Goal: Information Seeking & Learning: Learn about a topic

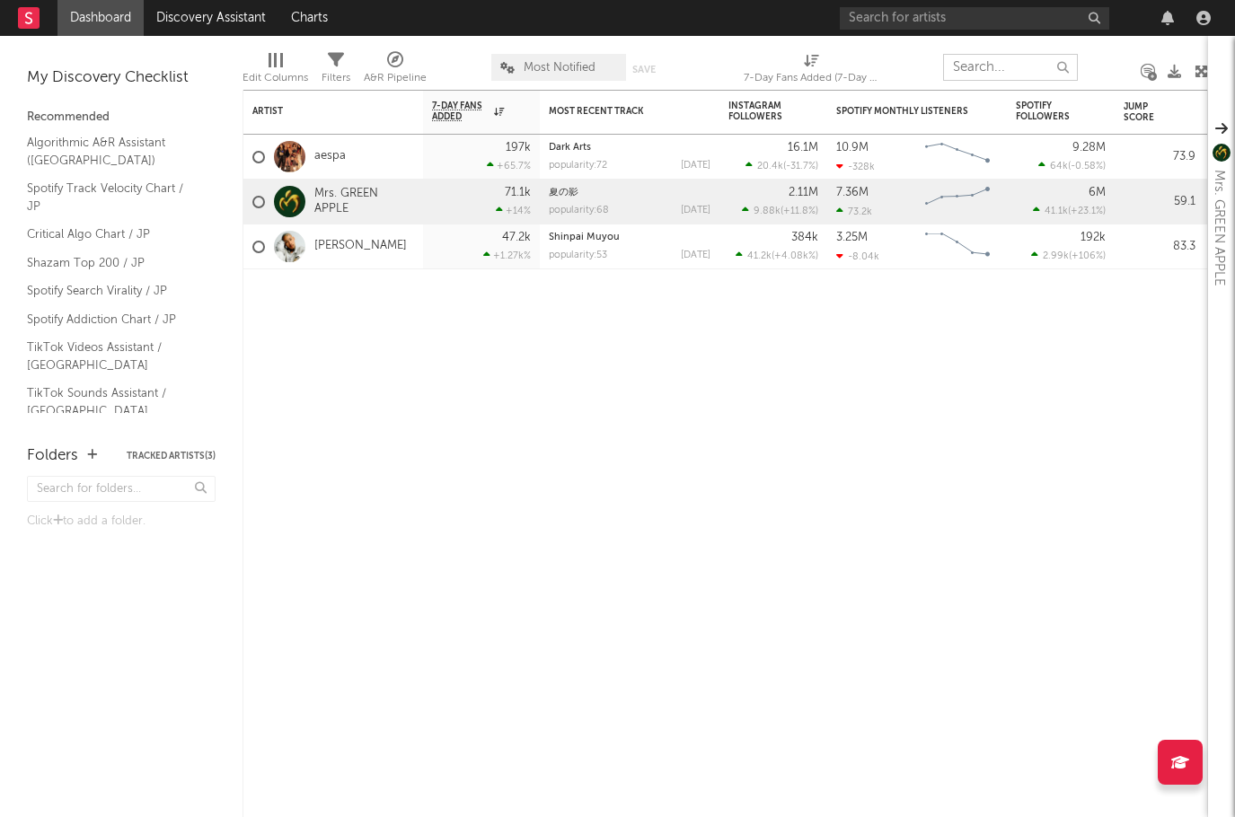
click at [973, 65] on input "text" at bounding box center [1010, 67] width 135 height 27
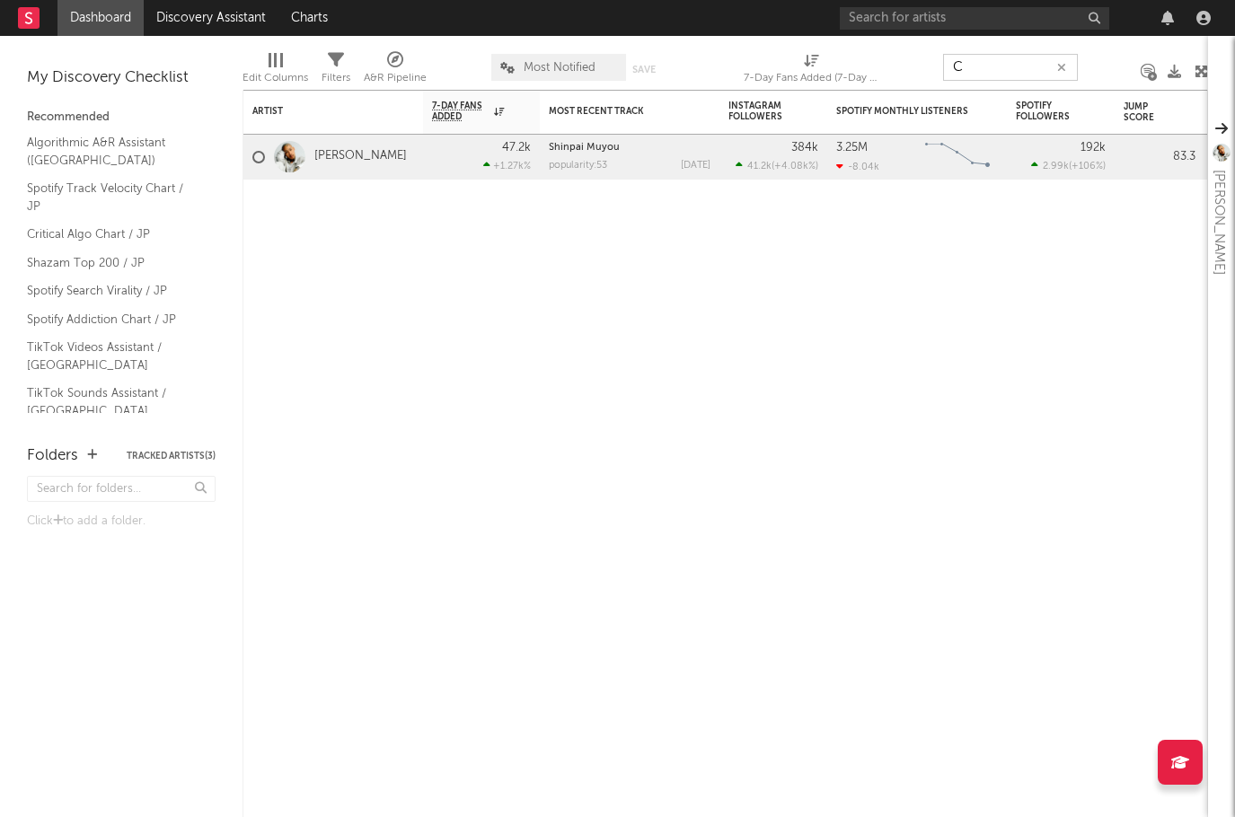
click at [1024, 63] on input "C" at bounding box center [1010, 67] width 135 height 27
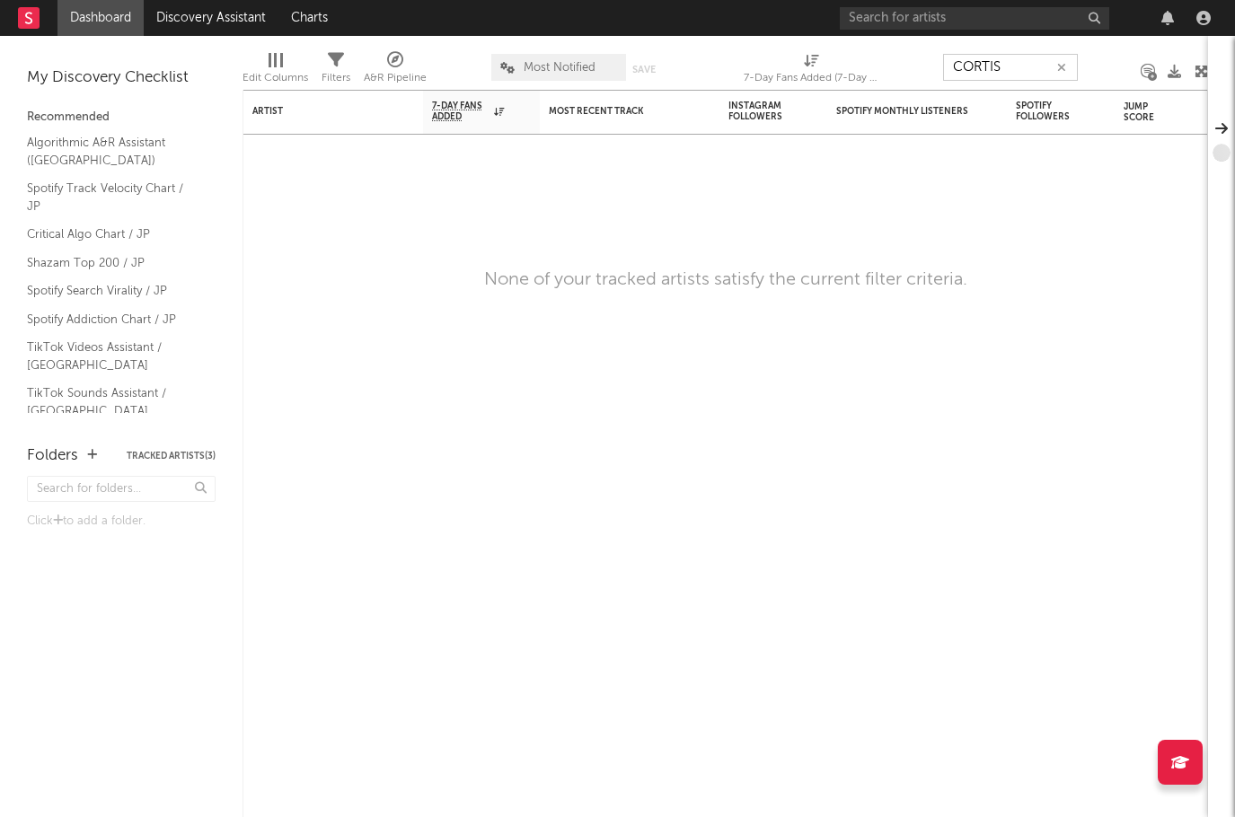
type input "CORTIS"
click at [1029, 70] on input "CORTIS" at bounding box center [1010, 67] width 135 height 27
click at [1022, 70] on input "CORTIS" at bounding box center [1010, 67] width 135 height 27
click at [919, 21] on input "text" at bounding box center [974, 18] width 269 height 22
click at [1066, 66] on button "button" at bounding box center [1062, 67] width 14 height 17
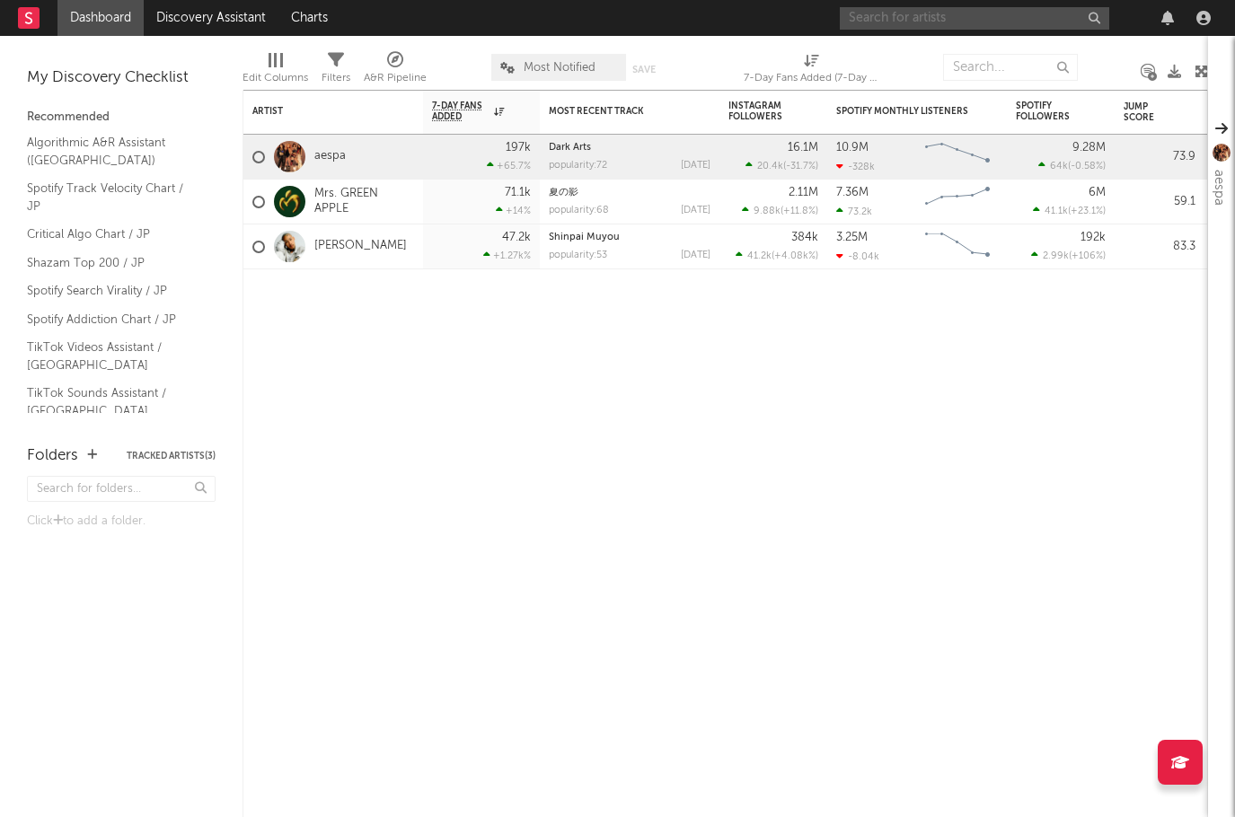
click at [984, 22] on input "text" at bounding box center [974, 18] width 269 height 22
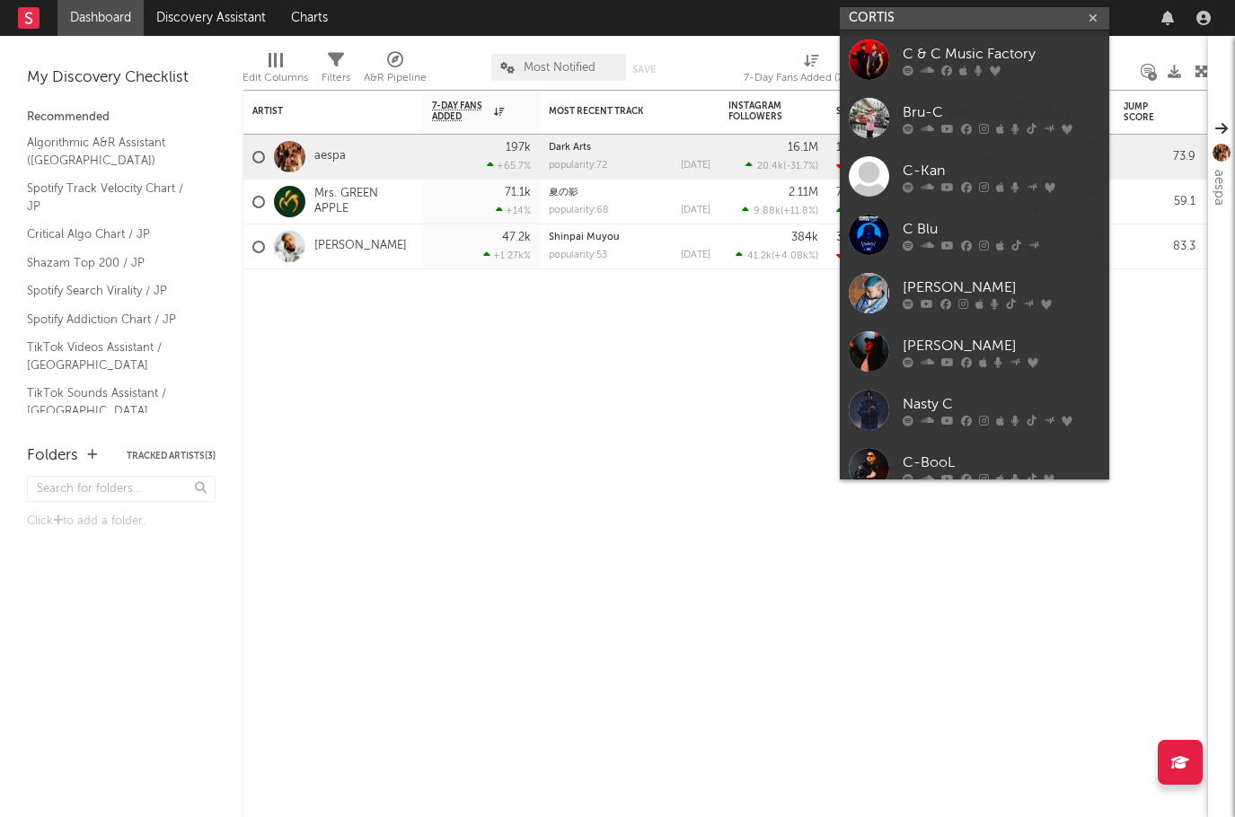
type input "CORTIS"
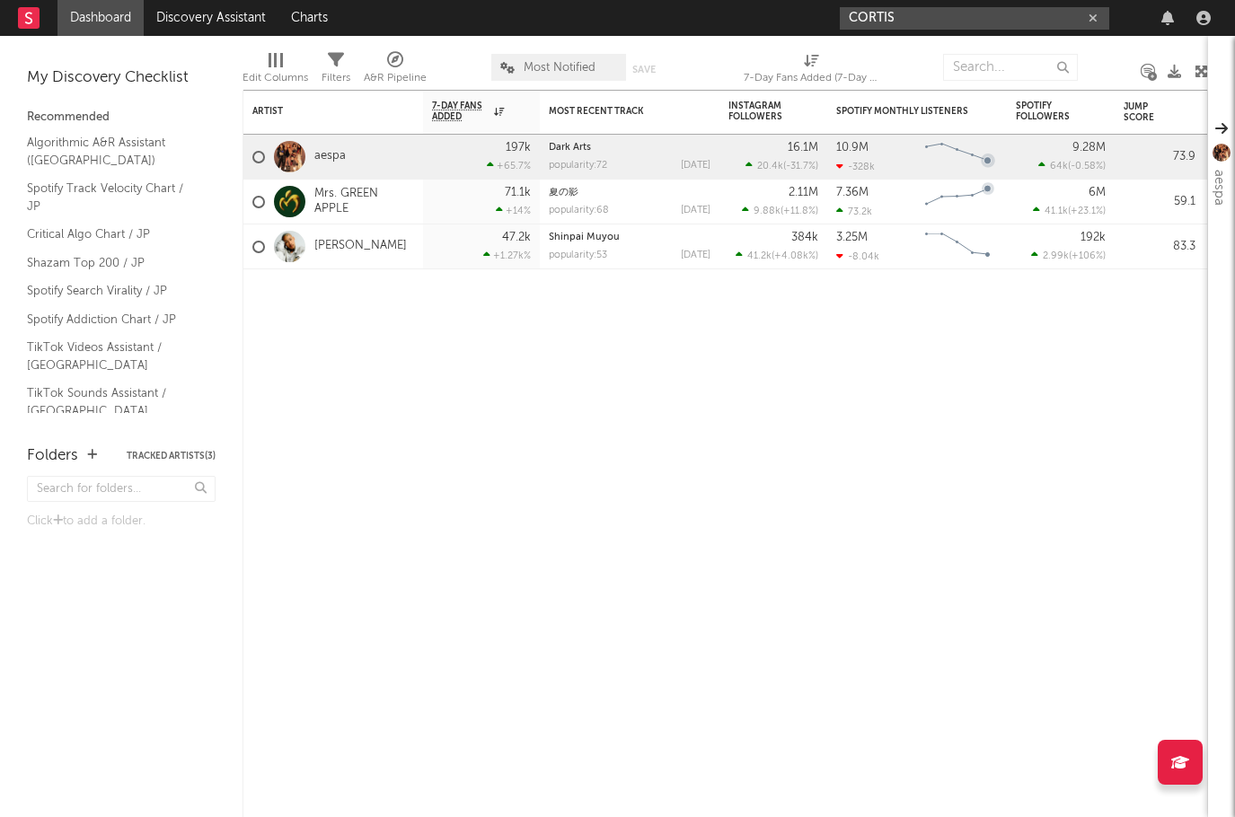
click at [1043, 14] on input "CORTIS" at bounding box center [974, 18] width 269 height 22
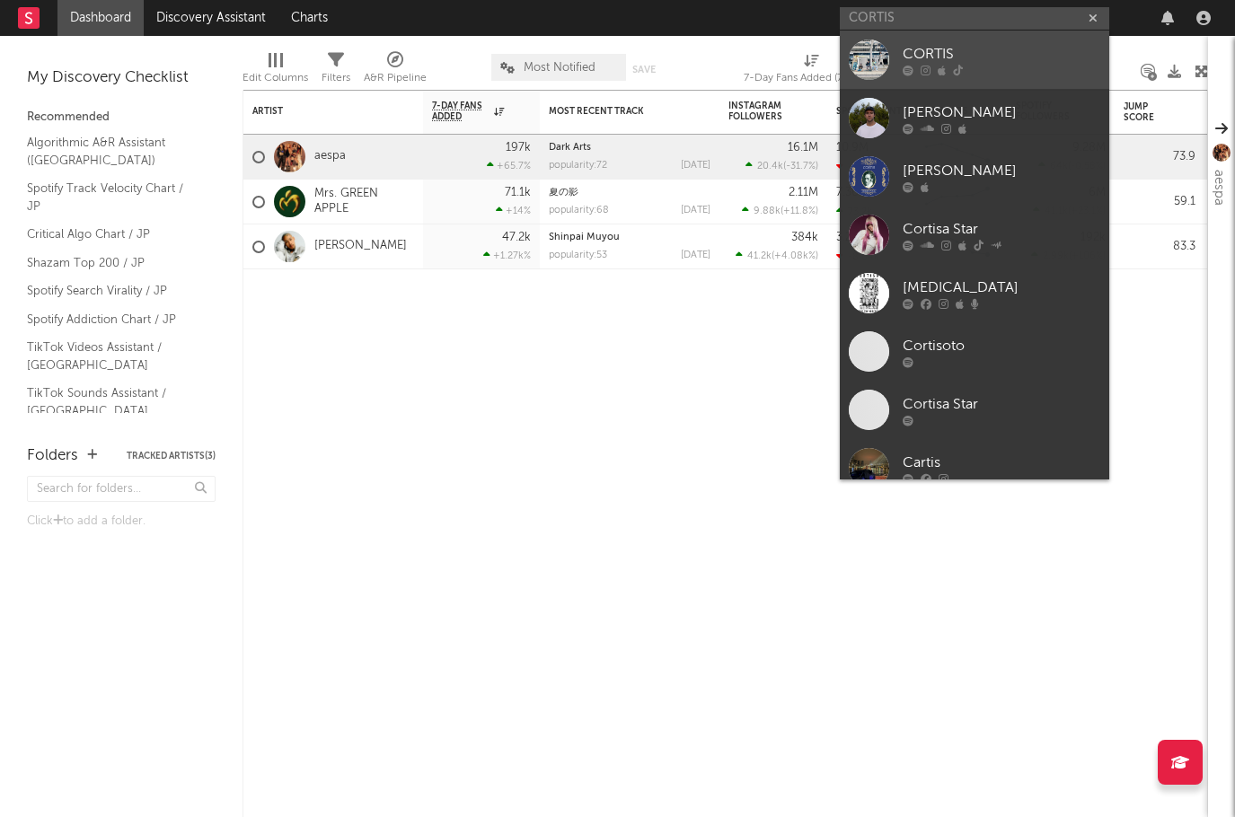
click at [921, 52] on div "CORTIS" at bounding box center [1002, 54] width 198 height 22
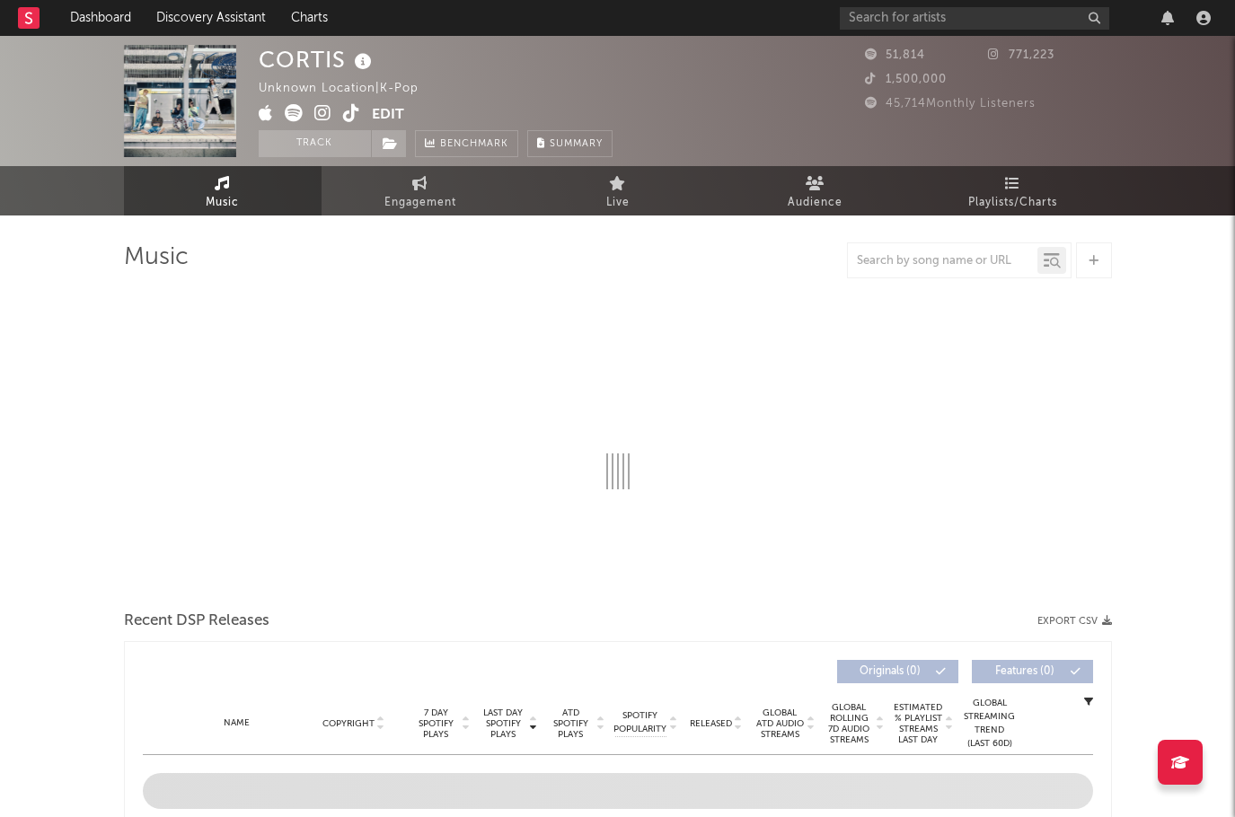
select select "1w"
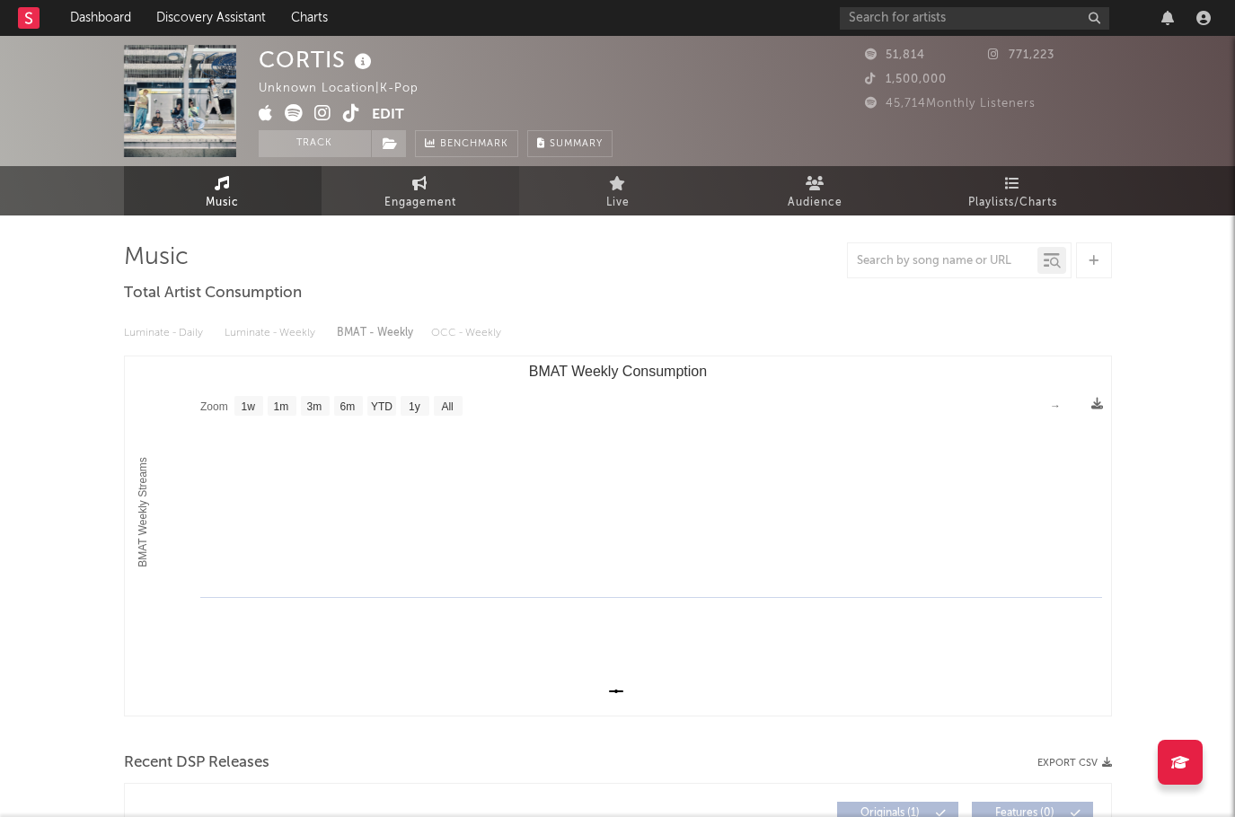
click at [426, 192] on span "Engagement" at bounding box center [420, 203] width 72 height 22
select select "1w"
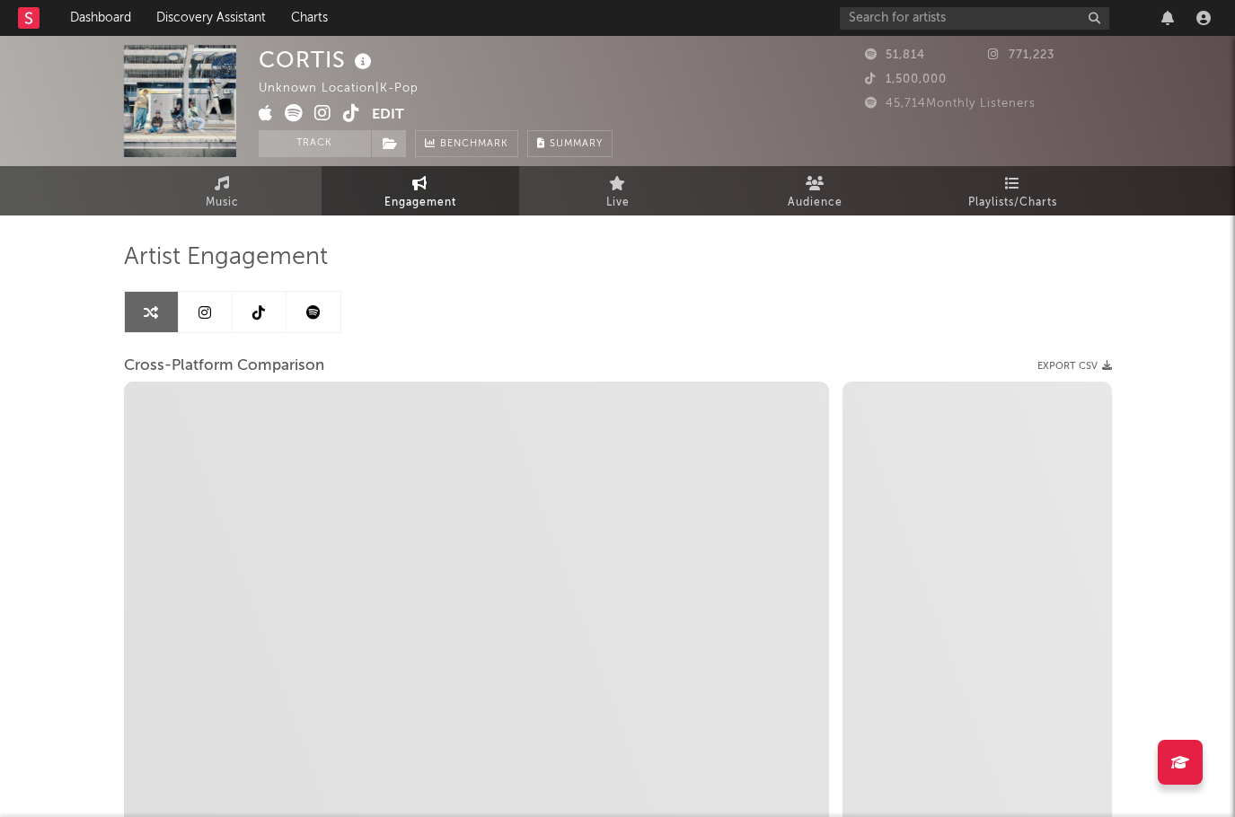
select select "1m"
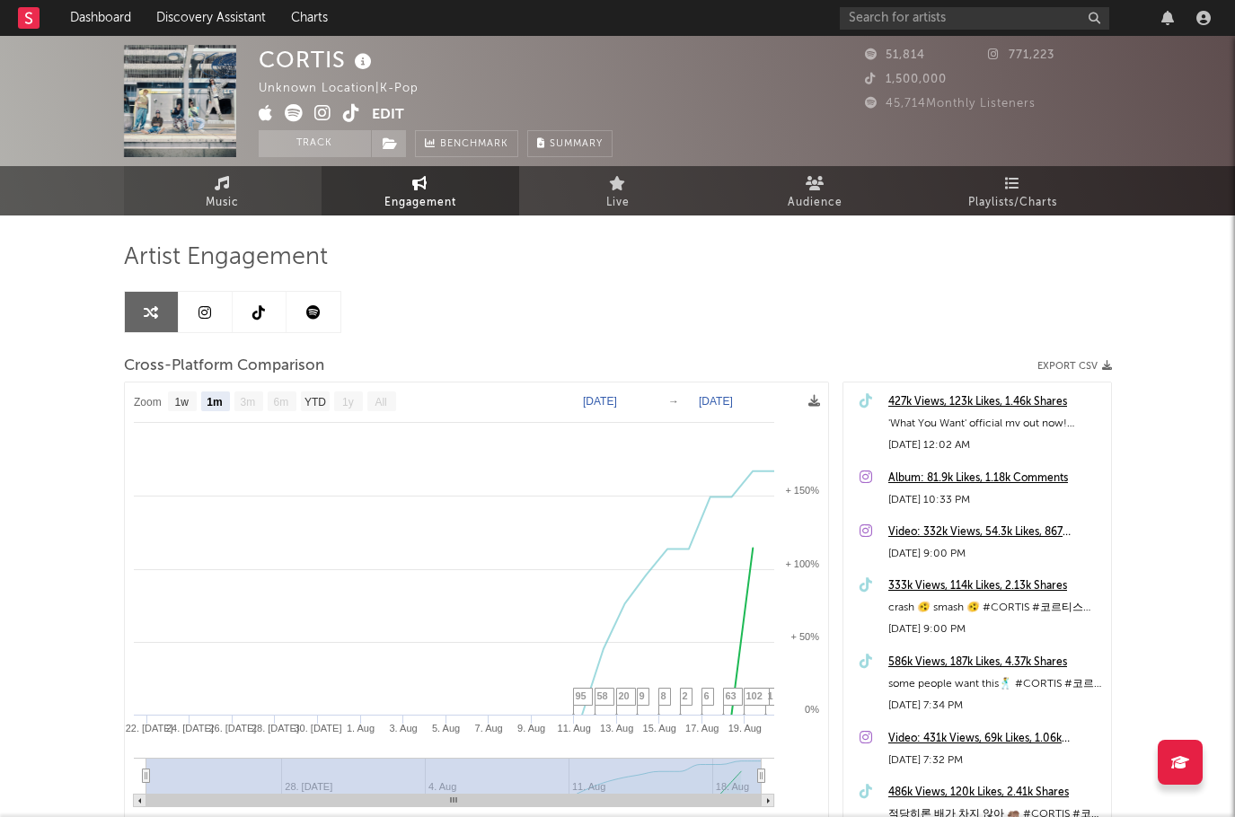
click at [227, 184] on icon at bounding box center [222, 183] width 15 height 14
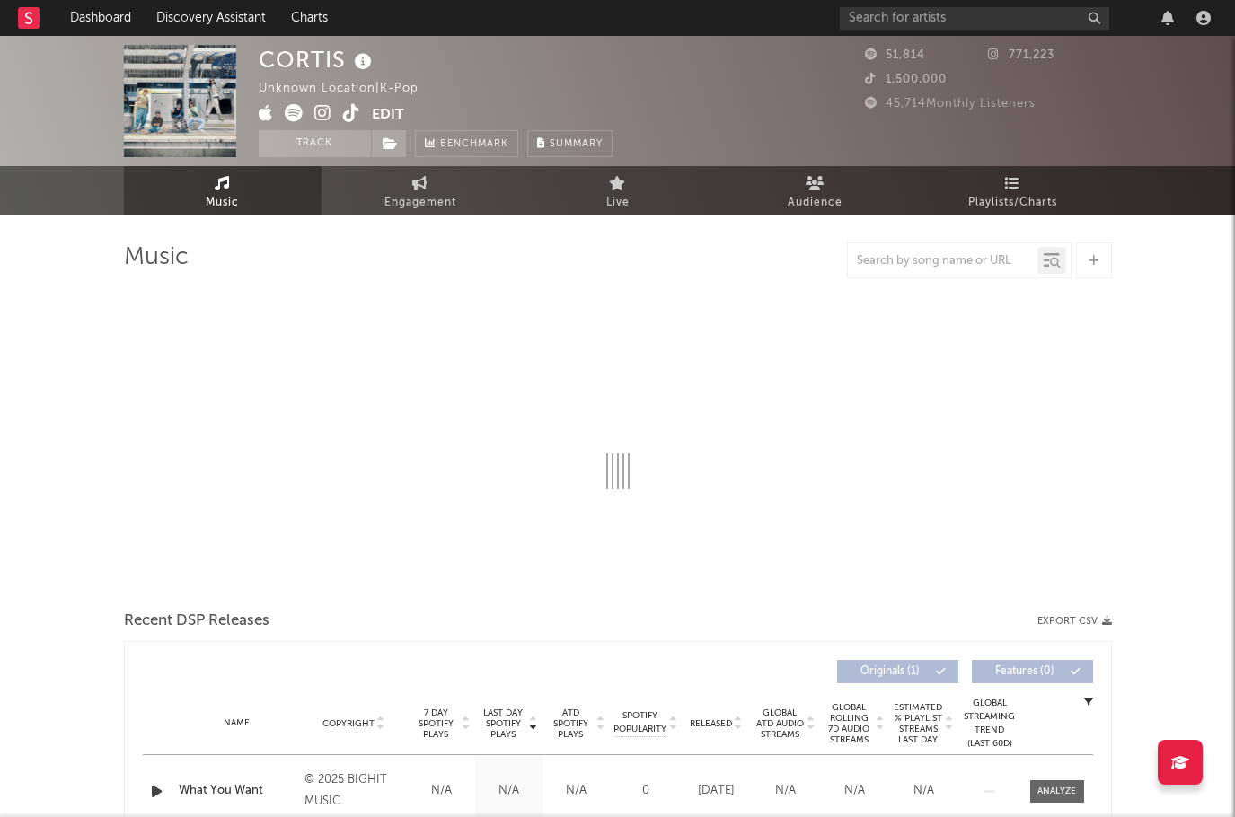
select select "1w"
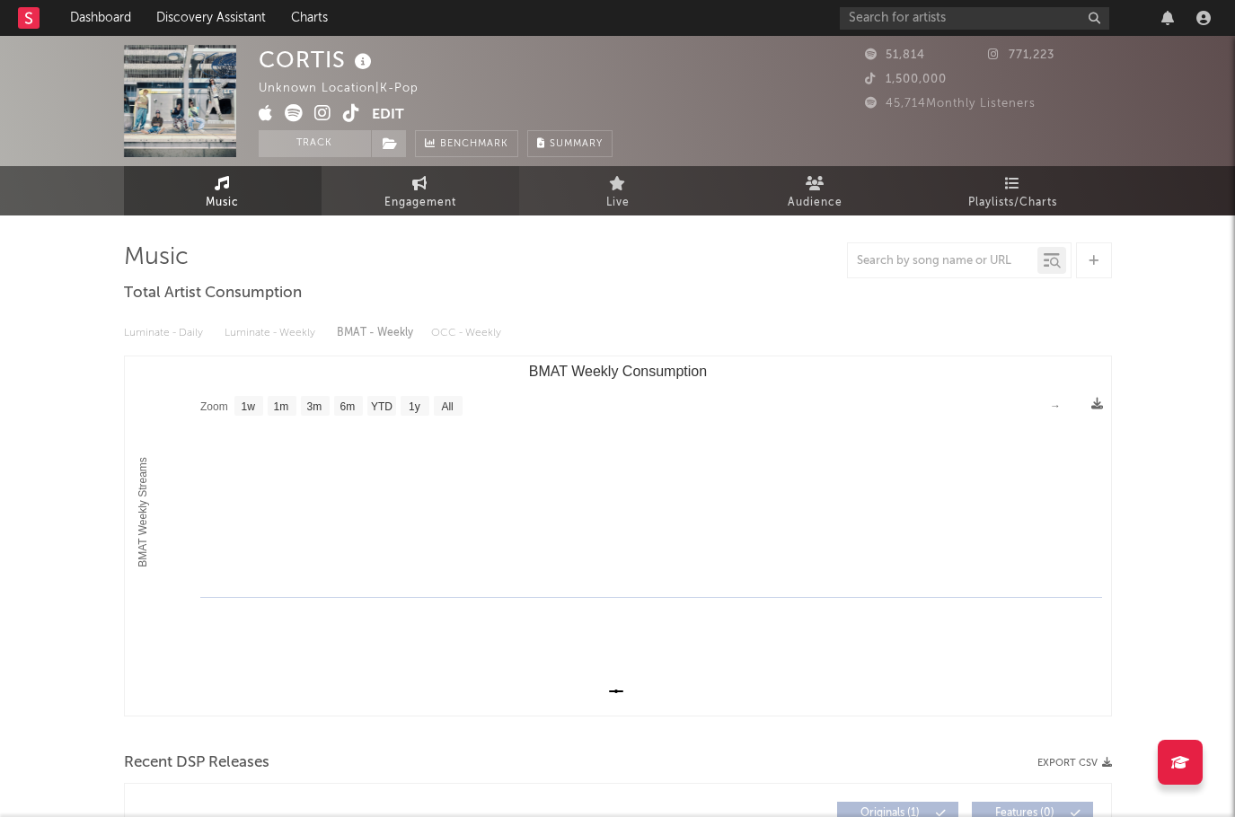
click at [428, 203] on span "Engagement" at bounding box center [420, 203] width 72 height 22
select select "1w"
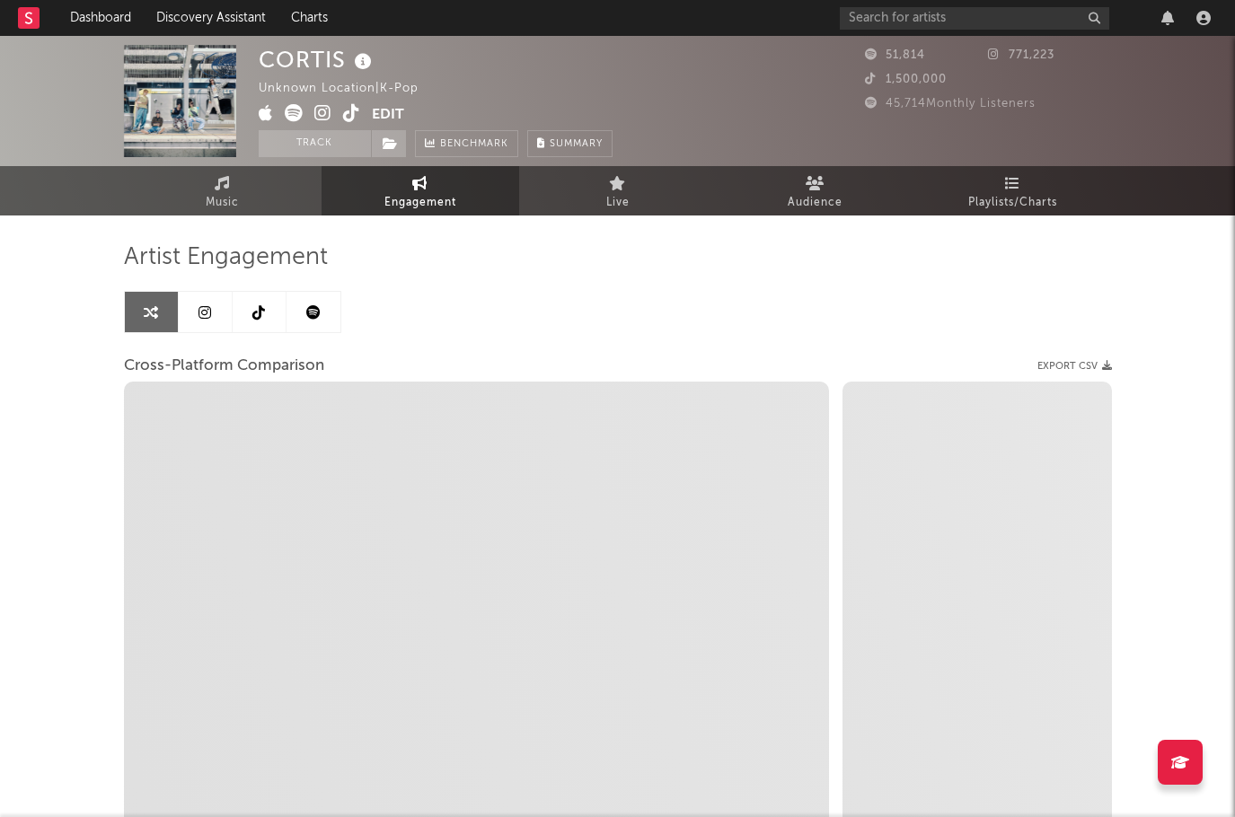
select select "1m"
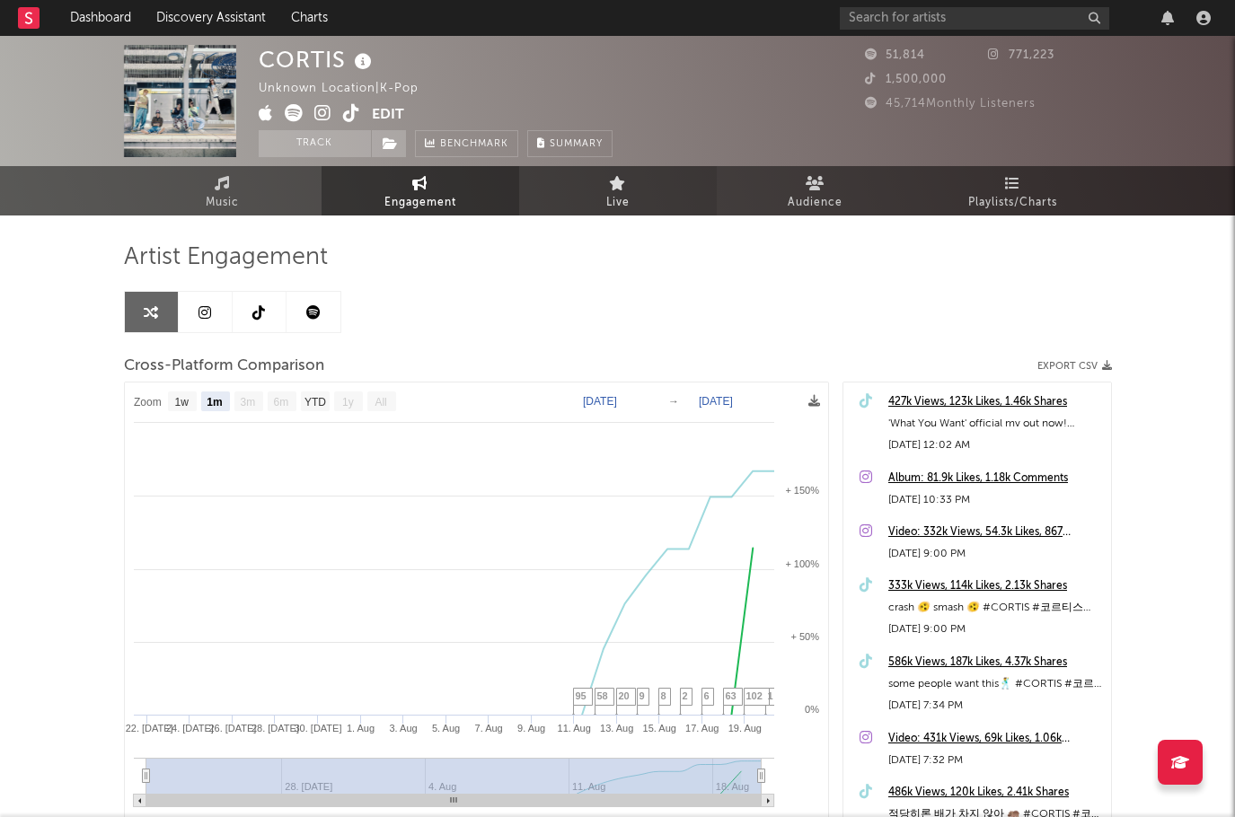
click at [616, 200] on span "Live" at bounding box center [617, 203] width 23 height 22
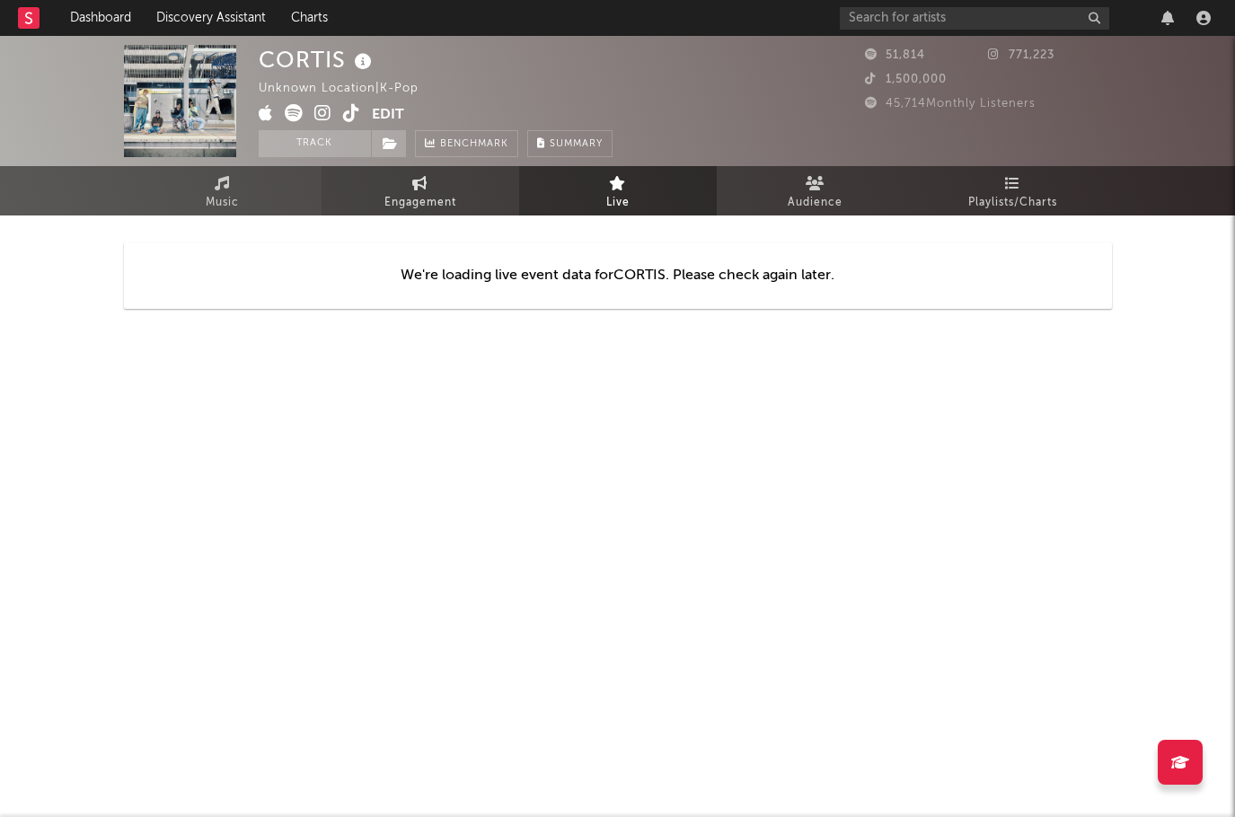
click at [412, 195] on span "Engagement" at bounding box center [420, 203] width 72 height 22
select select "1w"
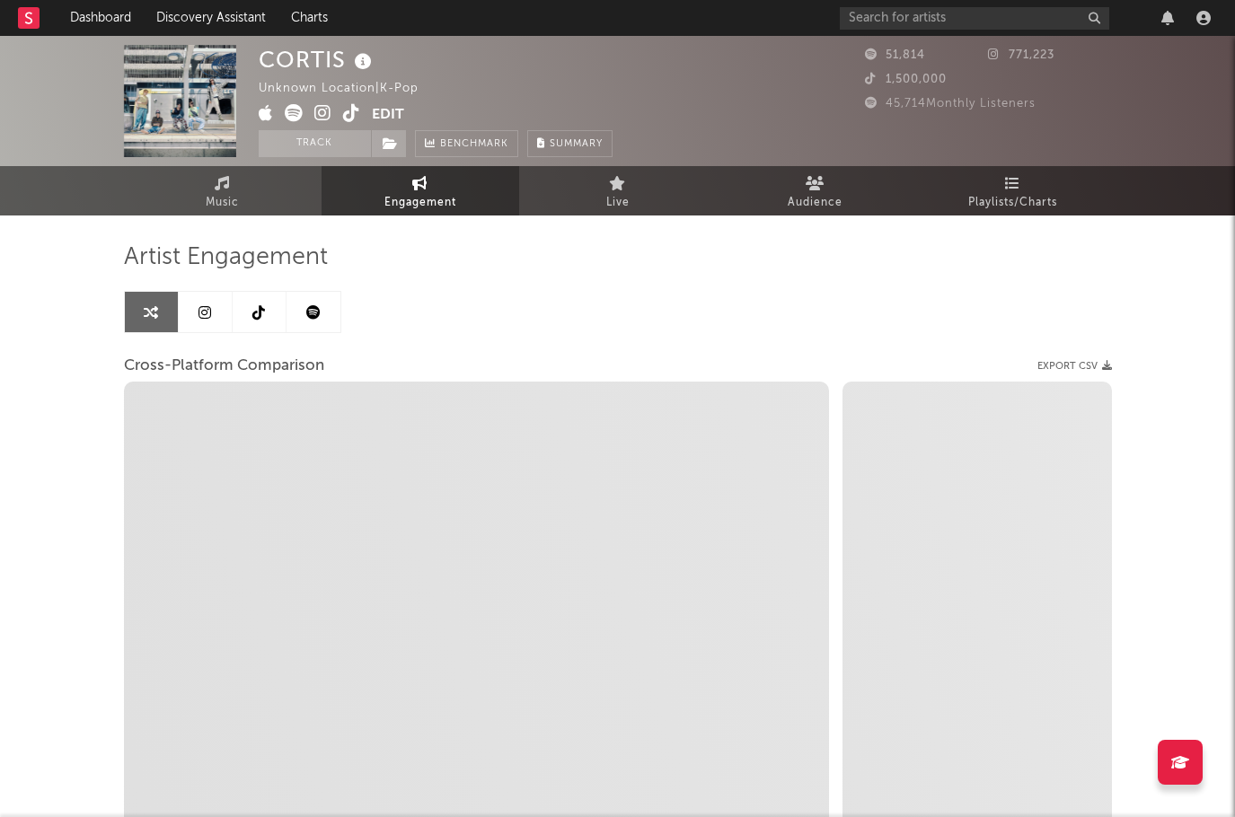
select select "1m"
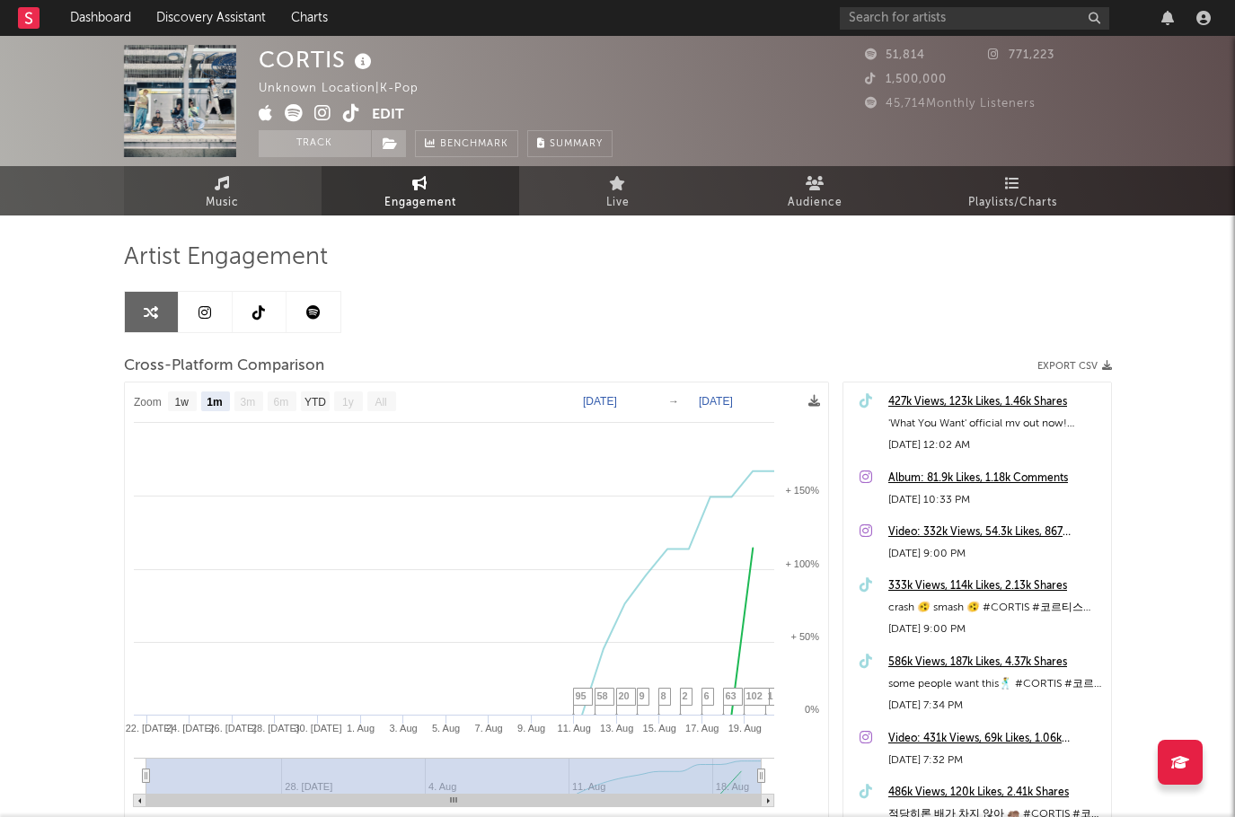
click at [265, 182] on link "Music" at bounding box center [223, 190] width 198 height 49
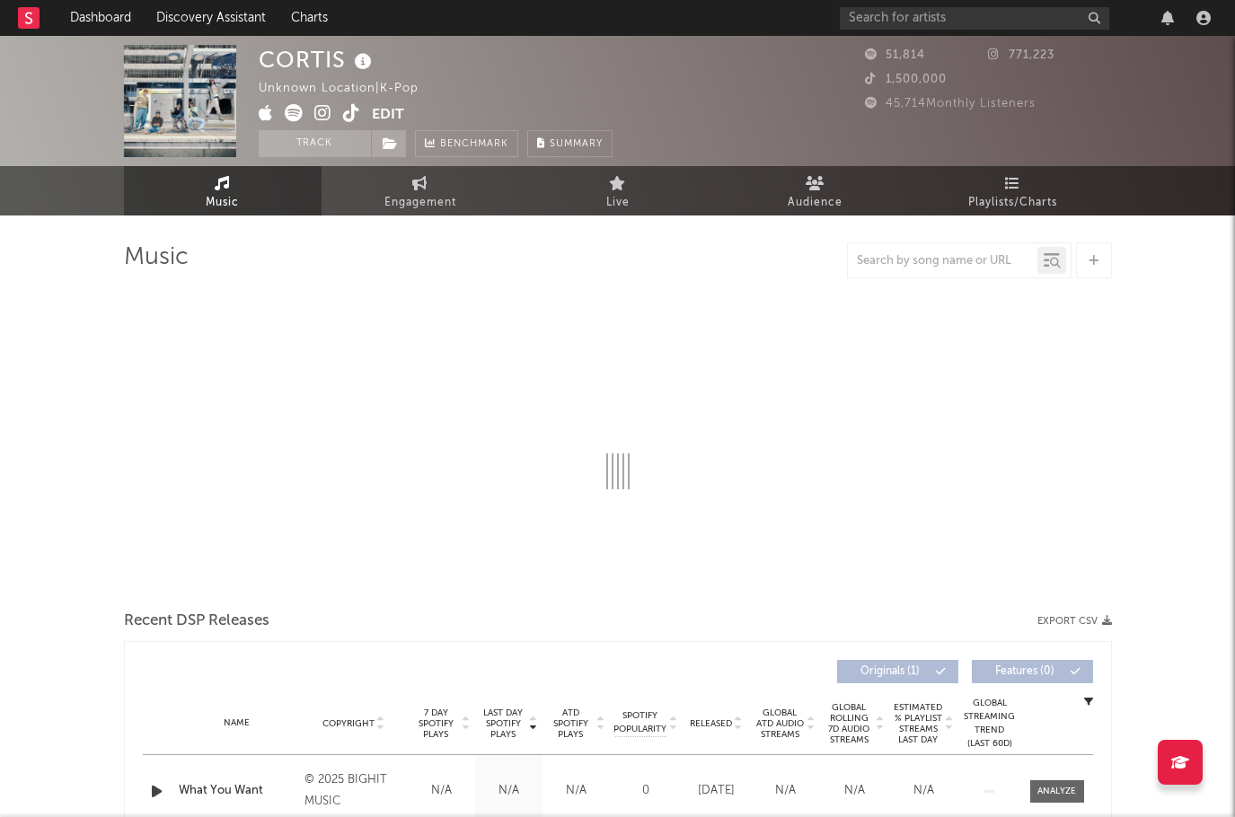
select select "1w"
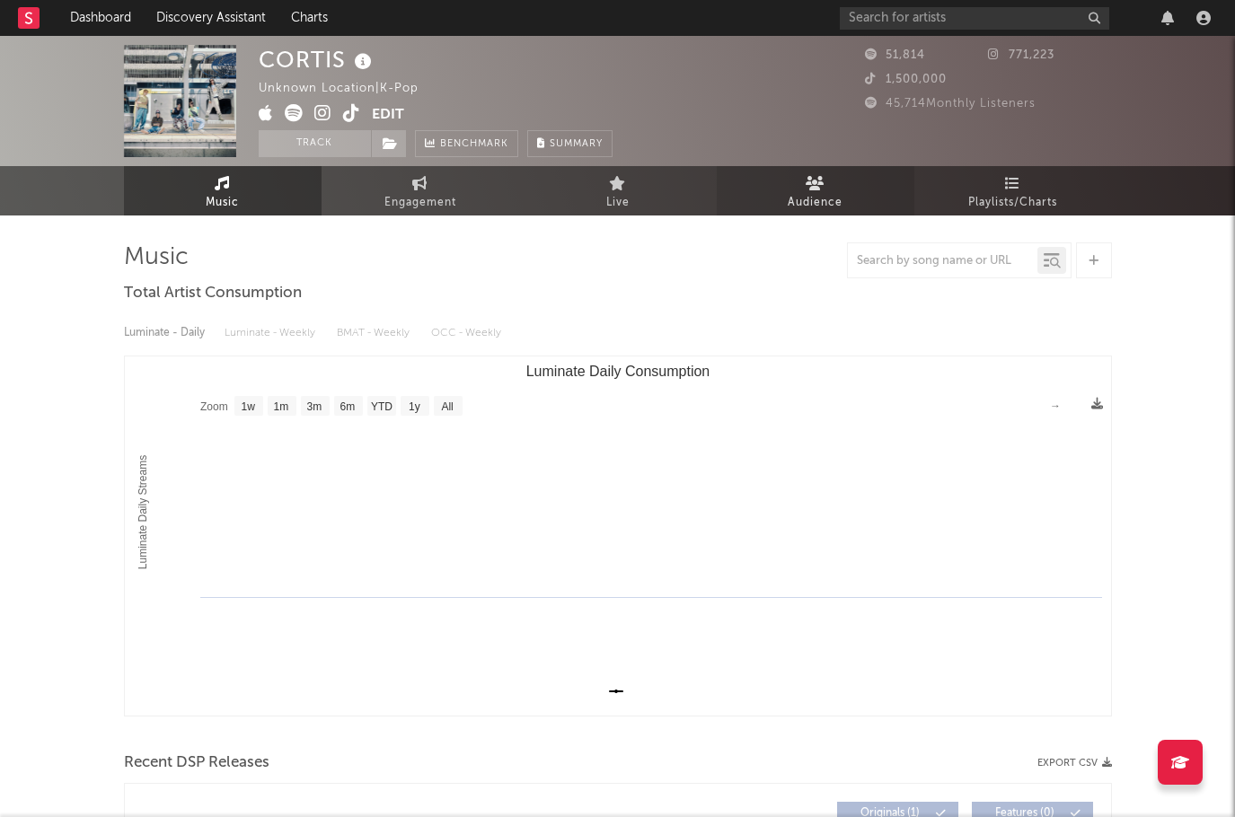
click at [814, 203] on span "Audience" at bounding box center [815, 203] width 55 height 22
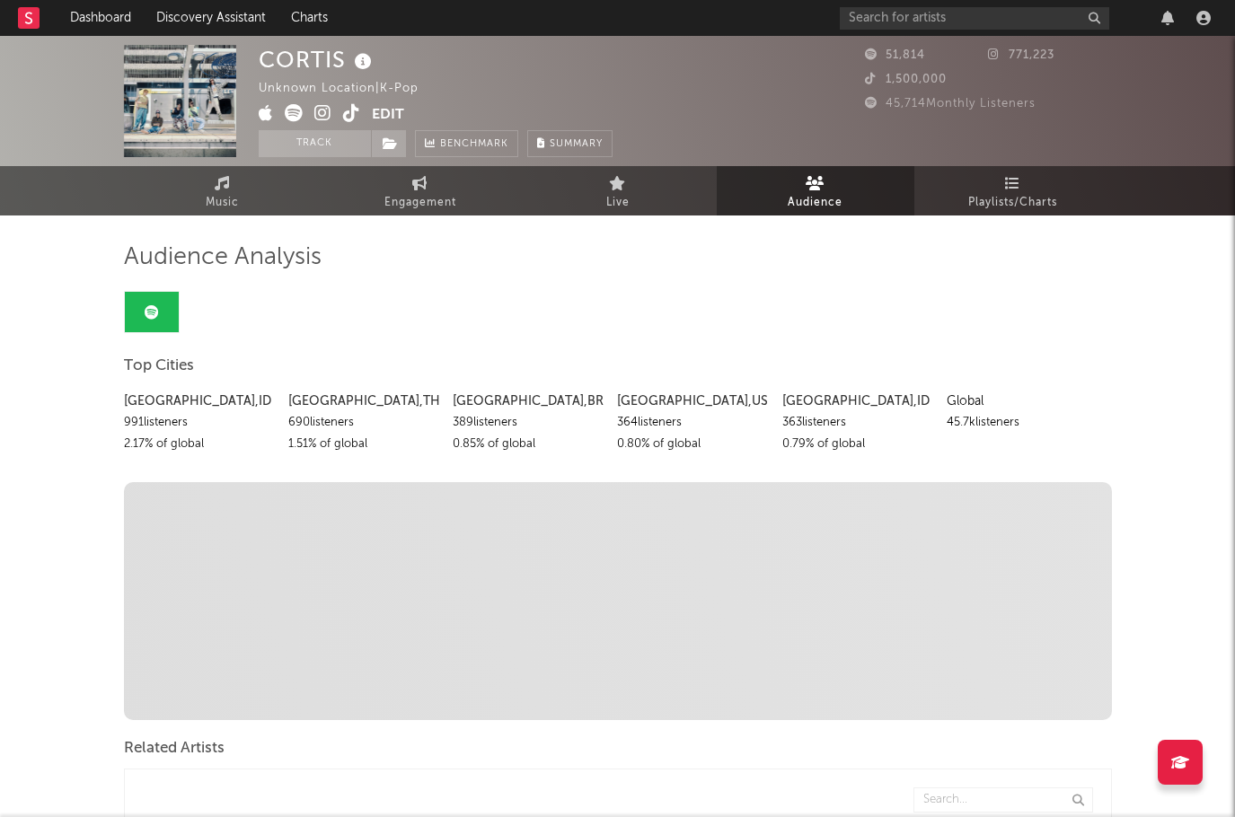
click at [289, 63] on div "CORTIS" at bounding box center [318, 60] width 118 height 30
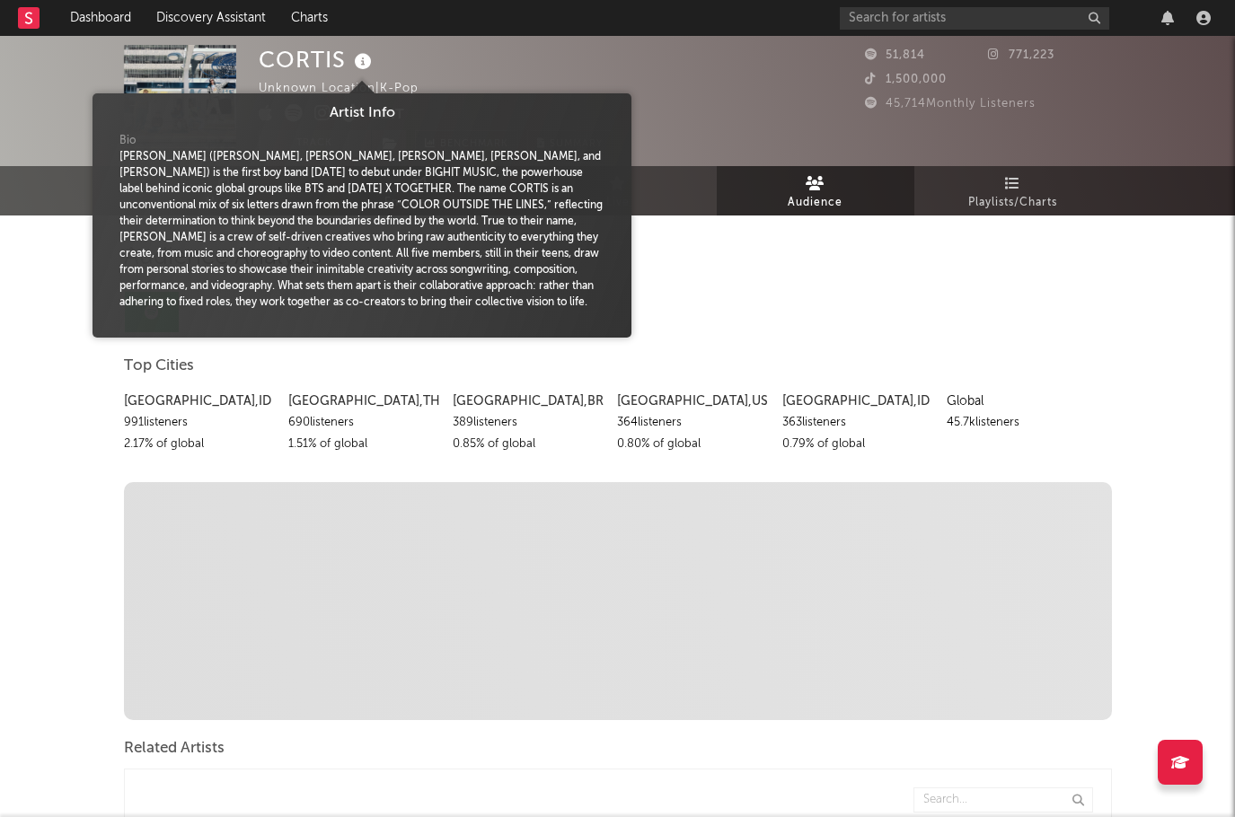
click at [358, 63] on icon at bounding box center [363, 61] width 26 height 25
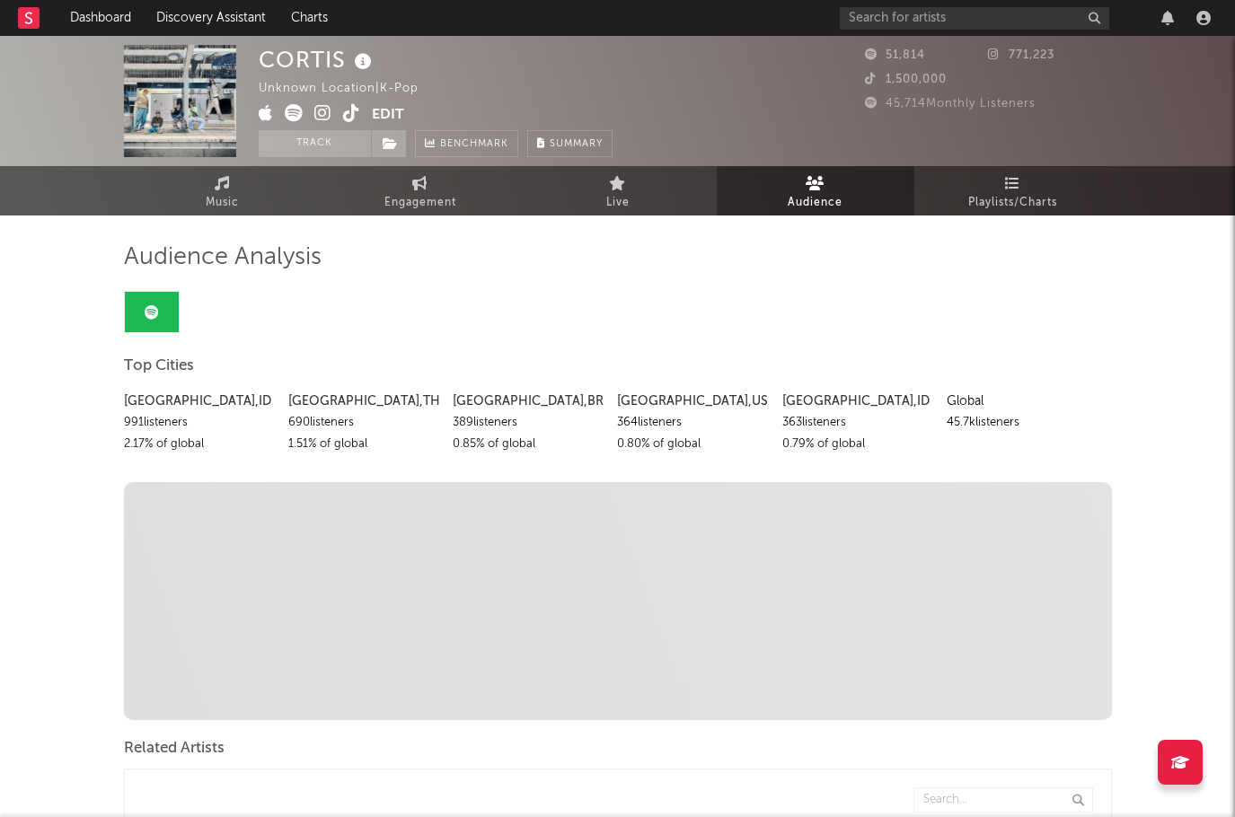
click at [583, 98] on div "CORTIS Unknown Location | K-Pop Edit Track Benchmark Summary" at bounding box center [436, 101] width 354 height 112
click at [282, 62] on div "CORTIS" at bounding box center [318, 60] width 118 height 30
click at [891, 19] on input "text" at bounding box center [974, 18] width 269 height 22
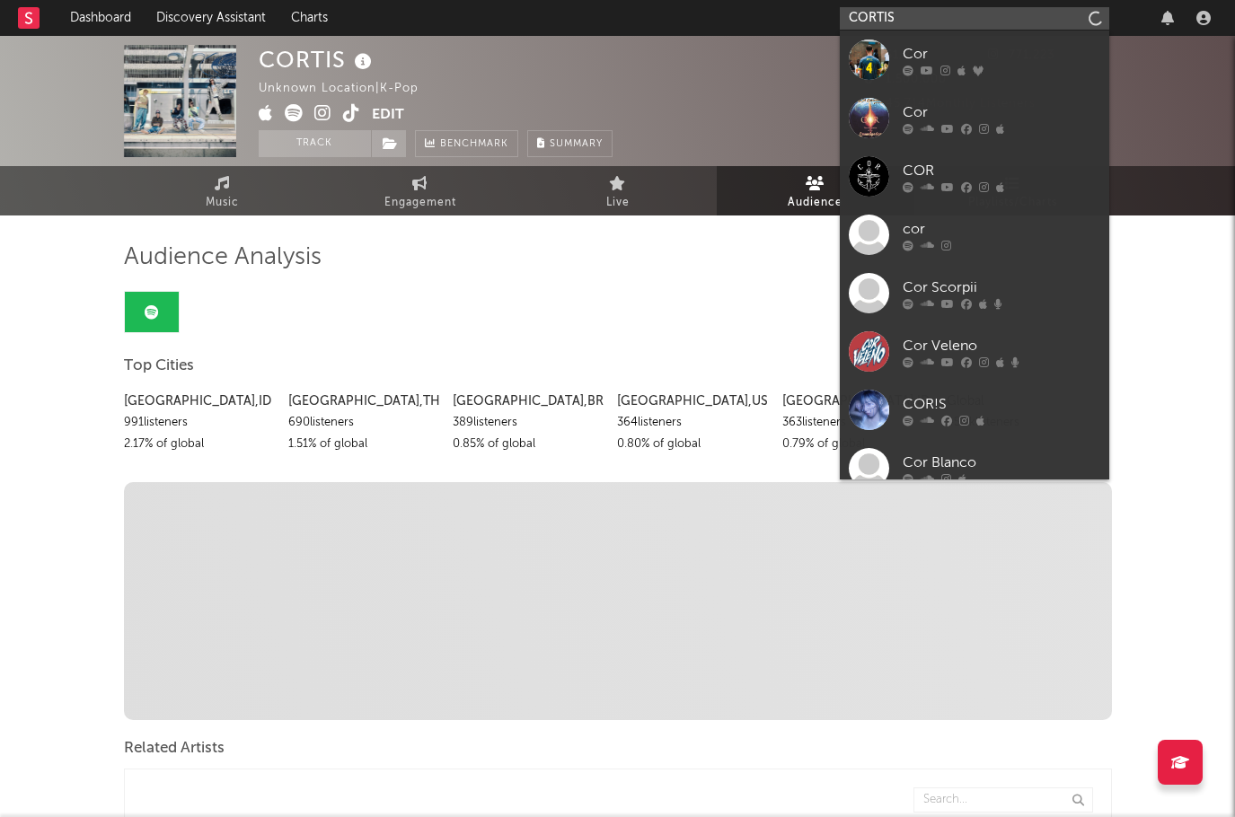
type input "CORTIS"
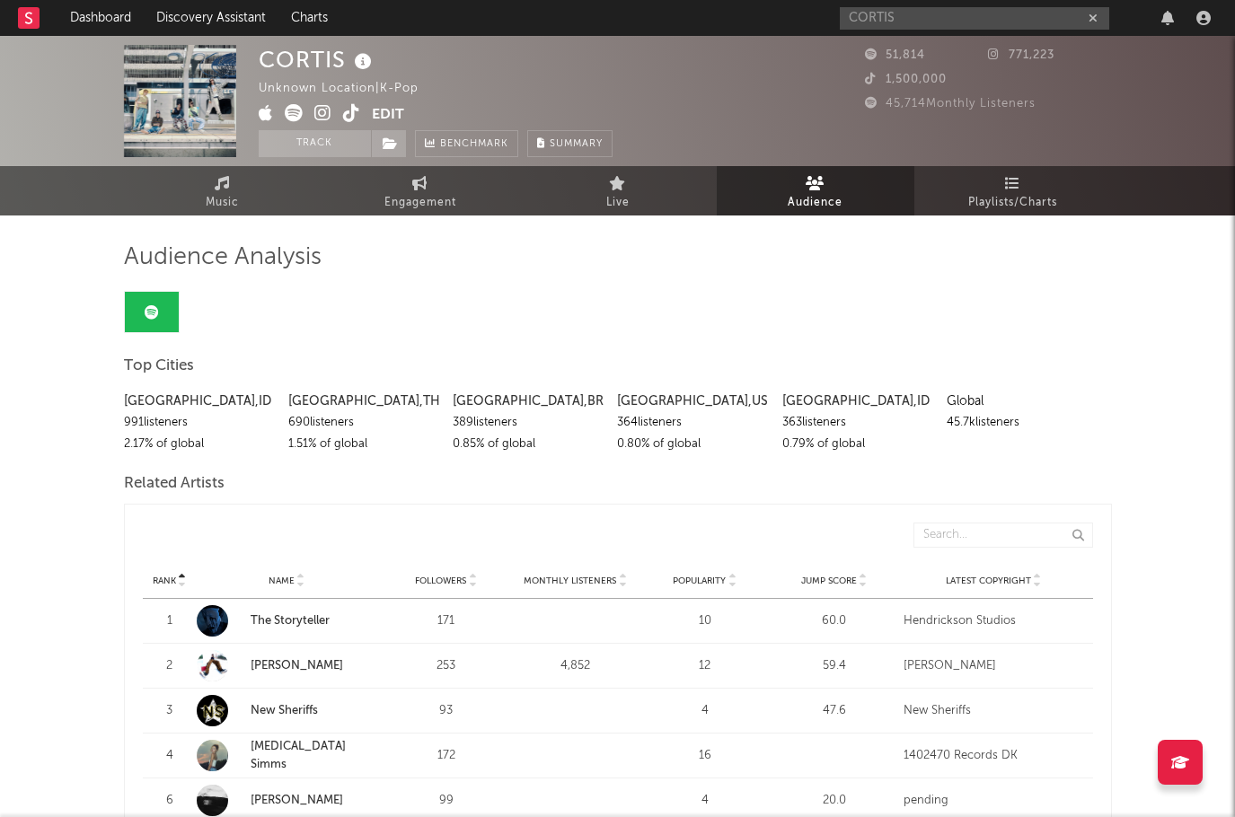
click at [31, 25] on rect at bounding box center [29, 18] width 22 height 22
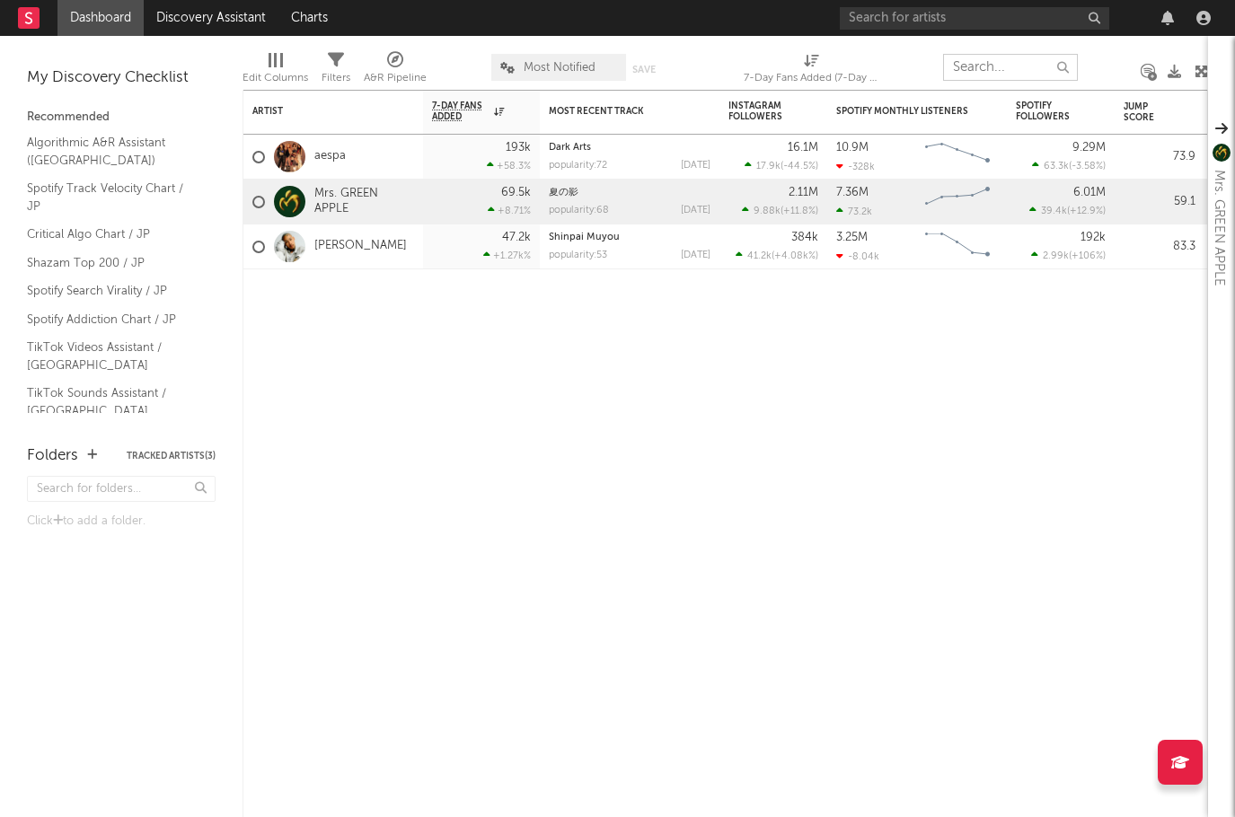
click at [986, 66] on input "text" at bounding box center [1010, 67] width 135 height 27
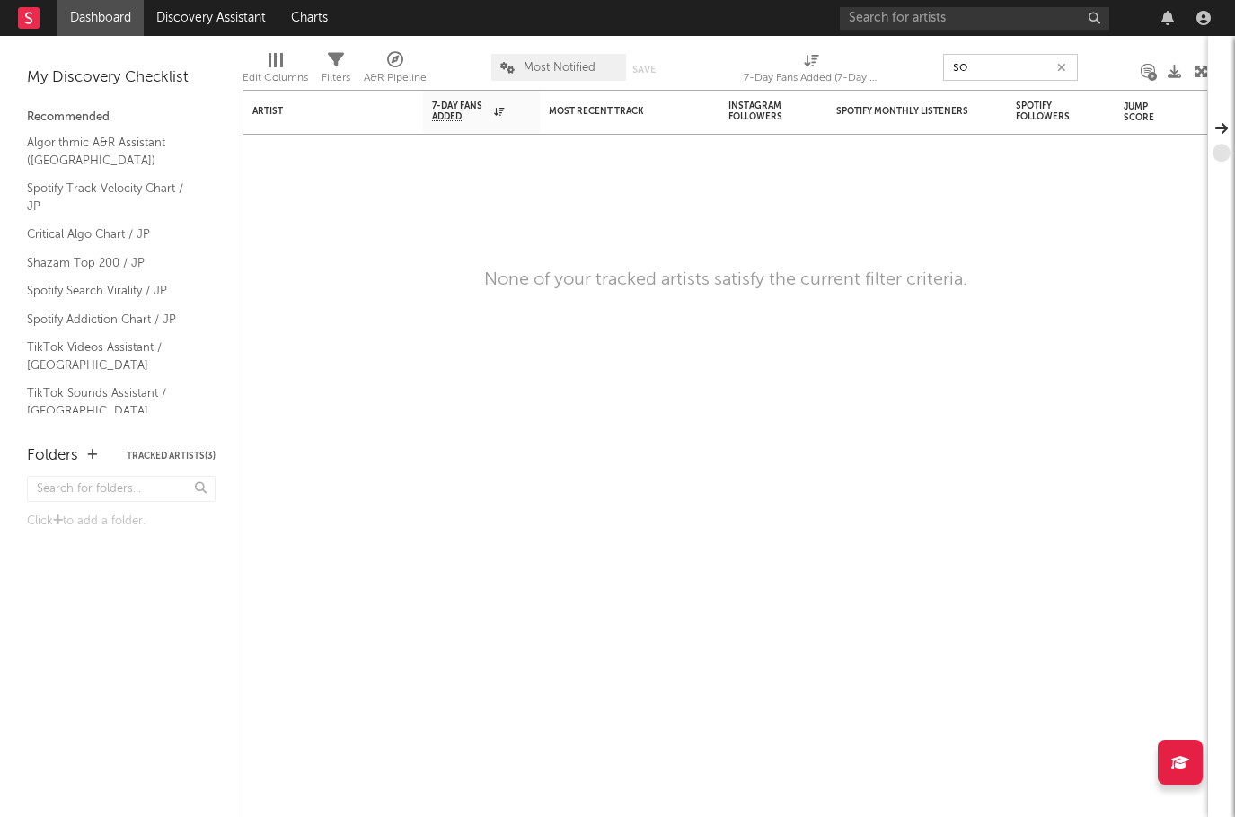
type input "s"
type input "cortis"
click at [1002, 71] on input "cortis" at bounding box center [1010, 67] width 135 height 27
click at [1019, 69] on input "cortis" at bounding box center [1010, 67] width 135 height 27
click at [1008, 65] on input "cortis" at bounding box center [1010, 67] width 135 height 27
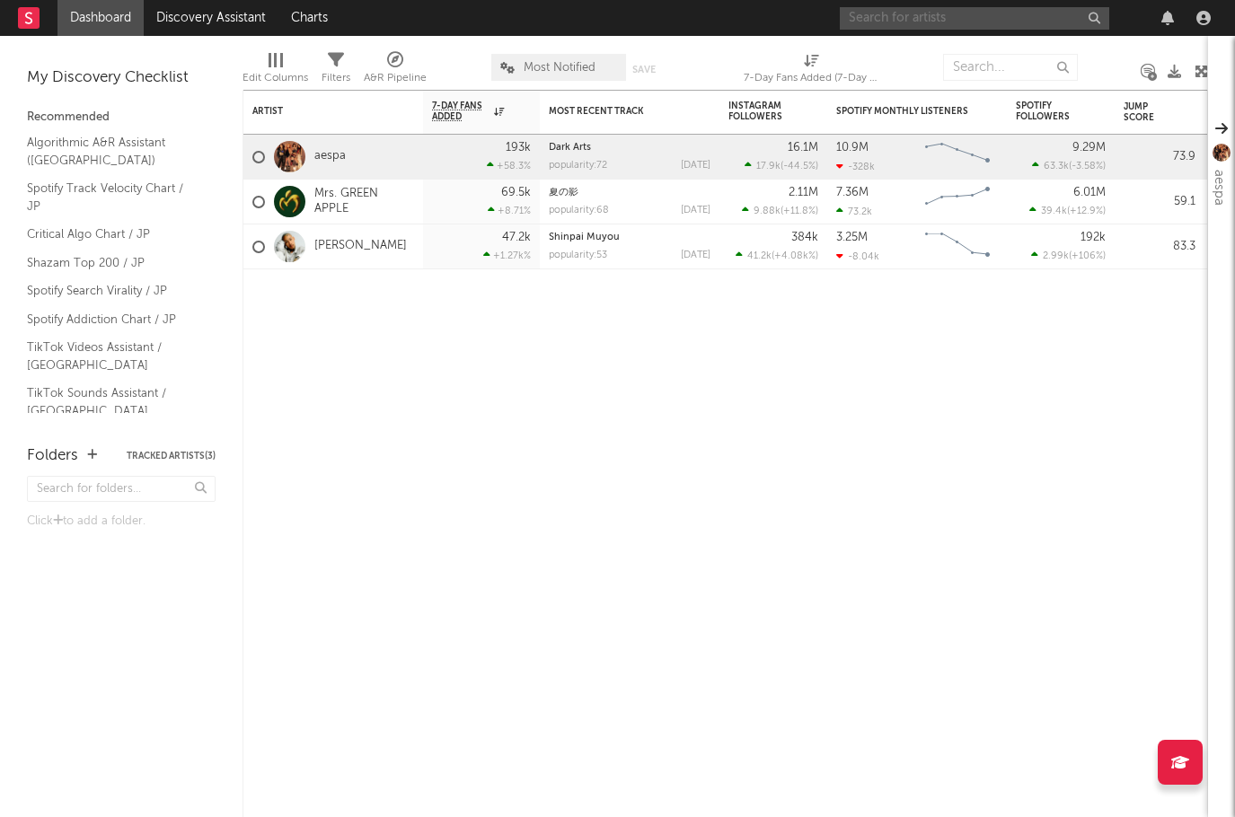
click at [958, 20] on input "text" at bounding box center [974, 18] width 269 height 22
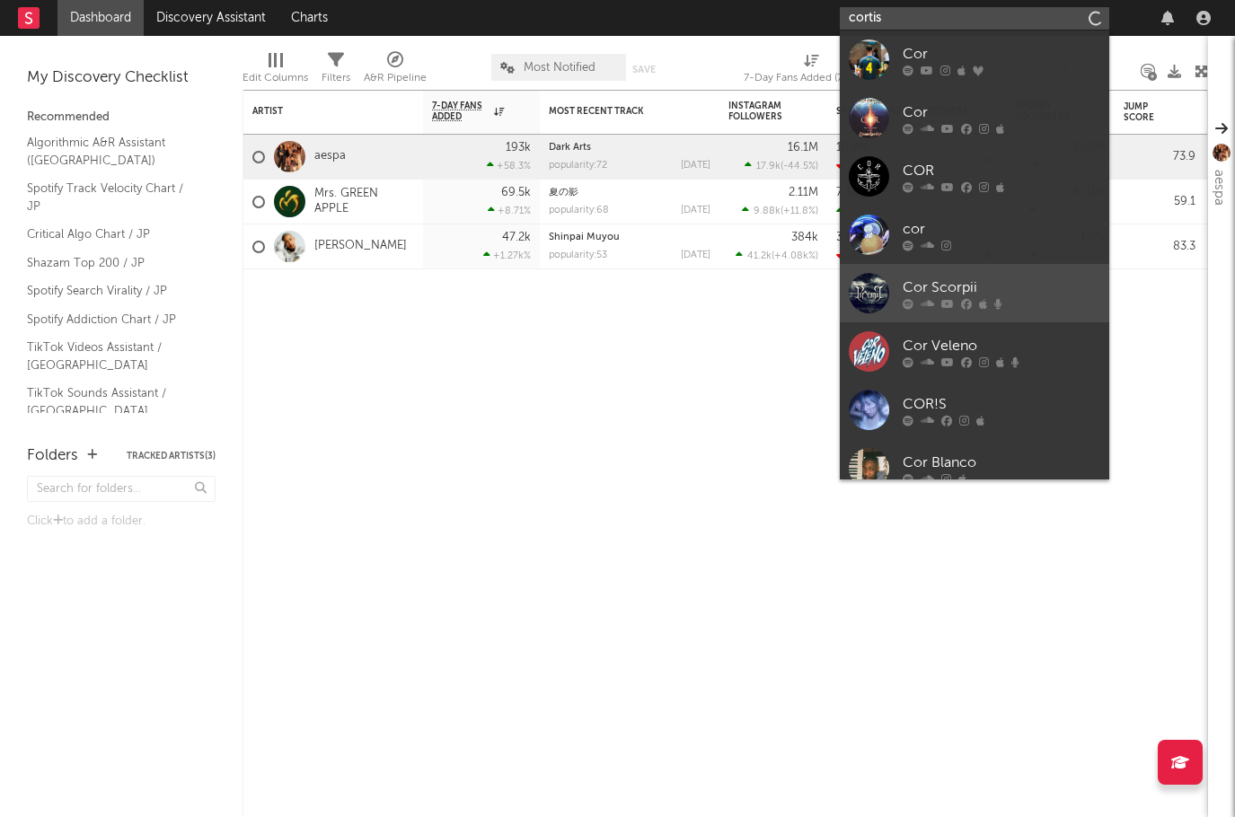
type input "cortis"
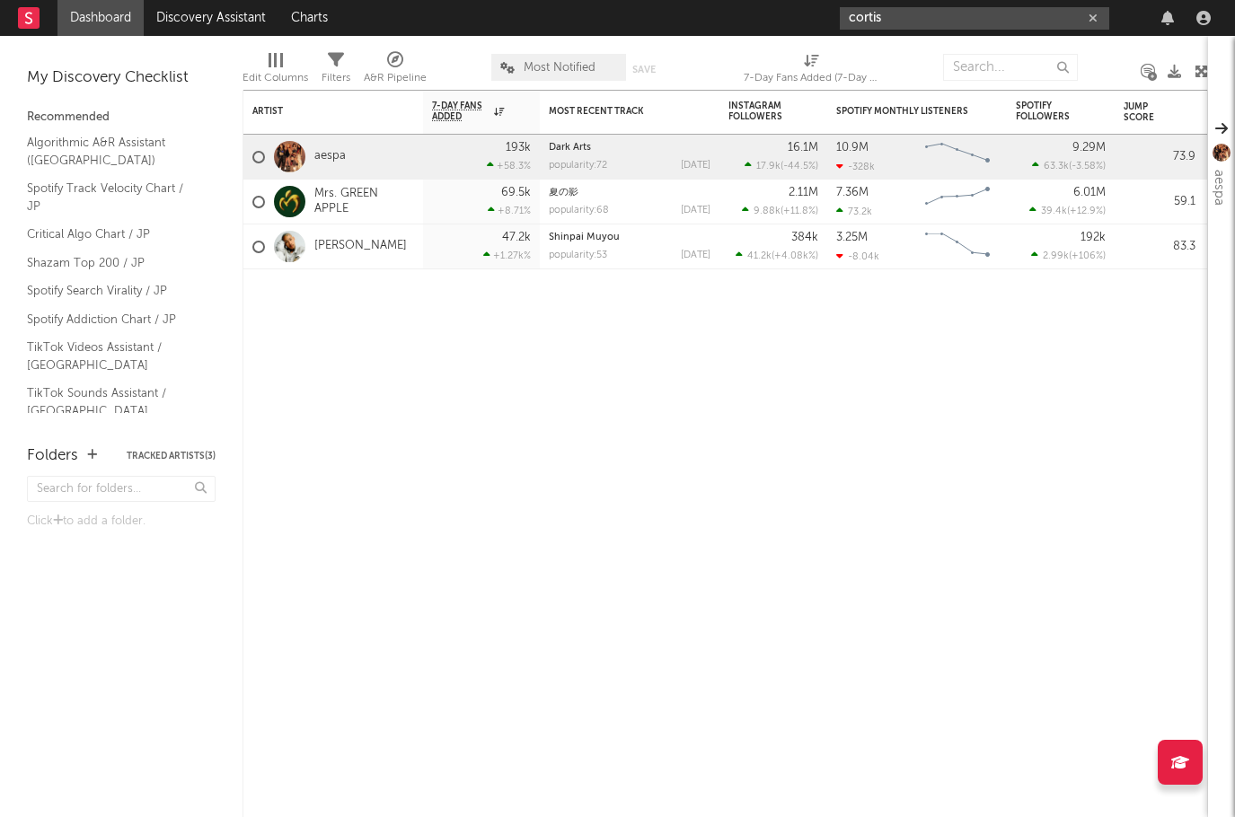
click at [930, 7] on input "cortis" at bounding box center [974, 18] width 269 height 22
click at [912, 20] on input "cortis" at bounding box center [974, 18] width 269 height 22
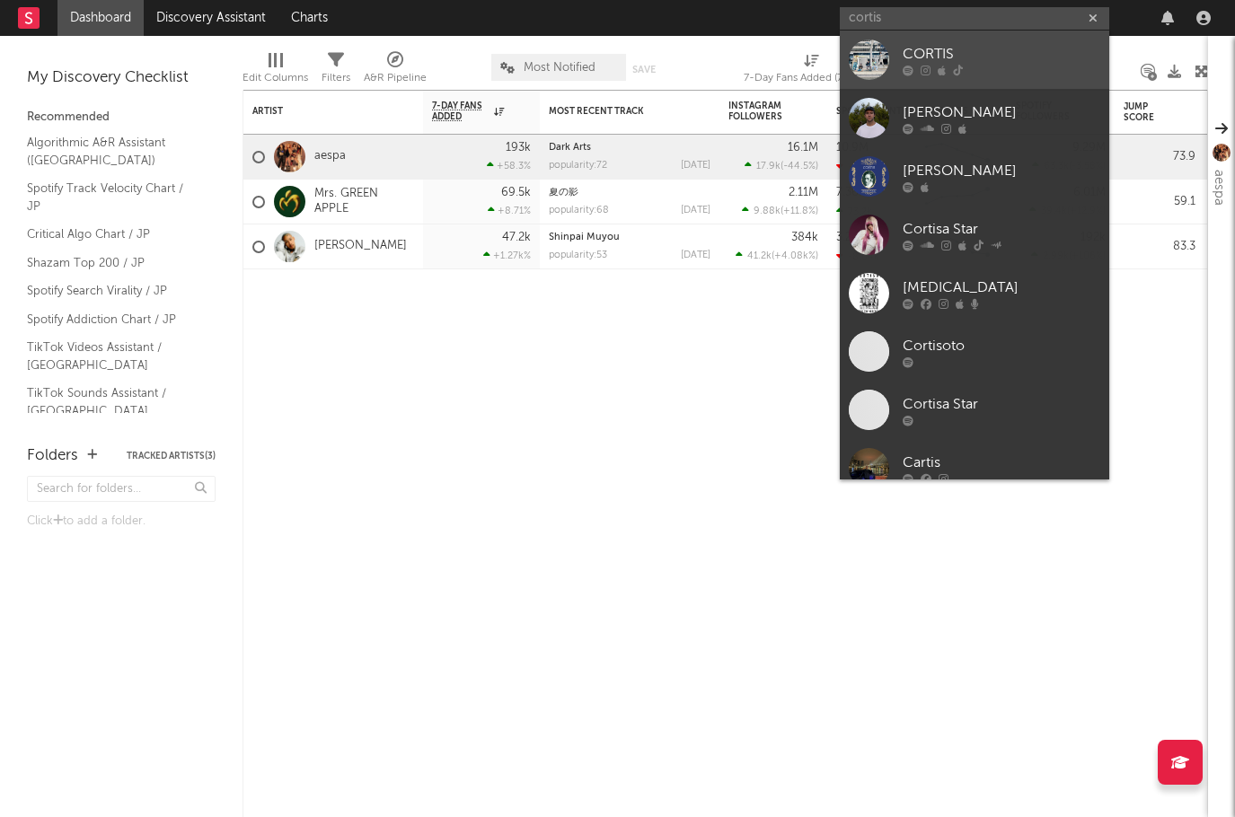
click at [907, 50] on div "CORTIS" at bounding box center [1002, 54] width 198 height 22
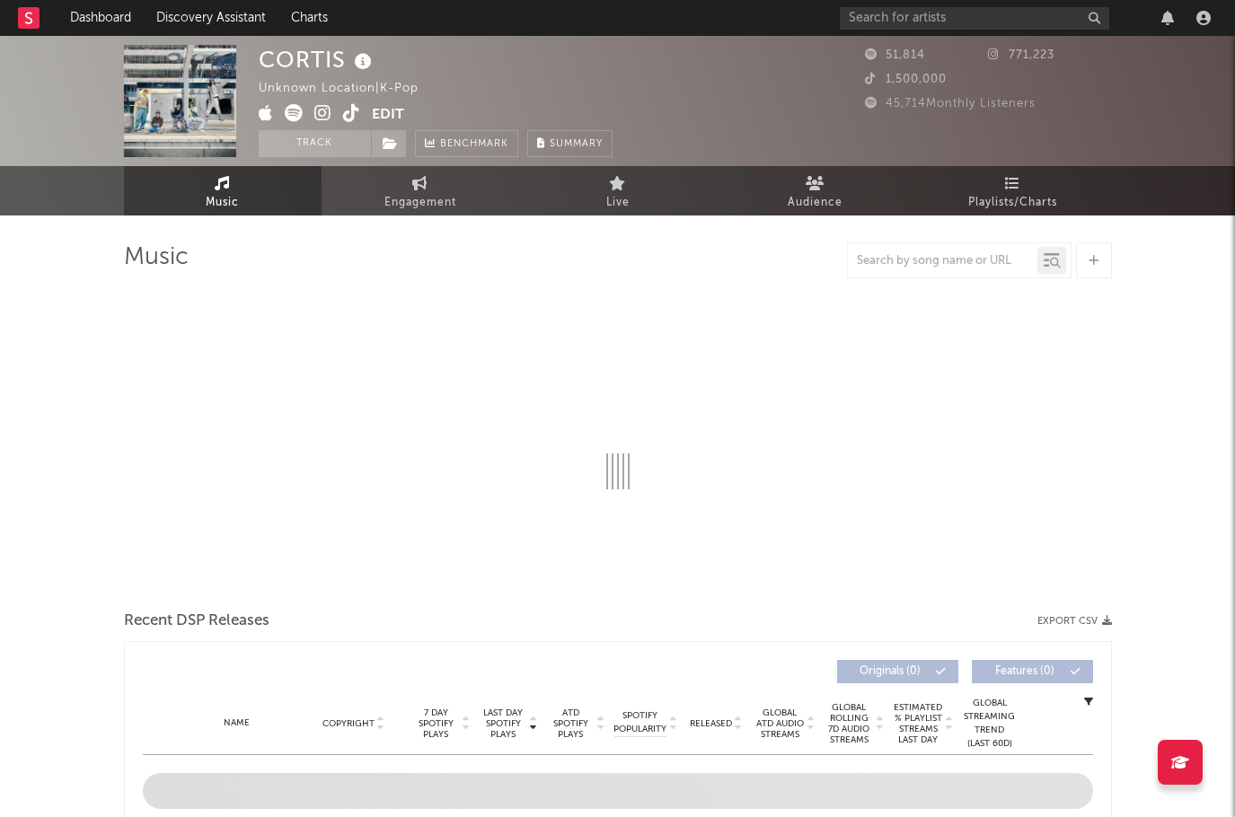
select select "1w"
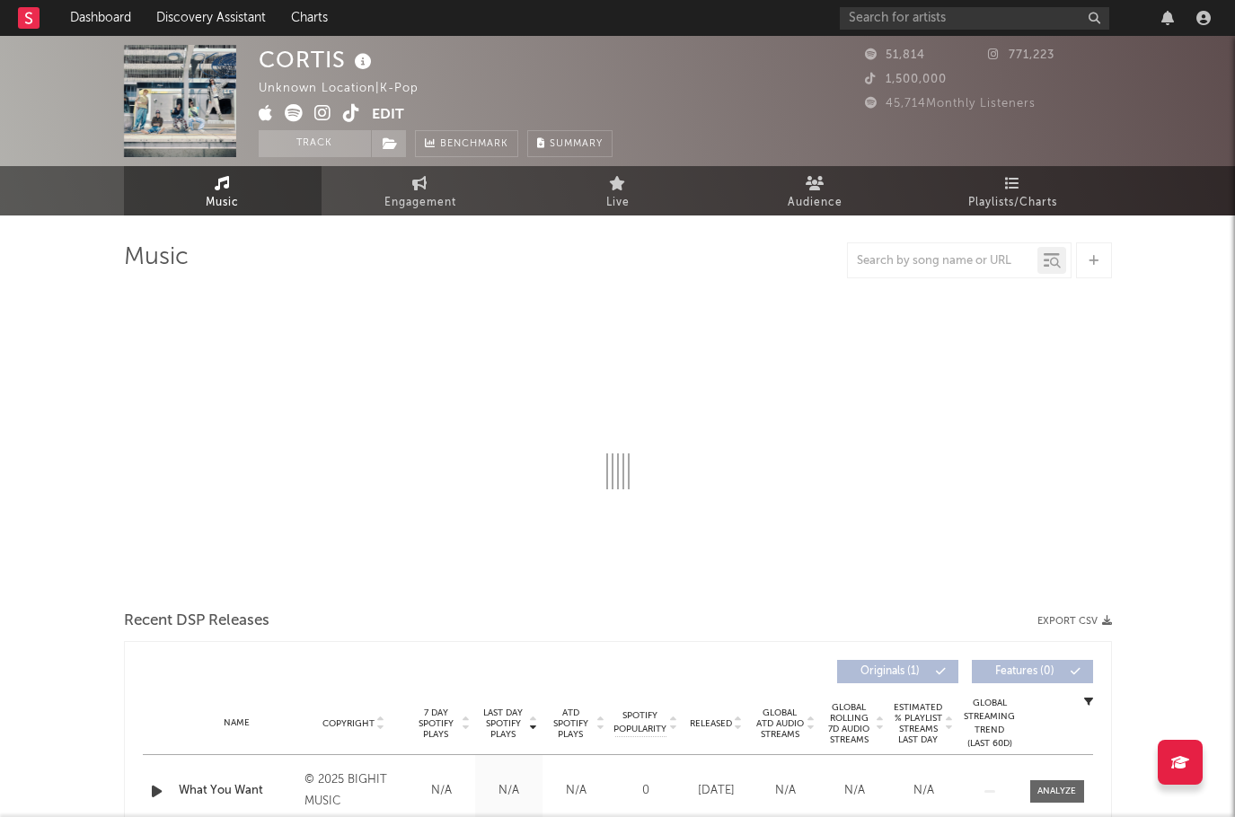
select select "1w"
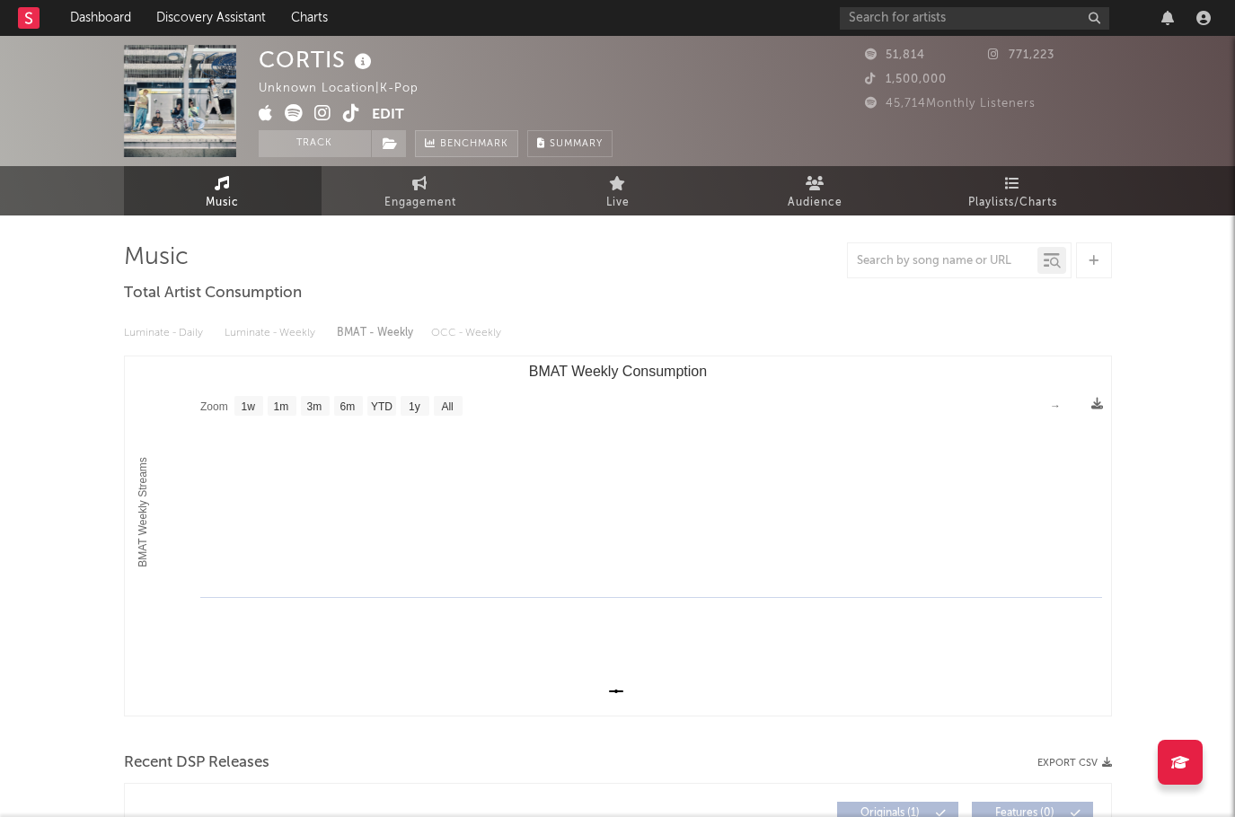
click at [491, 137] on span "Benchmark" at bounding box center [474, 145] width 68 height 22
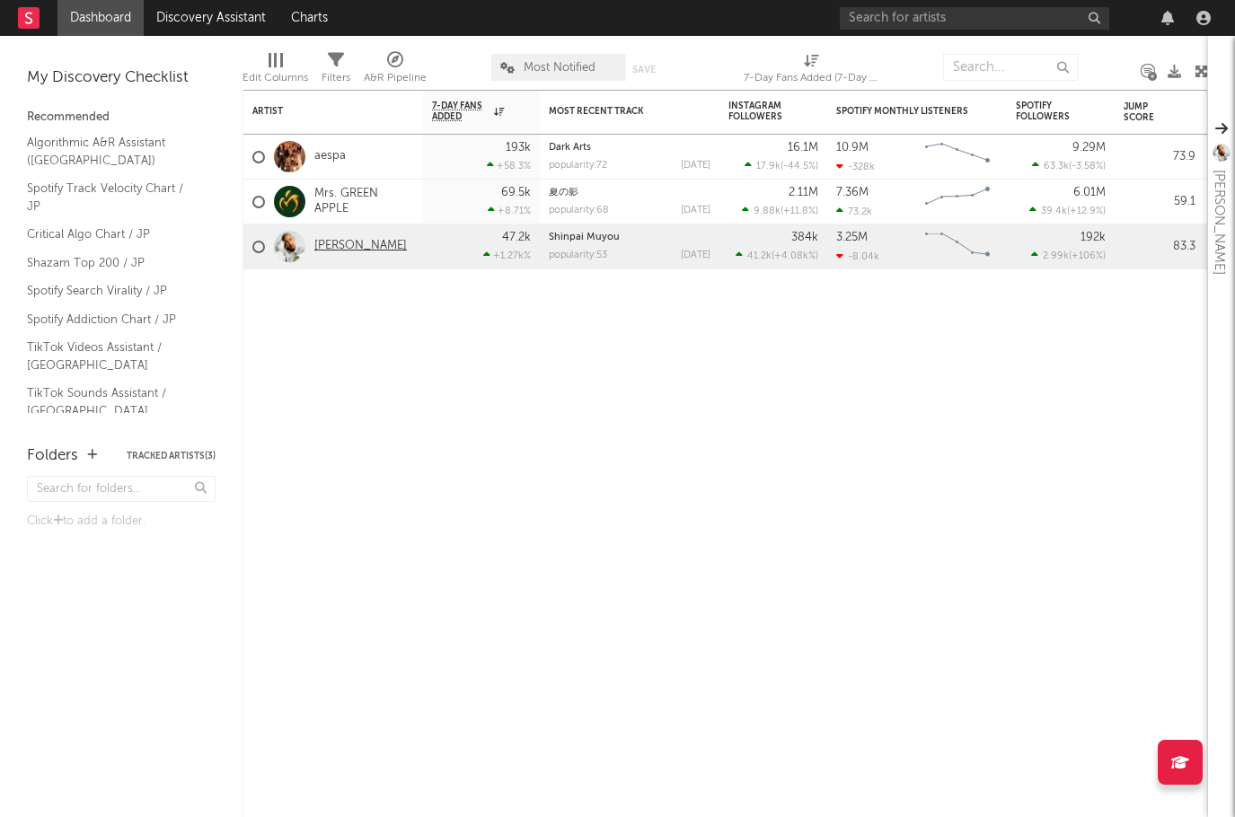
click at [336, 243] on link "千葉雄喜" at bounding box center [360, 246] width 93 height 15
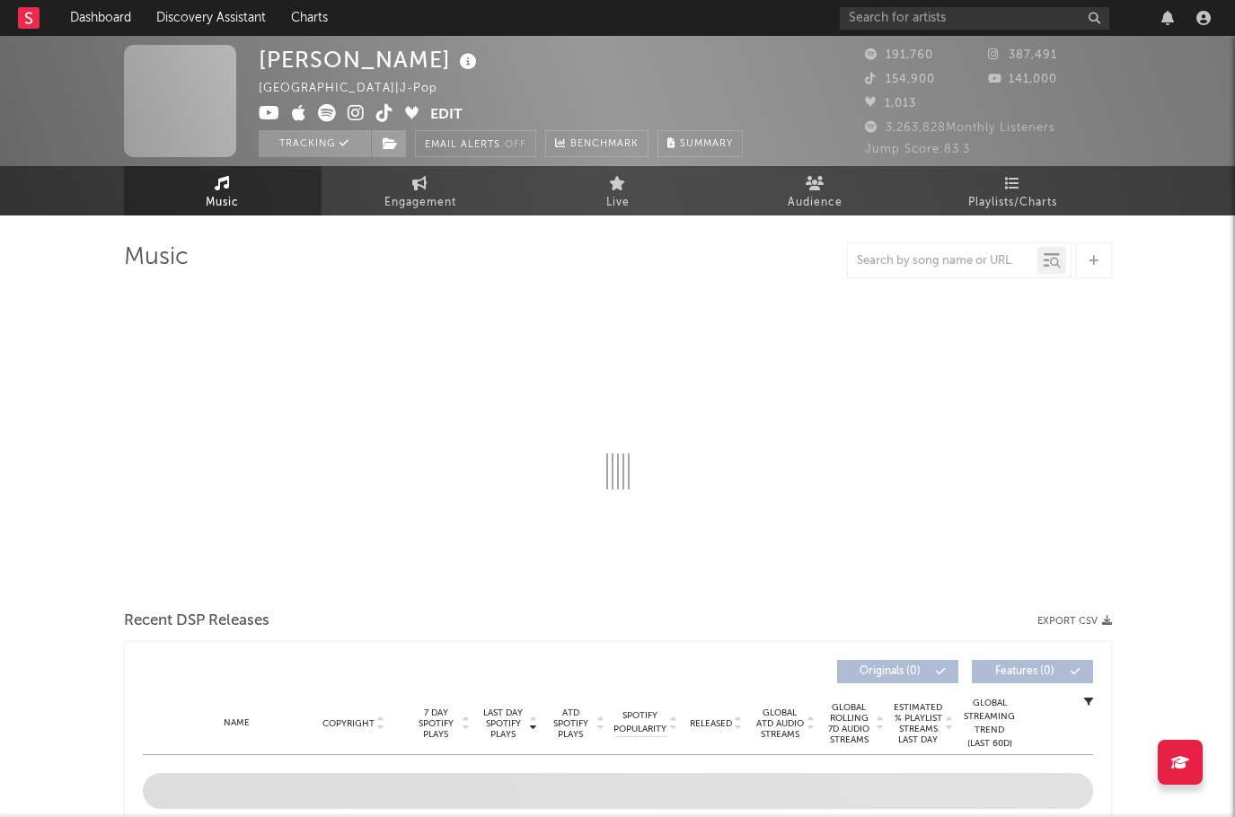
select select "6m"
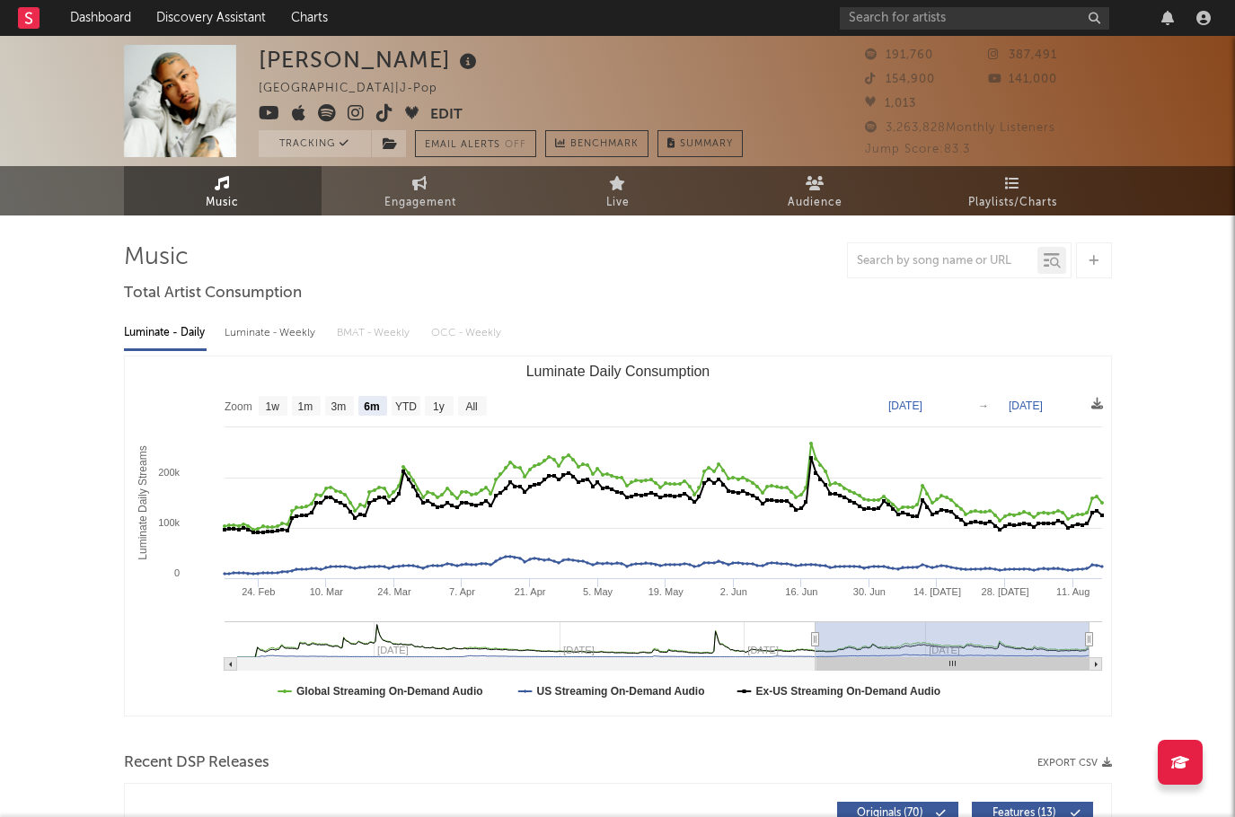
select select "6m"
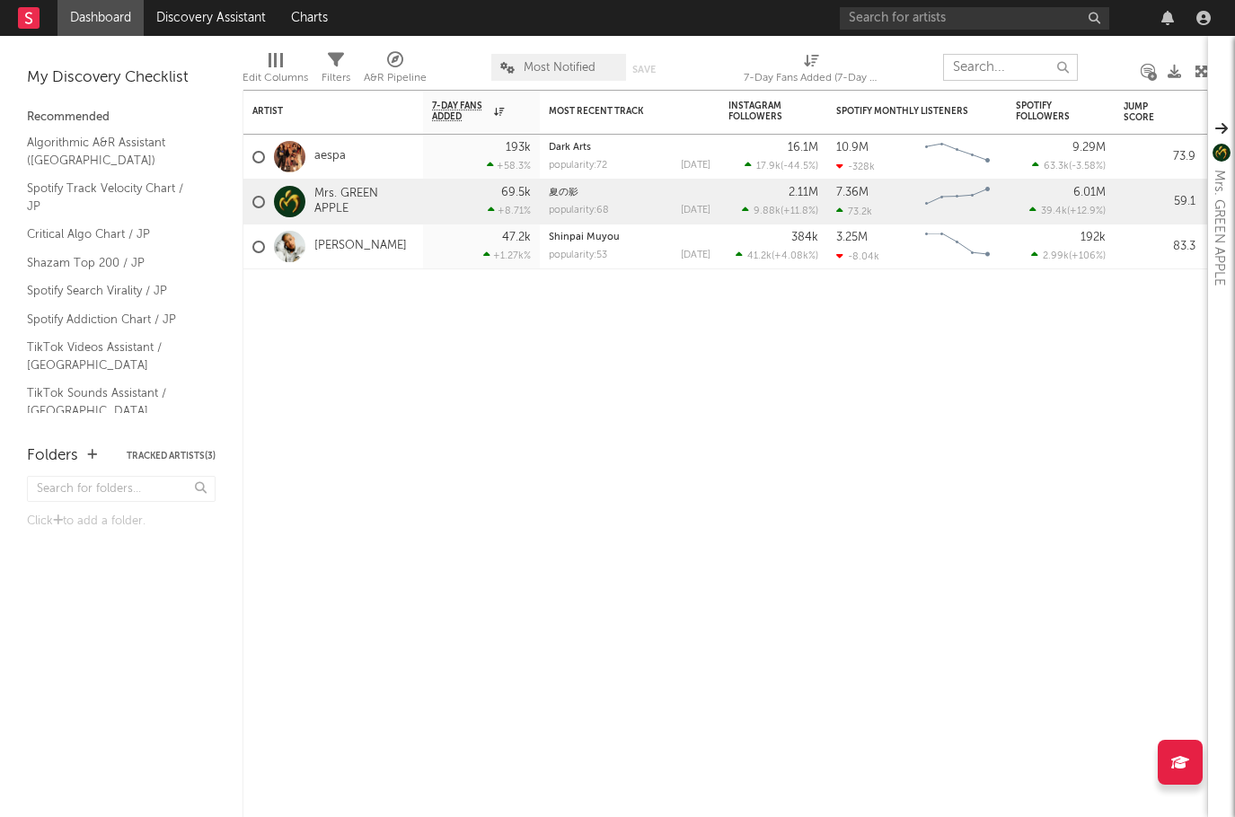
click at [967, 63] on input "text" at bounding box center [1010, 67] width 135 height 27
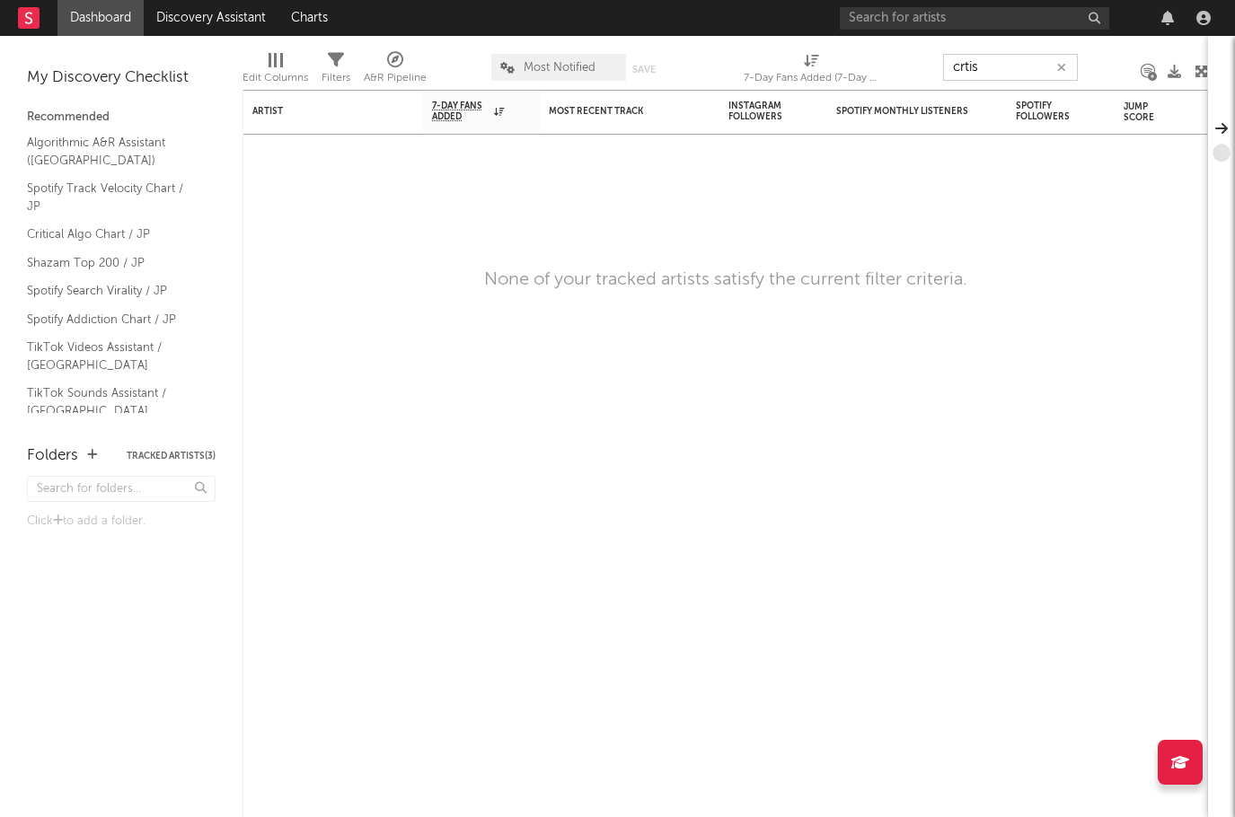
type input "crtis"
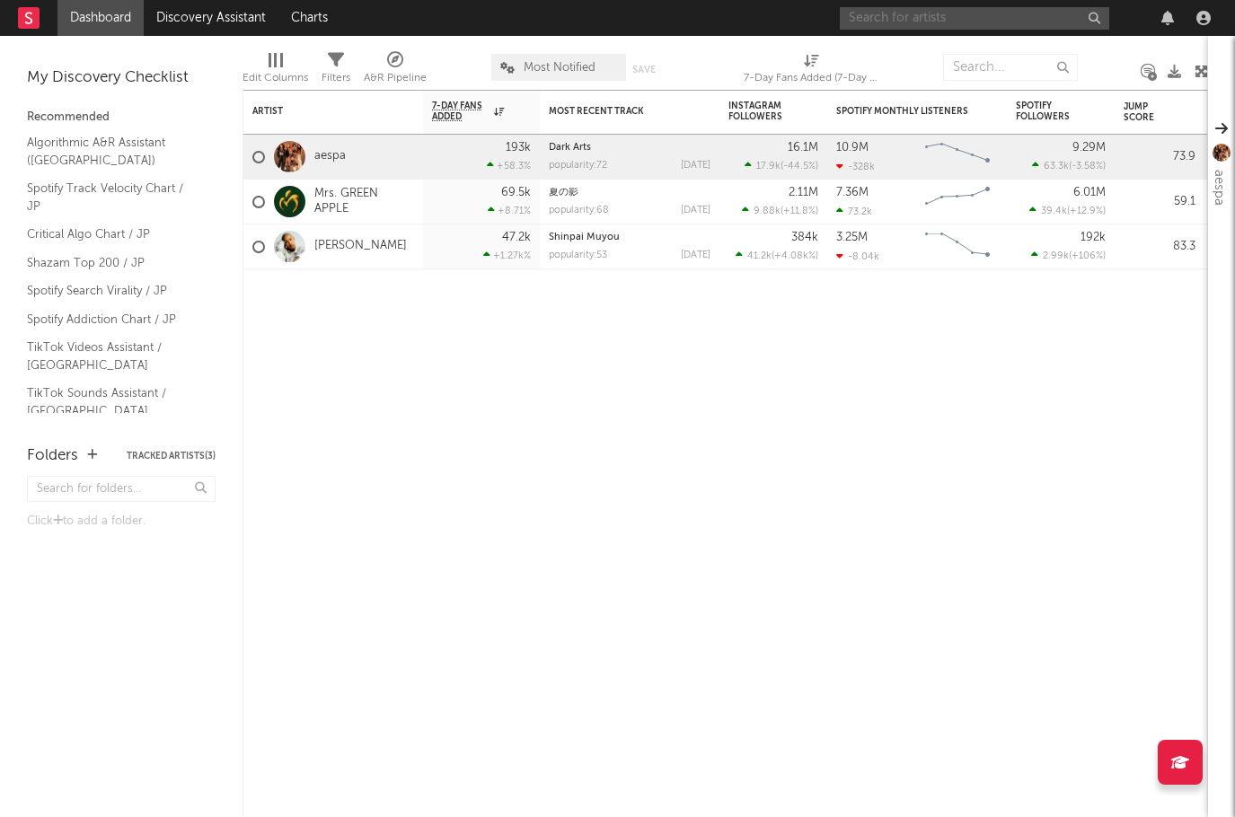
click at [927, 14] on input "text" at bounding box center [974, 18] width 269 height 22
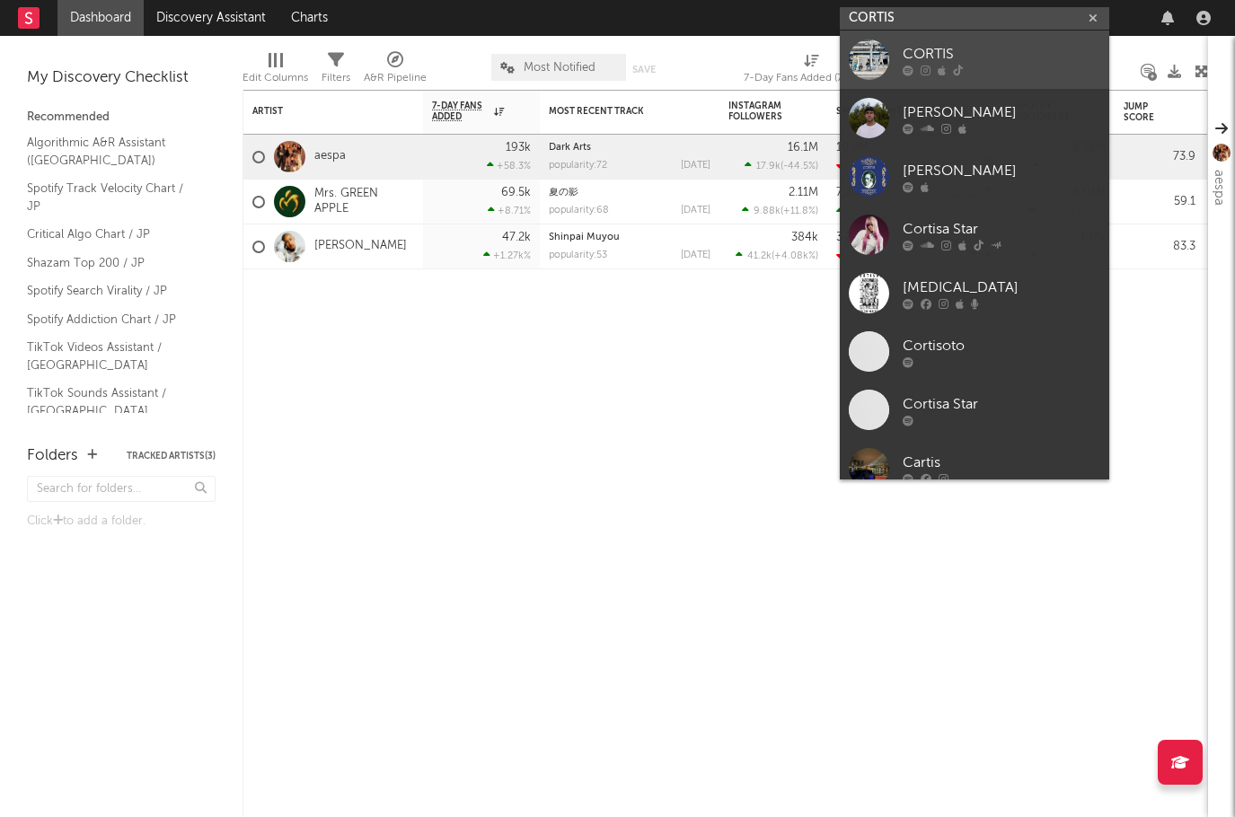
type input "CORTIS"
click at [926, 46] on div "CORTIS" at bounding box center [1002, 54] width 198 height 22
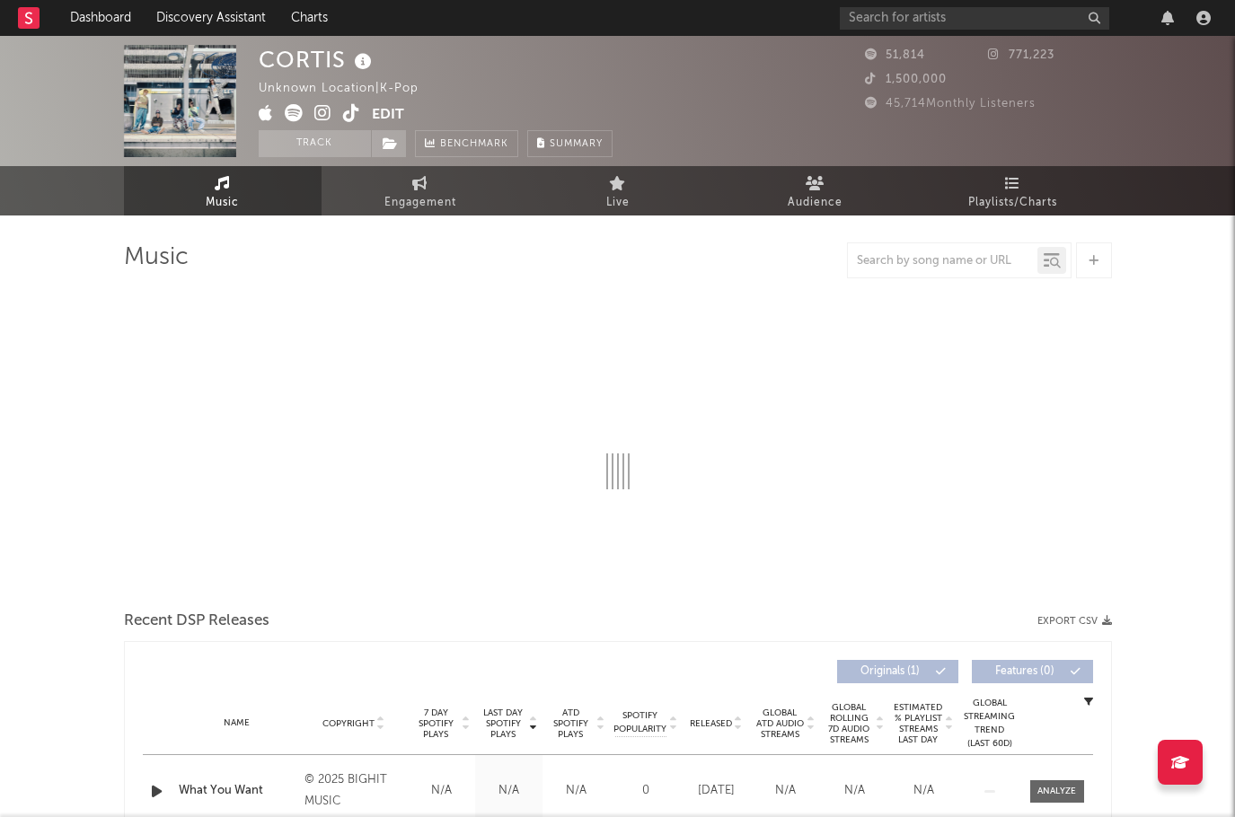
select select "1w"
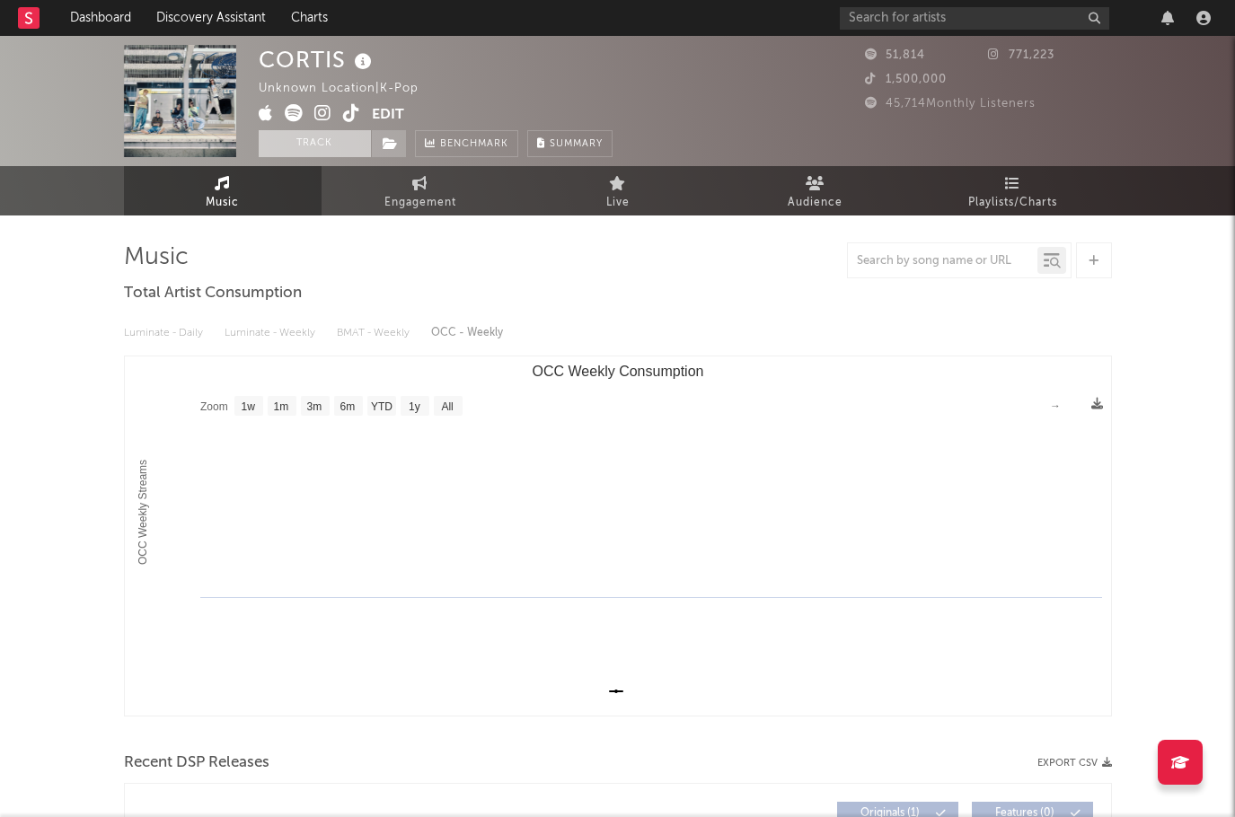
click at [304, 151] on button "Track" at bounding box center [315, 143] width 112 height 27
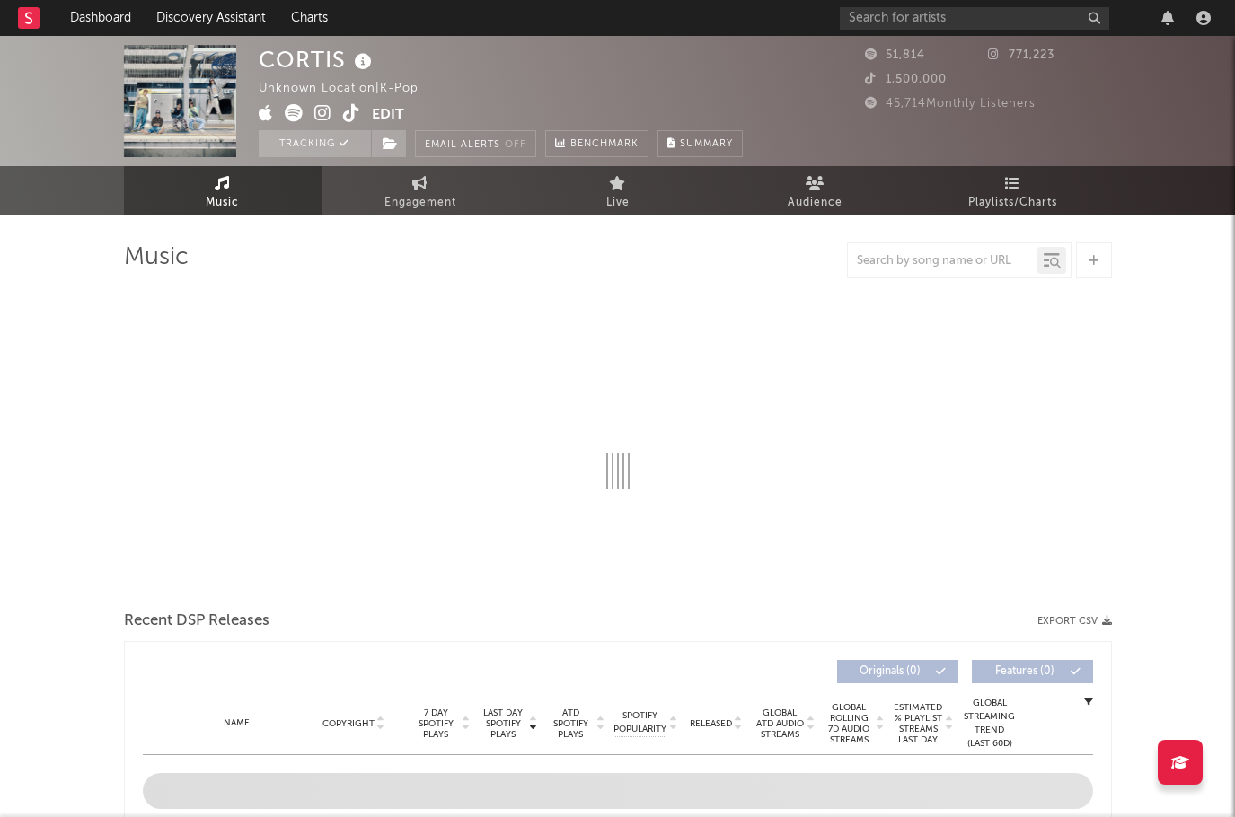
select select "1w"
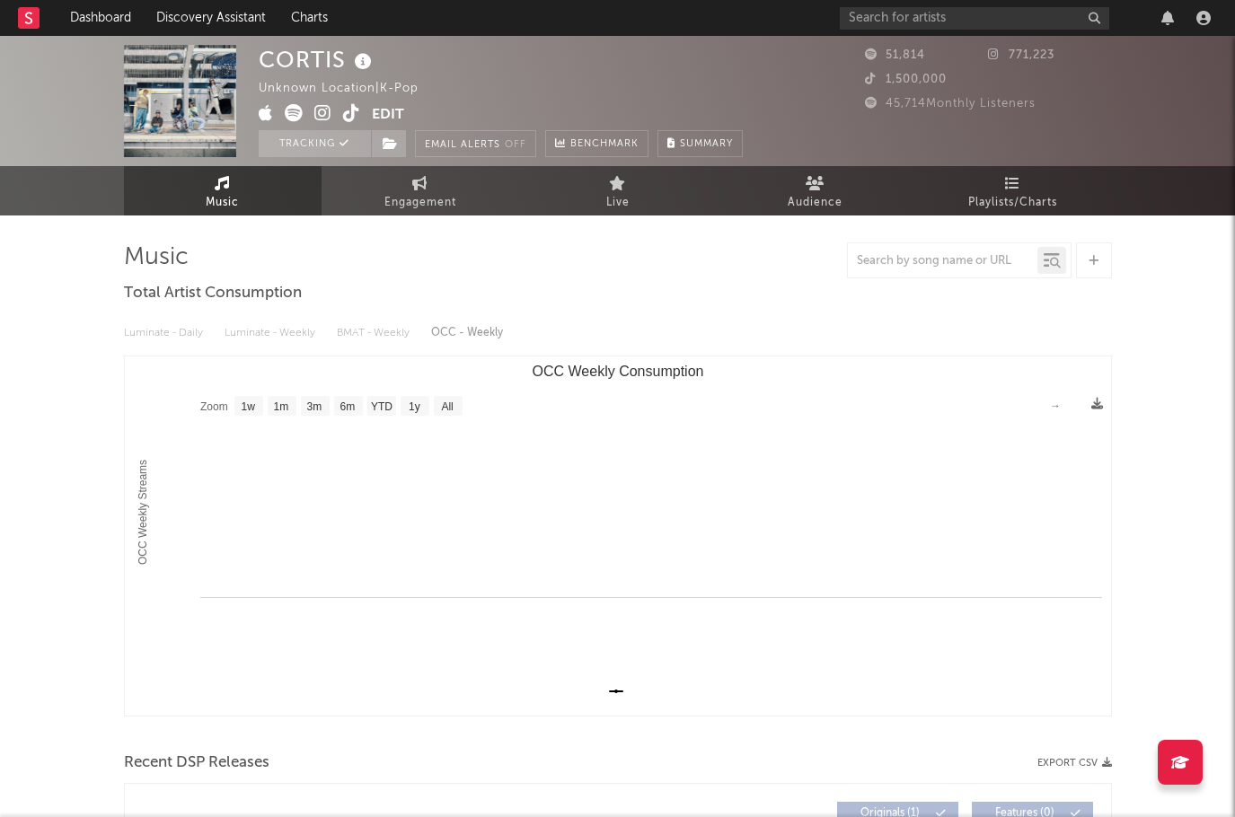
click at [22, 20] on rect at bounding box center [29, 18] width 22 height 22
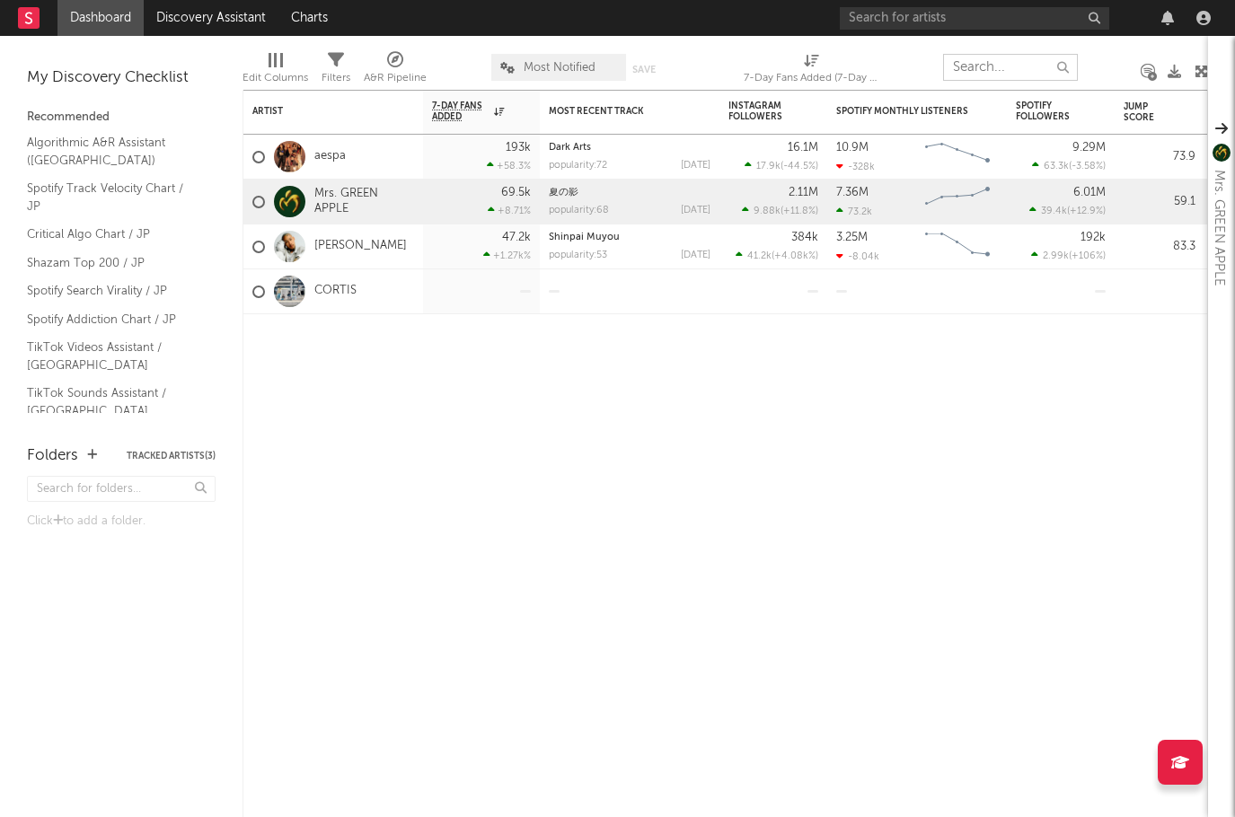
click at [965, 72] on input "text" at bounding box center [1010, 67] width 135 height 27
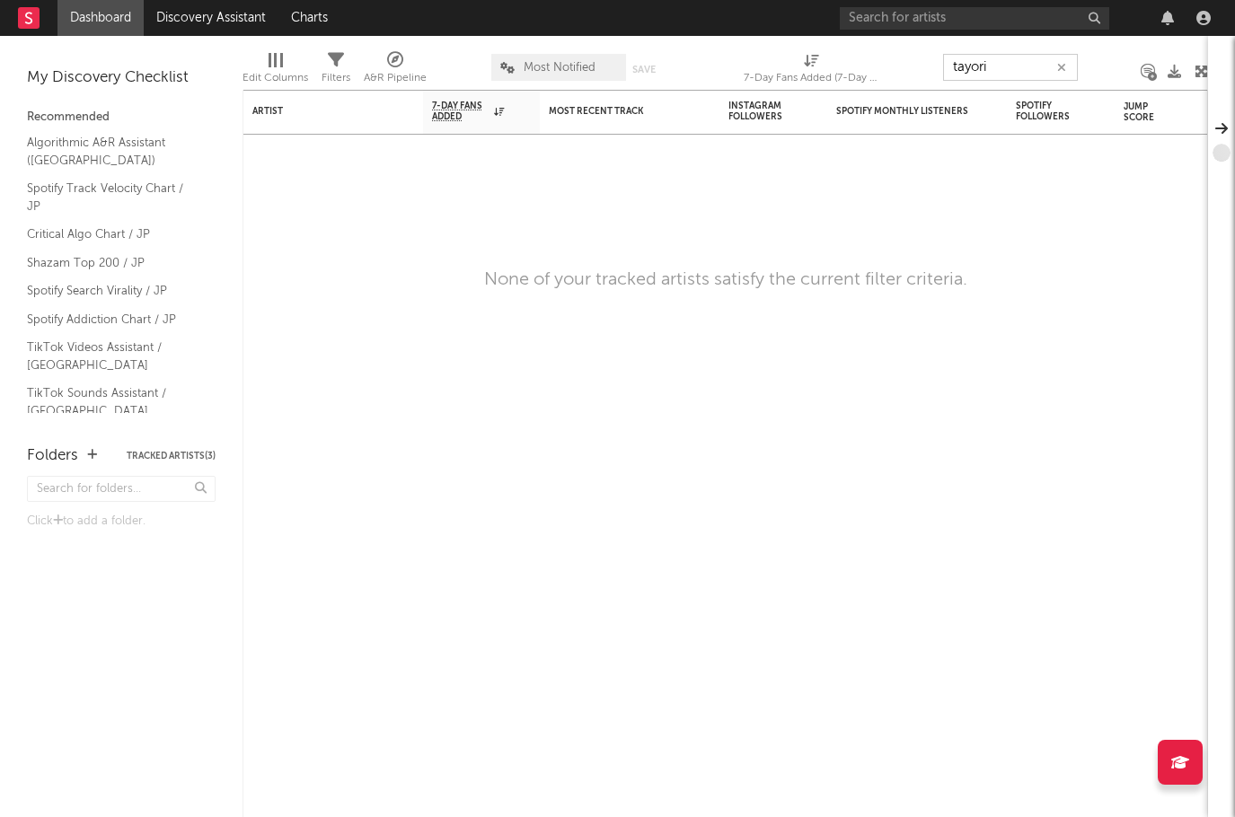
type input "tayori"
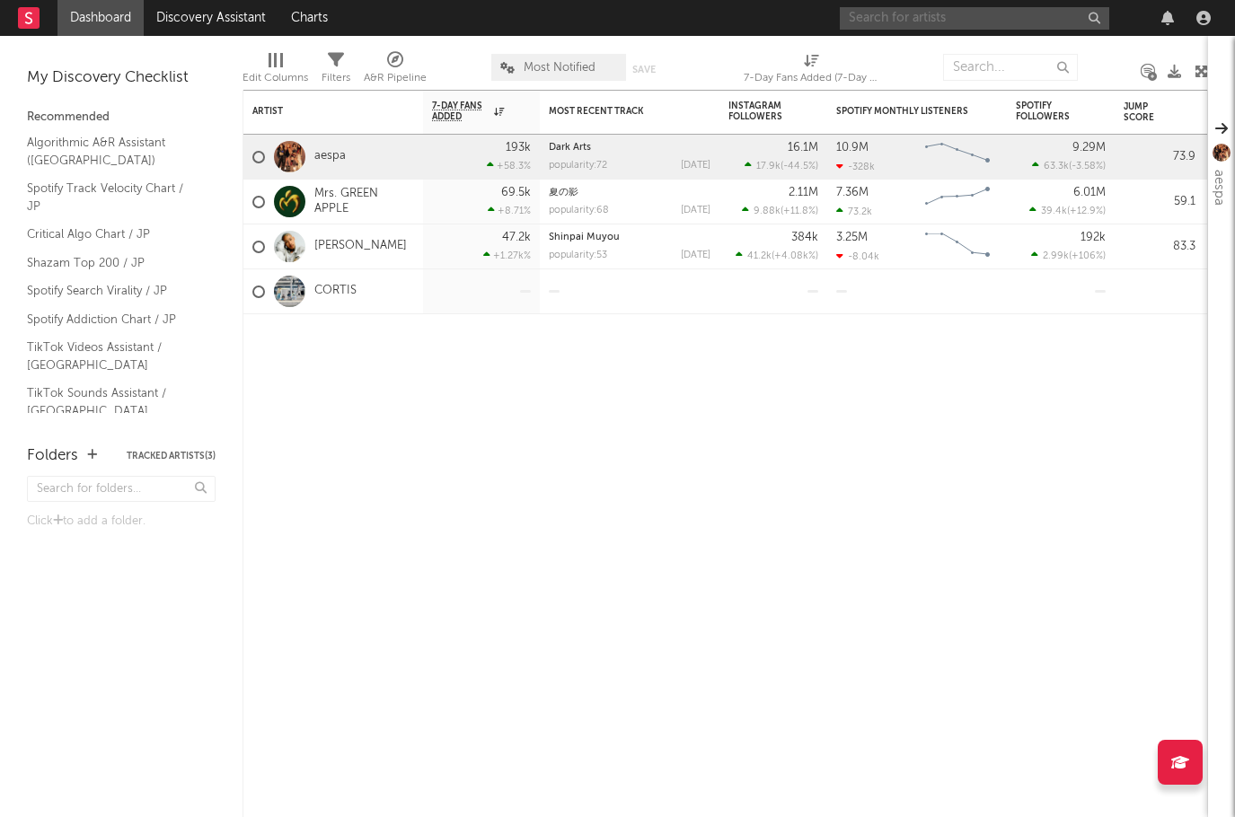
click at [903, 19] on input "text" at bounding box center [974, 18] width 269 height 22
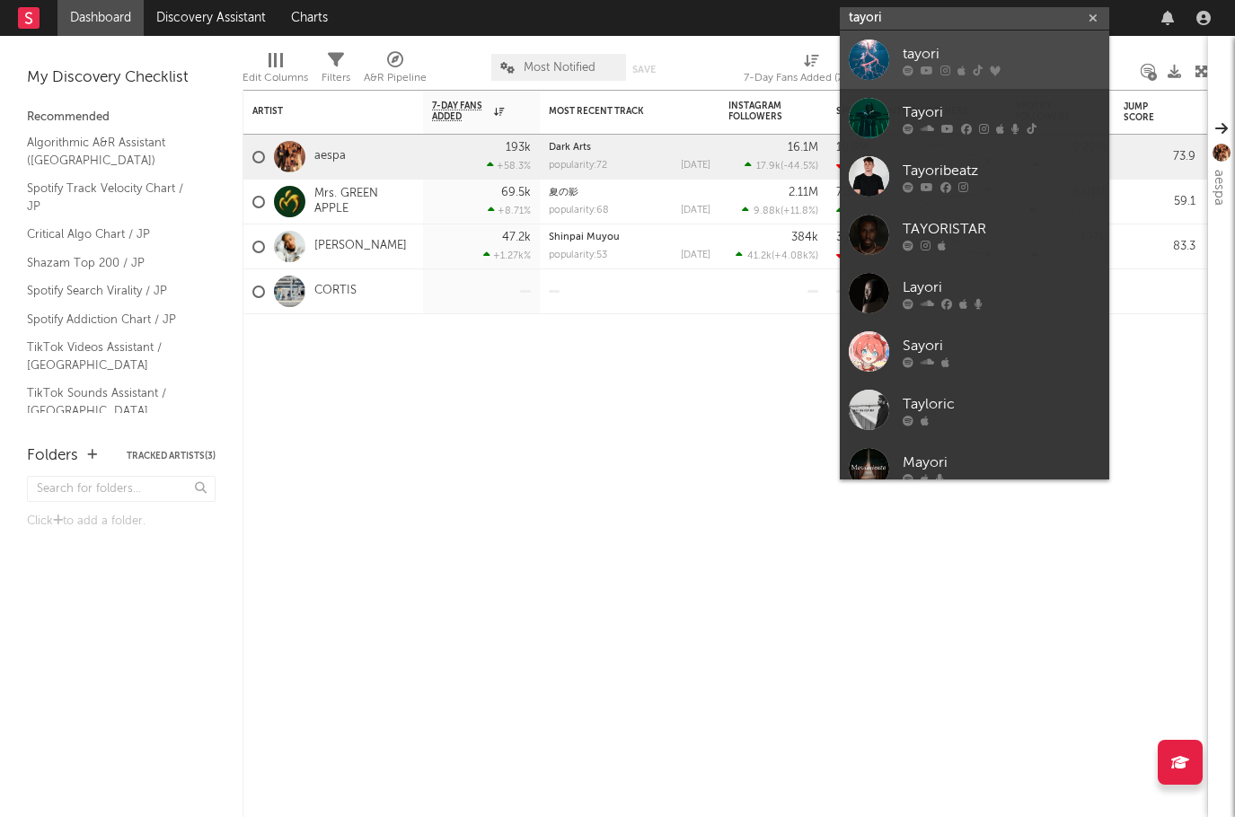
type input "tayori"
click at [945, 49] on div "tayori" at bounding box center [1002, 54] width 198 height 22
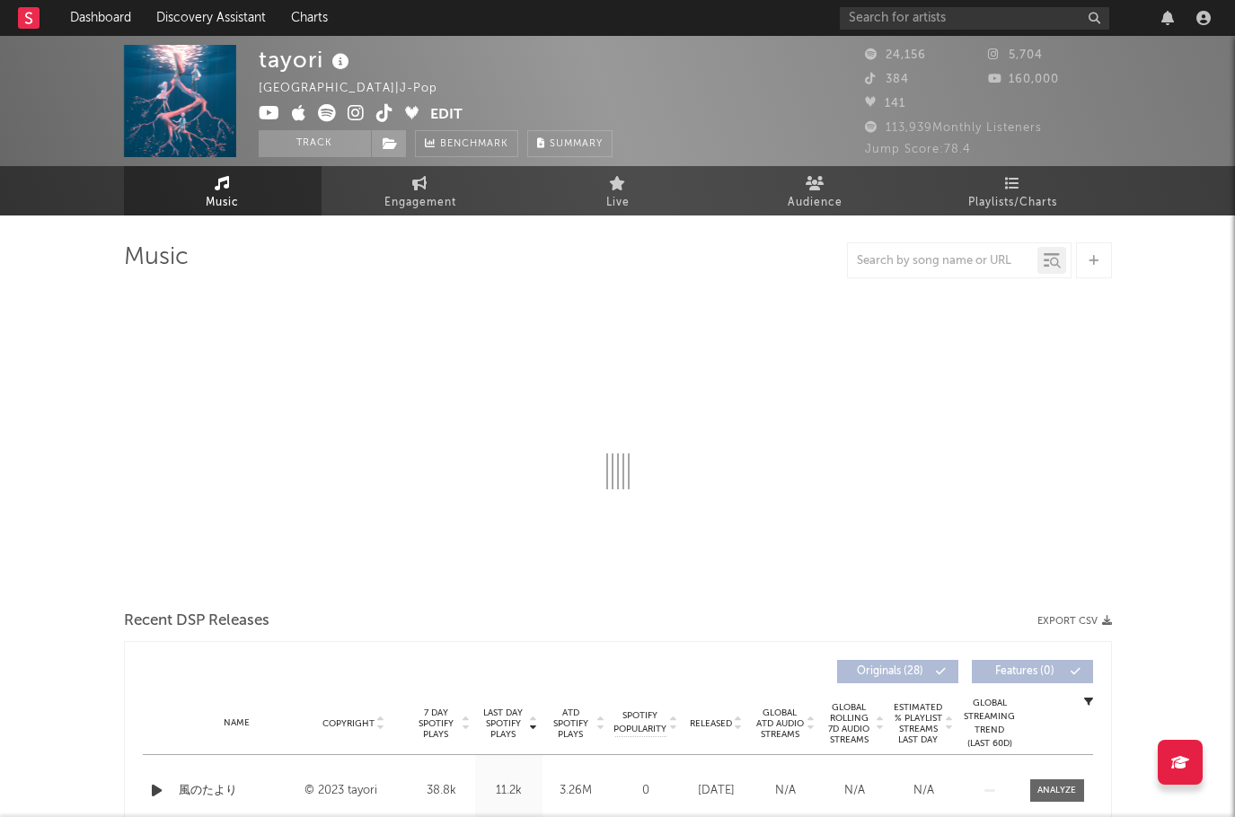
select select "6m"
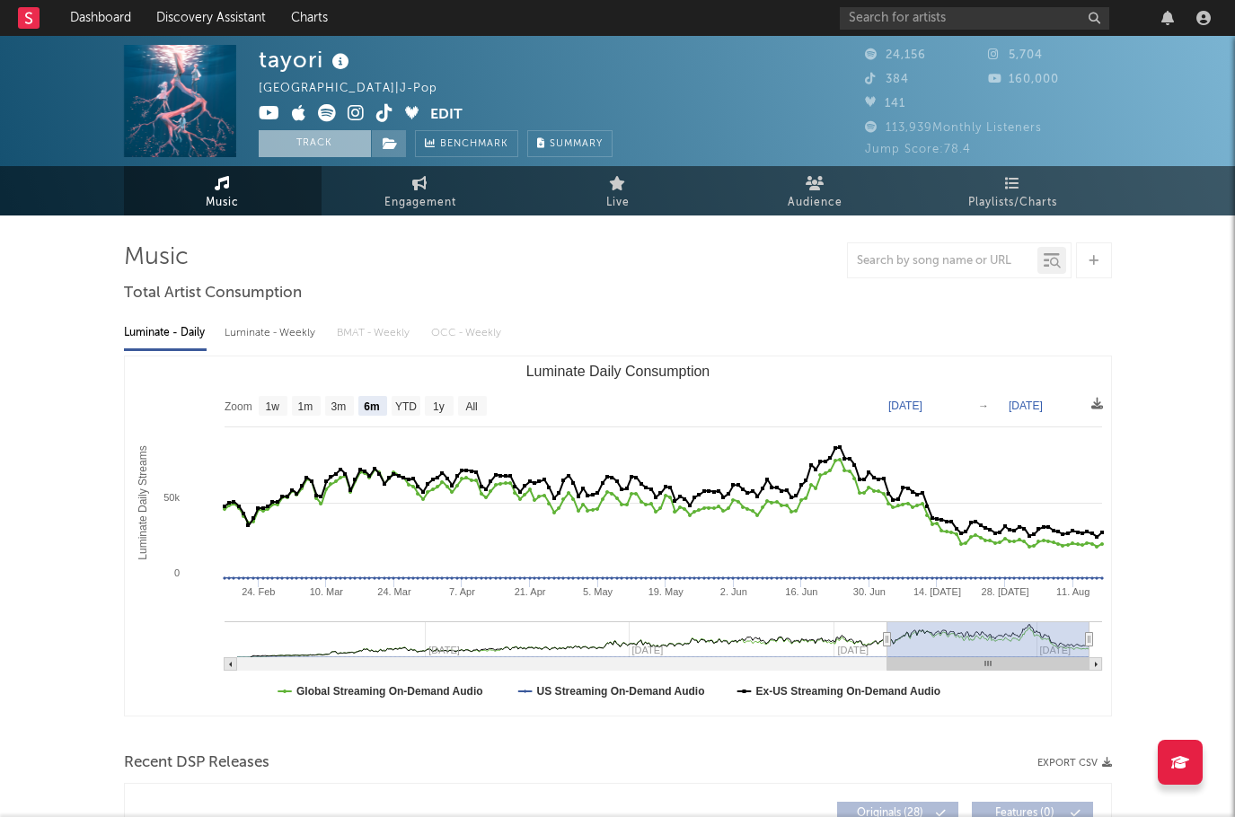
select select "6m"
click at [307, 148] on button "Track" at bounding box center [315, 143] width 112 height 27
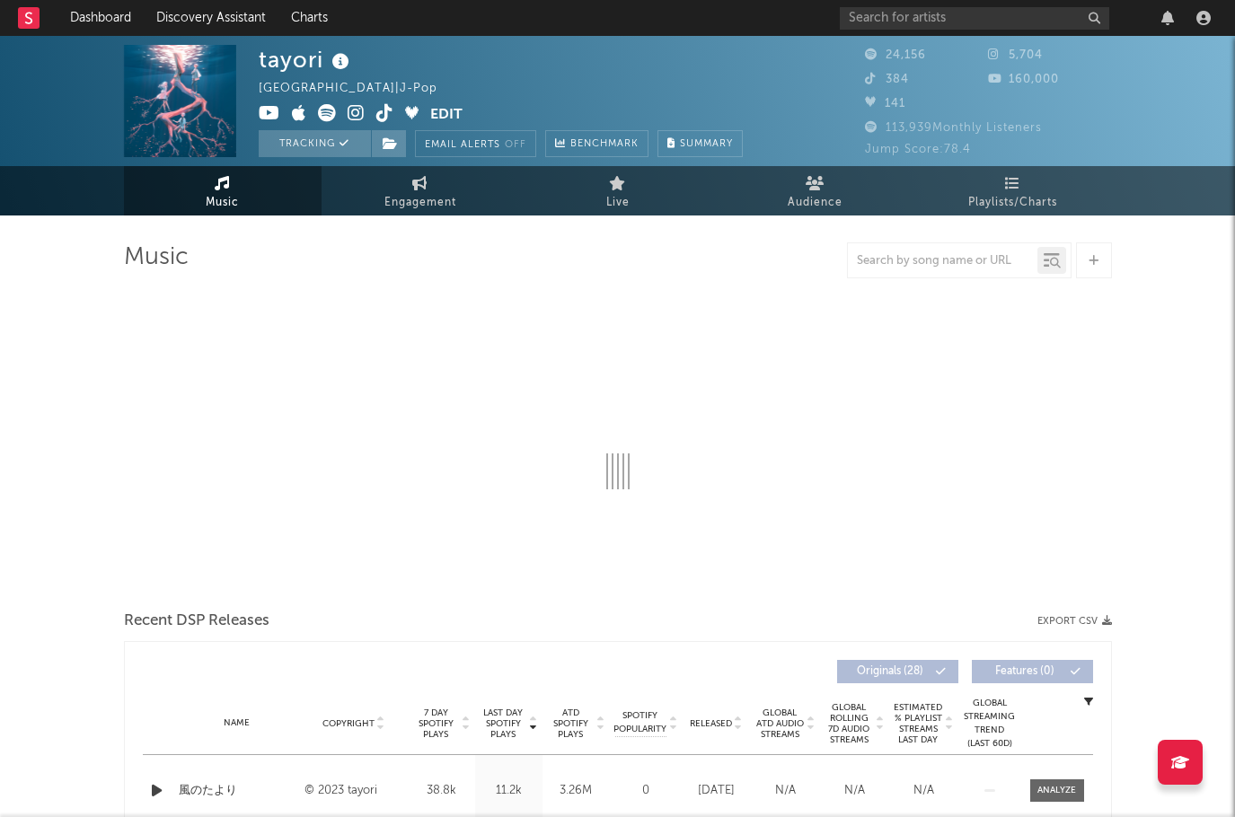
select select "6m"
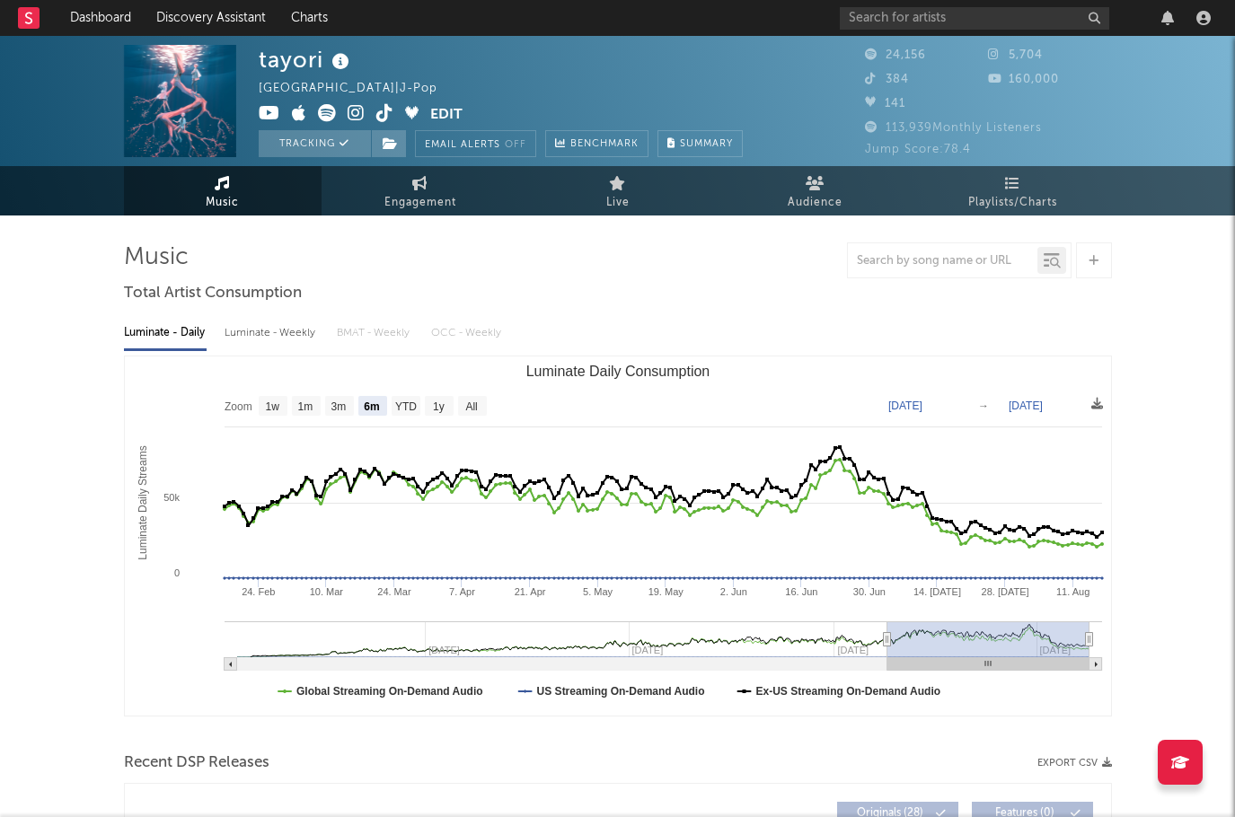
click at [27, 13] on icon at bounding box center [28, 18] width 7 height 12
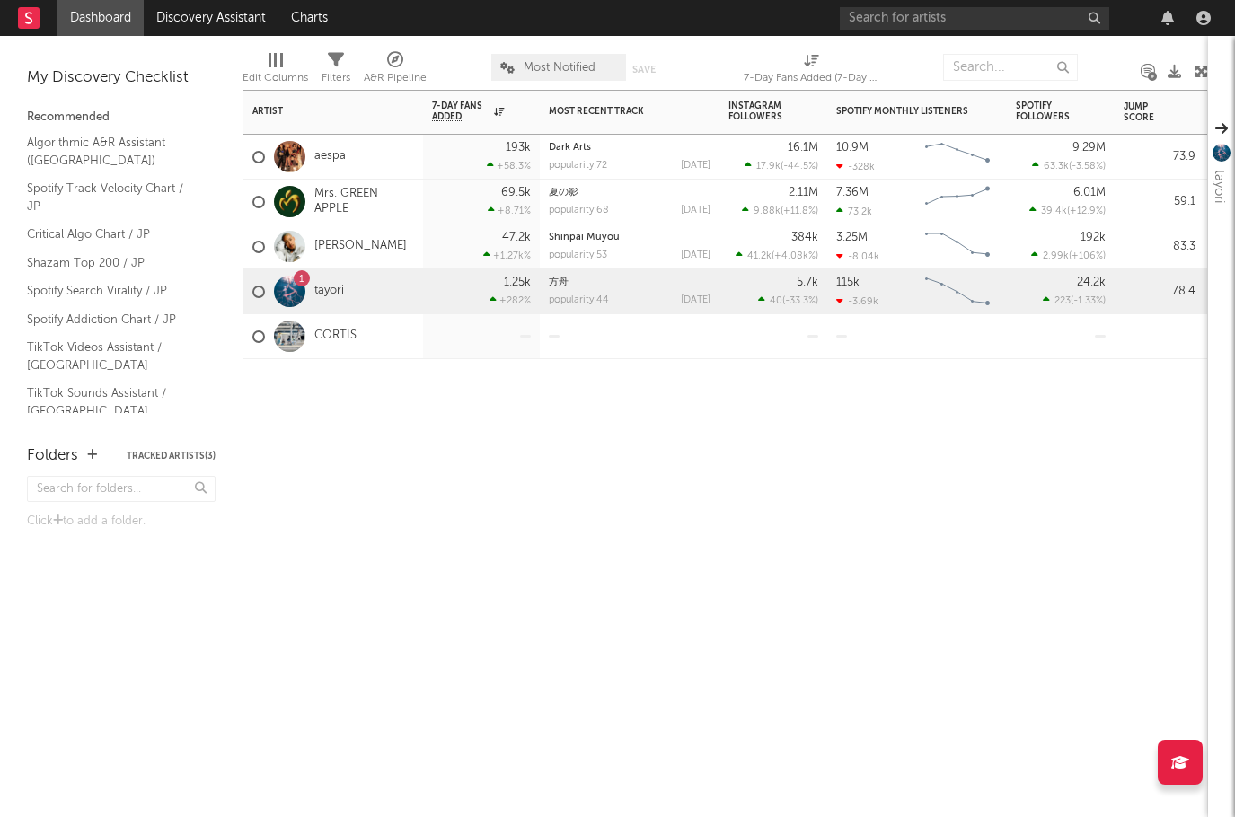
click at [296, 284] on div "1" at bounding box center [302, 278] width 16 height 16
click at [340, 288] on link "tayori" at bounding box center [329, 291] width 30 height 15
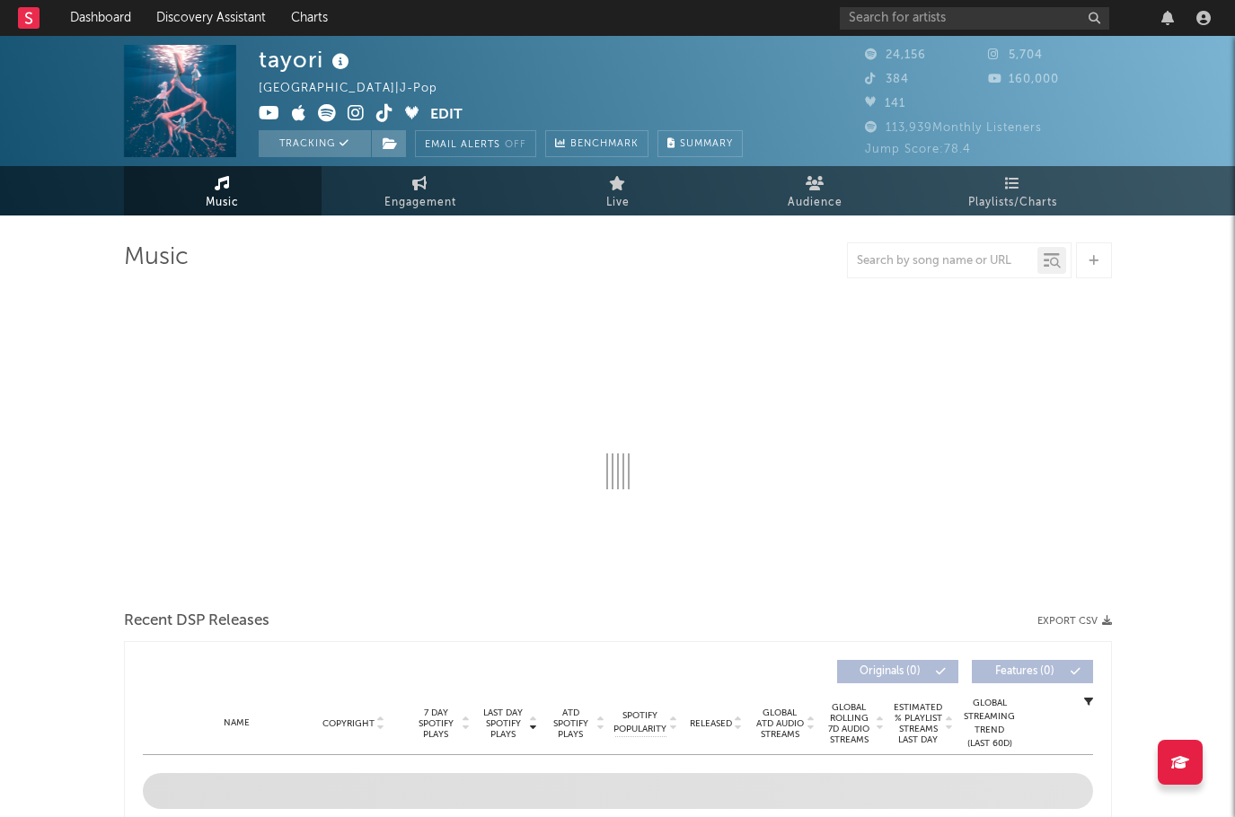
select select "6m"
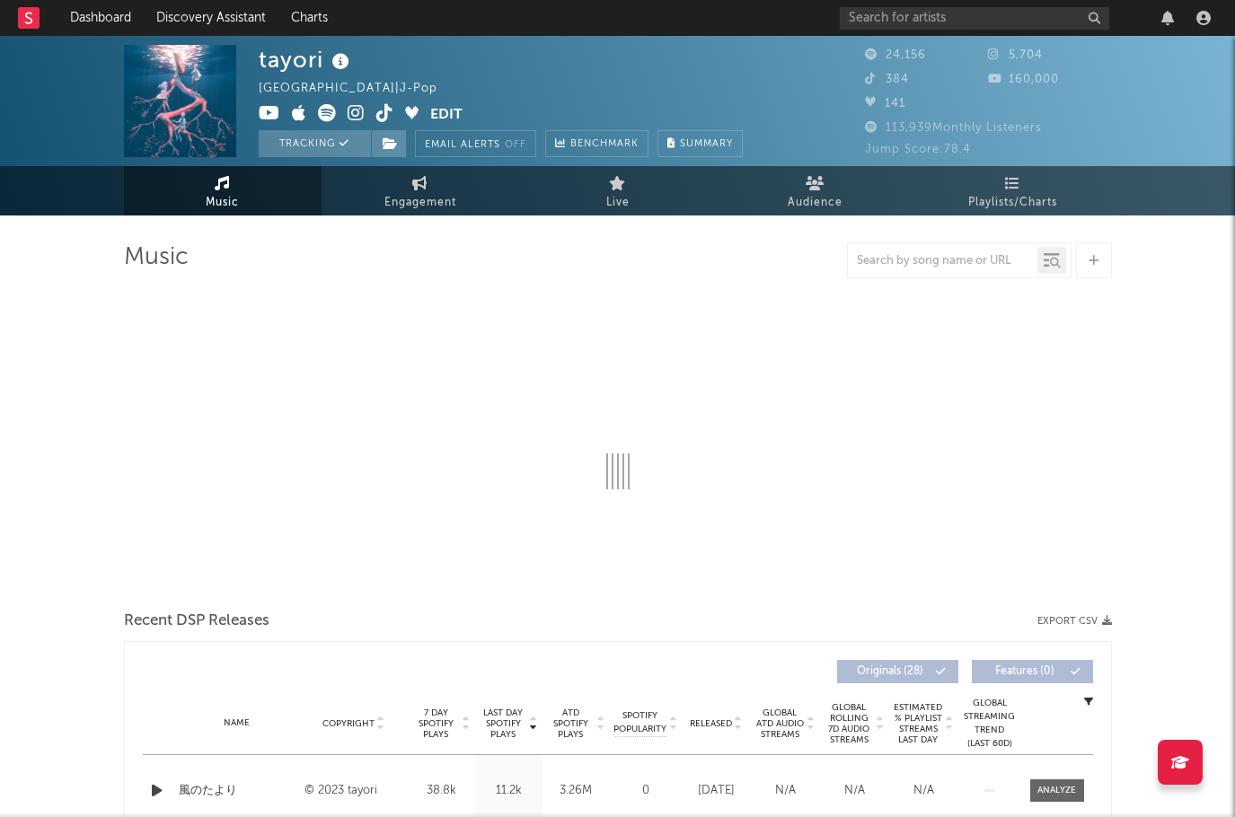
select select "6m"
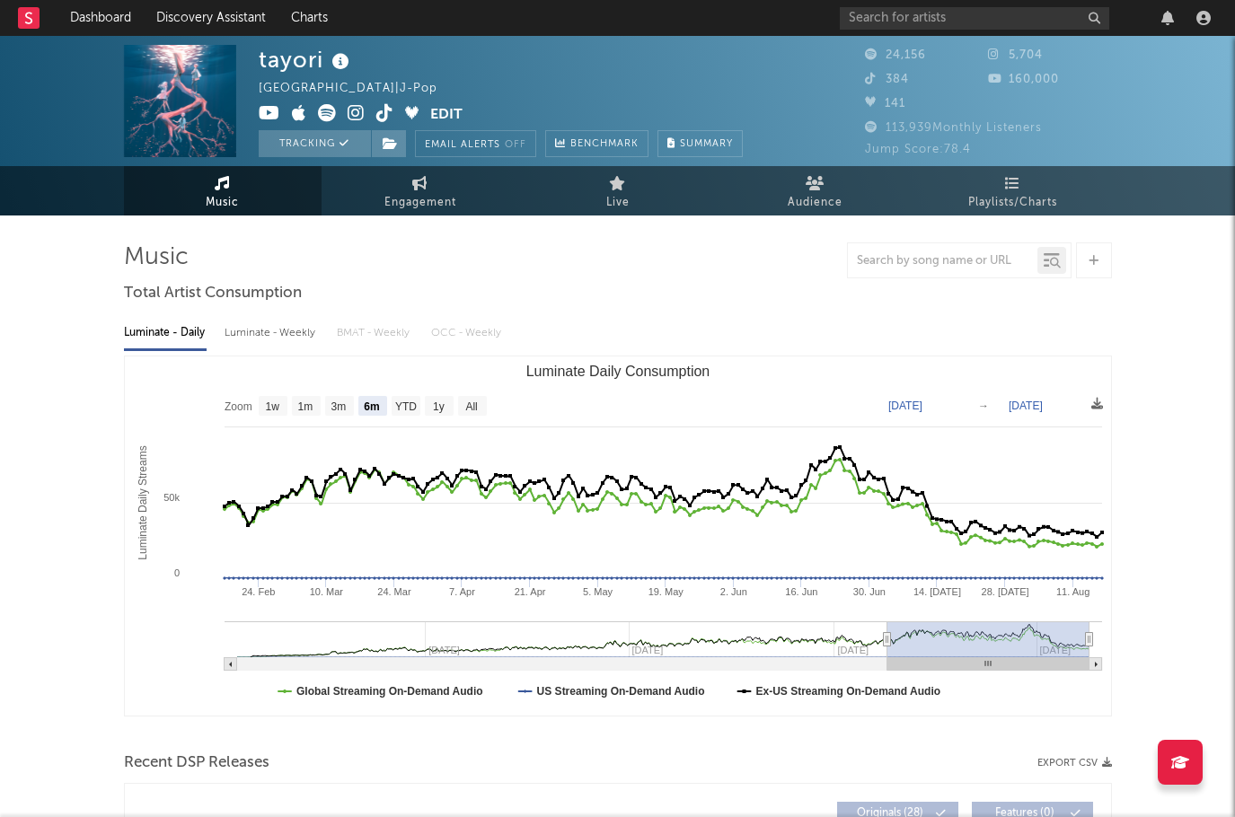
click at [35, 10] on rect at bounding box center [29, 18] width 22 height 22
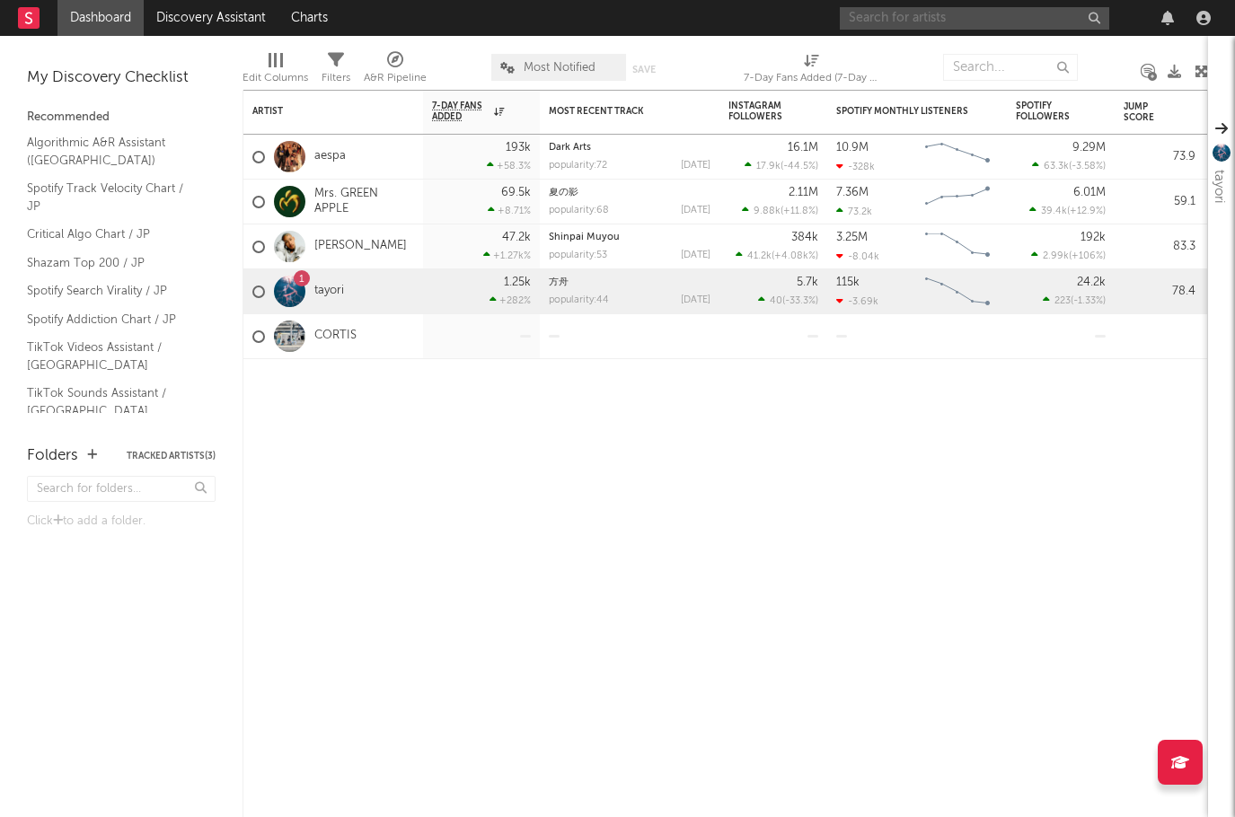
click at [973, 15] on input "text" at bounding box center [974, 18] width 269 height 22
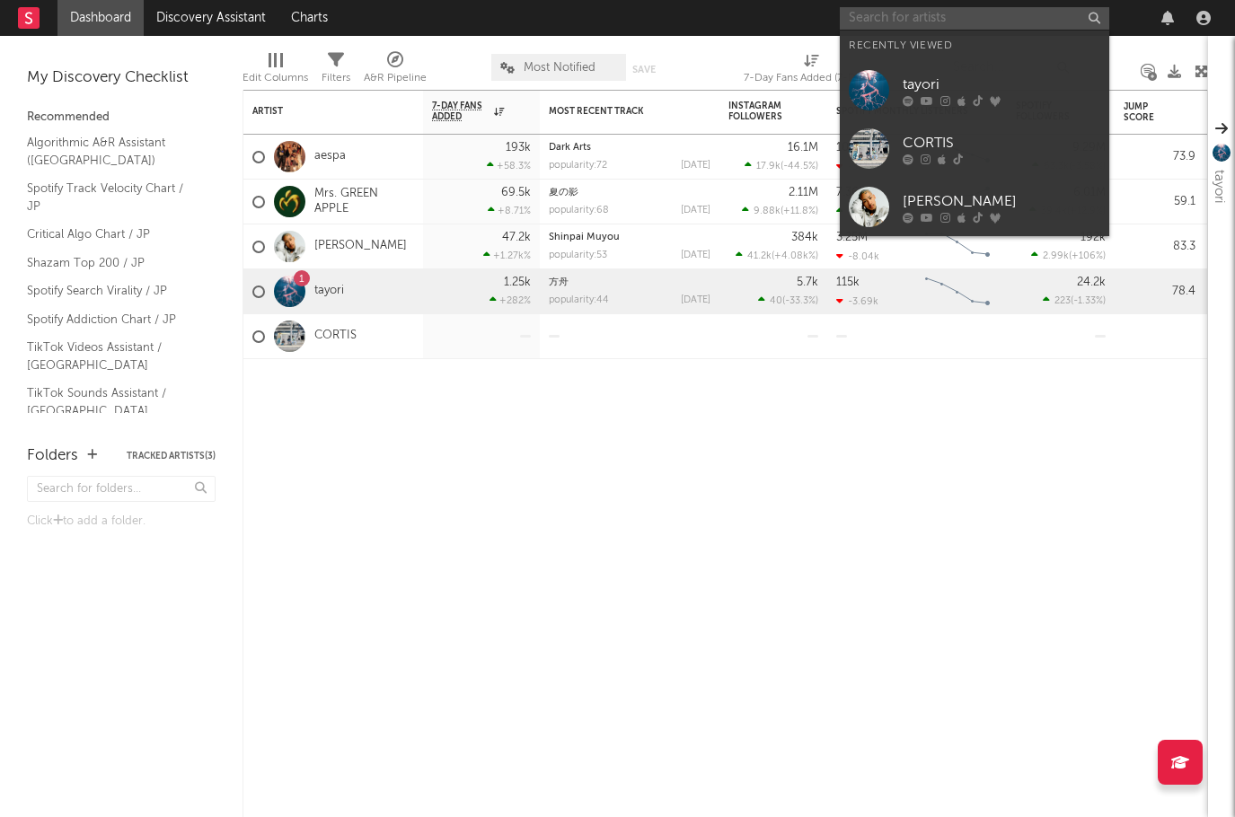
paste input "RIP SLYME"
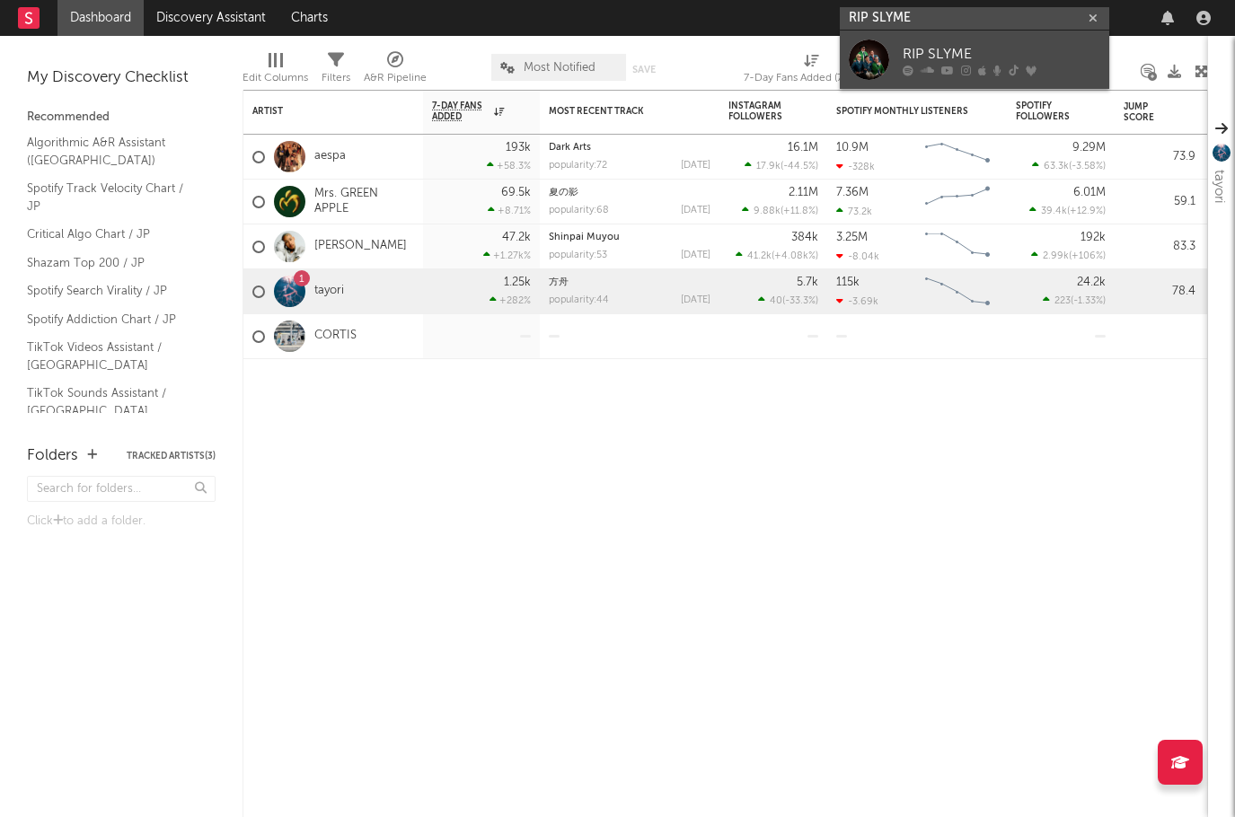
type input "RIP SLYME"
click at [958, 45] on div "RIP SLYME" at bounding box center [1002, 54] width 198 height 22
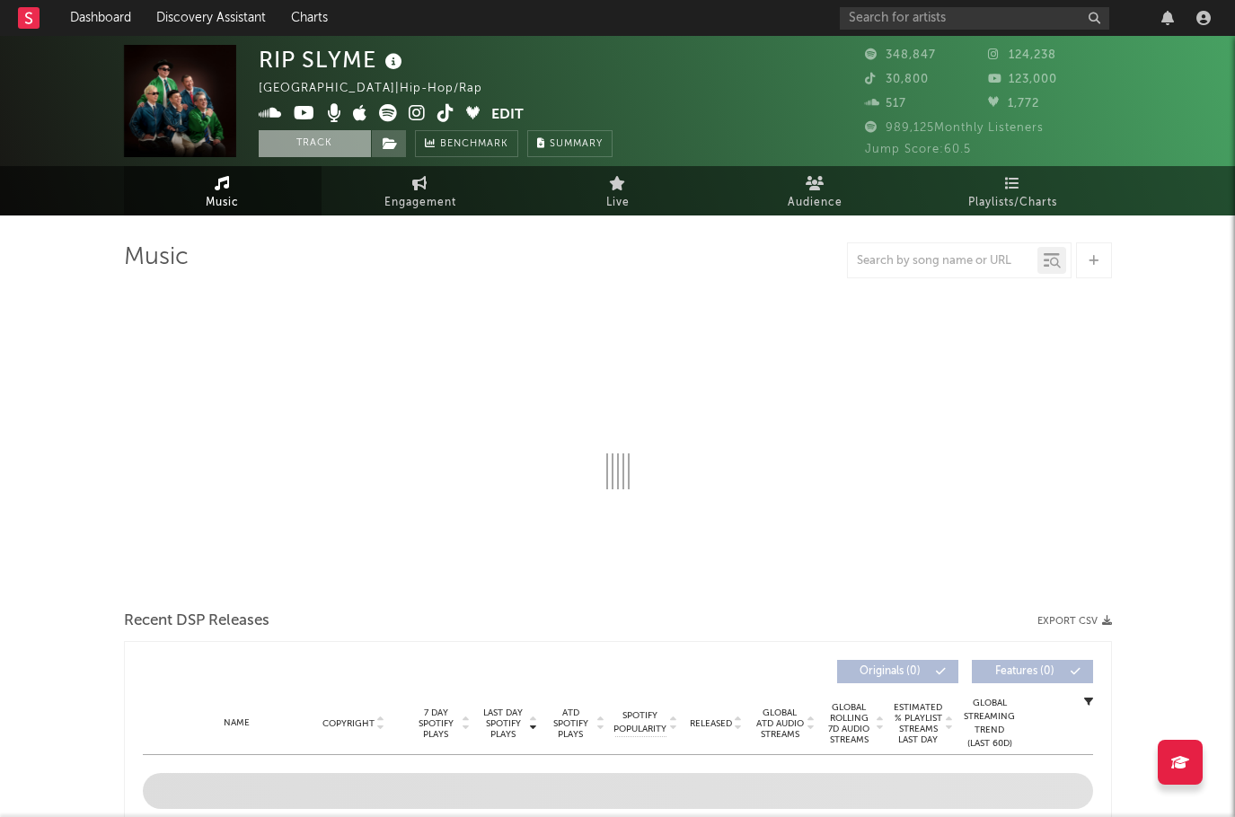
click at [306, 144] on button "Track" at bounding box center [315, 143] width 112 height 27
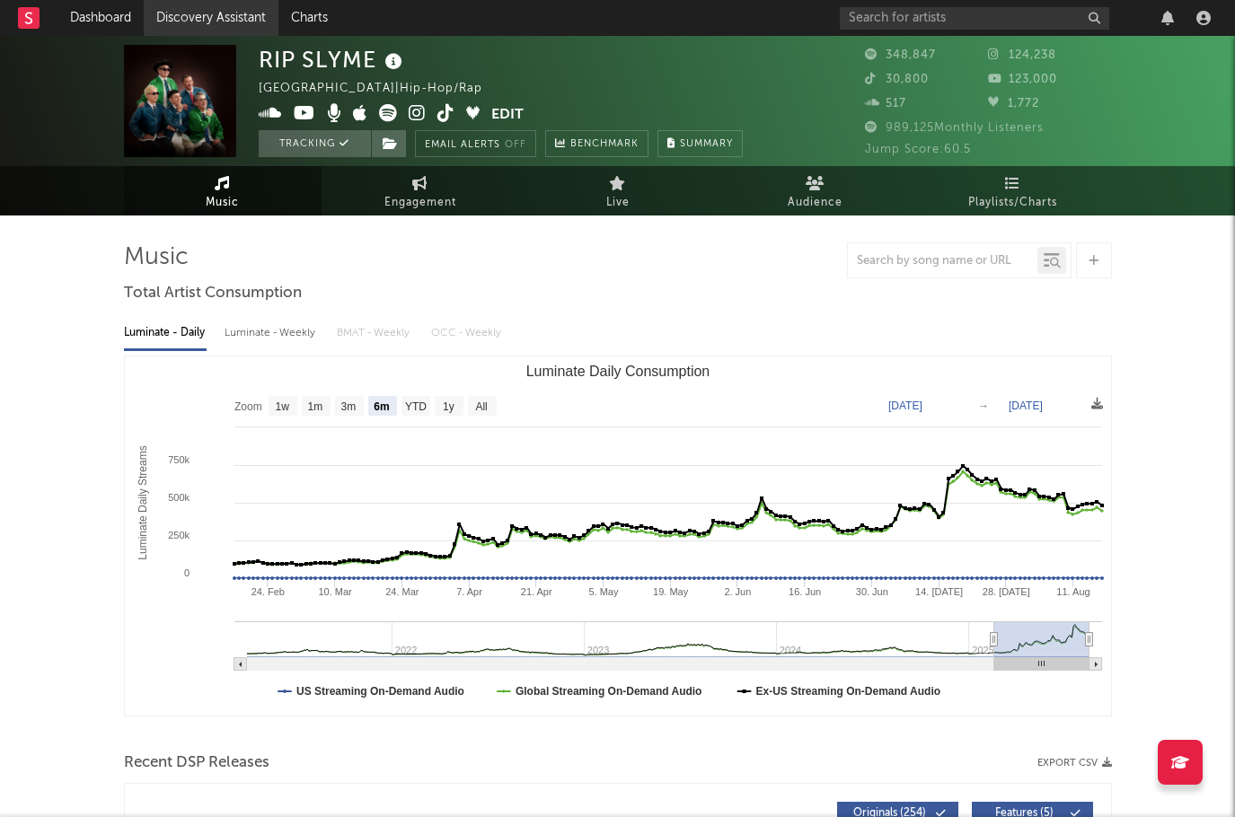
select select "6m"
click at [919, 19] on input "text" at bounding box center [974, 18] width 269 height 22
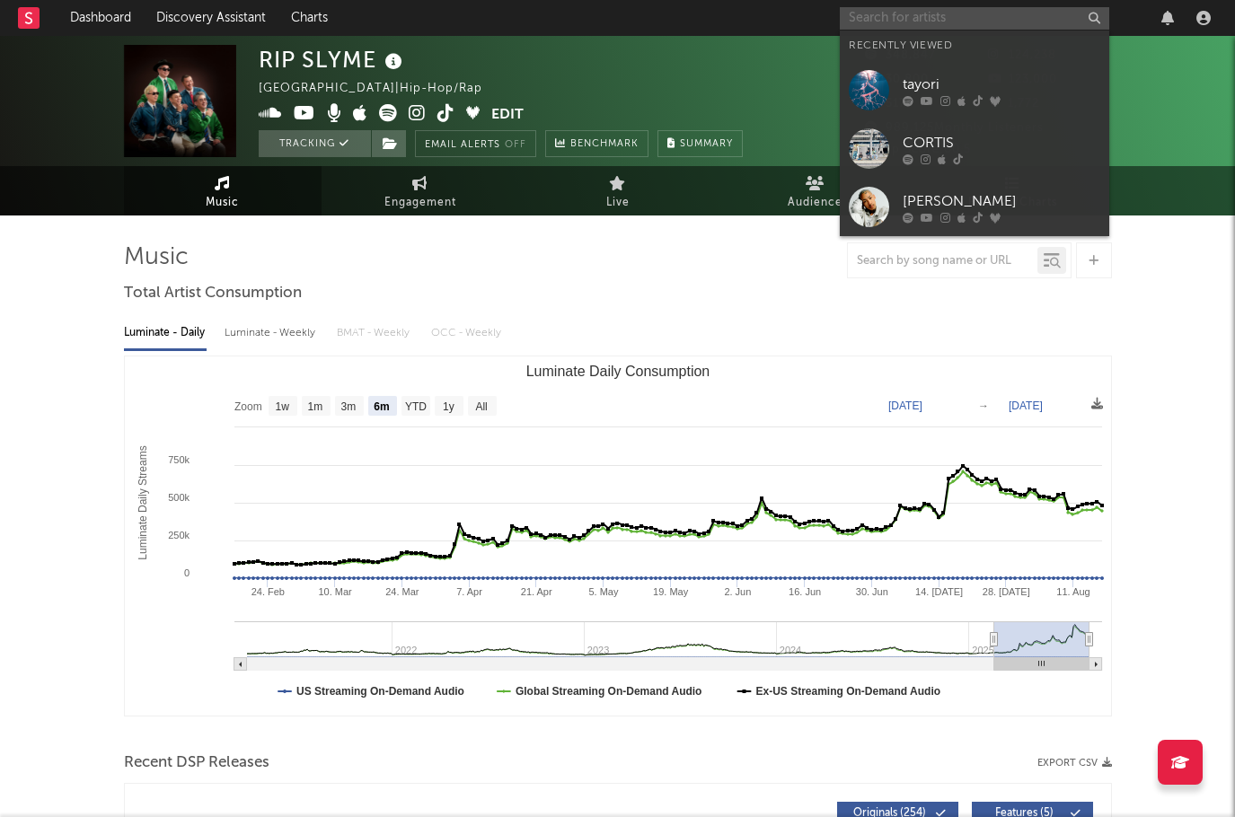
paste input "WANIMA"
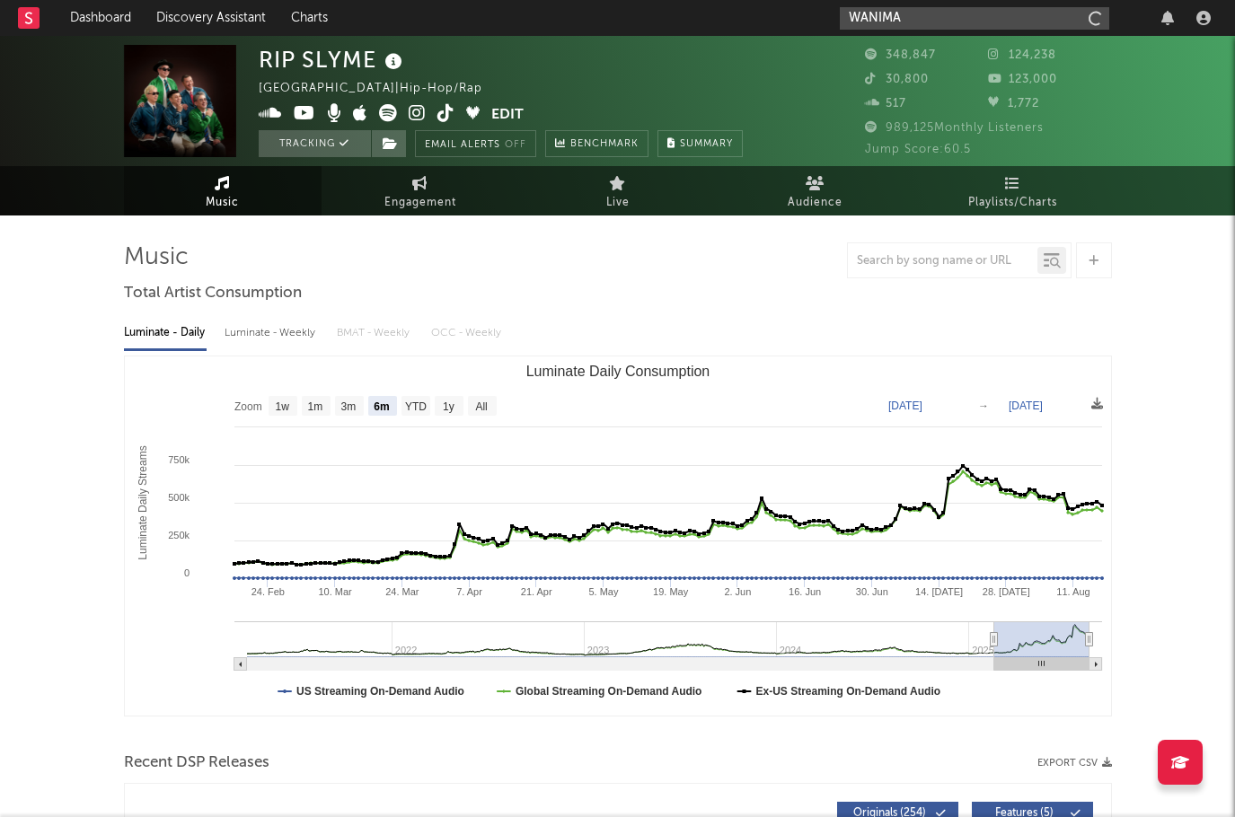
type input "WANIMA"
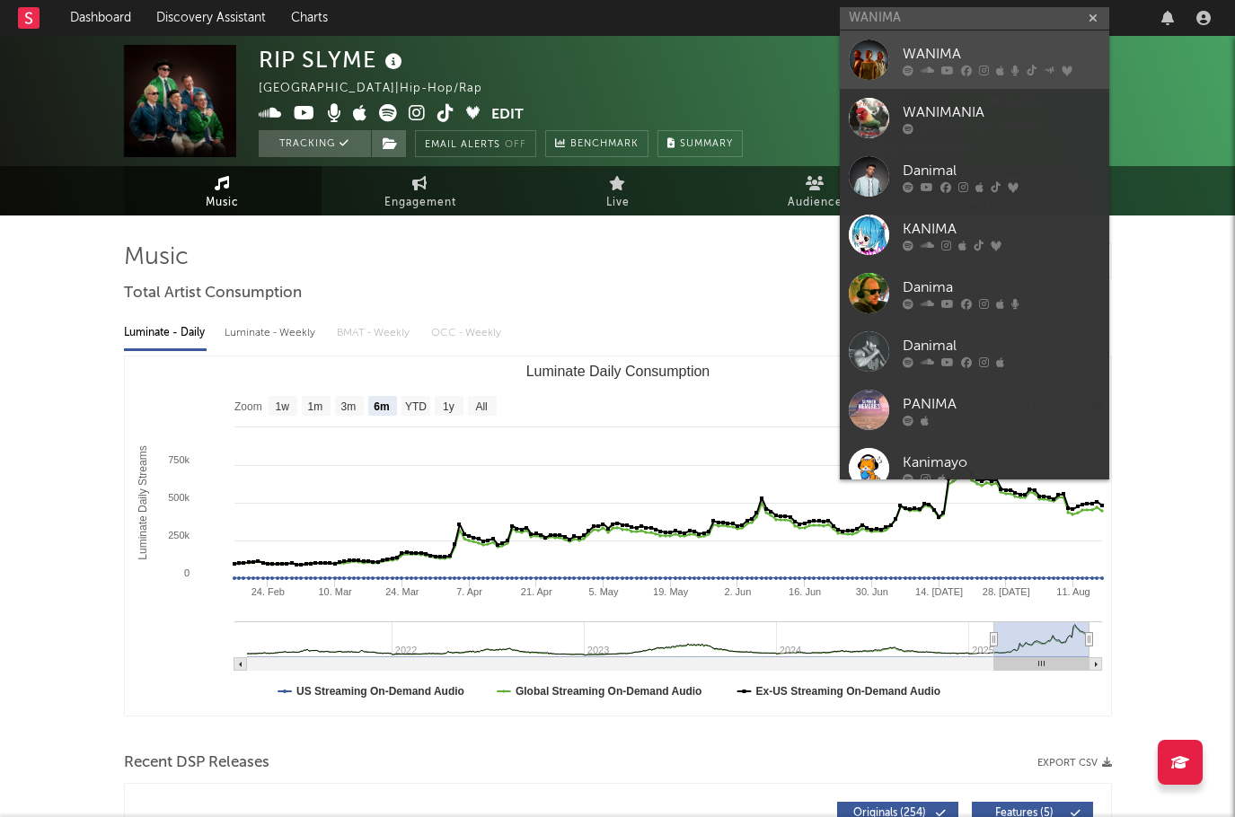
click at [923, 56] on div "WANIMA" at bounding box center [1002, 54] width 198 height 22
click at [906, 98] on span "517" at bounding box center [885, 104] width 41 height 12
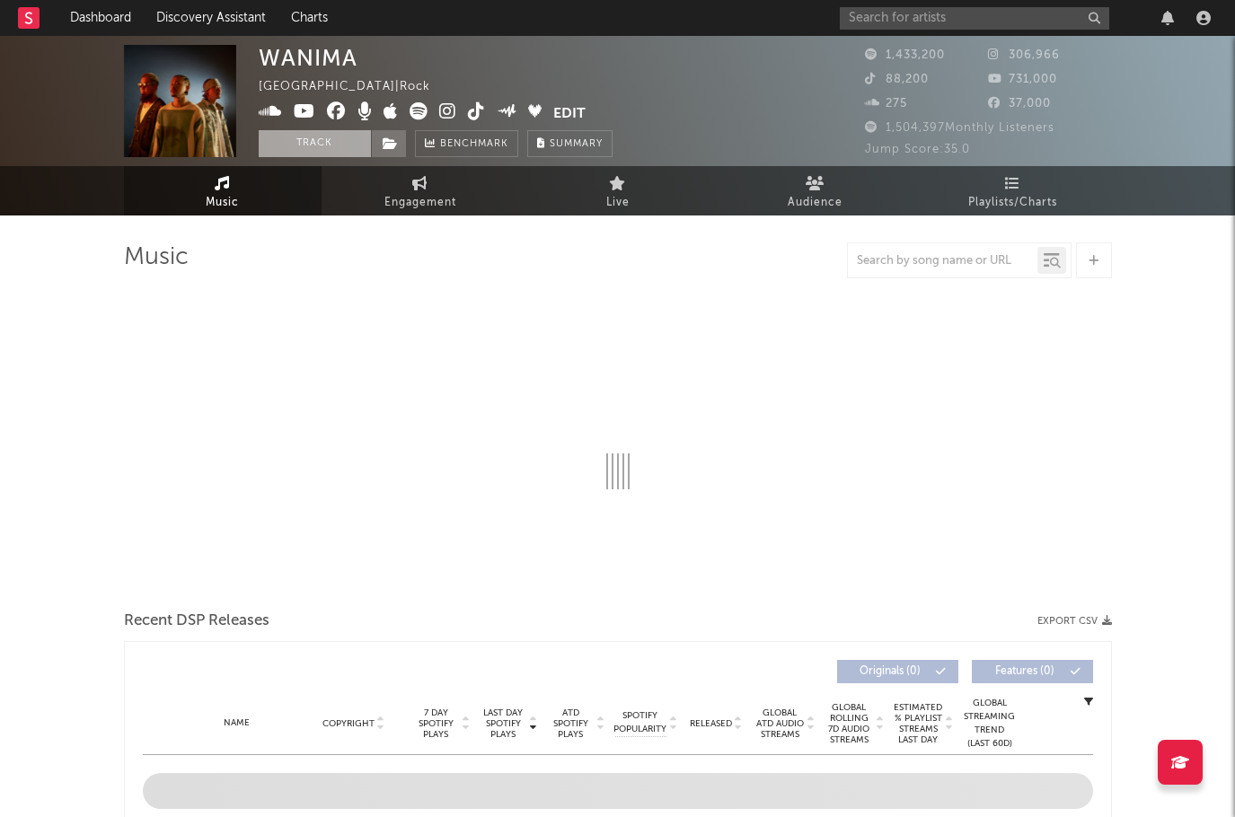
click at [332, 149] on button "Track" at bounding box center [315, 143] width 112 height 27
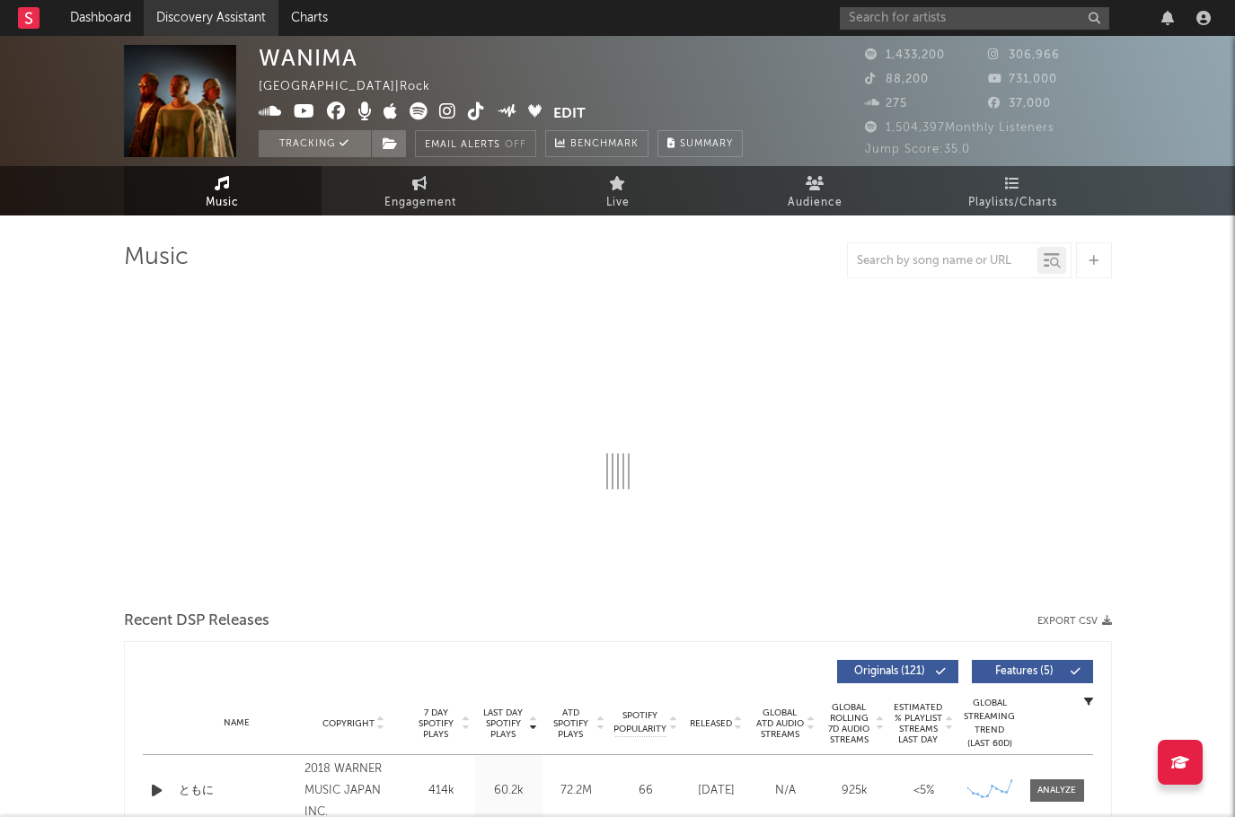
select select "6m"
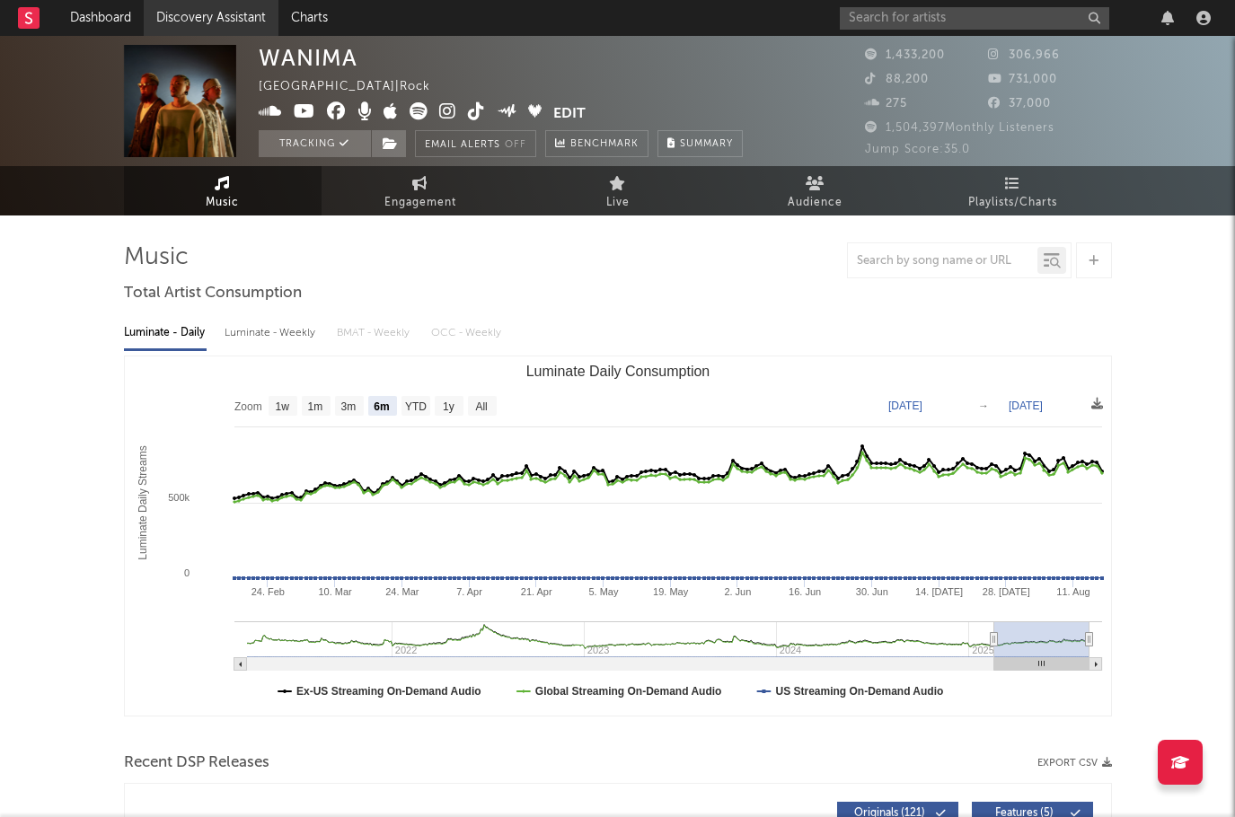
select select "6m"
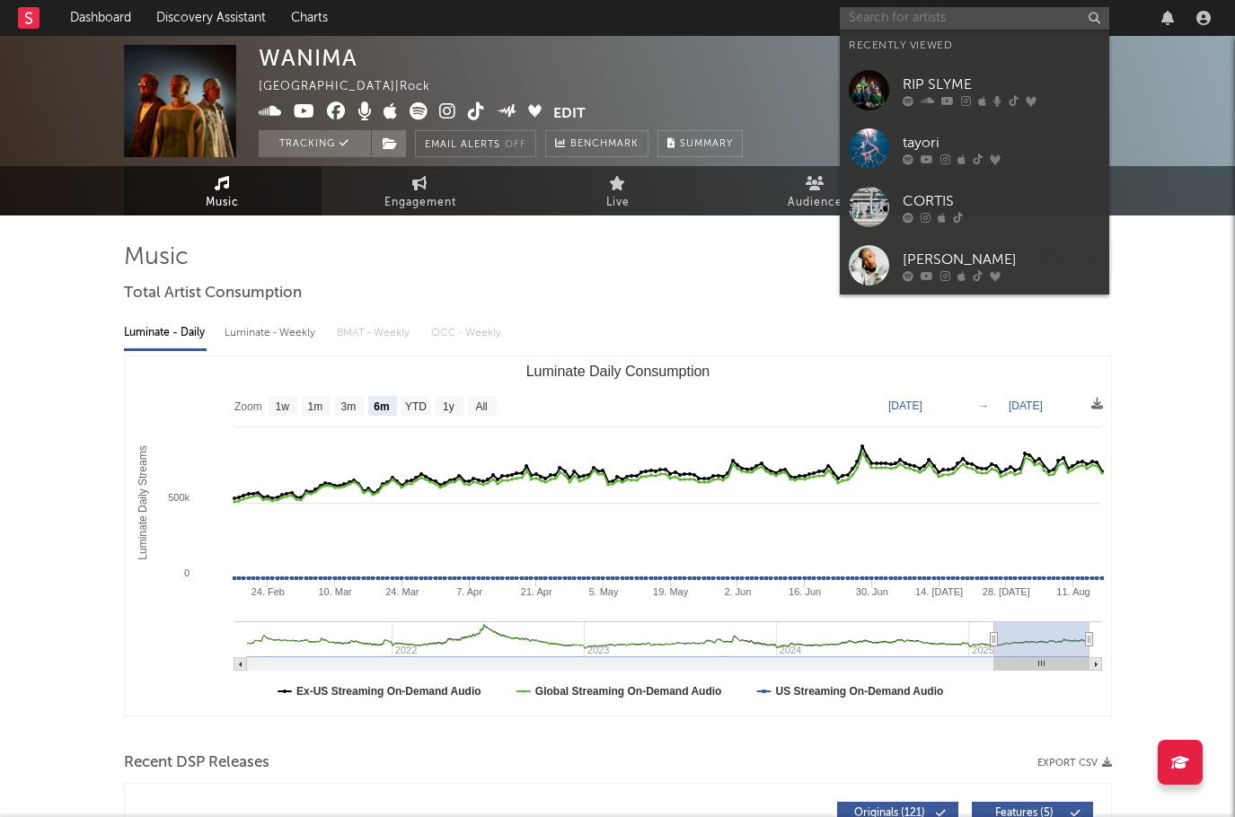
click at [901, 14] on input "text" at bounding box center [974, 18] width 269 height 22
paste input "GANG PARADE"
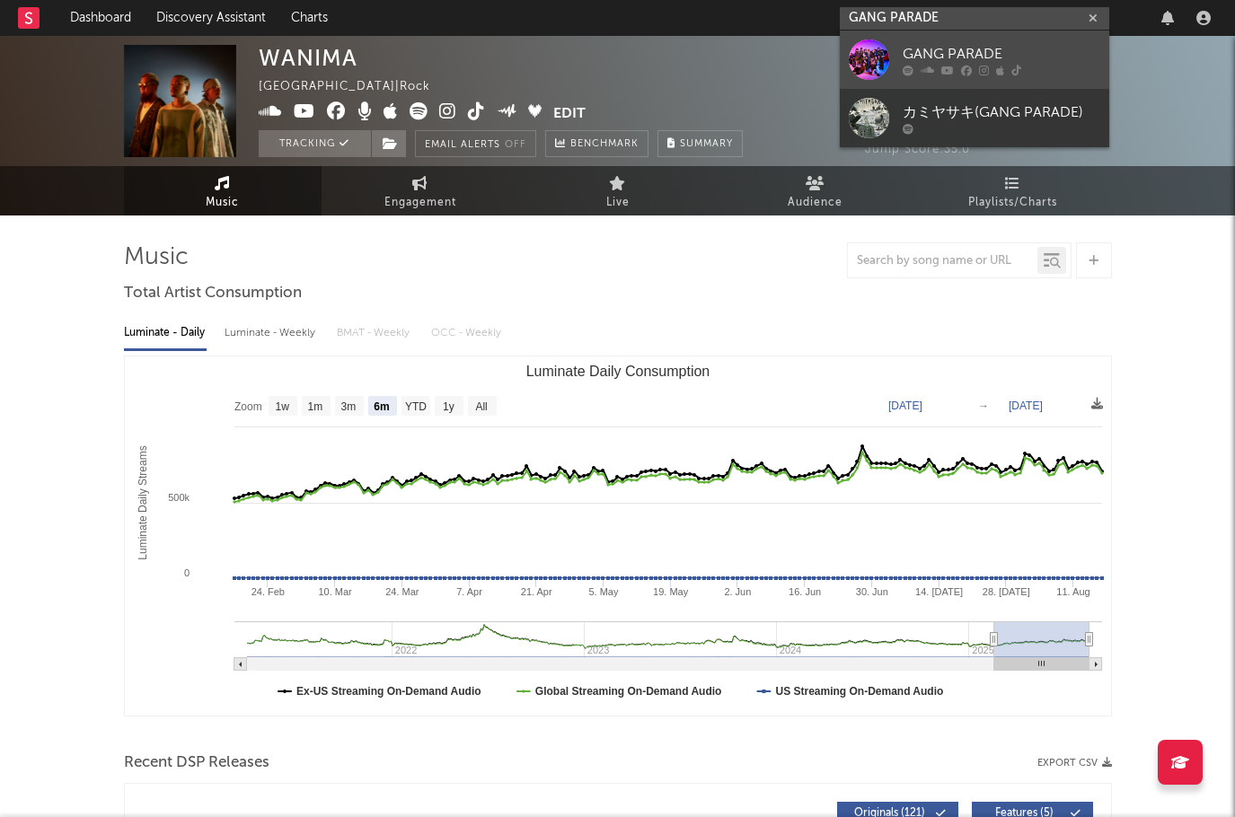
type input "GANG PARADE"
click at [919, 45] on div "GANG PARADE" at bounding box center [1002, 54] width 198 height 22
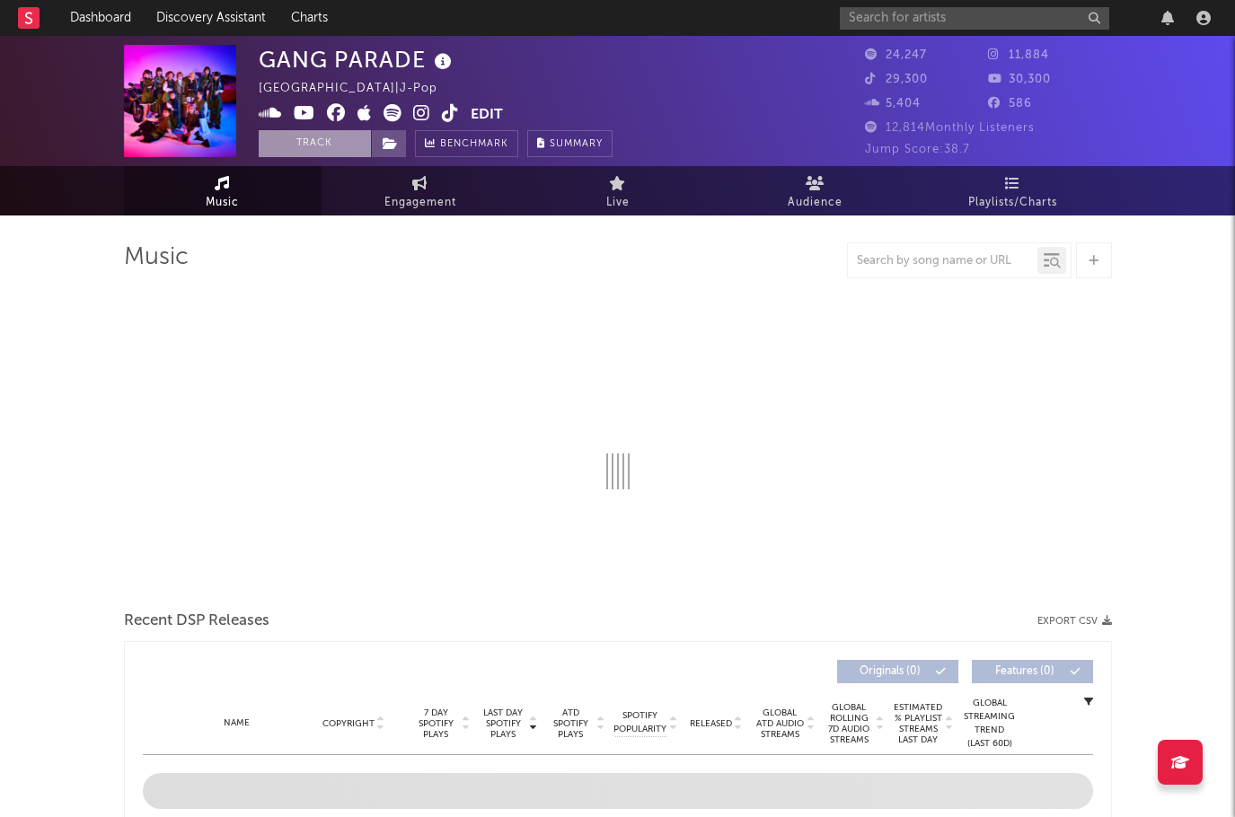
click at [312, 149] on button "Track" at bounding box center [315, 143] width 112 height 27
select select "6m"
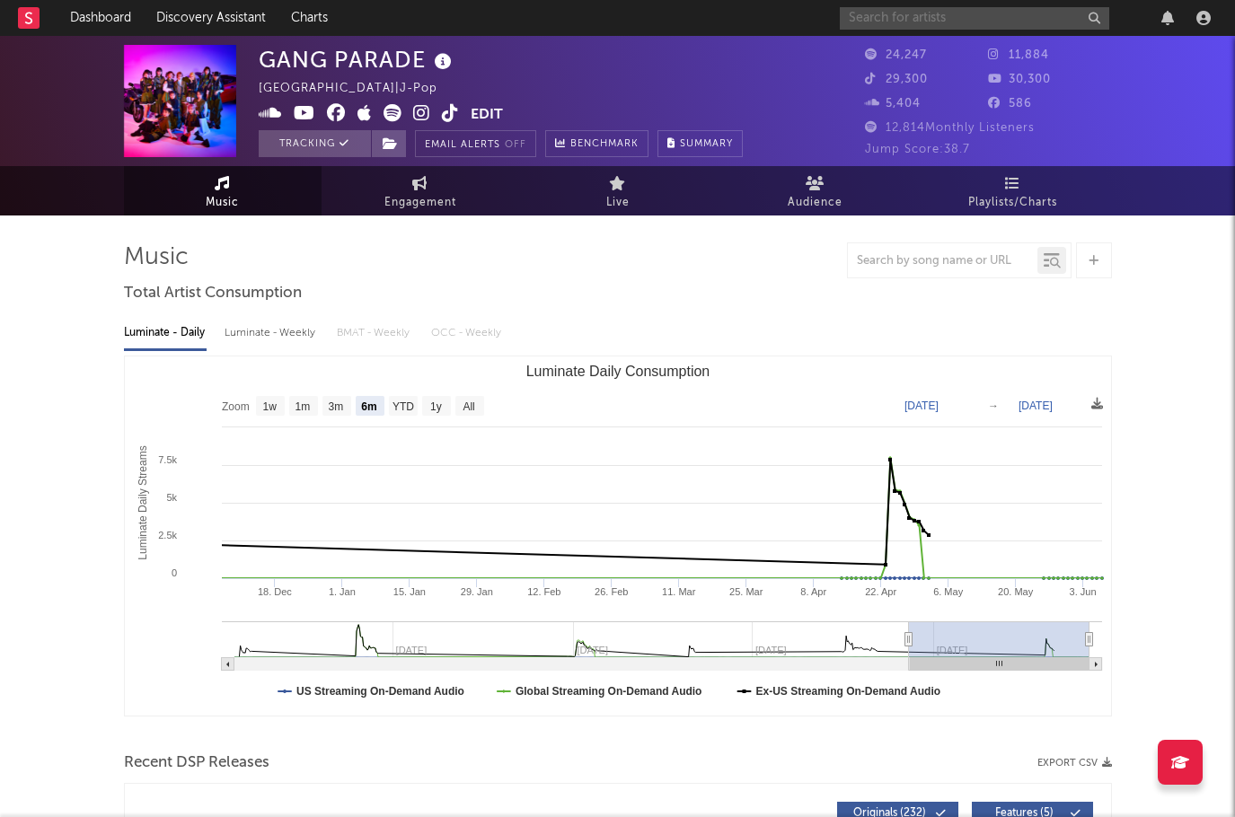
click at [865, 29] on input "text" at bounding box center [974, 18] width 269 height 22
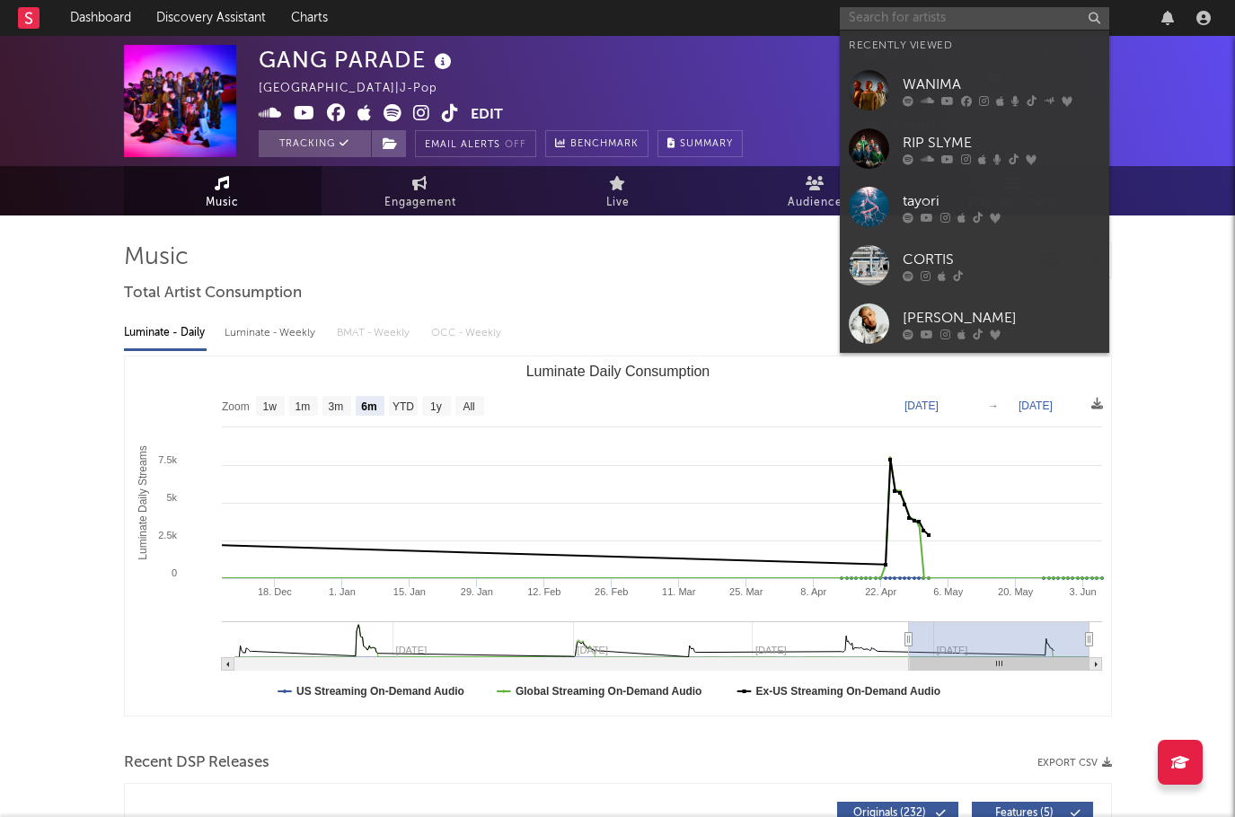
paste input "luv"
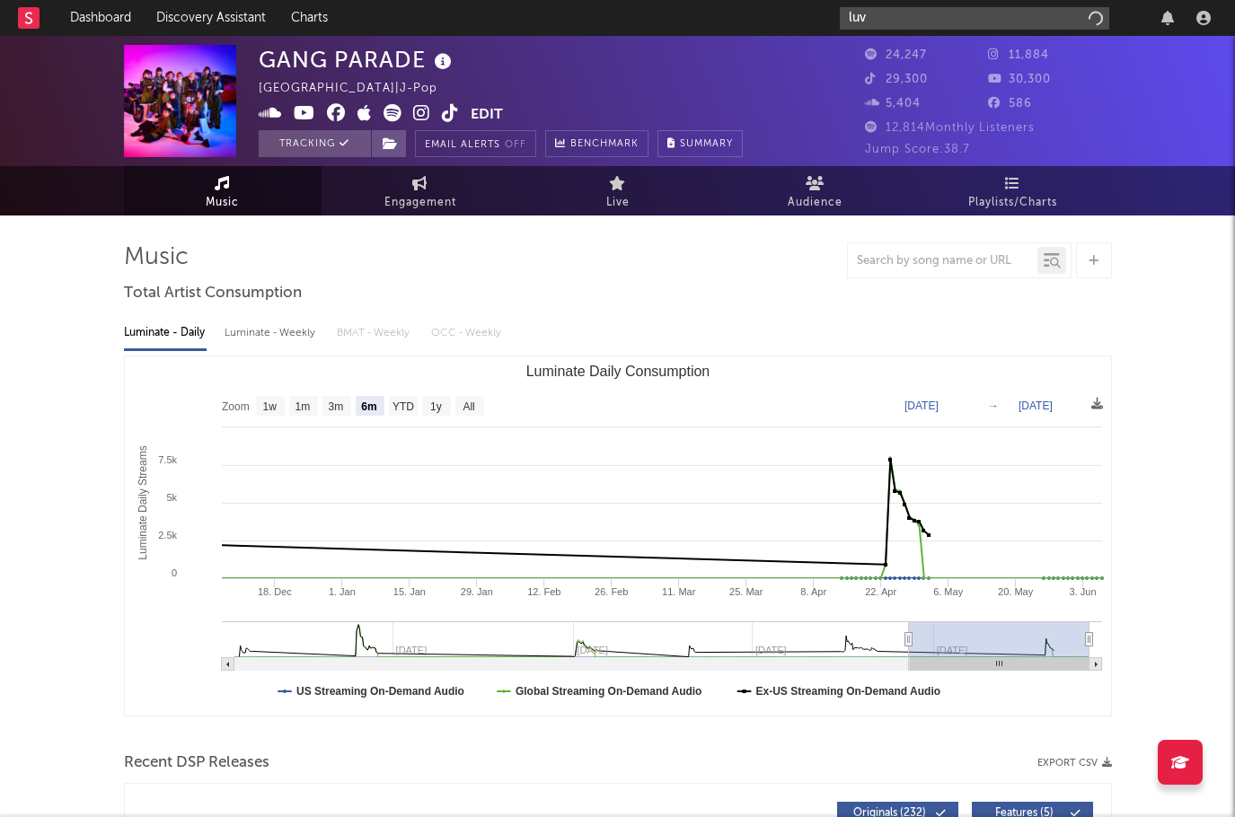
type input "luv"
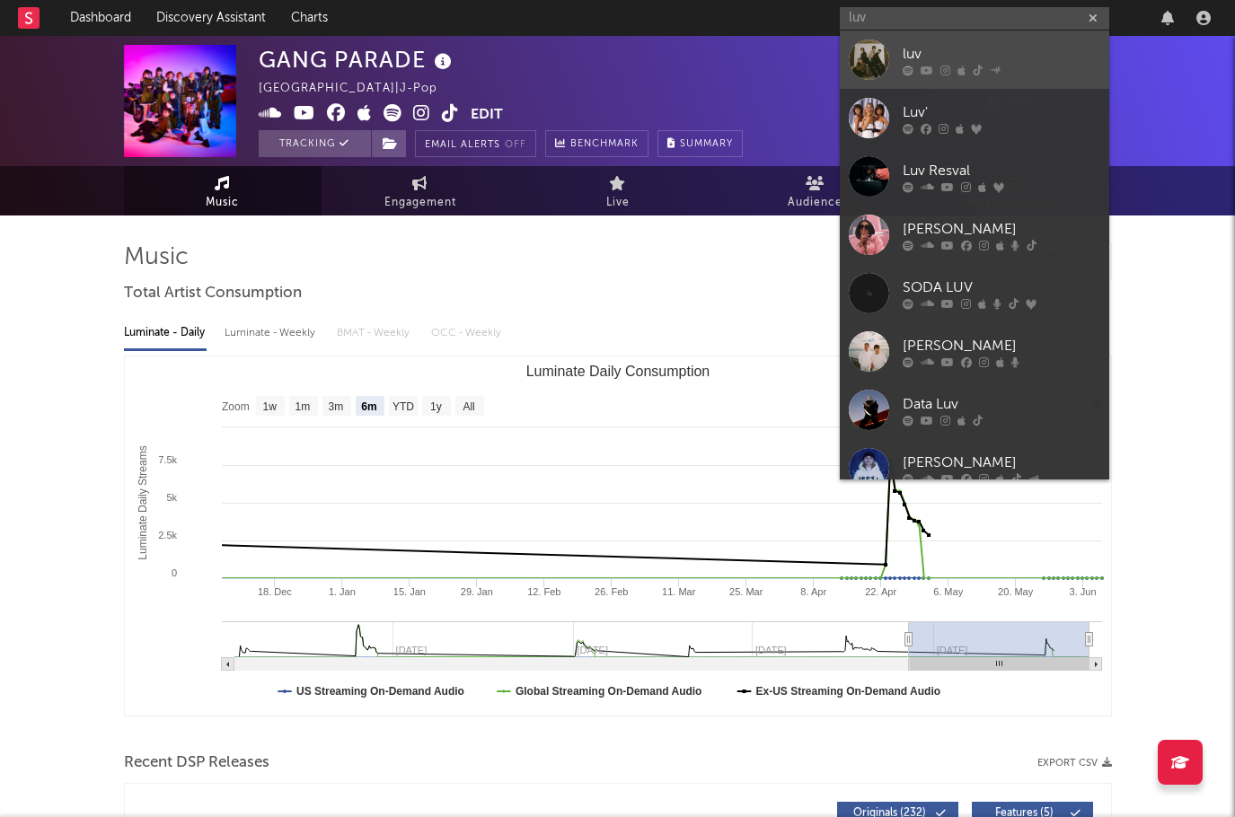
click at [911, 52] on div "luv" at bounding box center [1002, 54] width 198 height 22
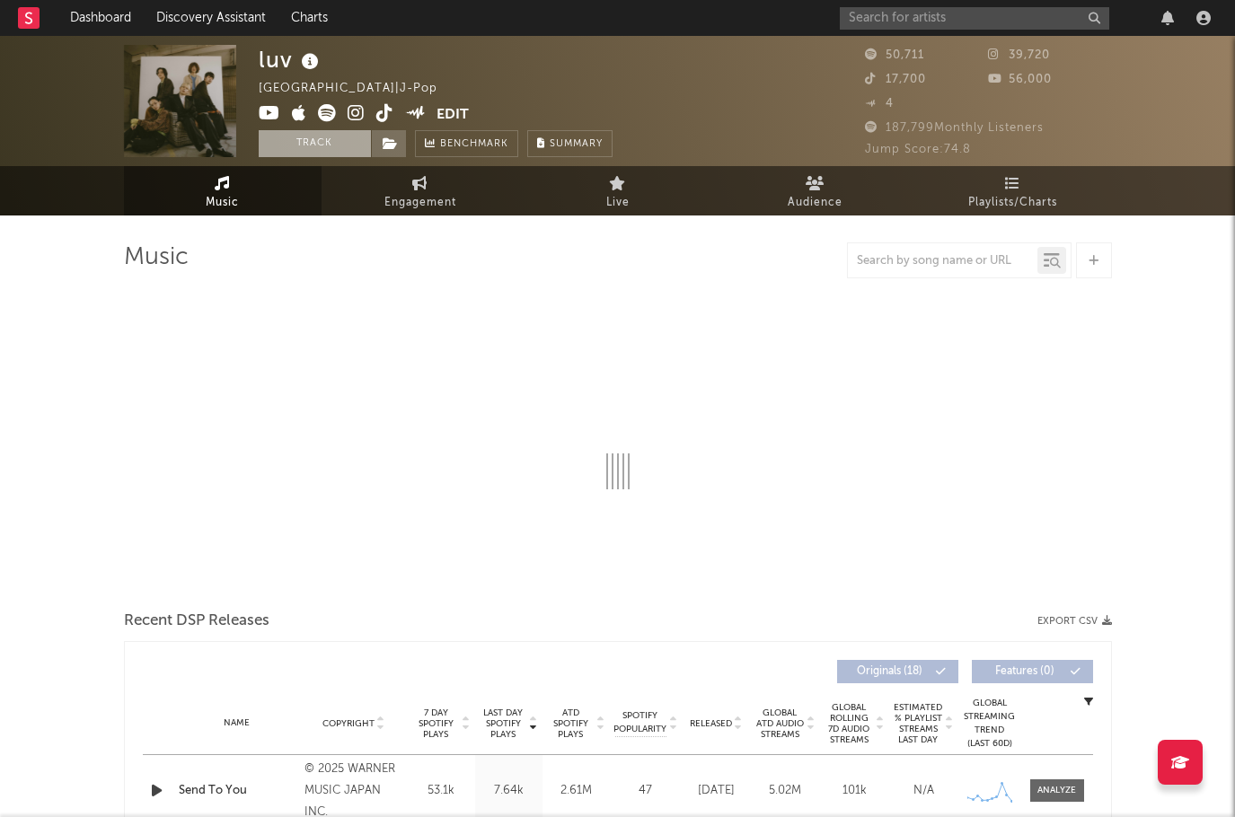
click at [302, 148] on button "Track" at bounding box center [315, 143] width 112 height 27
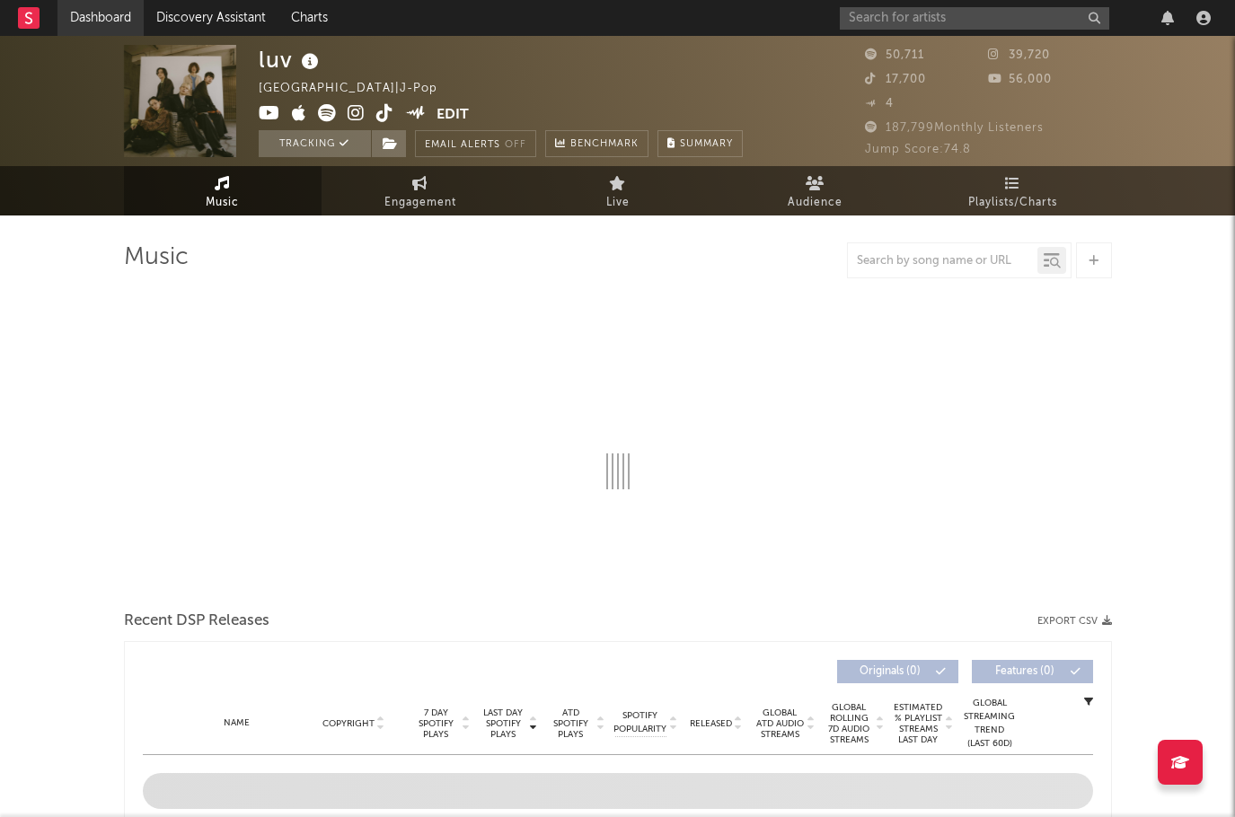
select select "6m"
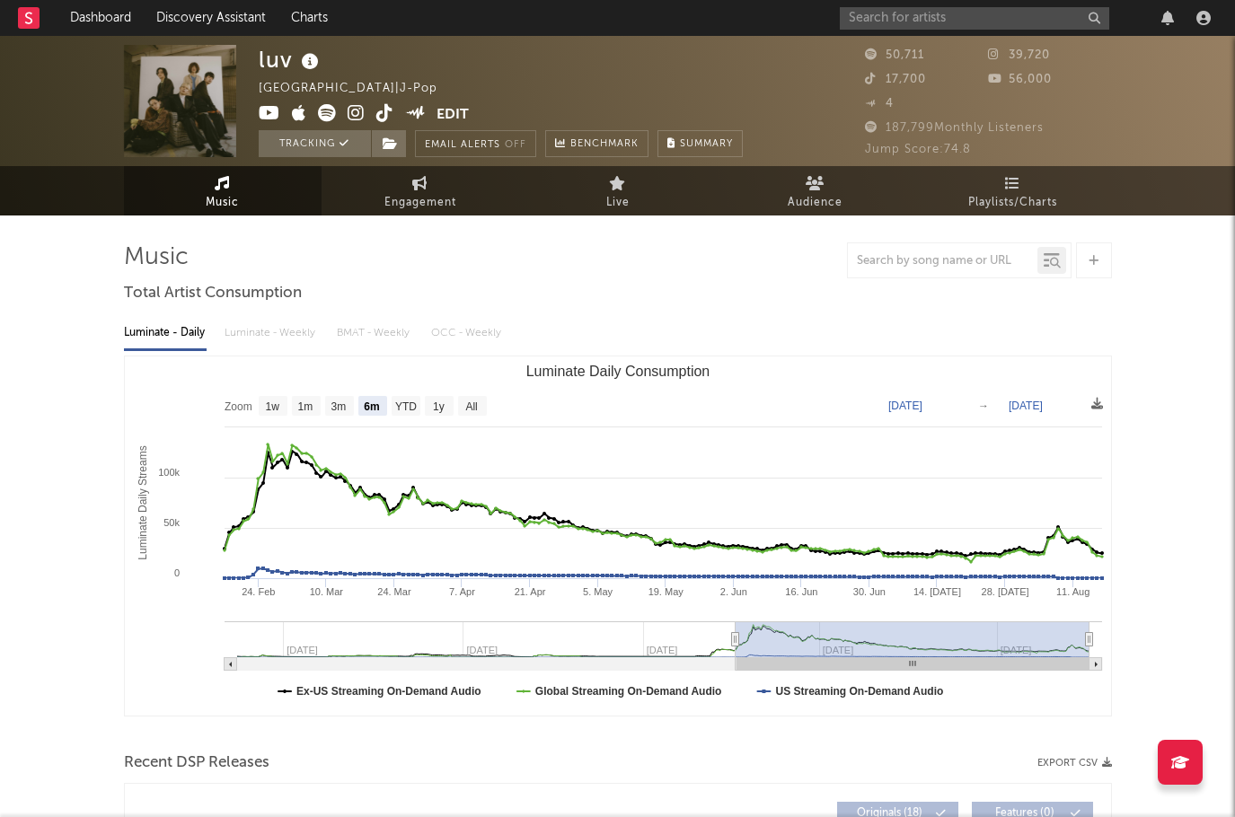
click at [40, 13] on div at bounding box center [38, 18] width 40 height 36
click at [35, 14] on rect at bounding box center [29, 18] width 22 height 22
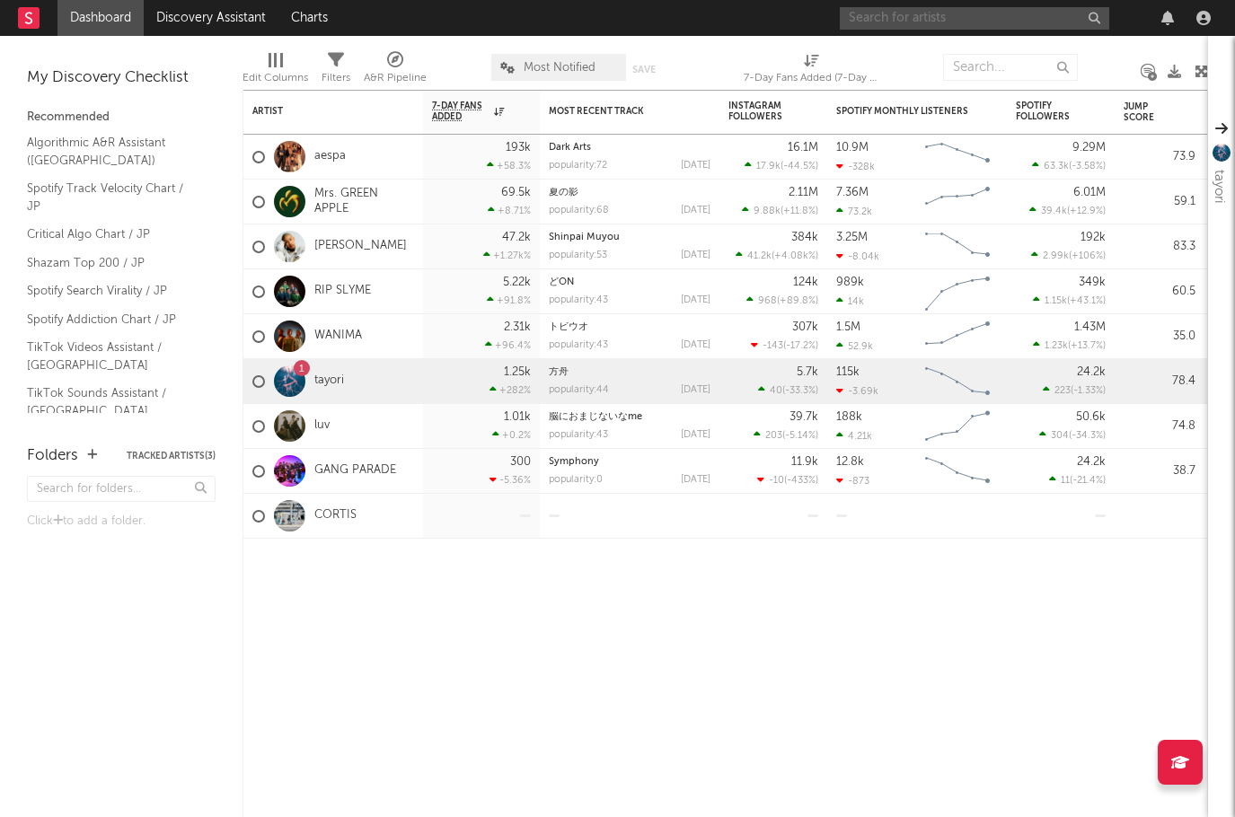
click at [887, 24] on input "text" at bounding box center [974, 18] width 269 height 22
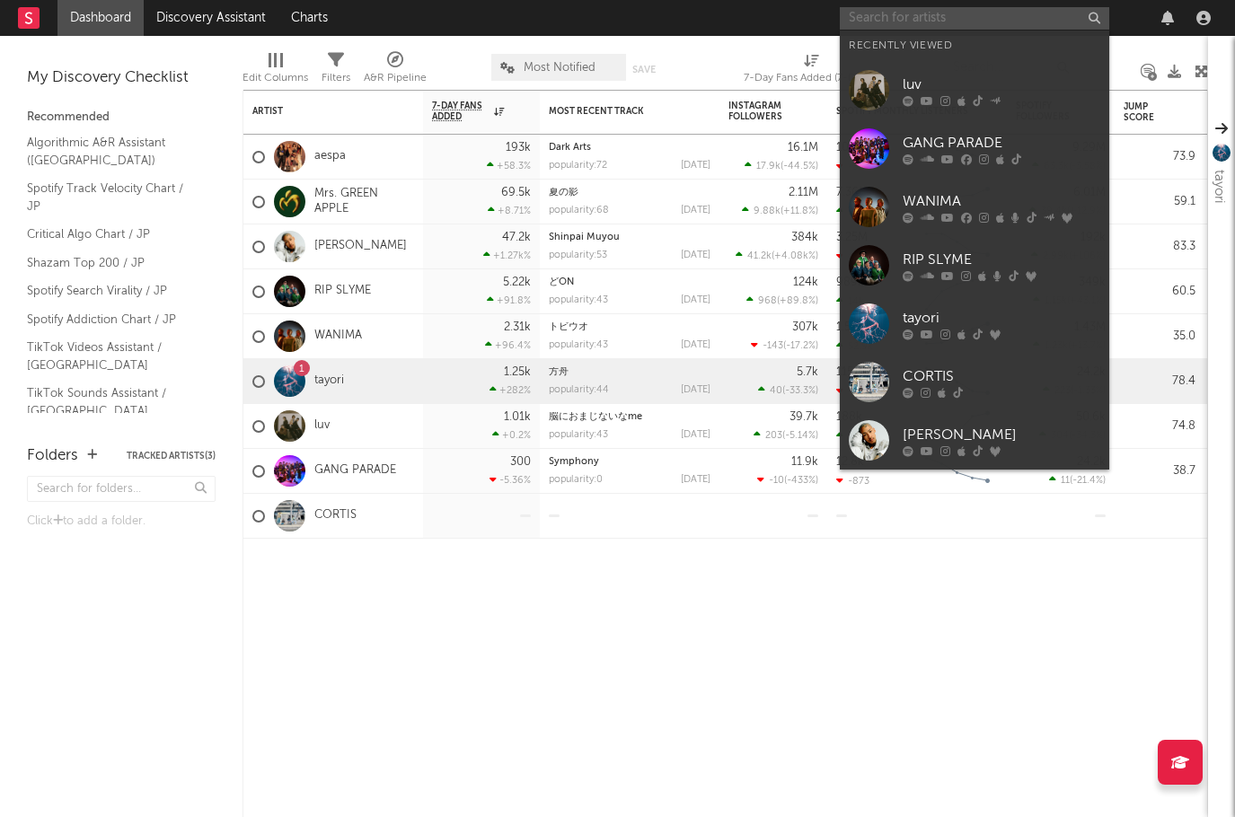
paste input "iamSHUN"
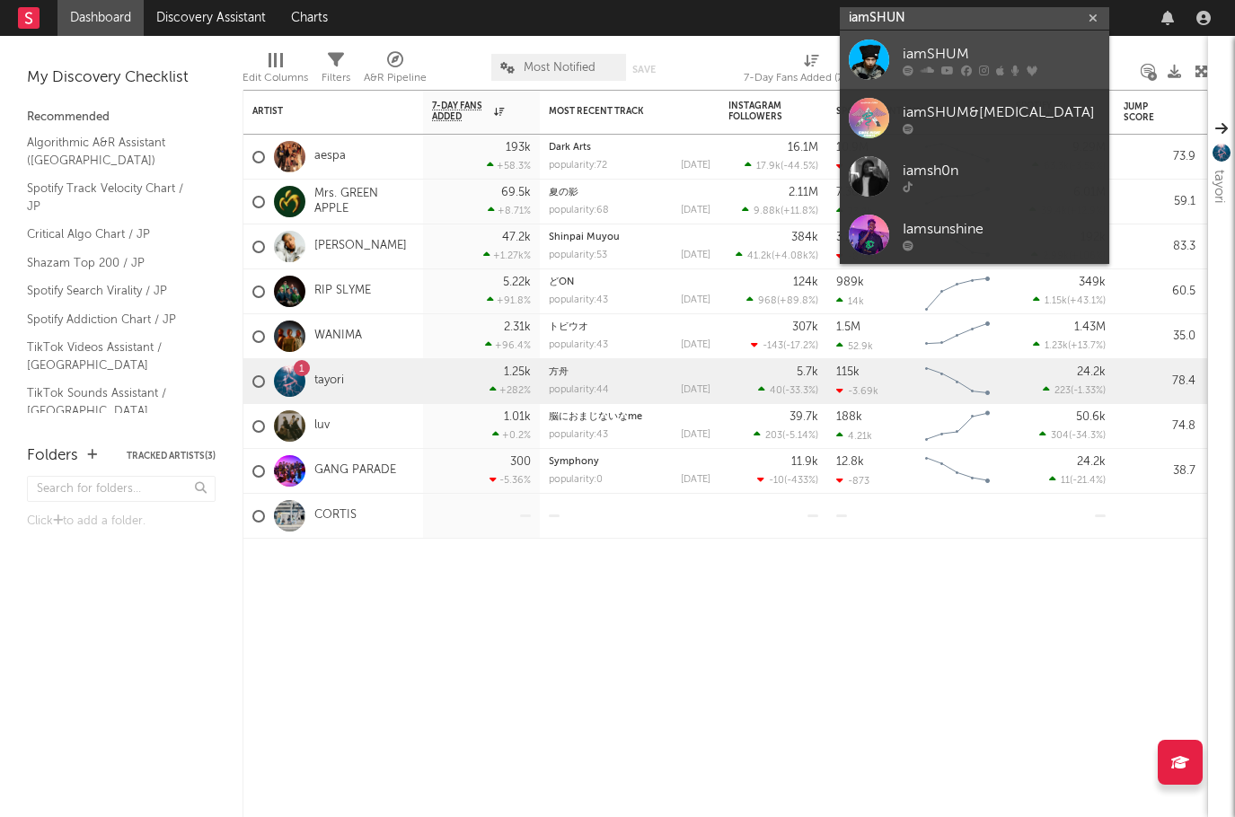
type input "iamSHUN"
click at [919, 48] on div "iamSHUM" at bounding box center [1002, 54] width 198 height 22
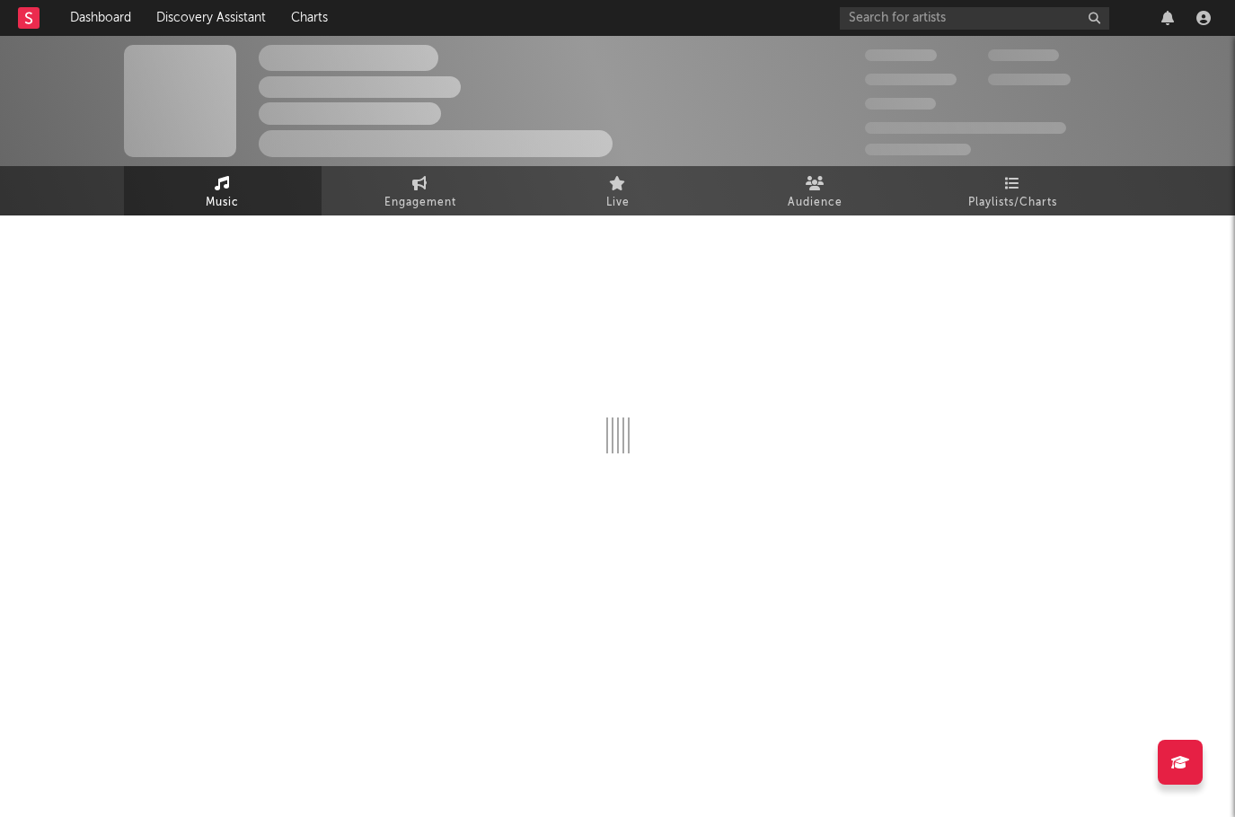
select select "6m"
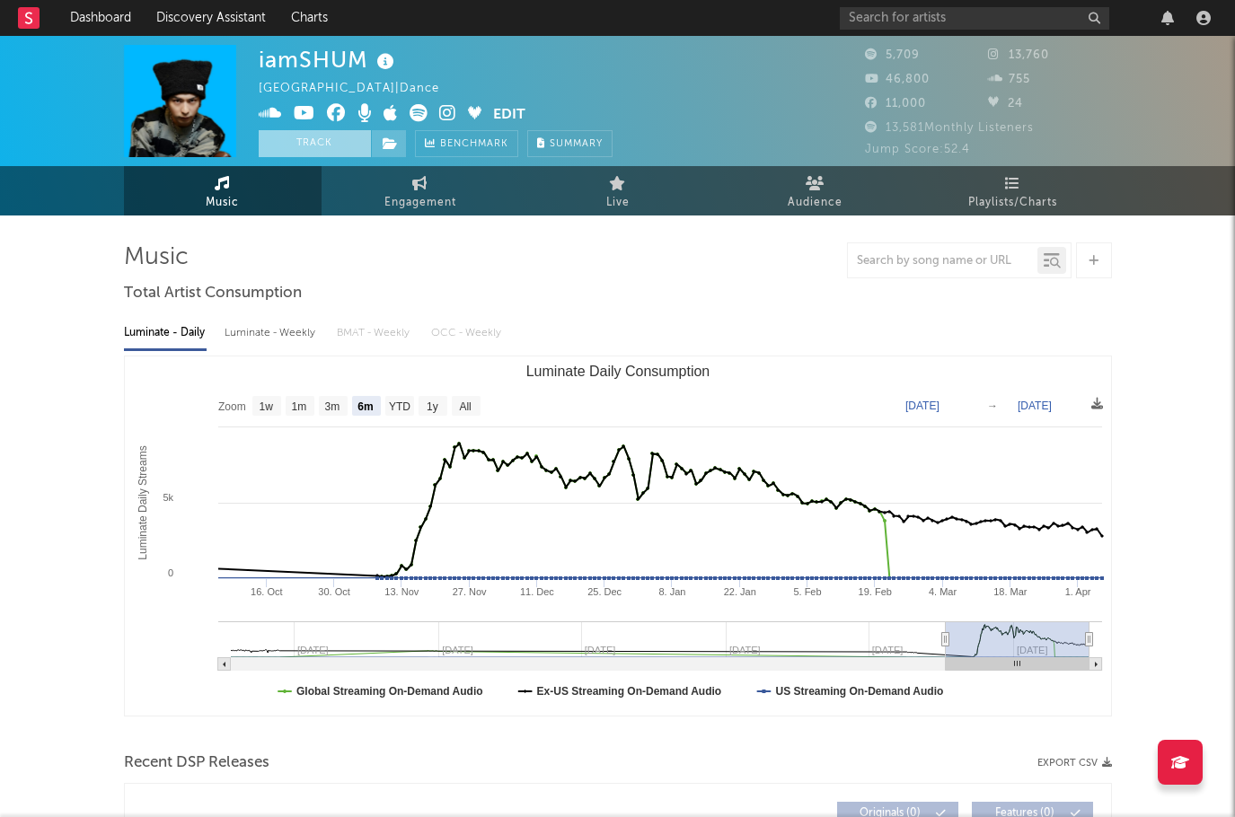
click at [306, 147] on button "Track" at bounding box center [315, 143] width 112 height 27
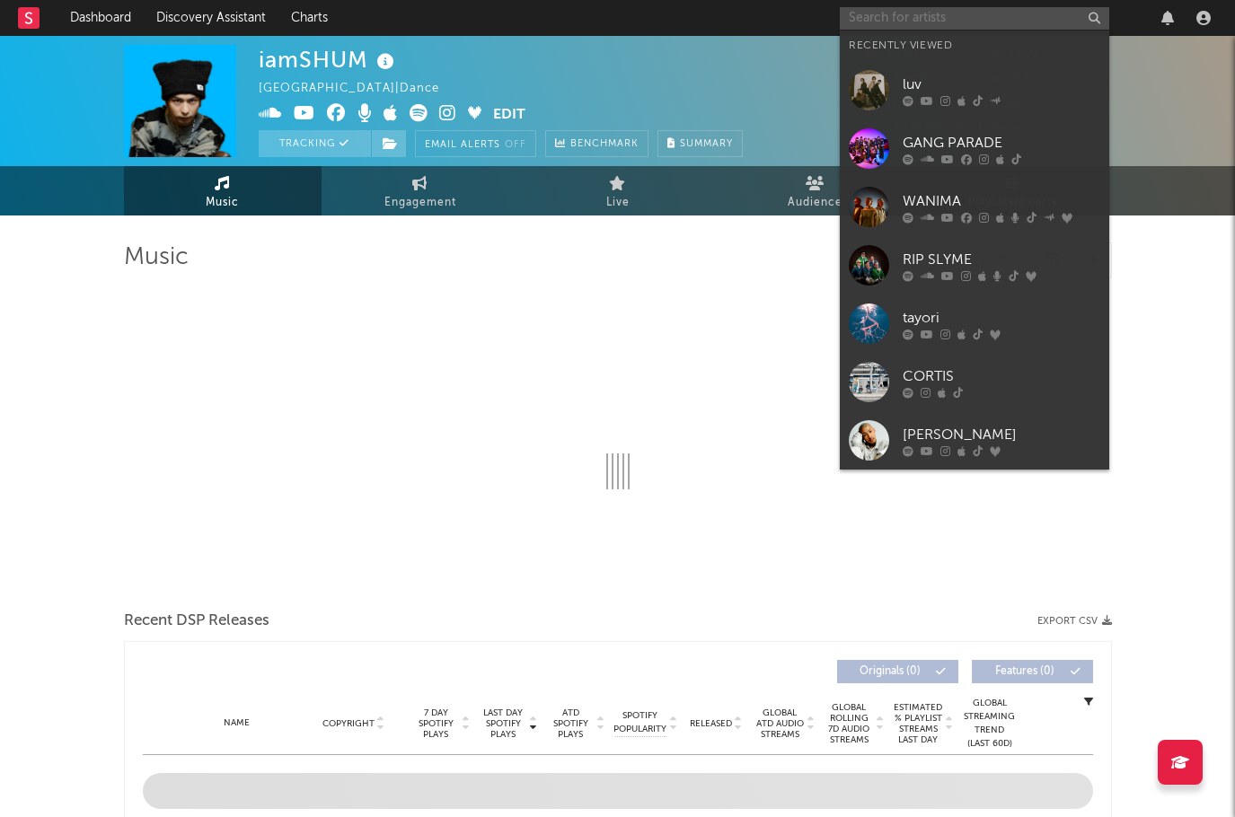
click at [929, 22] on input "text" at bounding box center [974, 18] width 269 height 22
paste input "★最新(20250805)prescribe担当表 100% B16 SugLawd Familiar この表を要約 SugLawd Familiar スクリ…"
type input "★最新(20250805)prescribe担当表 100% B16 SugLawd Familiar この表を要約 SugLawd Familiar スクリ…"
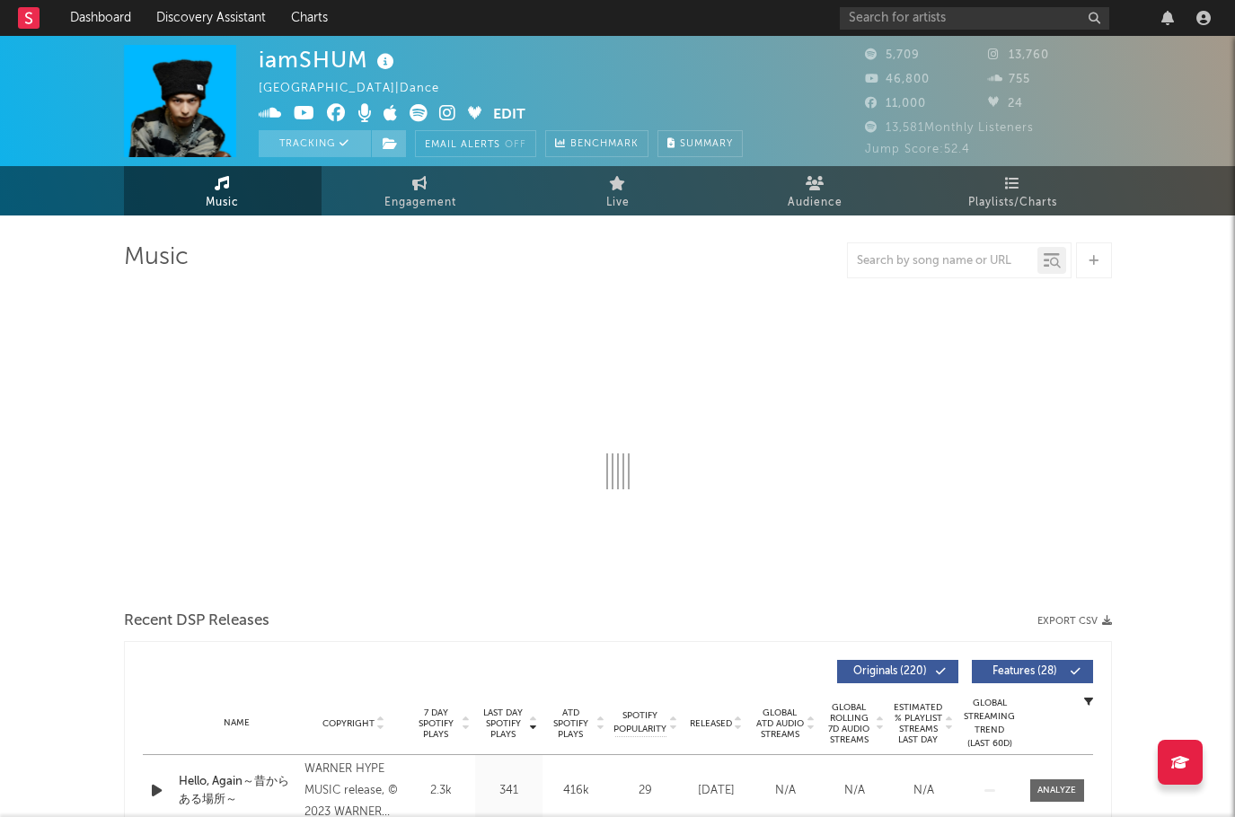
select select "6m"
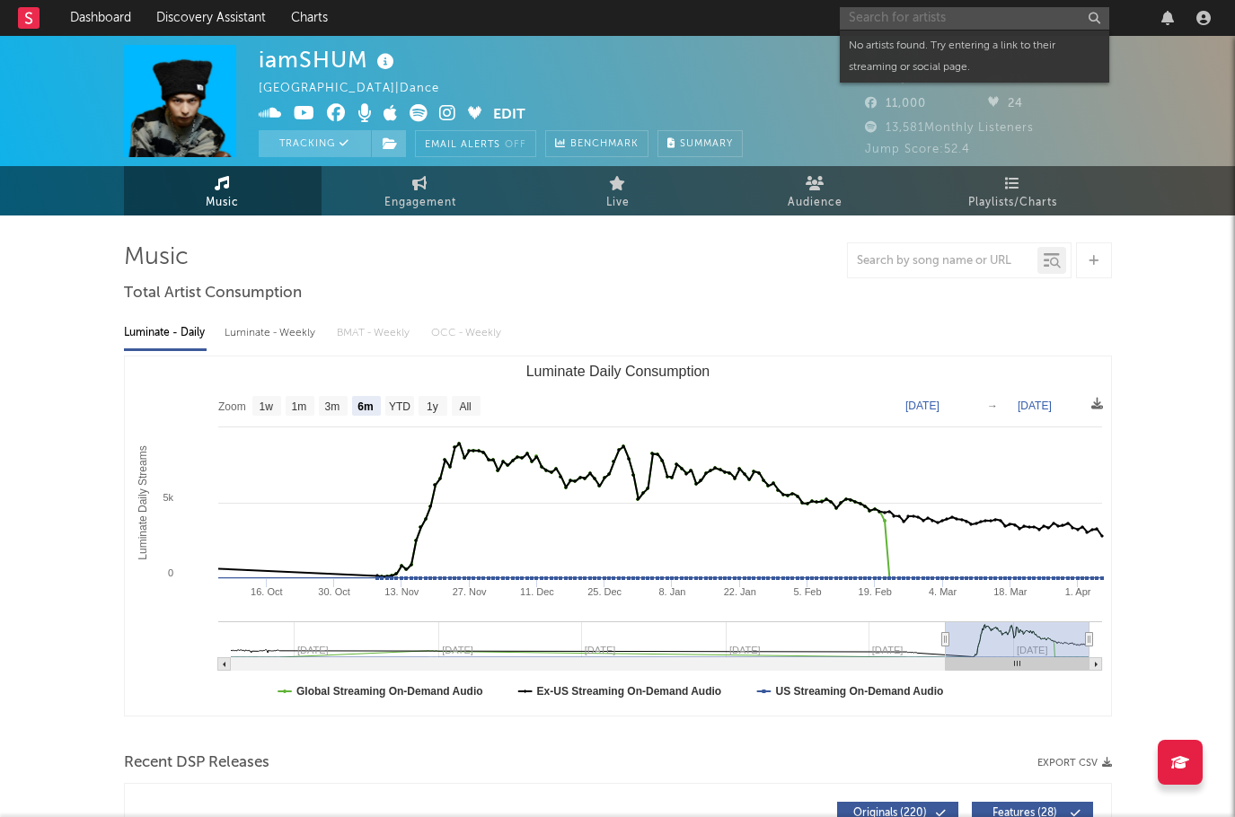
paste input "SugLawd Familiar"
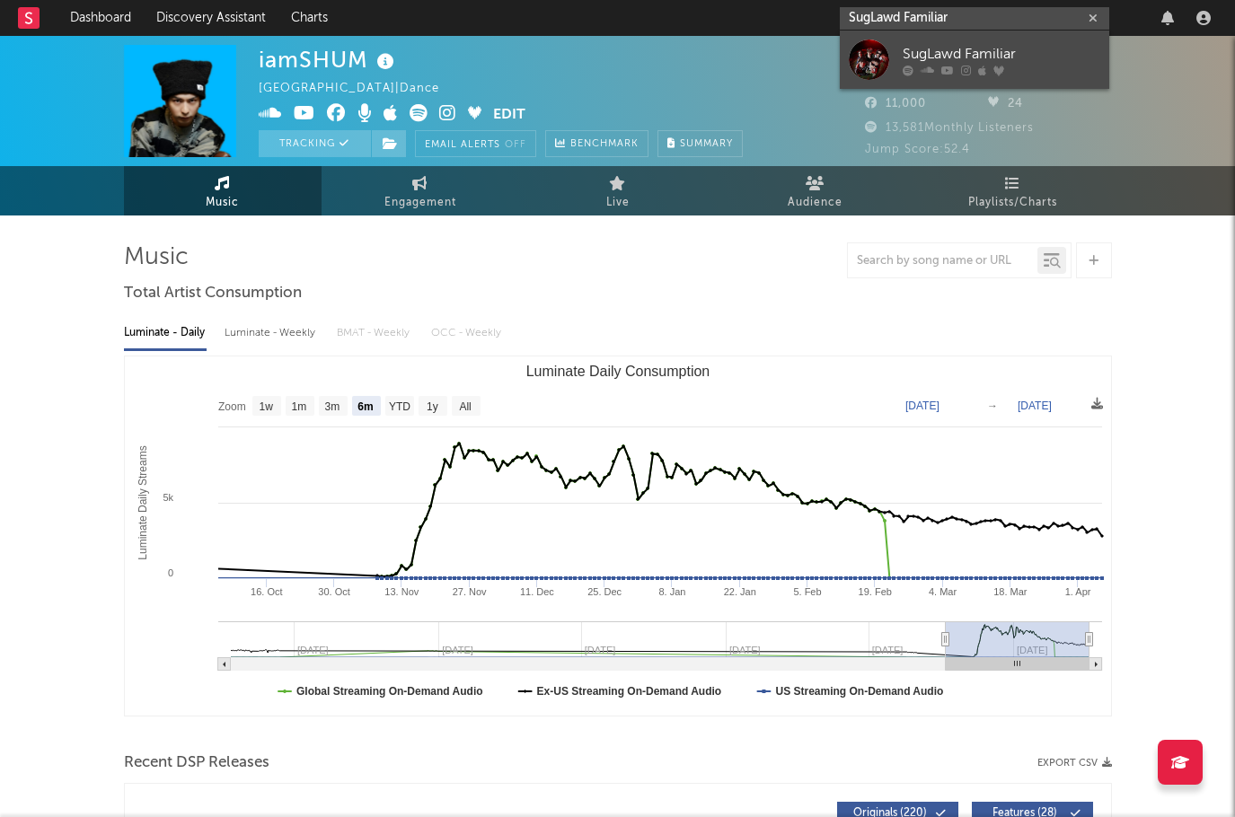
type input "SugLawd Familiar"
click at [1026, 47] on div "SugLawd Familiar" at bounding box center [1002, 54] width 198 height 22
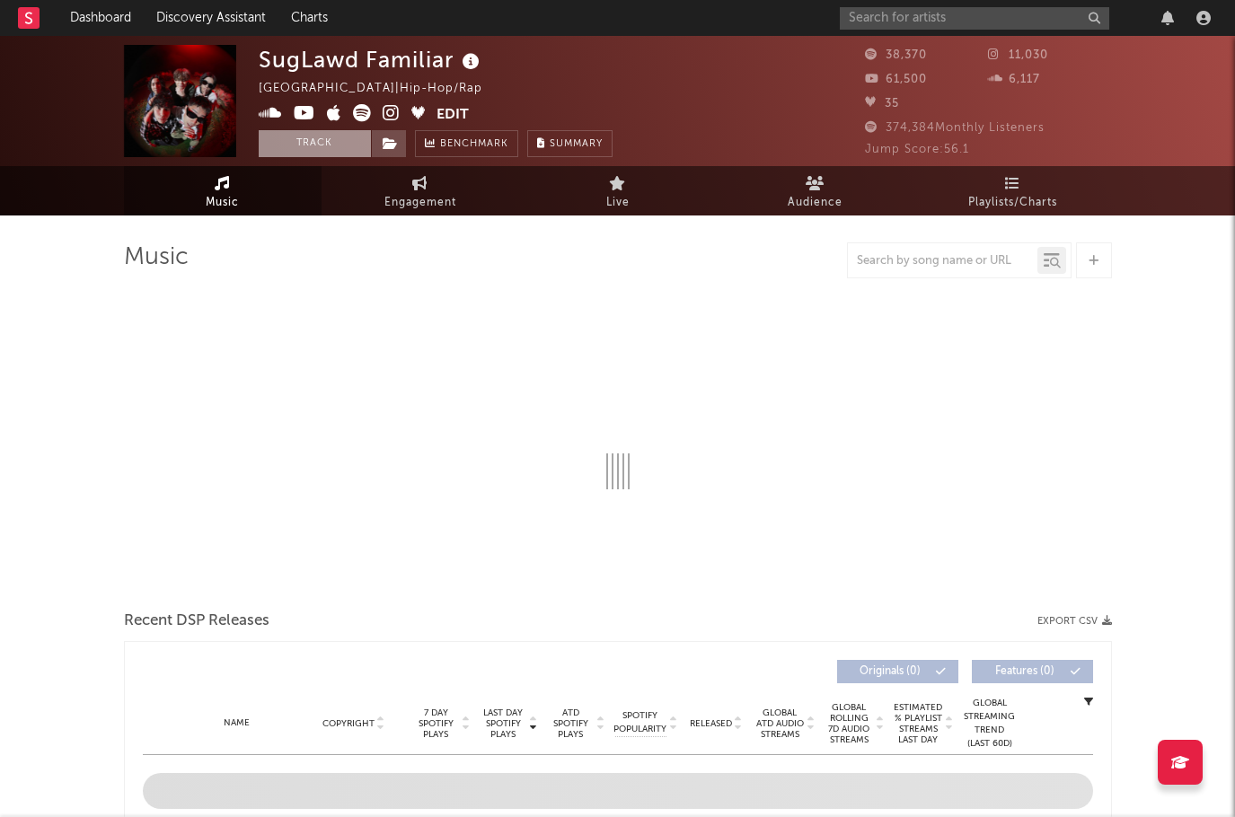
click at [313, 150] on button "Track" at bounding box center [315, 143] width 112 height 27
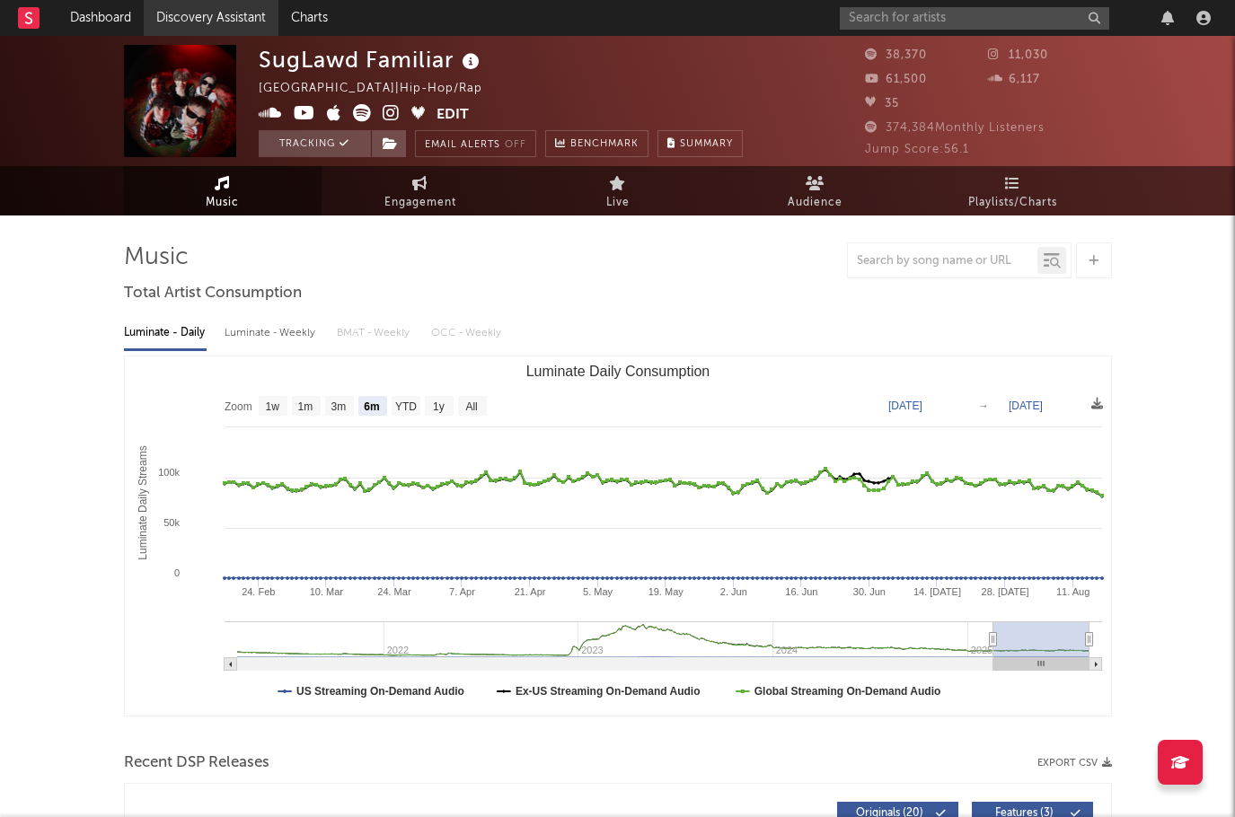
select select "6m"
click at [885, 14] on input "text" at bounding box center [974, 18] width 269 height 22
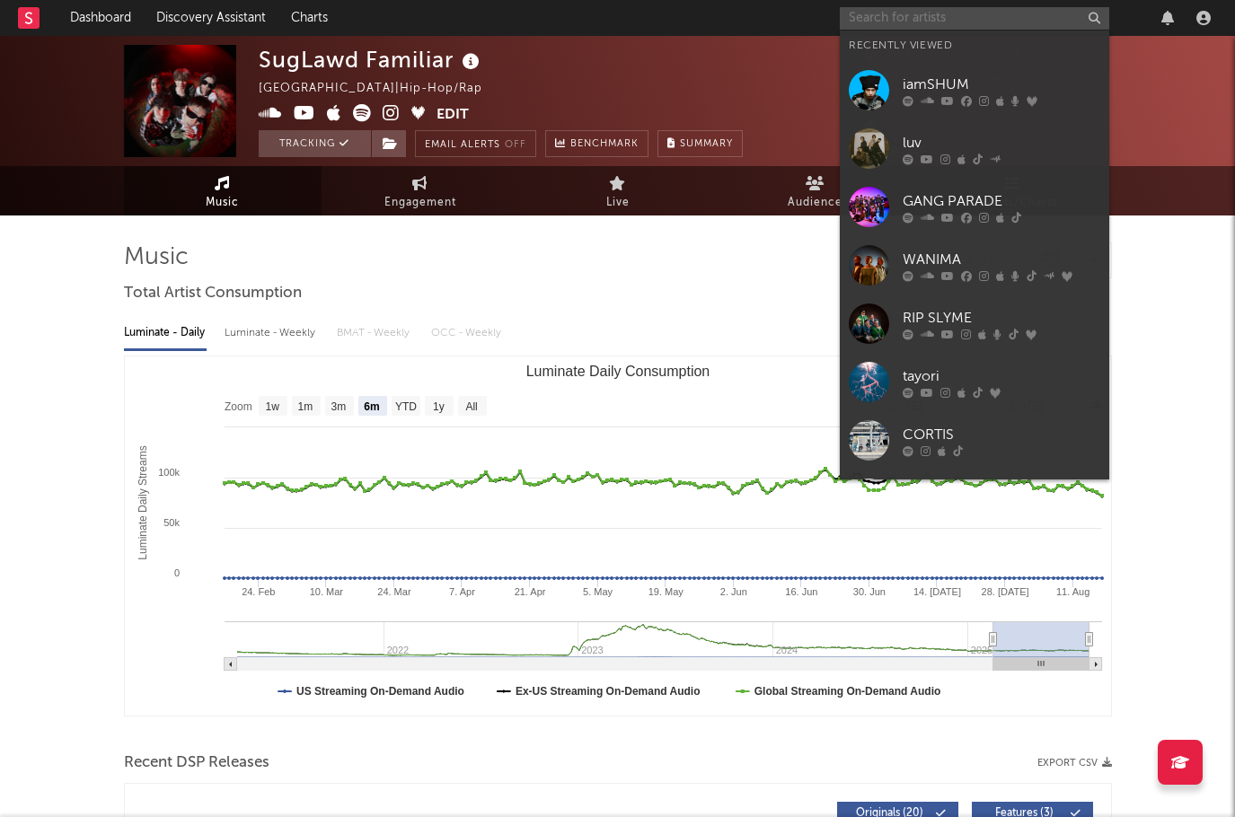
paste input "甲田まひる Mahiru Coda"
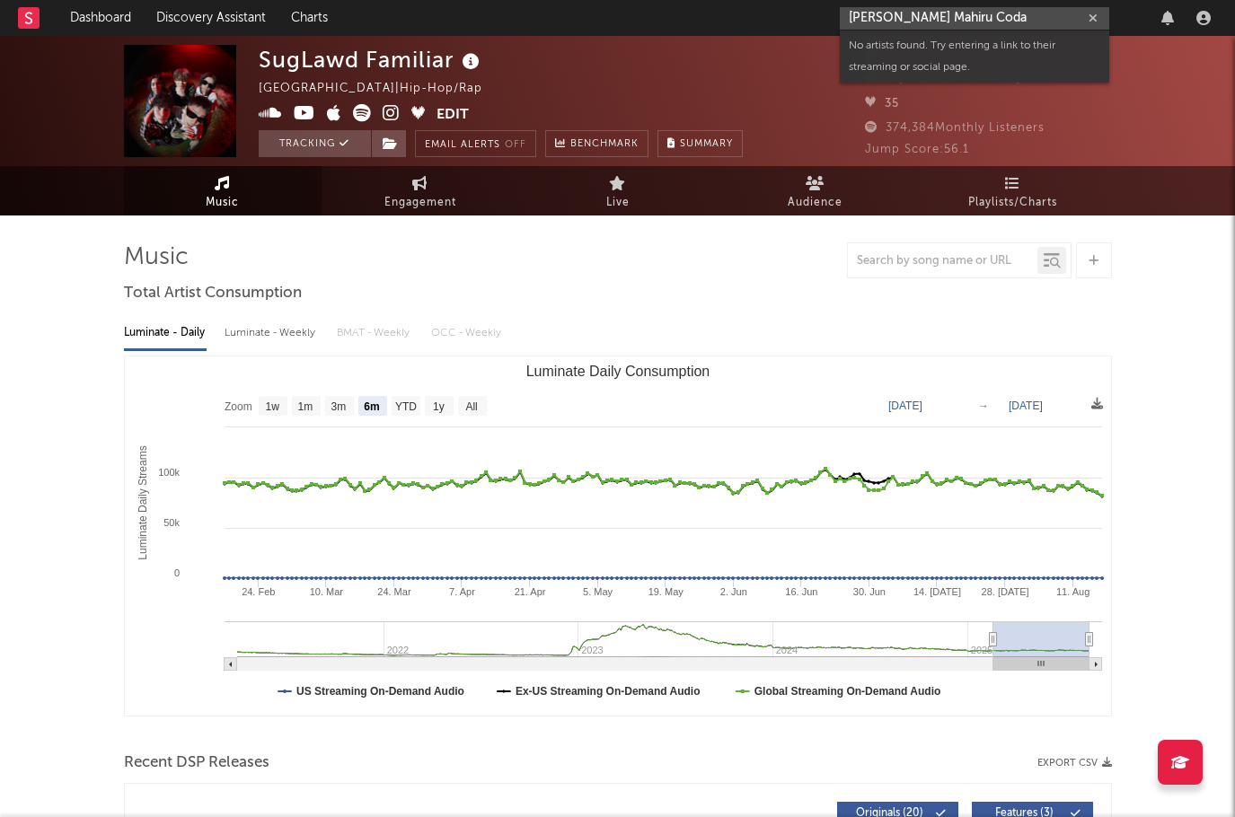
drag, startPoint x: 914, startPoint y: 16, endPoint x: 1038, endPoint y: 17, distance: 124.9
click at [1033, 16] on input "甲田まひる Mahiru Coda" at bounding box center [974, 18] width 269 height 22
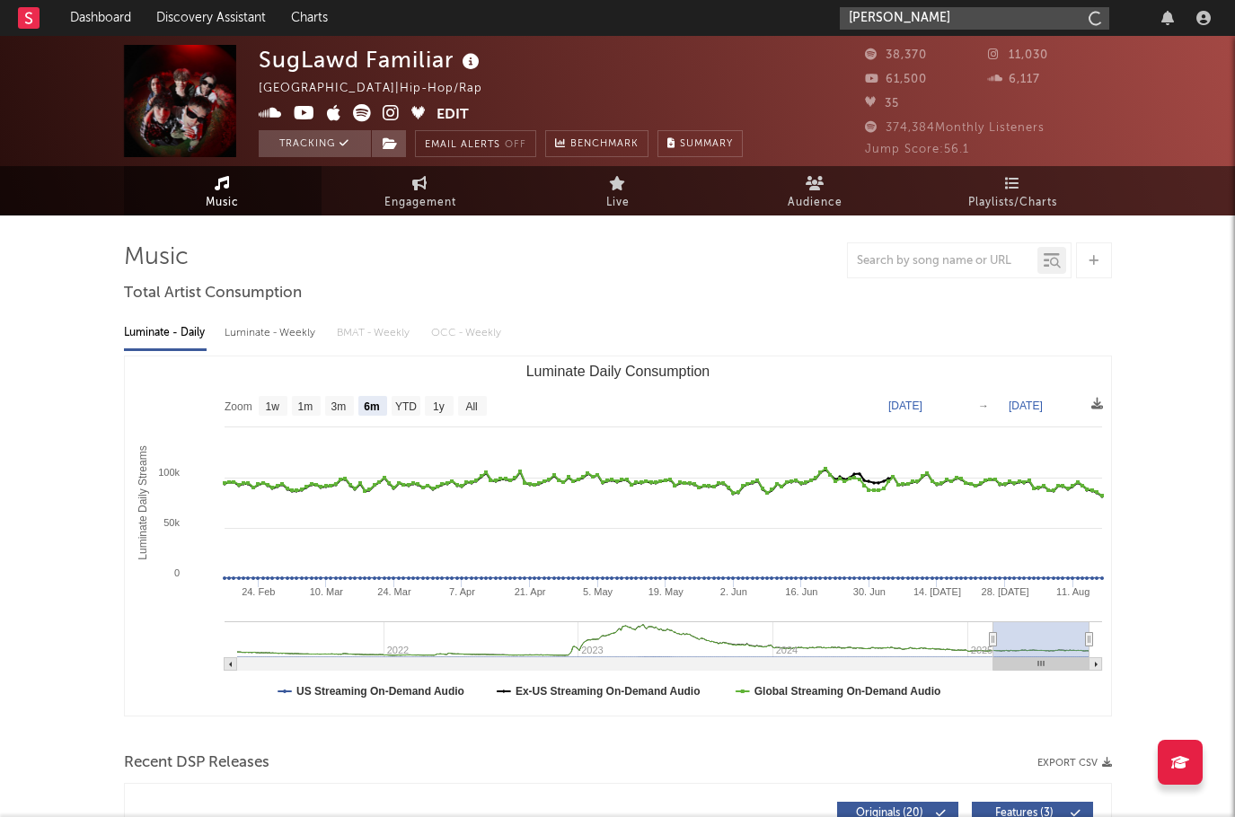
type input "甲田まひる"
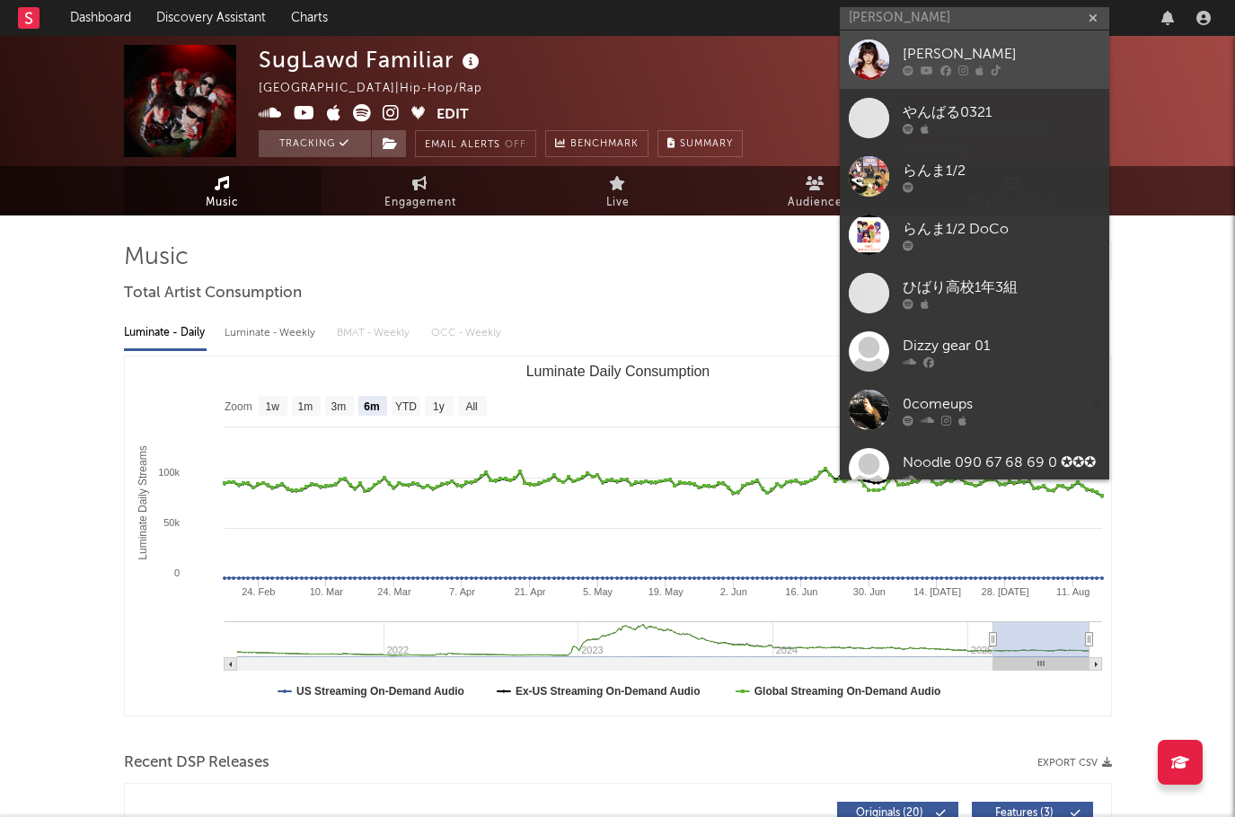
click at [970, 52] on div "甲田まひる" at bounding box center [1002, 55] width 198 height 22
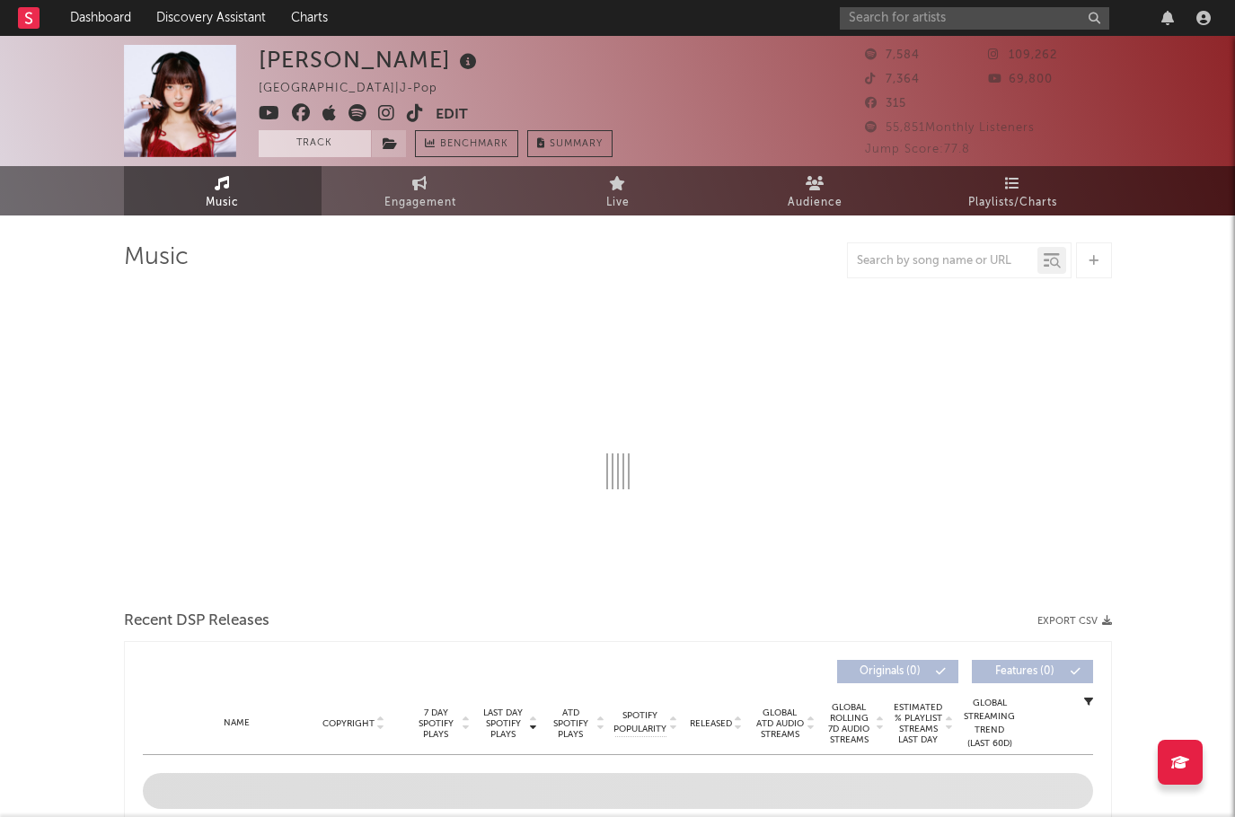
click at [330, 139] on button "Track" at bounding box center [315, 143] width 112 height 27
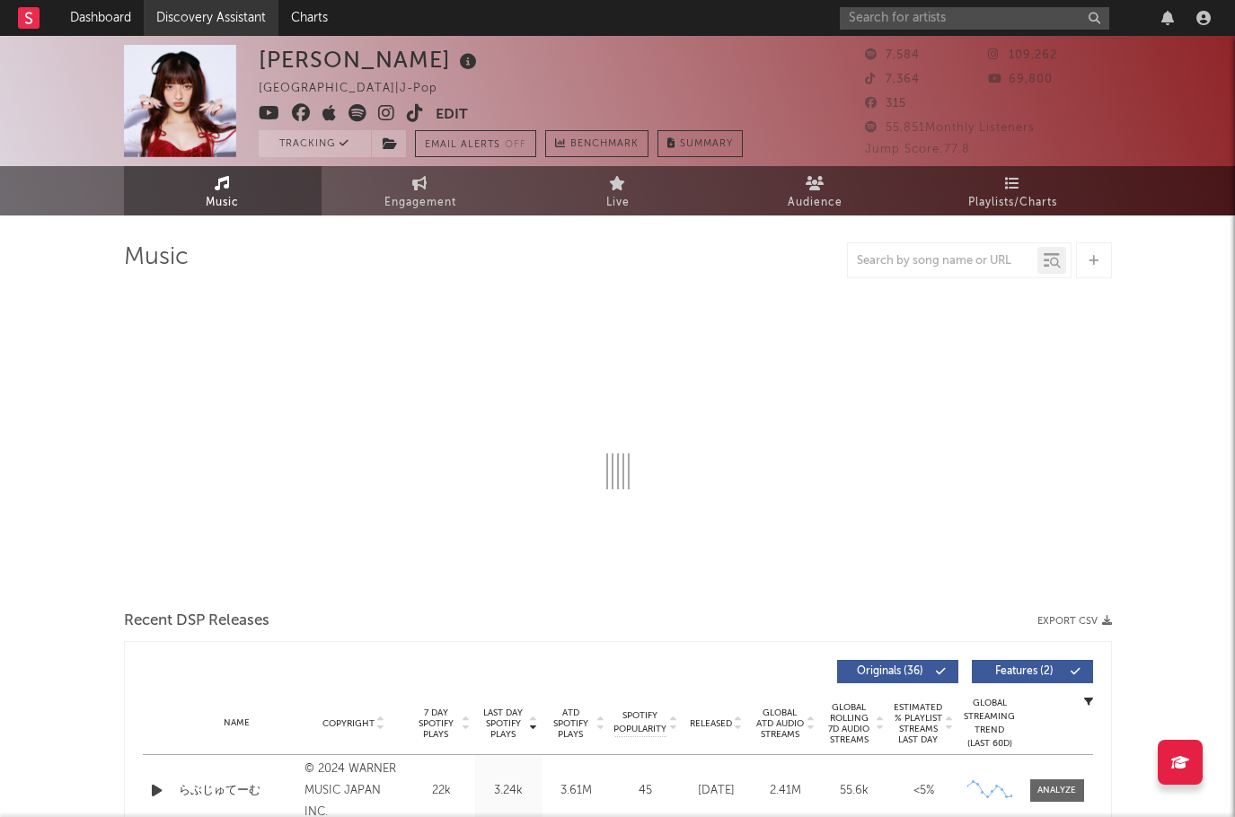
select select "6m"
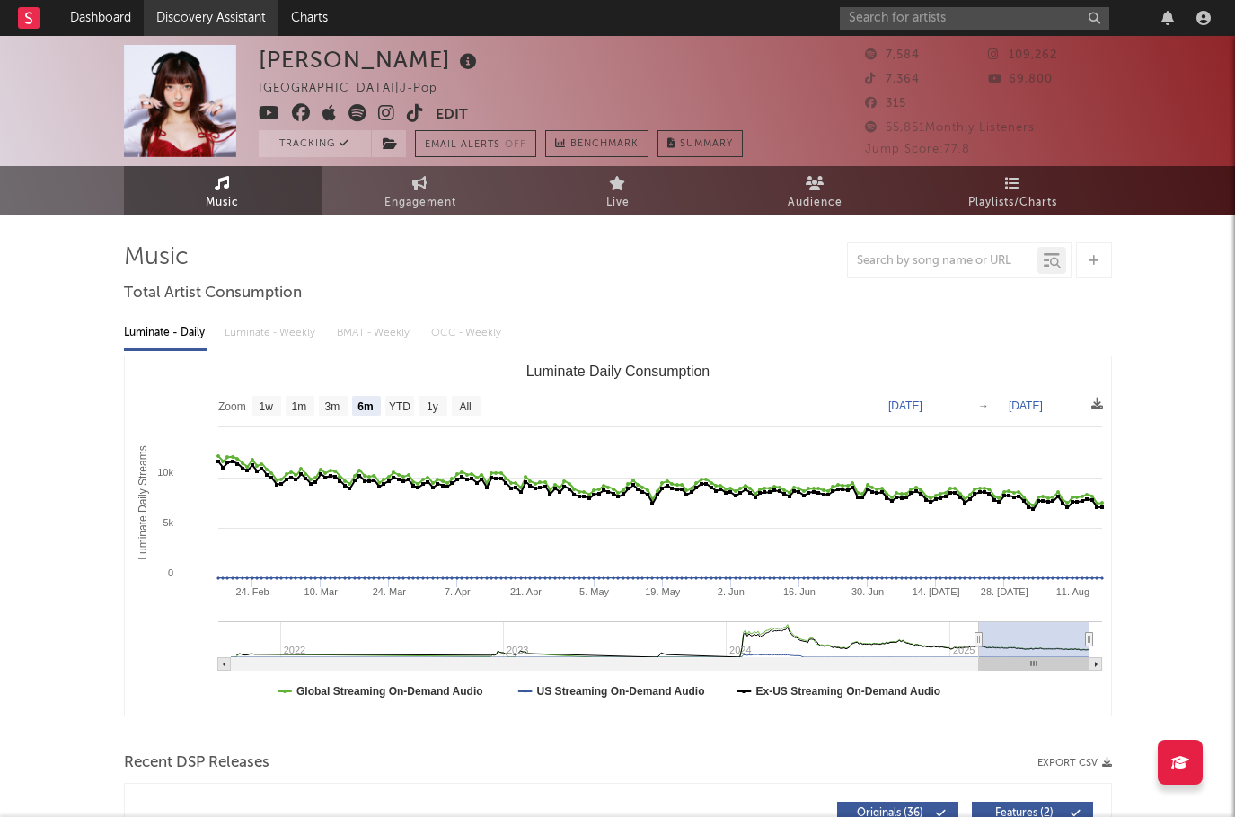
select select "6m"
click at [888, 4] on div at bounding box center [1028, 18] width 377 height 36
click at [888, 18] on input "text" at bounding box center [974, 18] width 269 height 22
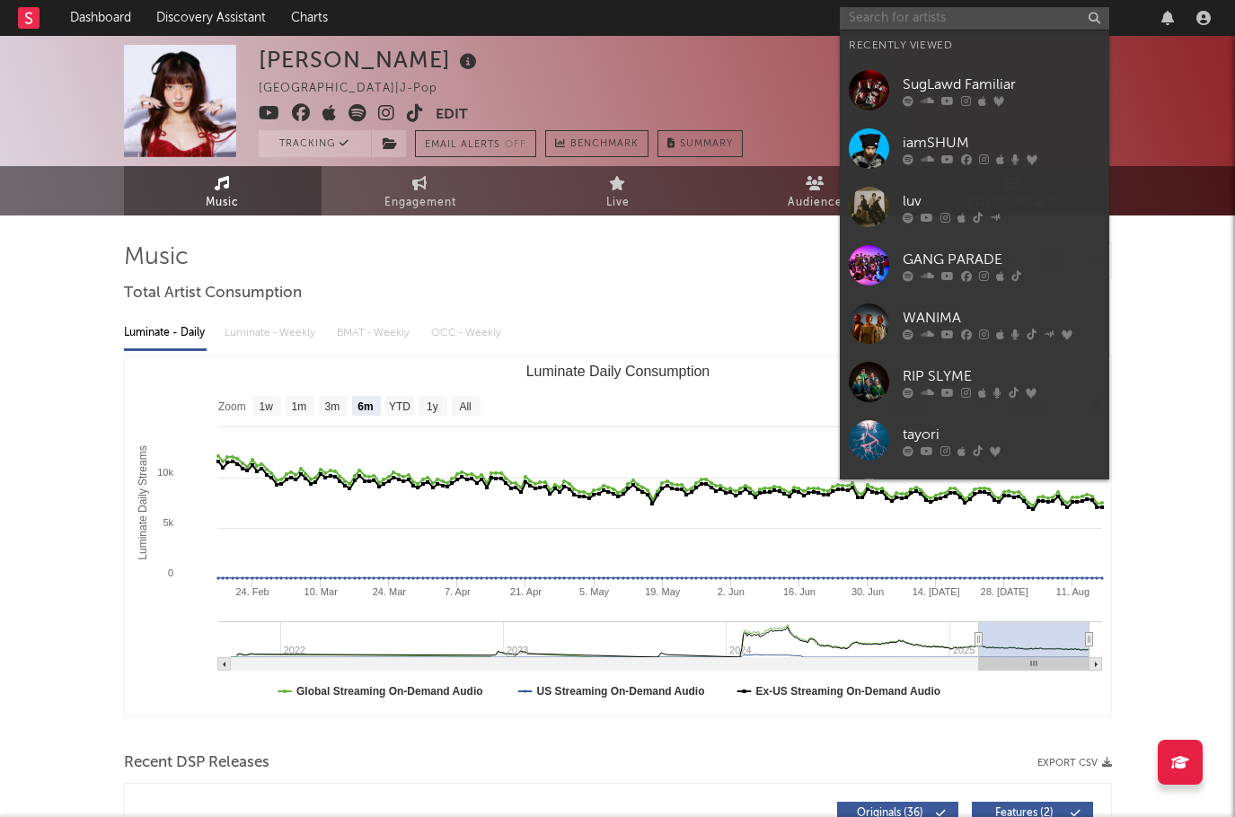
paste input "クボタカイ"
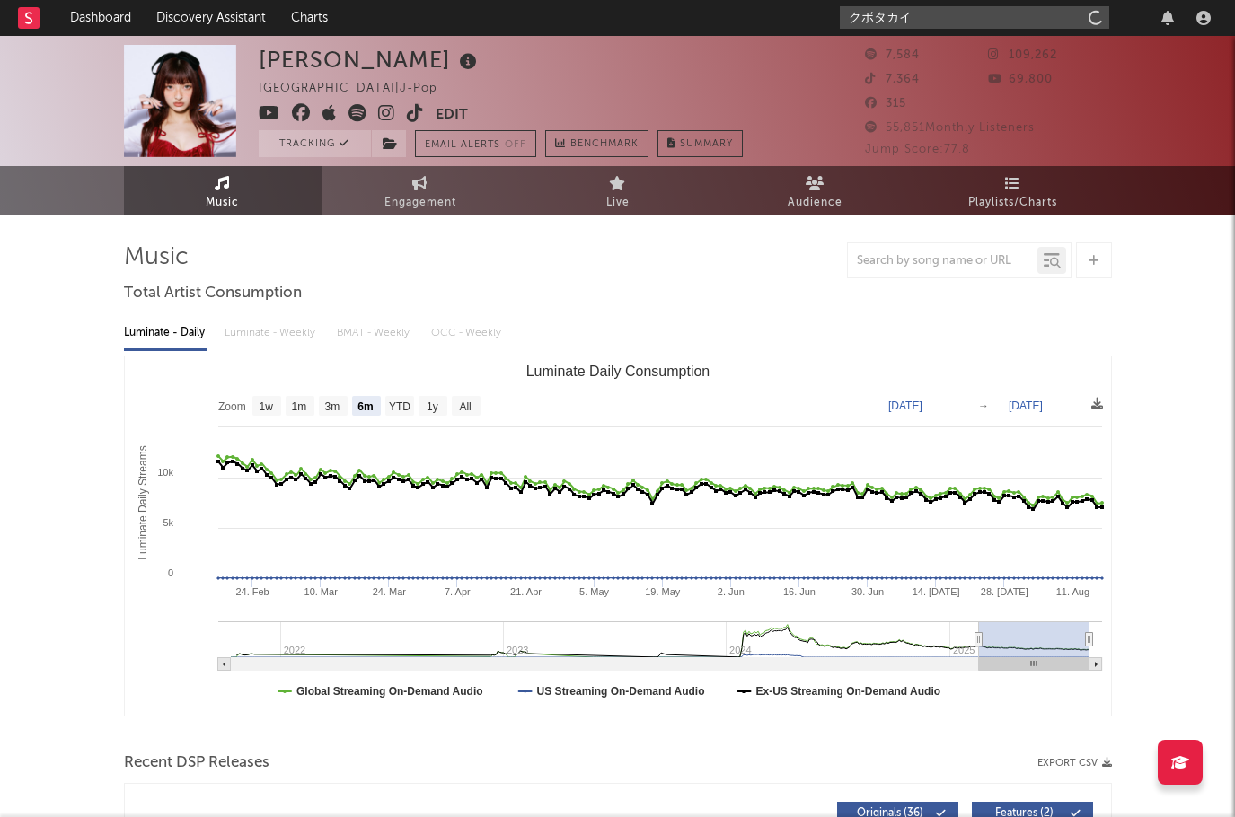
type input "クボタカイ"
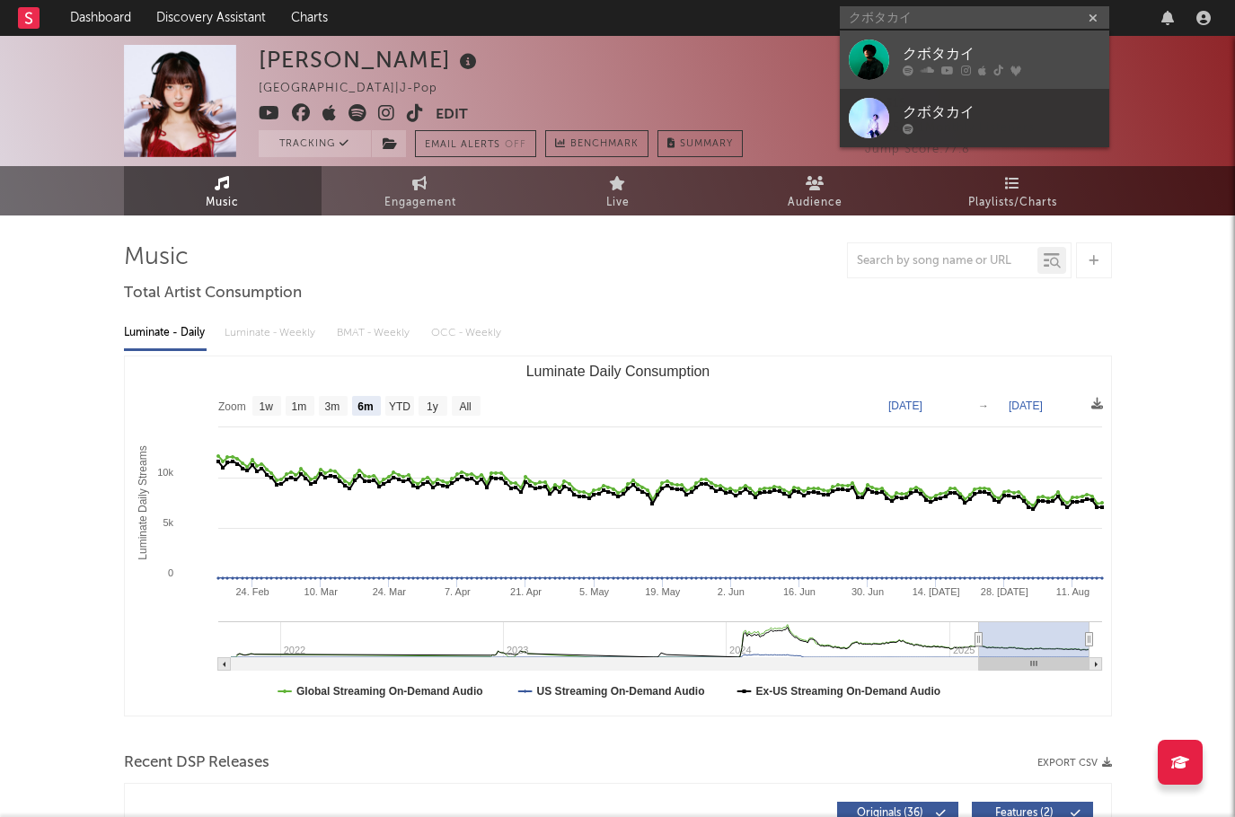
click at [926, 53] on div "クボタカイ" at bounding box center [1002, 55] width 198 height 22
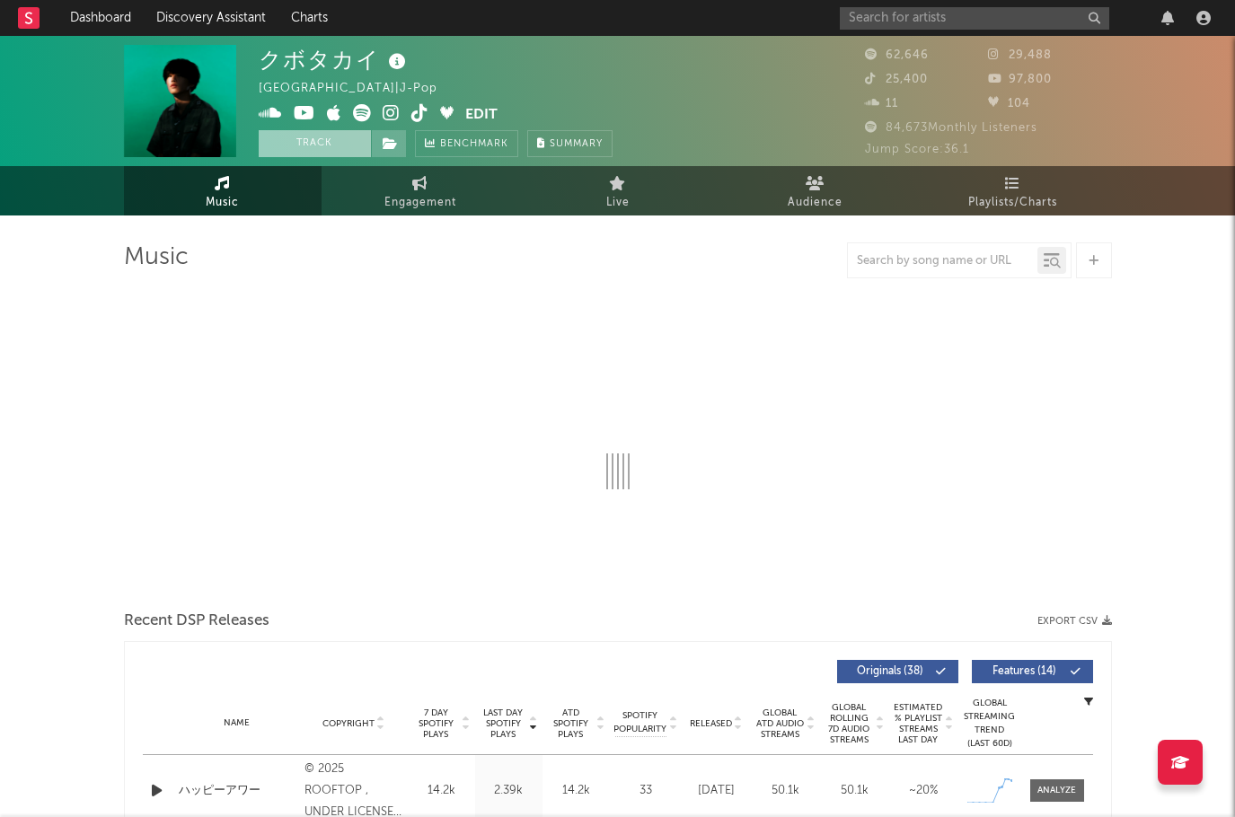
select select "6m"
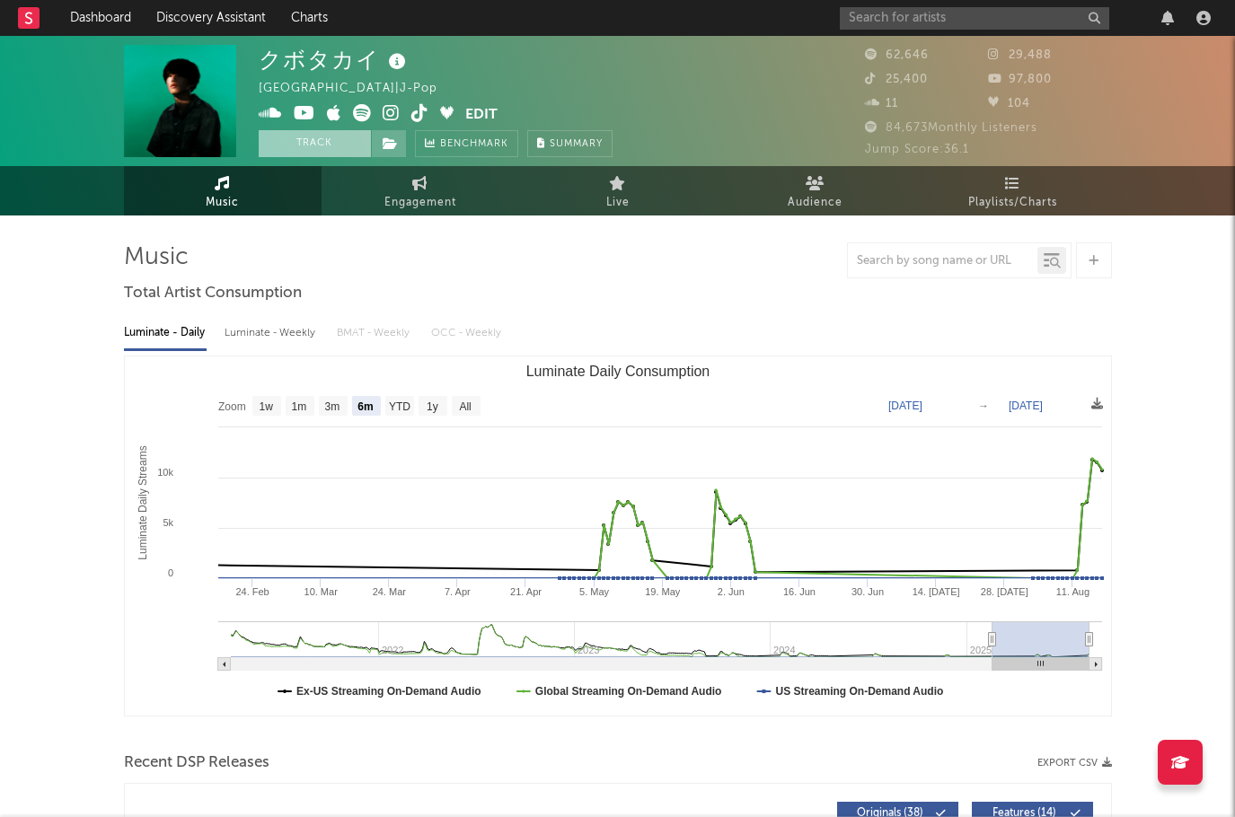
click at [321, 144] on button "Track" at bounding box center [315, 143] width 112 height 27
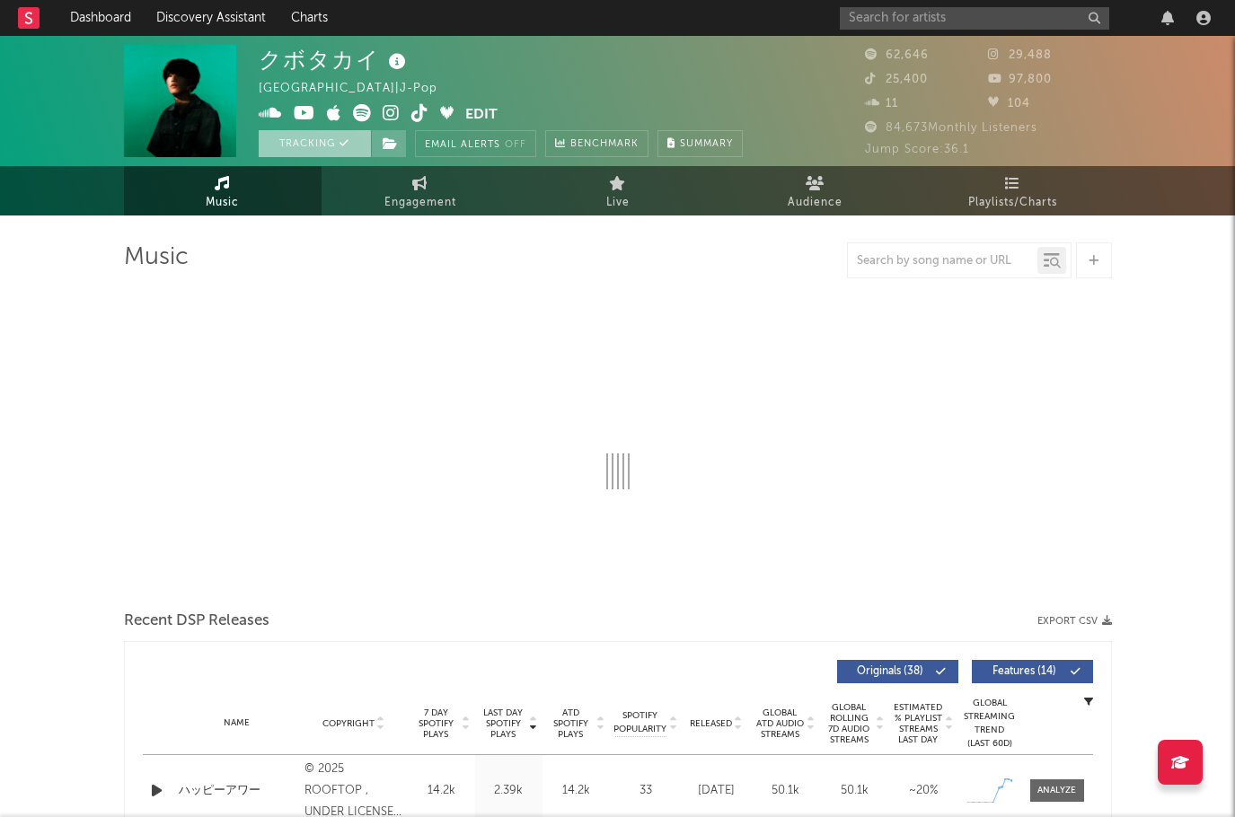
select select "6m"
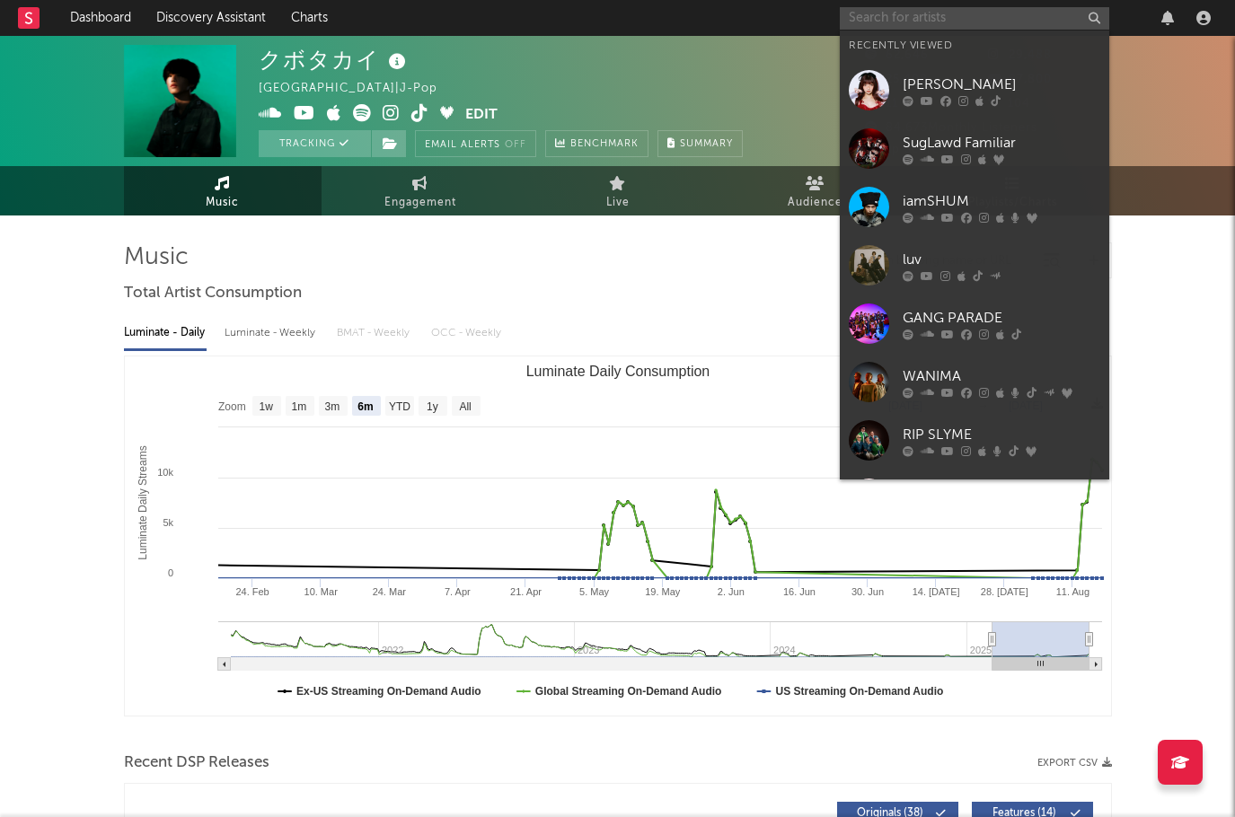
click at [875, 13] on input "text" at bounding box center [974, 18] width 269 height 22
paste input "山下達郎"
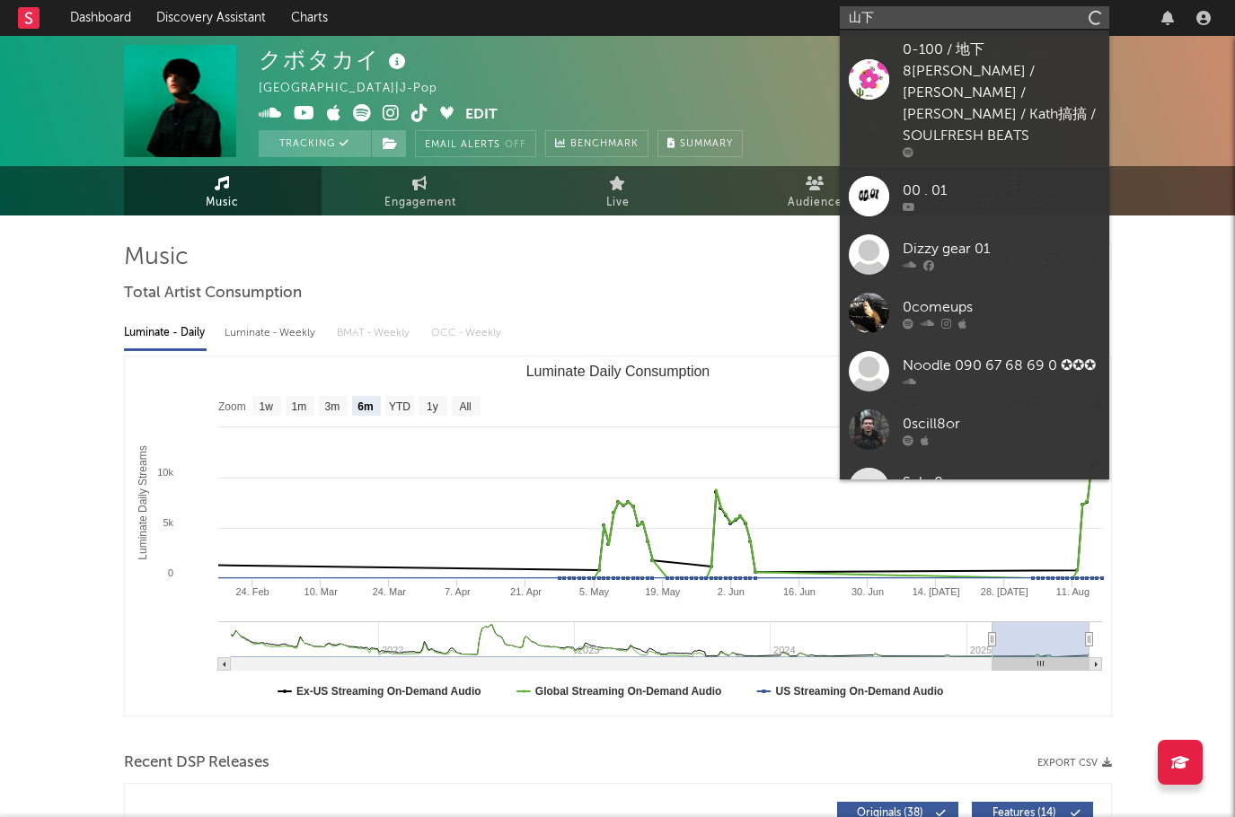
type input "山"
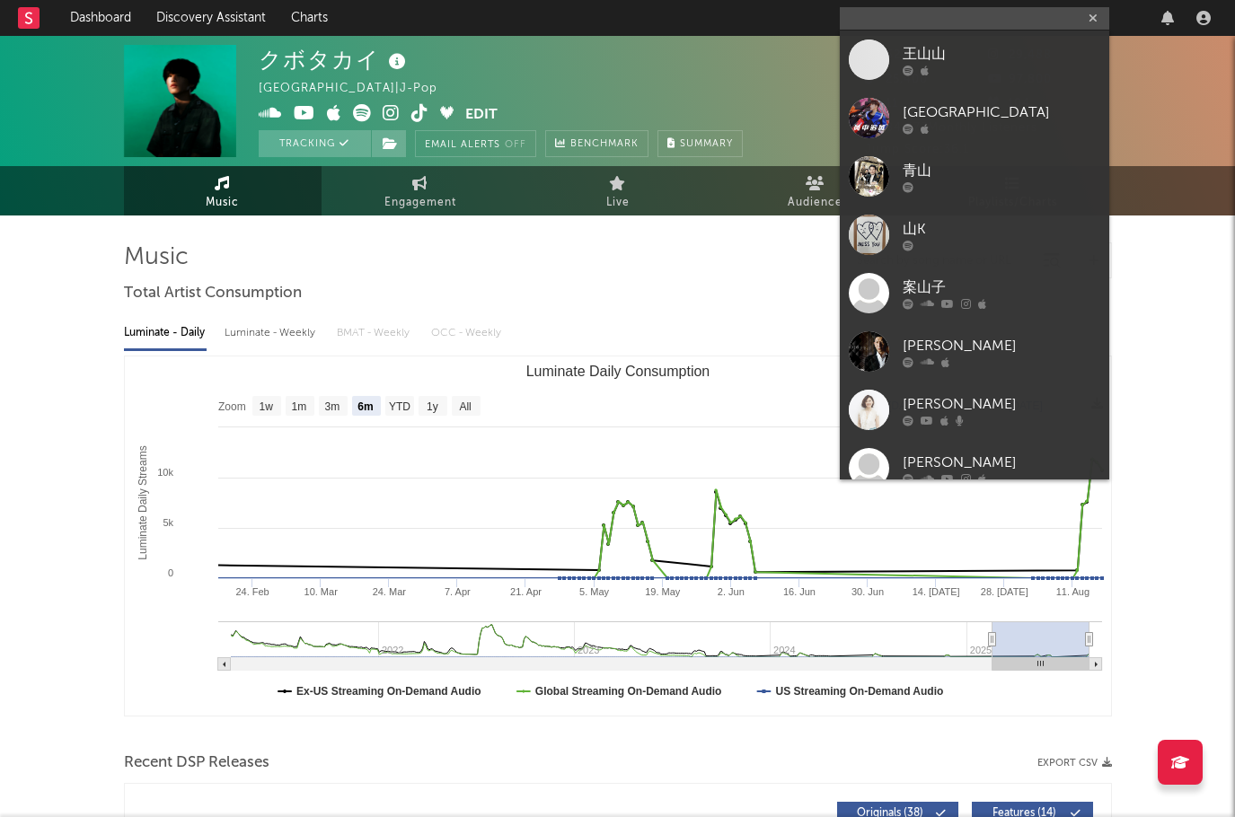
paste input "竹内まりや"
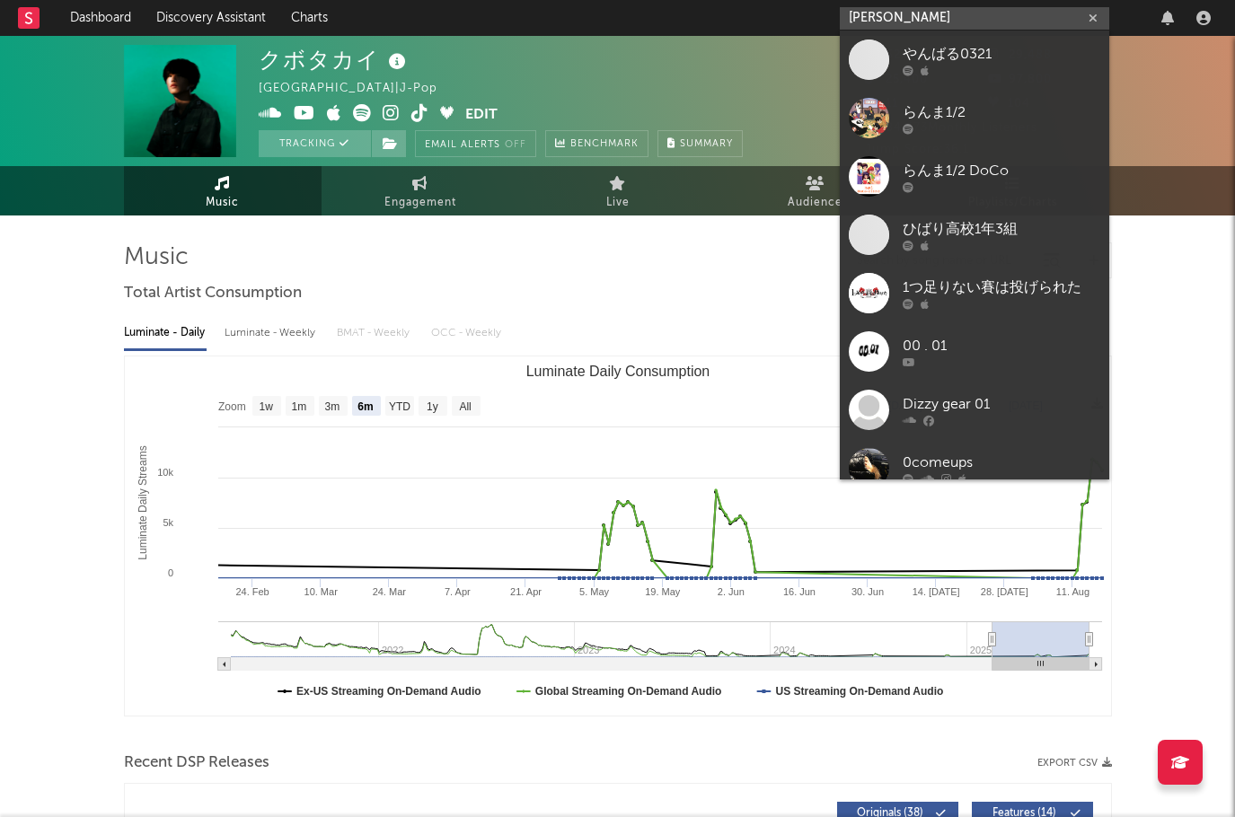
drag, startPoint x: 931, startPoint y: 17, endPoint x: 851, endPoint y: 17, distance: 79.9
click at [851, 17] on input "竹内まりや" at bounding box center [974, 18] width 269 height 22
paste input "Яu-a"
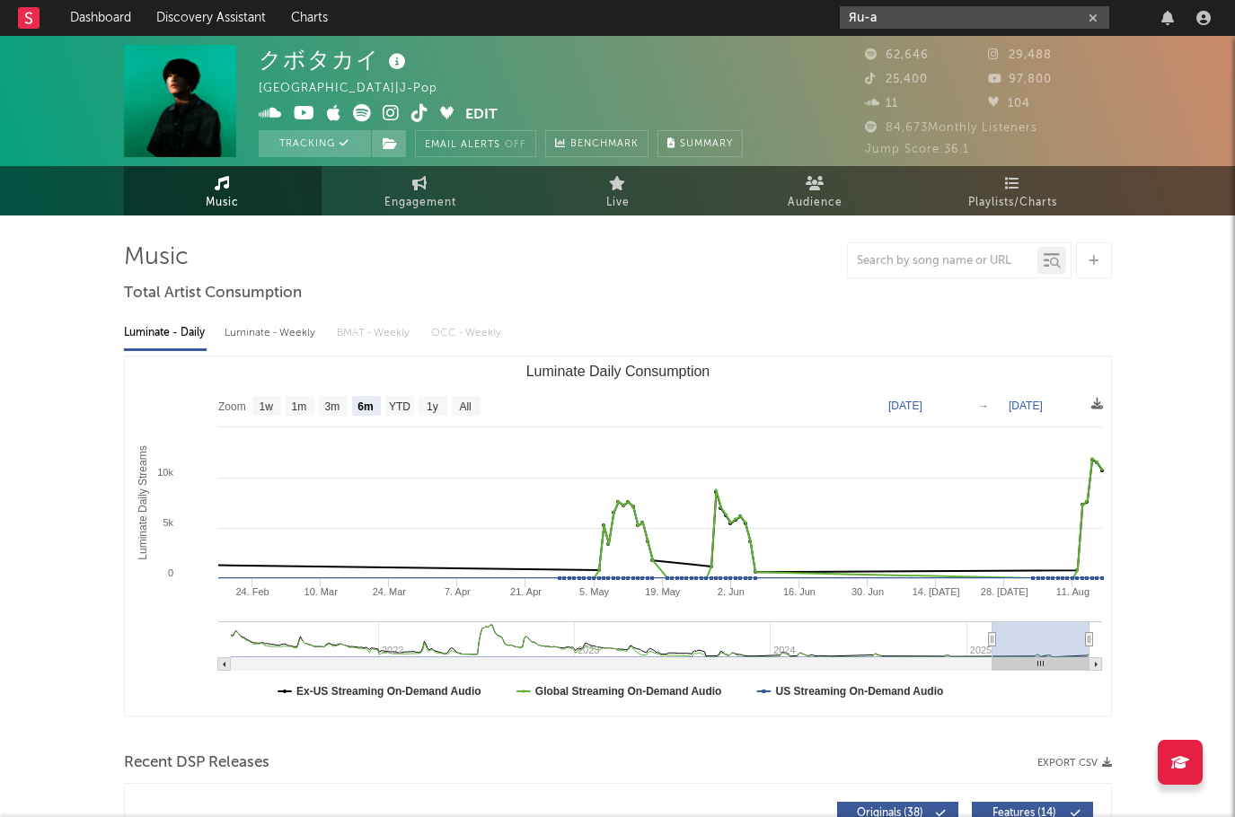
drag, startPoint x: 879, startPoint y: 18, endPoint x: 821, endPoint y: 11, distance: 57.9
click at [821, 11] on nav "Dashboard Discovery Assistant Charts Яu-a" at bounding box center [617, 18] width 1235 height 36
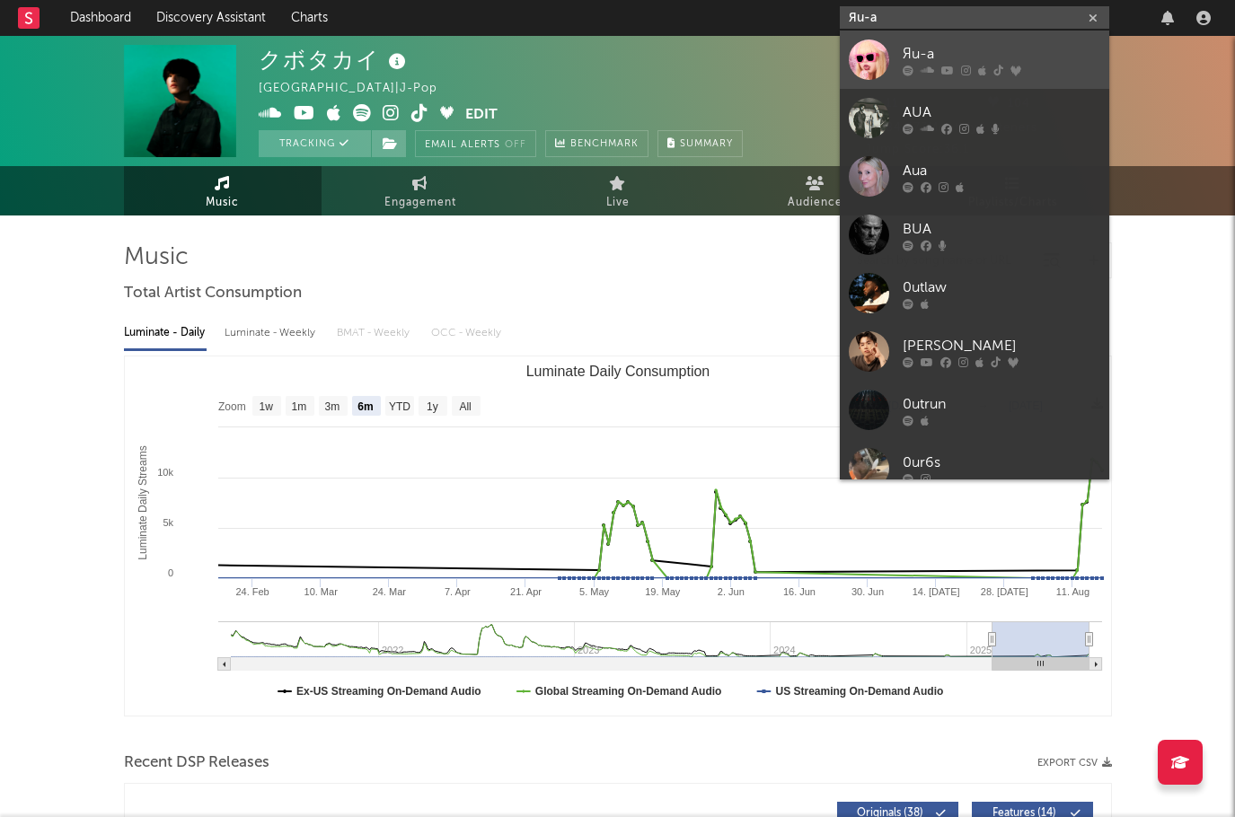
type input "Яu-a"
click at [915, 49] on div "Яu-a" at bounding box center [1002, 54] width 198 height 22
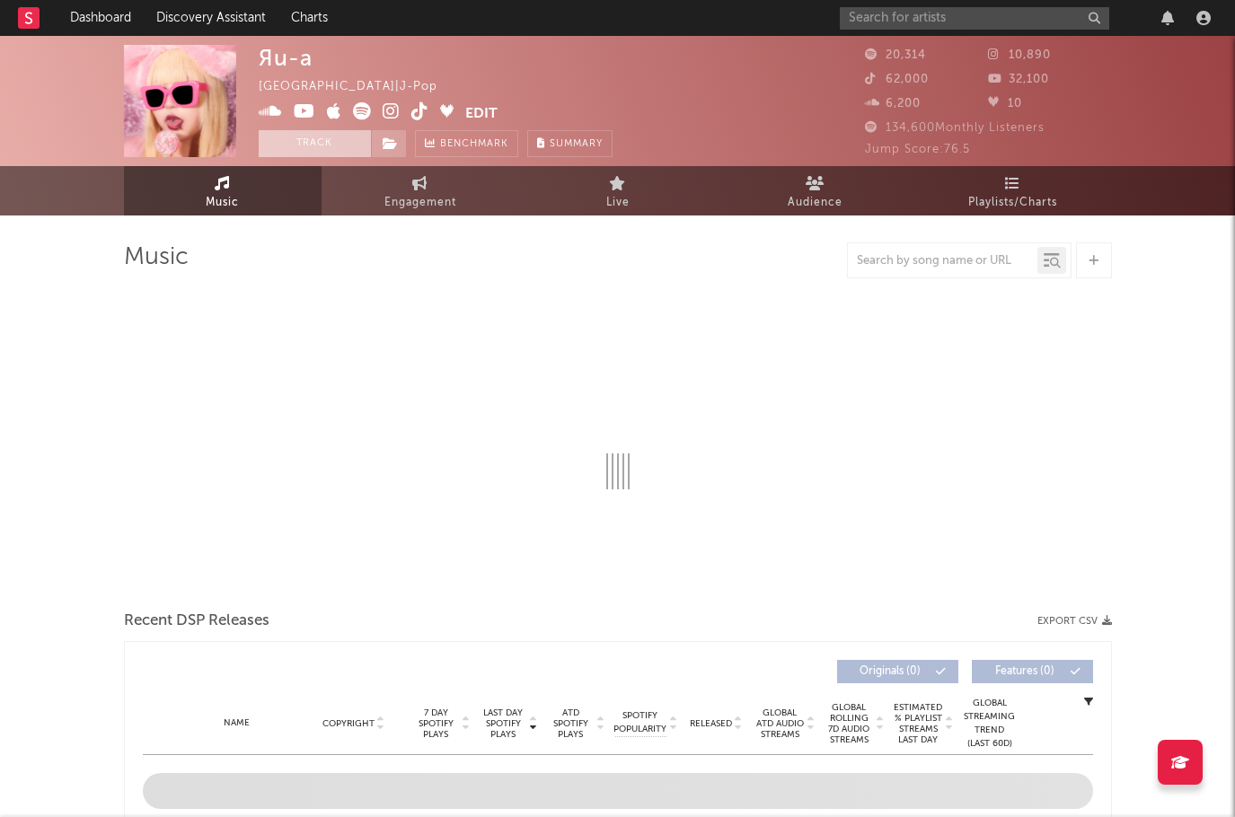
select select "6m"
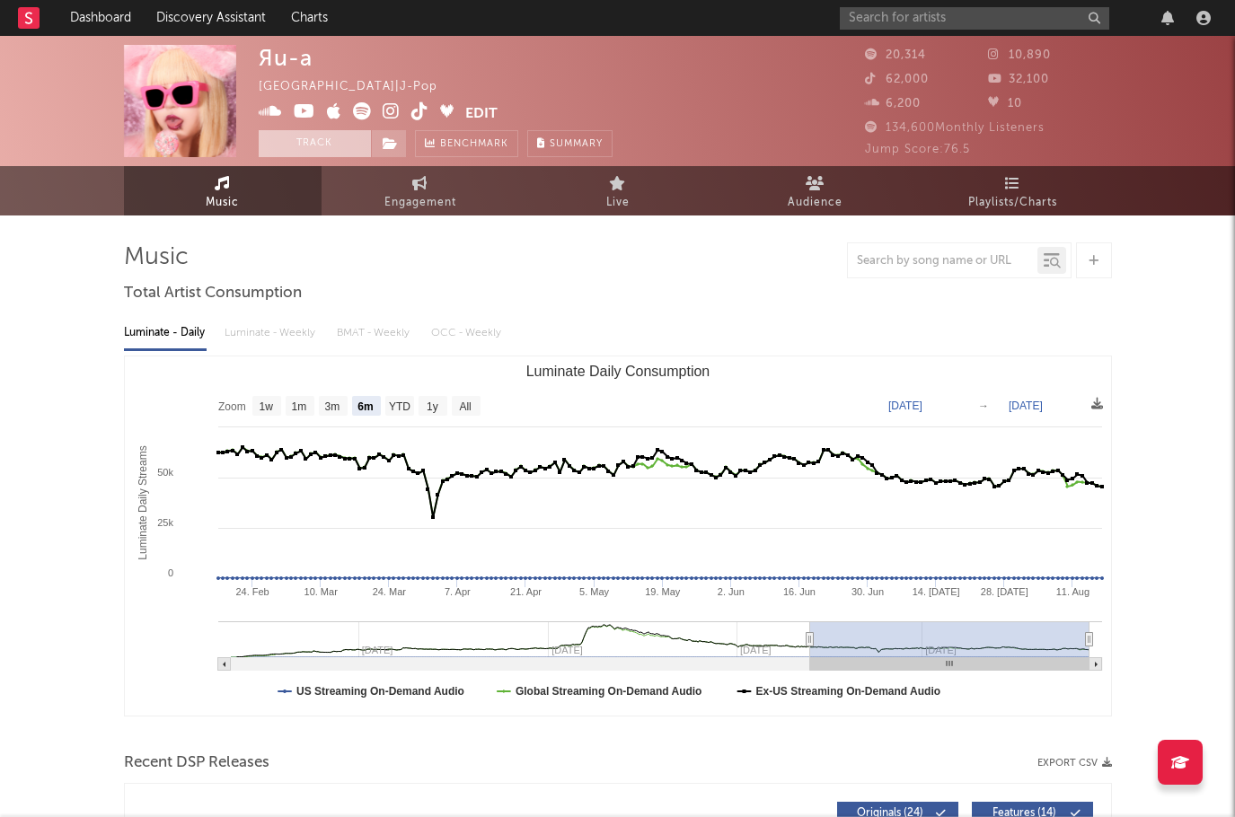
click at [325, 146] on button "Track" at bounding box center [315, 143] width 112 height 27
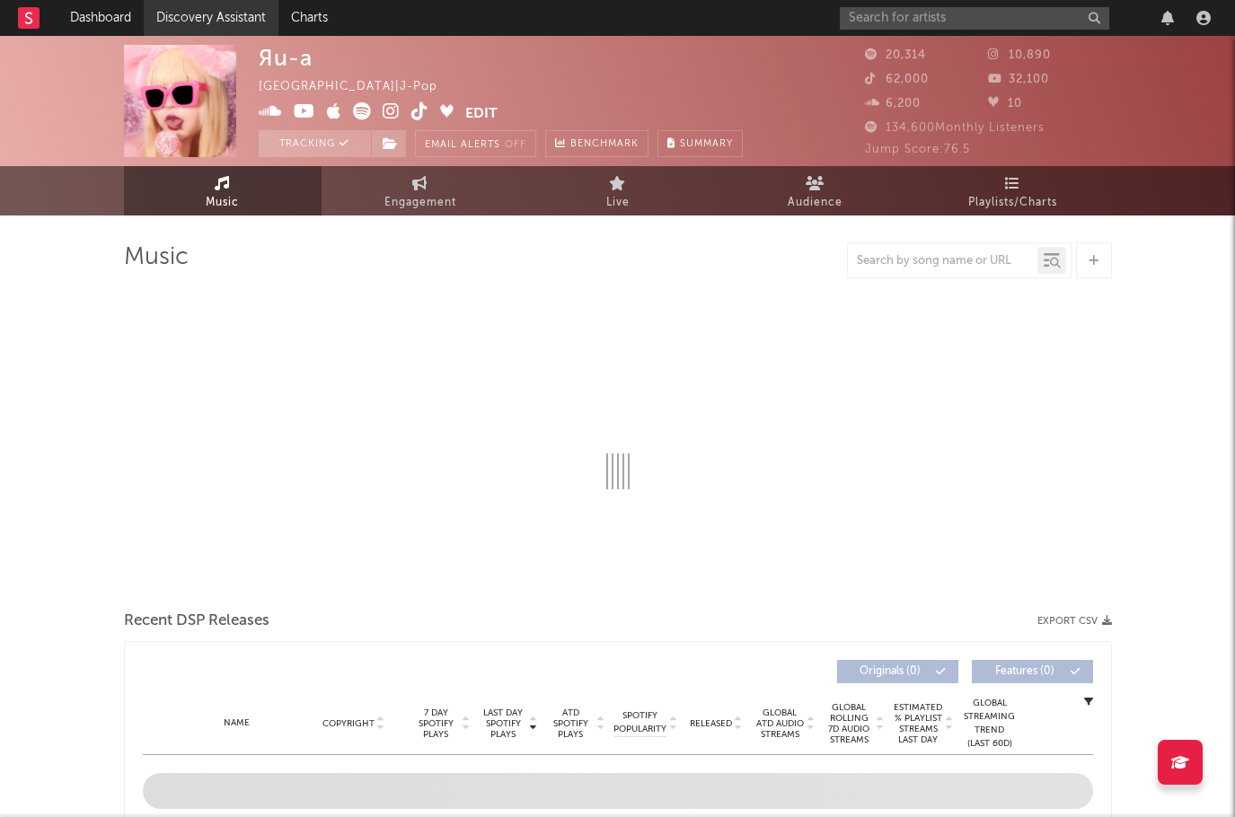
select select "6m"
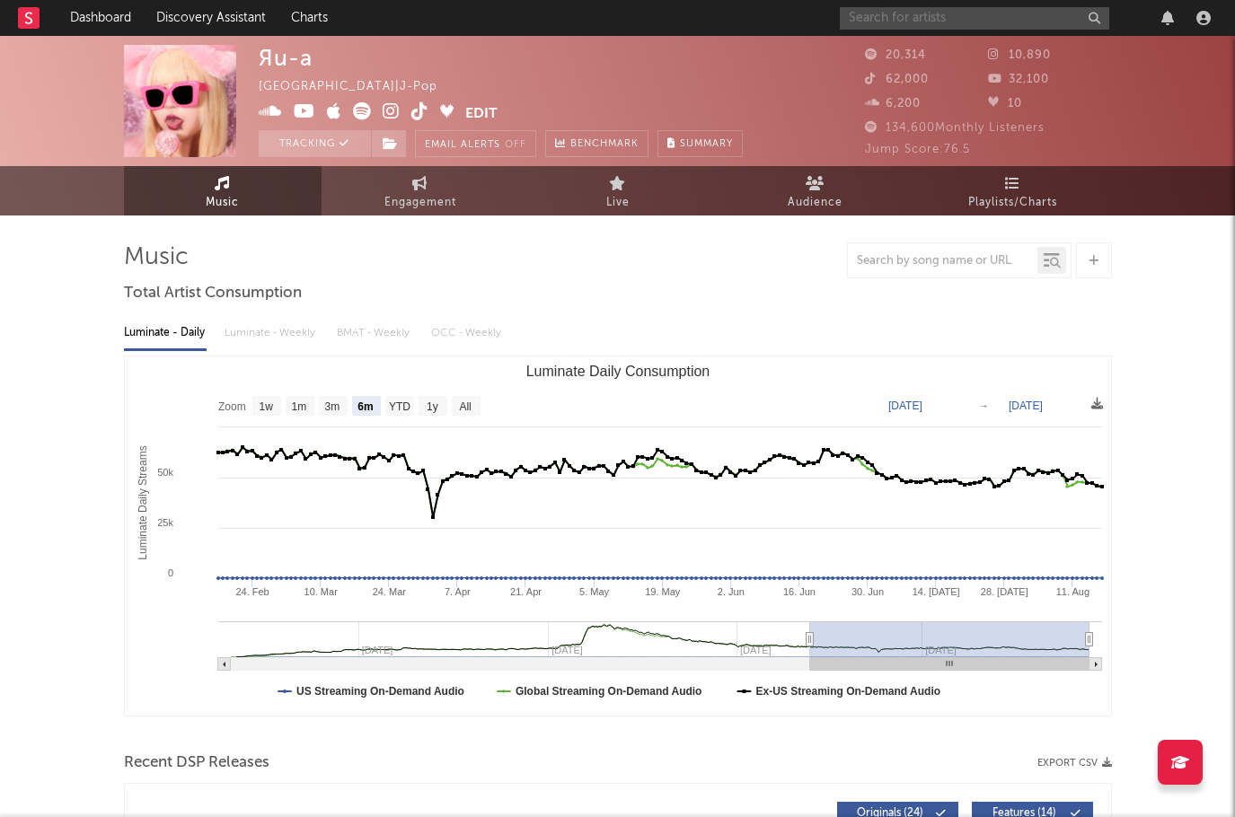
click at [859, 22] on input "text" at bounding box center [974, 18] width 269 height 22
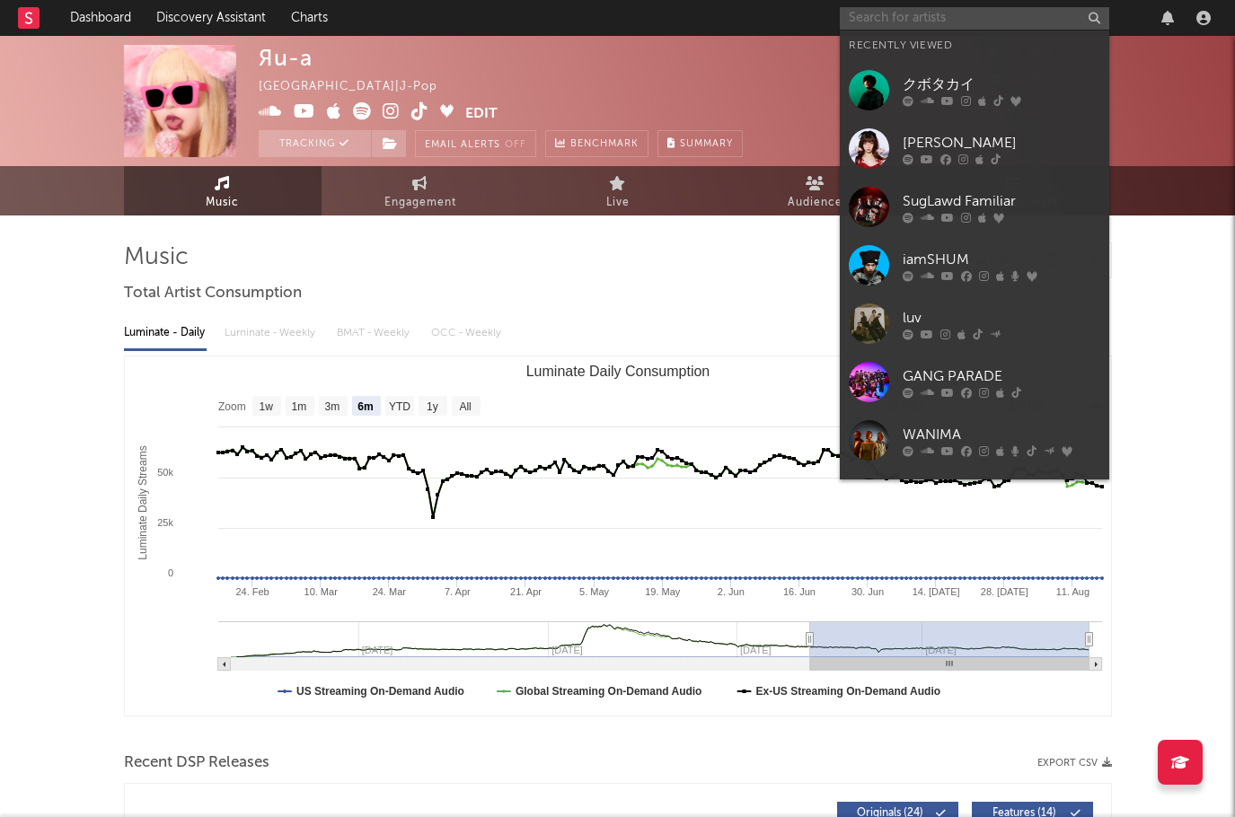
paste input "MOMMO"
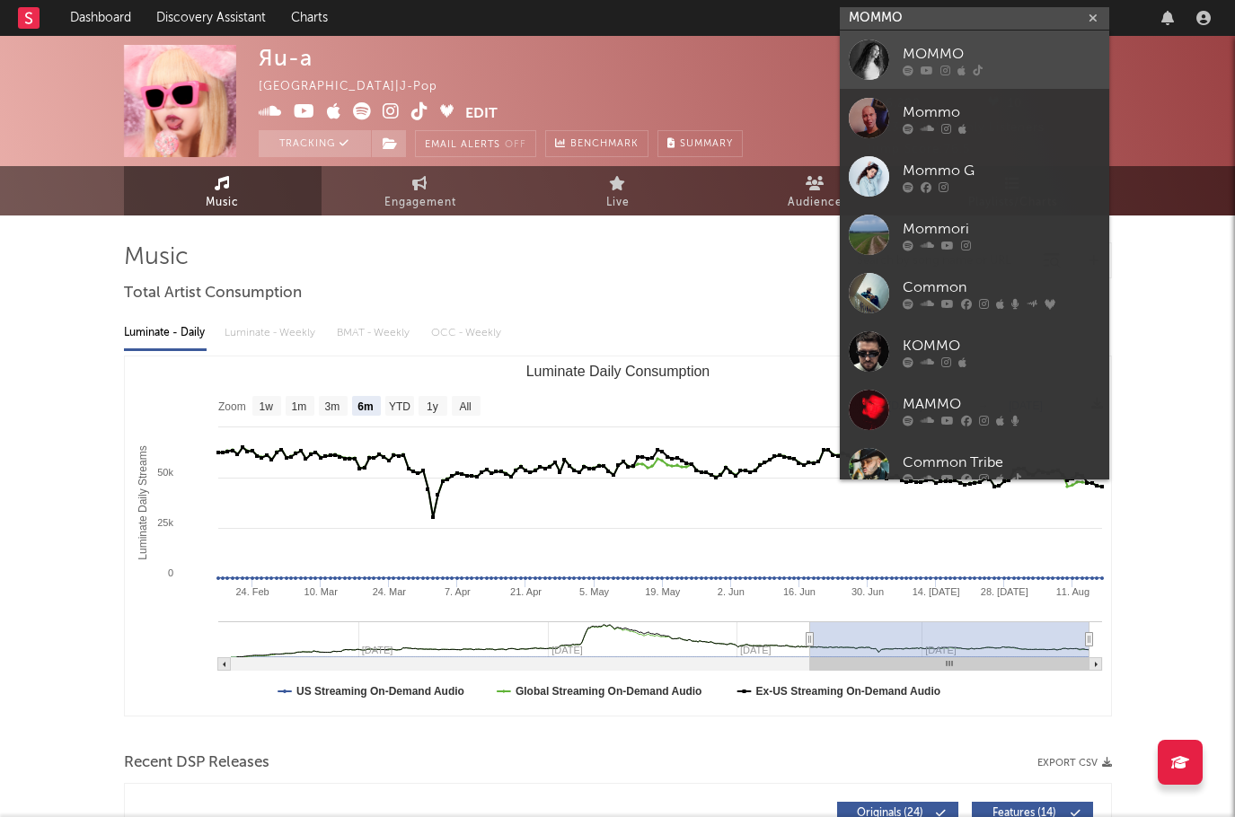
type input "MOMMO"
click at [921, 46] on div "MOMMO" at bounding box center [1002, 54] width 198 height 22
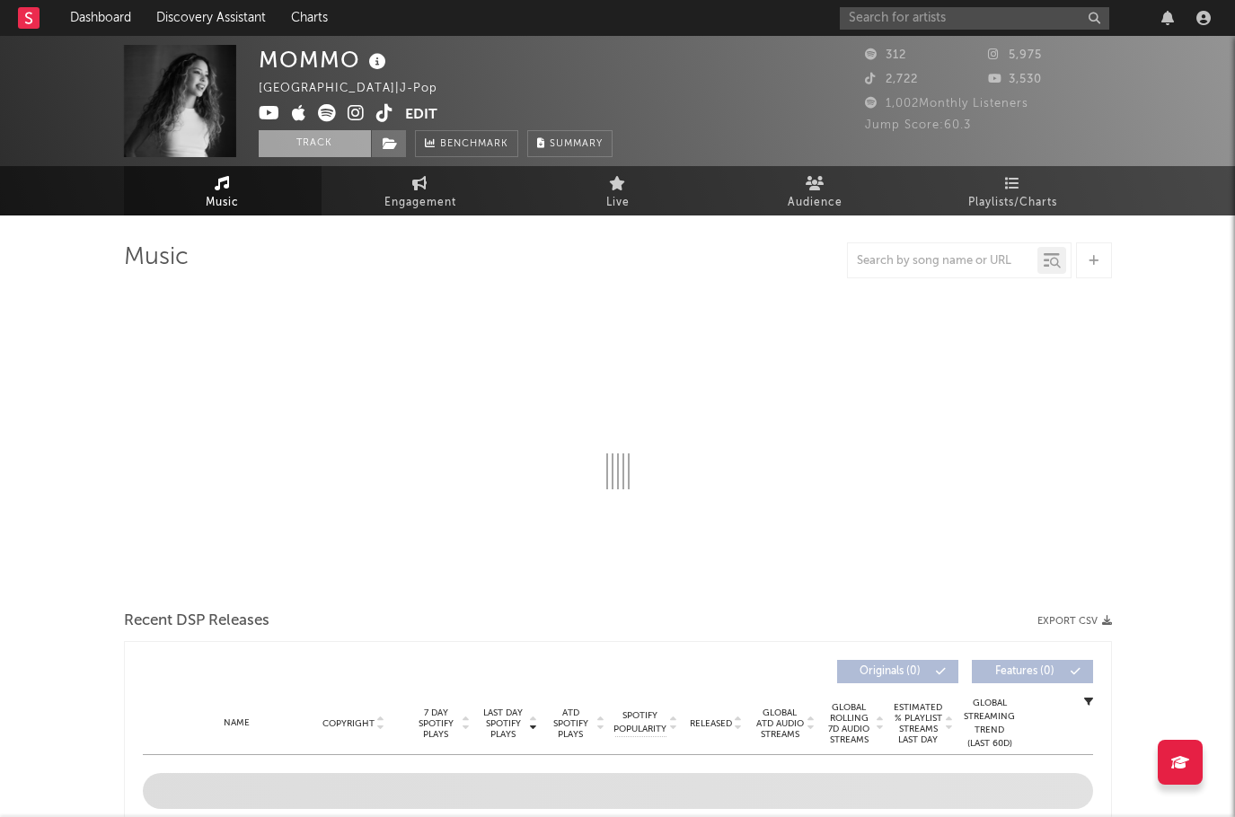
click at [315, 148] on button "Track" at bounding box center [315, 143] width 112 height 27
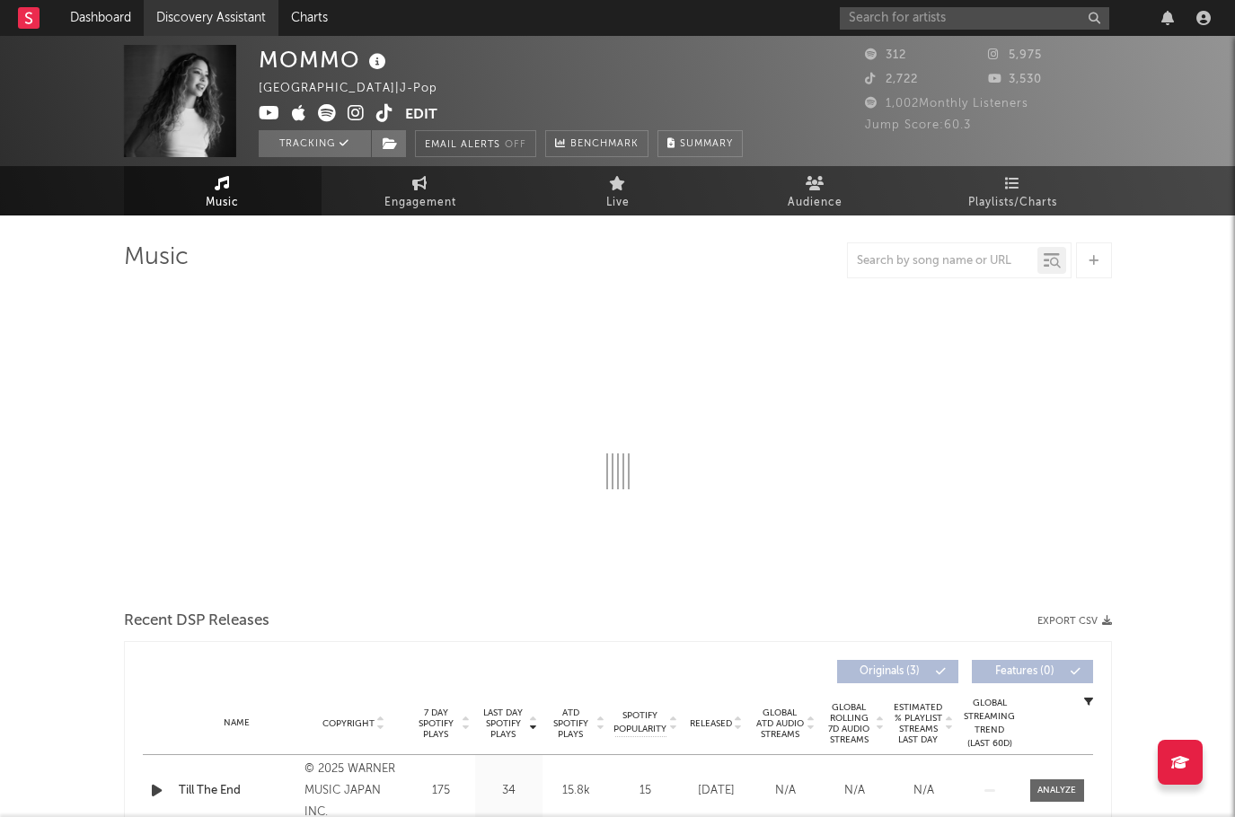
select select "1w"
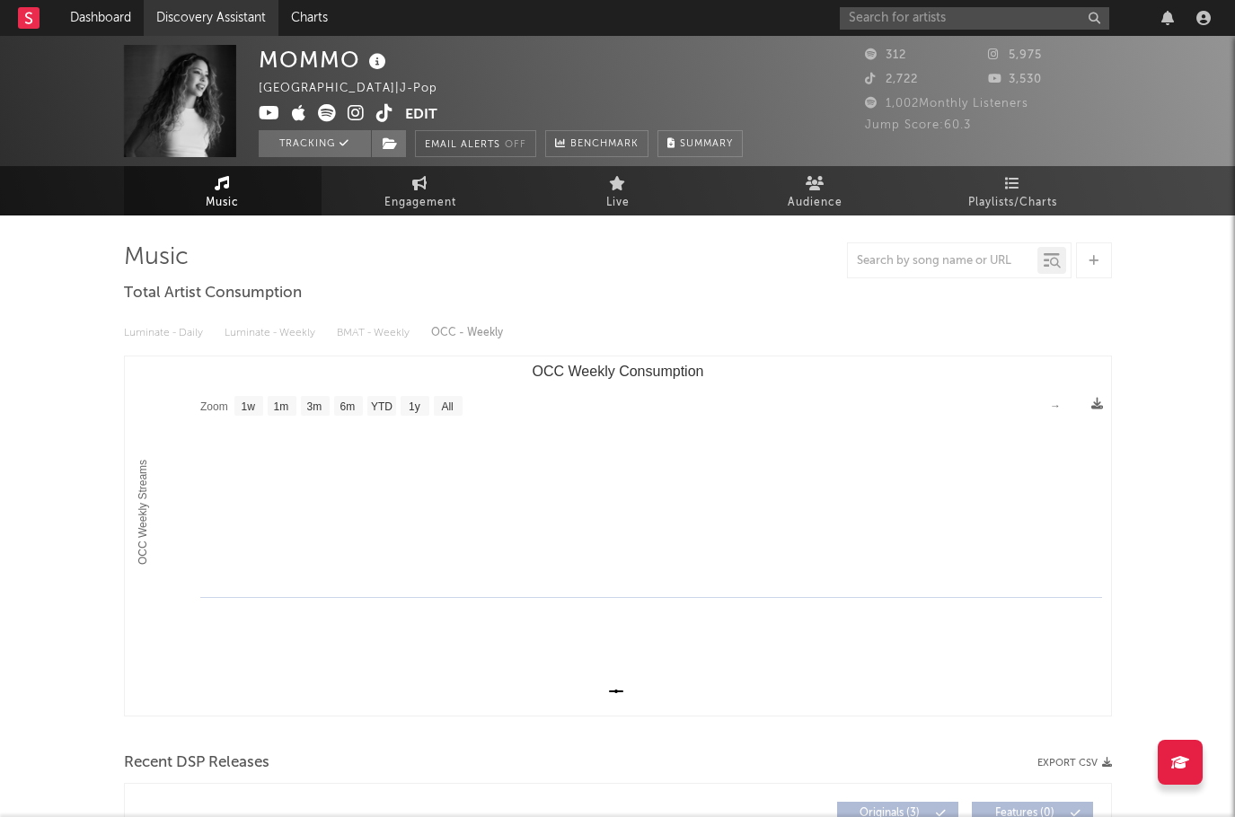
select select "1w"
click at [859, 23] on input "text" at bounding box center [974, 18] width 269 height 22
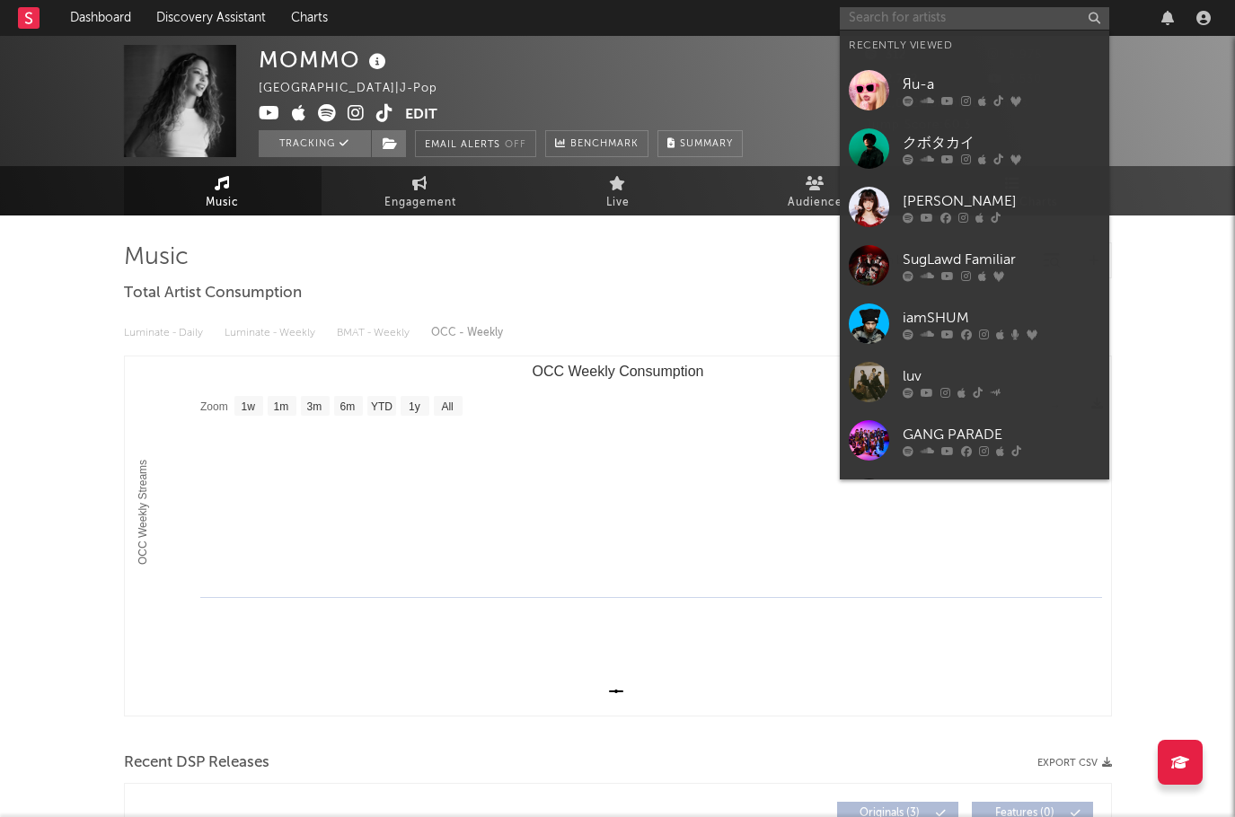
paste input "SKRYU"
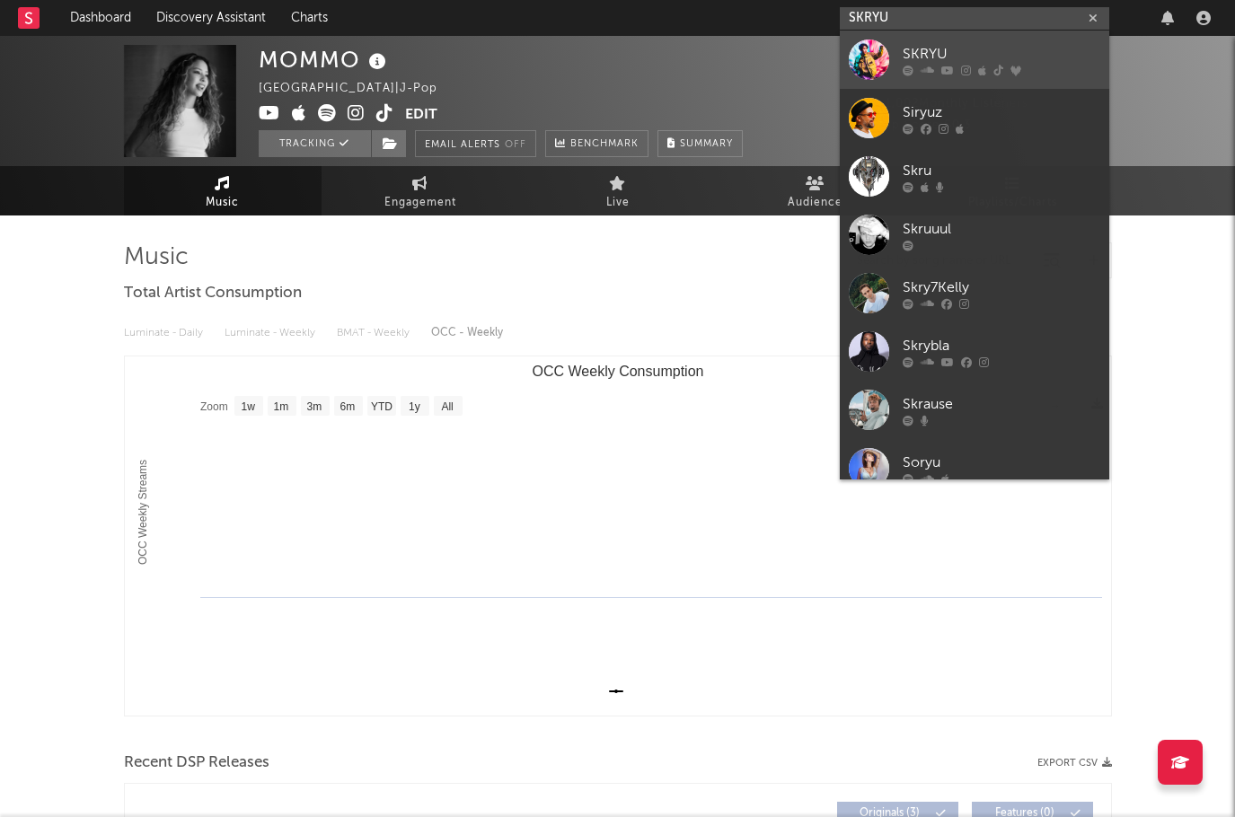
type input "SKRYU"
click at [918, 52] on div "SKRYU" at bounding box center [1002, 54] width 198 height 22
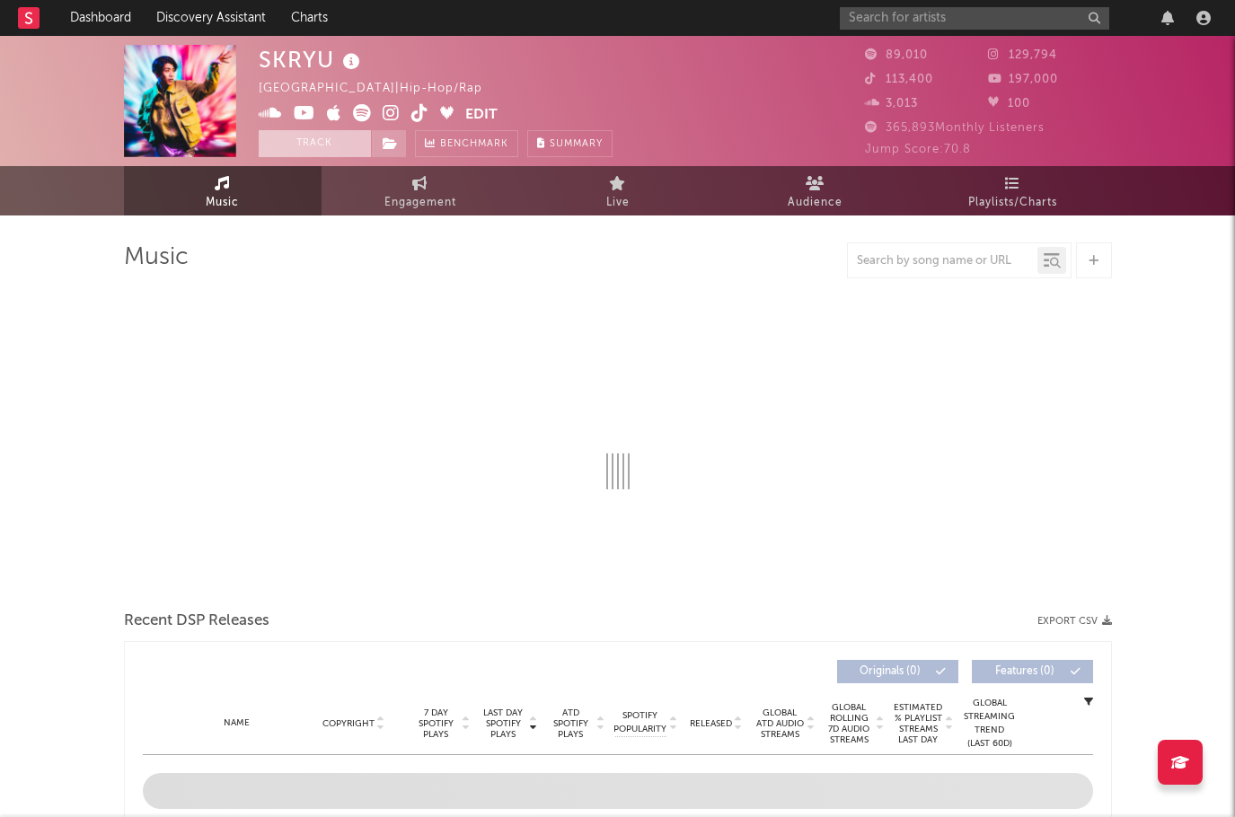
select select "6m"
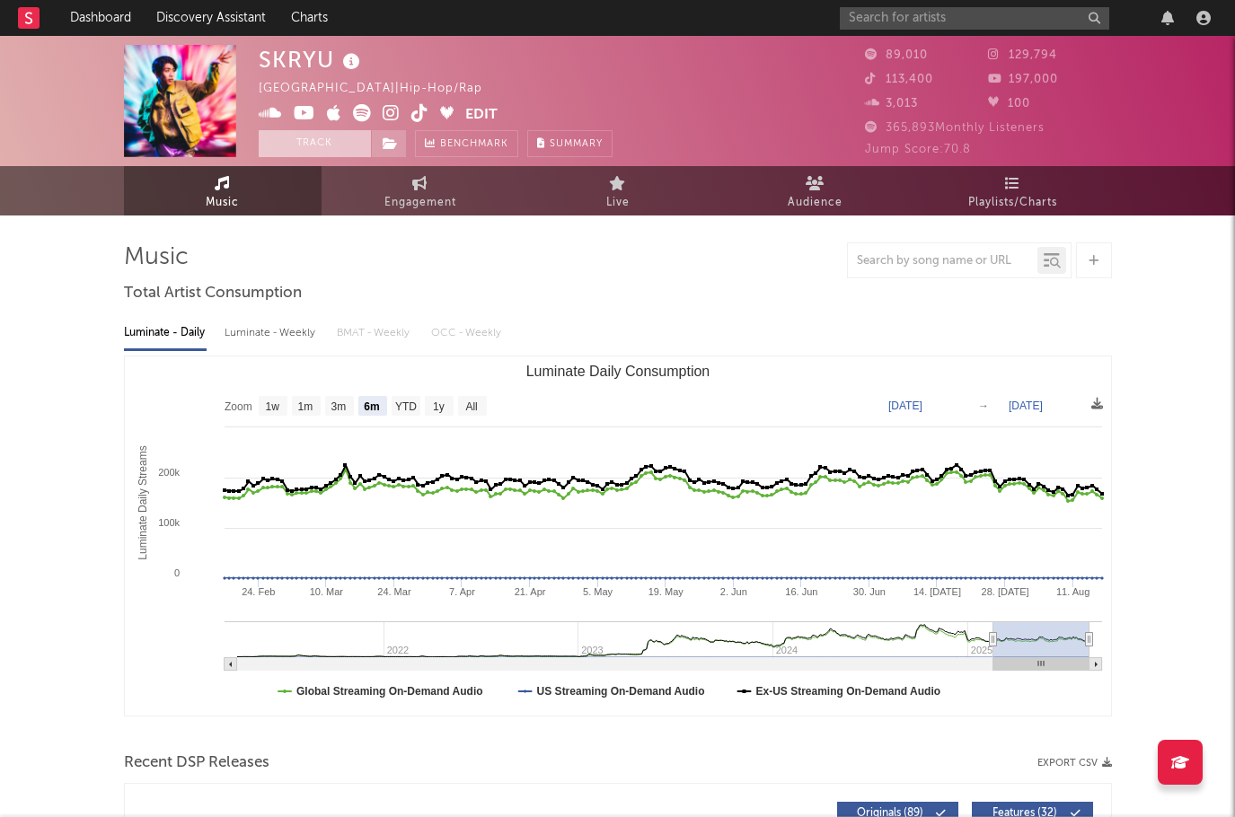
click at [306, 142] on button "Track" at bounding box center [315, 143] width 112 height 27
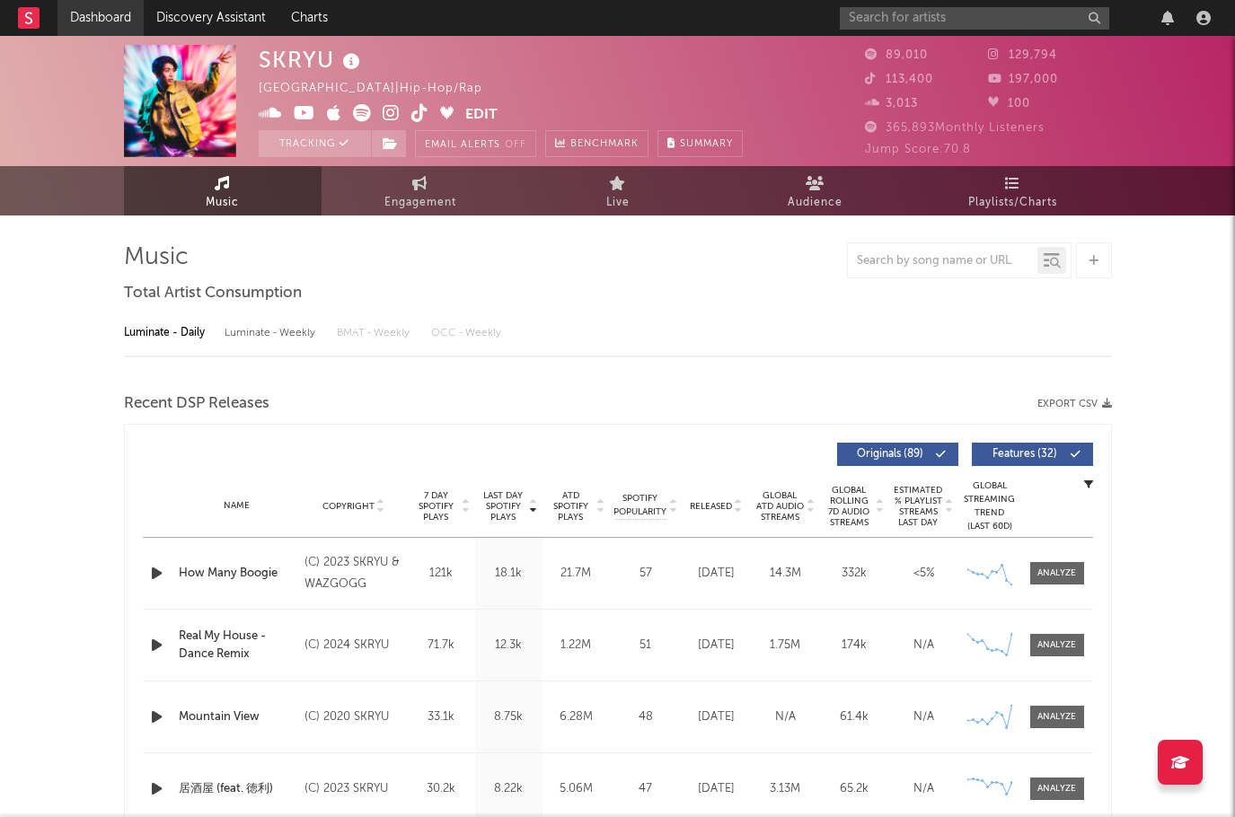
select select "6m"
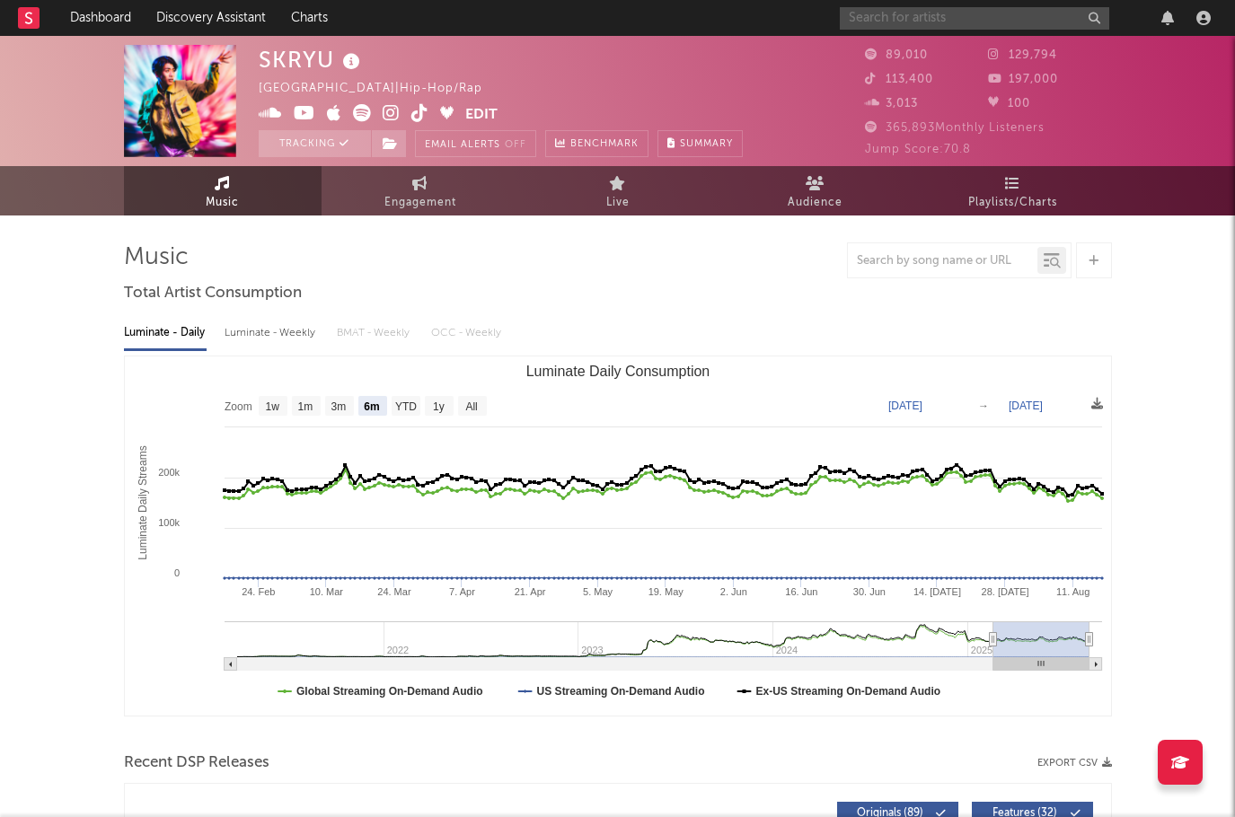
click at [905, 22] on input "text" at bounding box center [974, 18] width 269 height 22
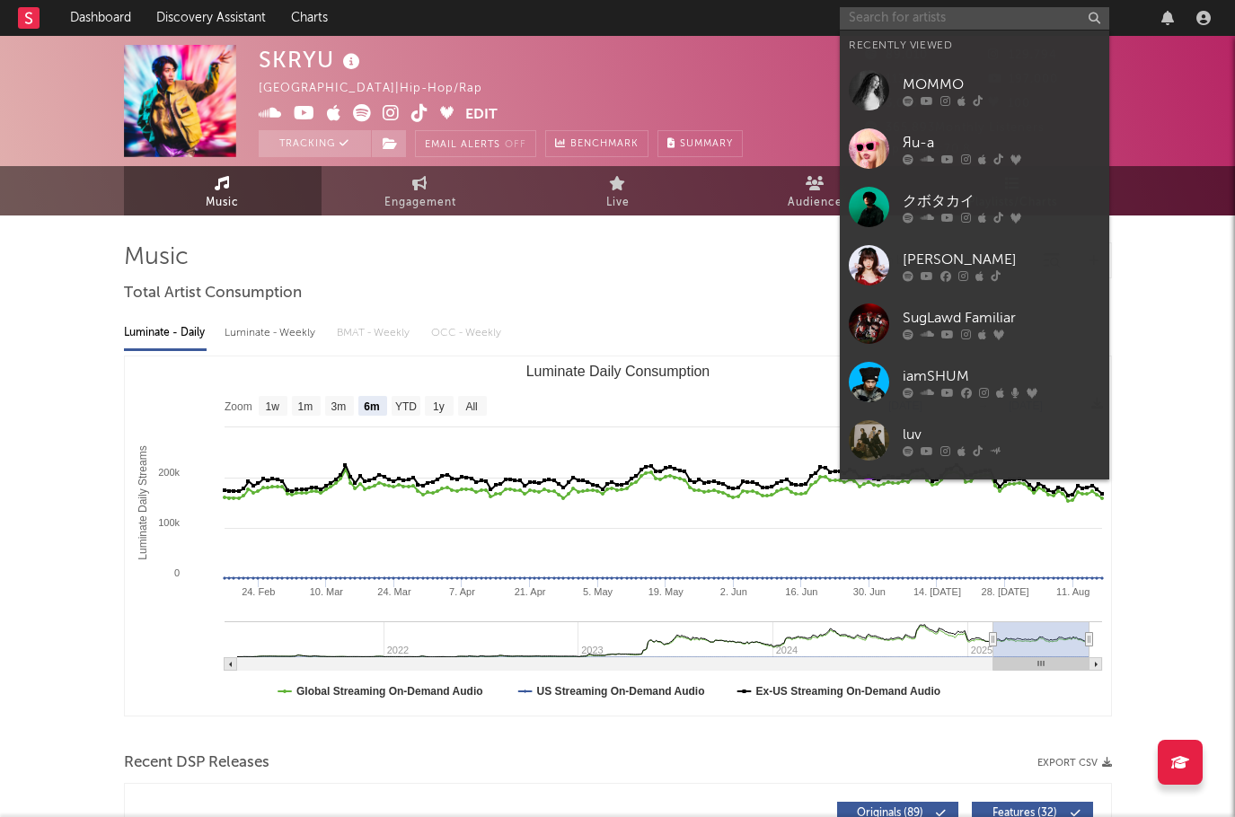
paste input "tayori"
type input "tayori"
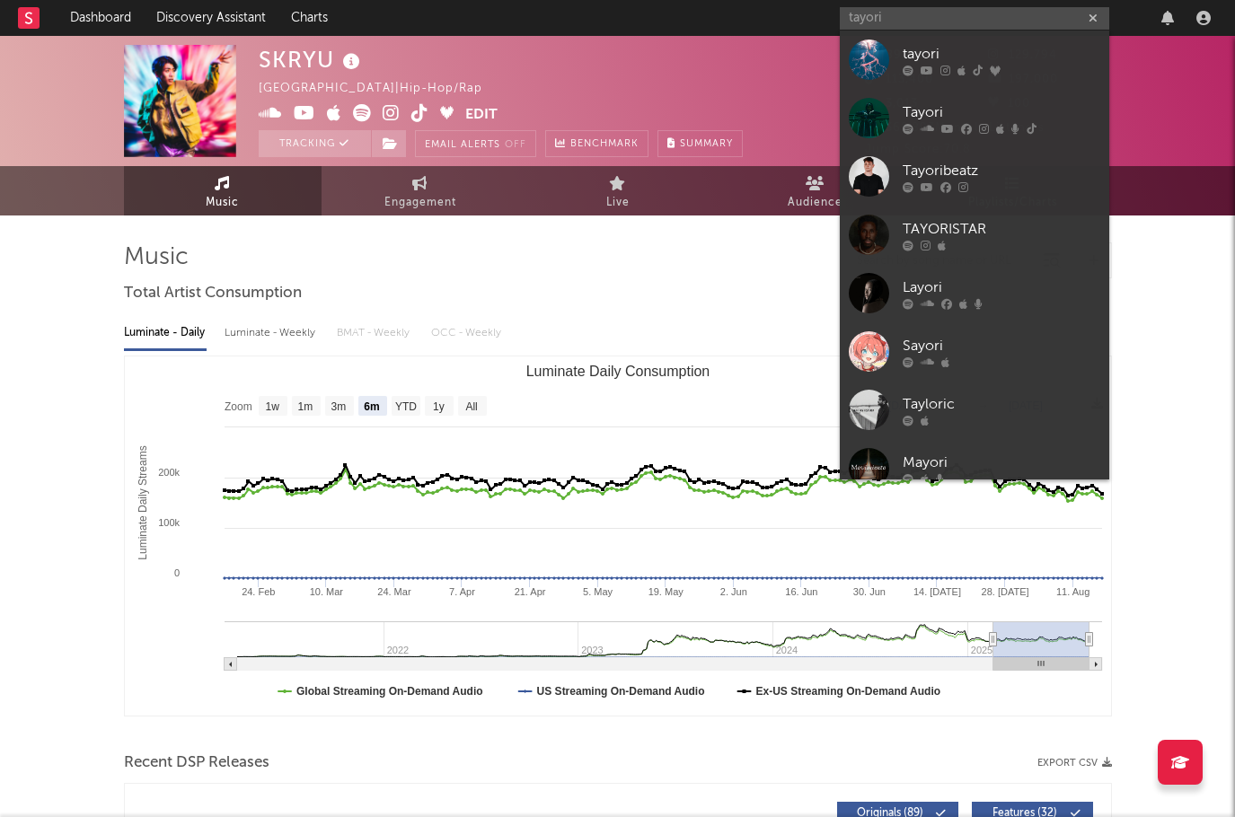
select select "6m"
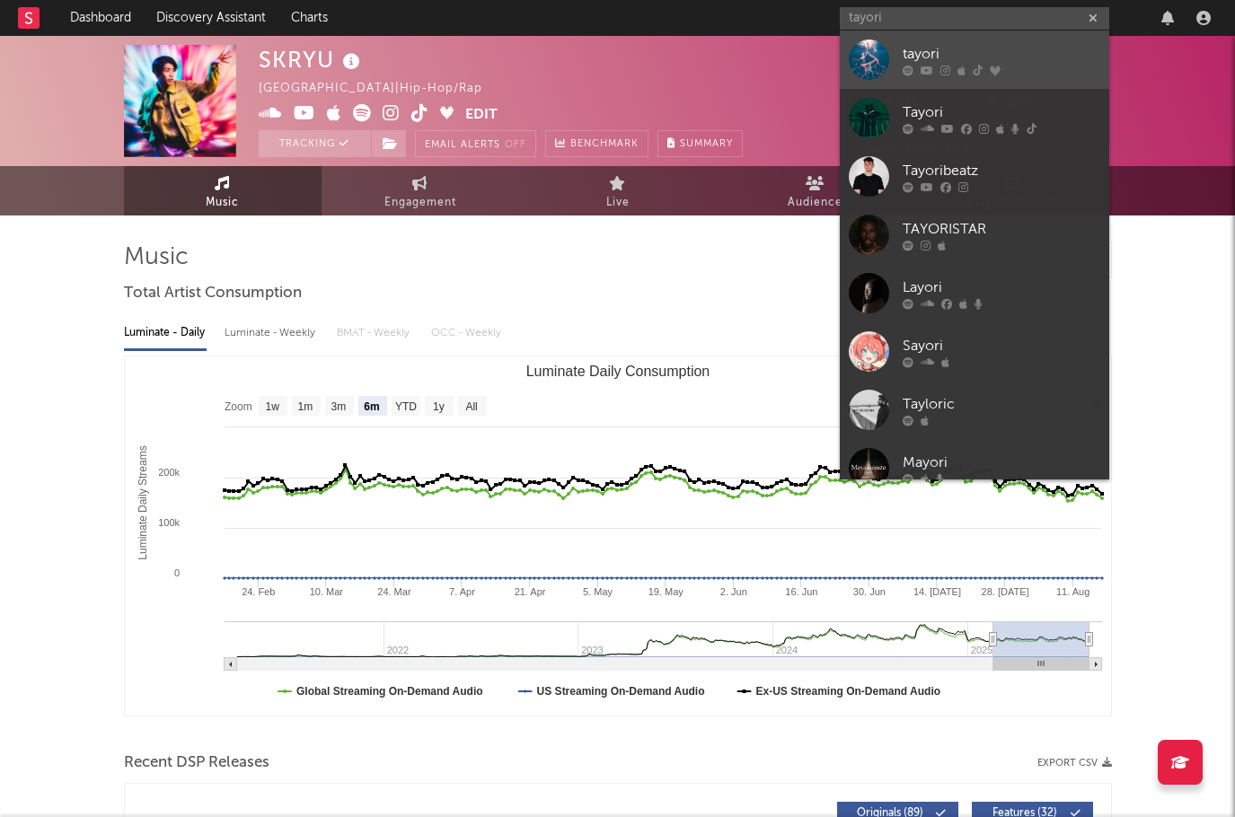
type input "tayori"
click at [913, 57] on div "tayori" at bounding box center [1002, 54] width 198 height 22
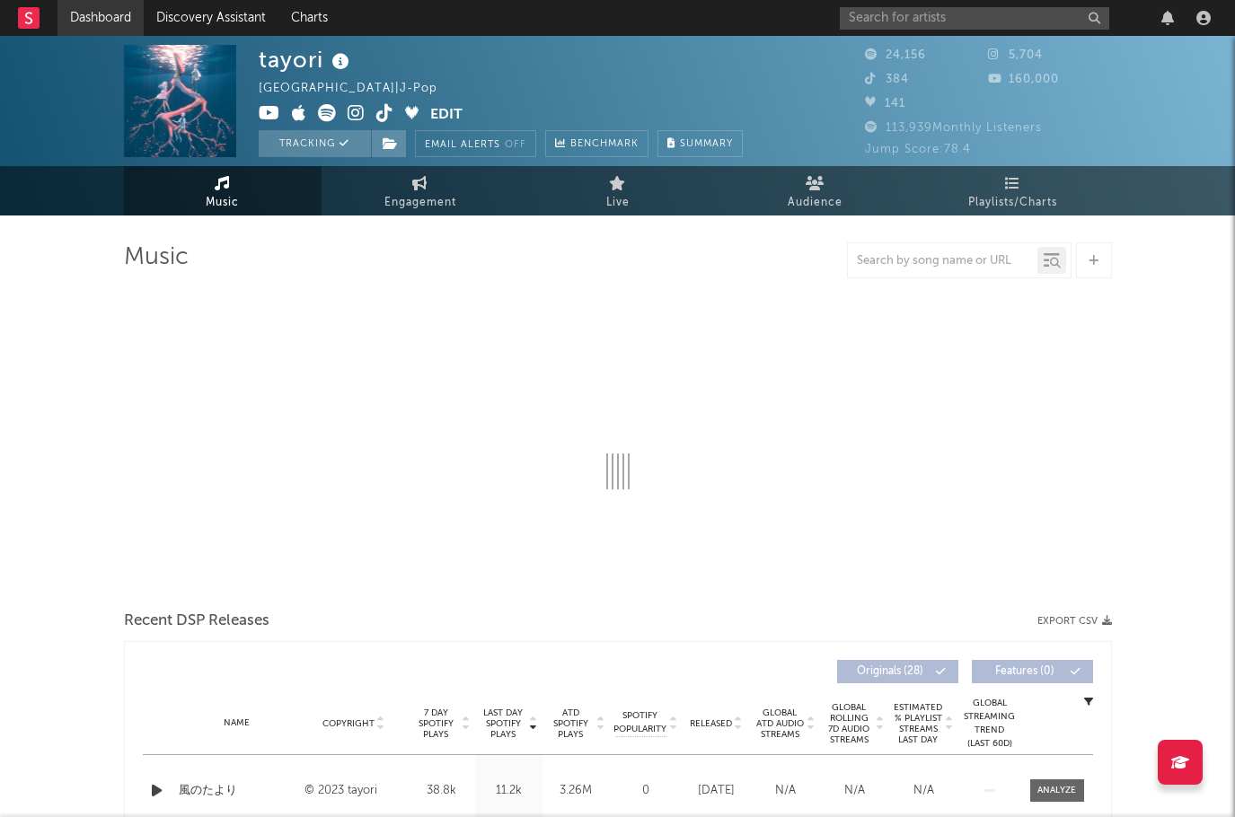
select select "6m"
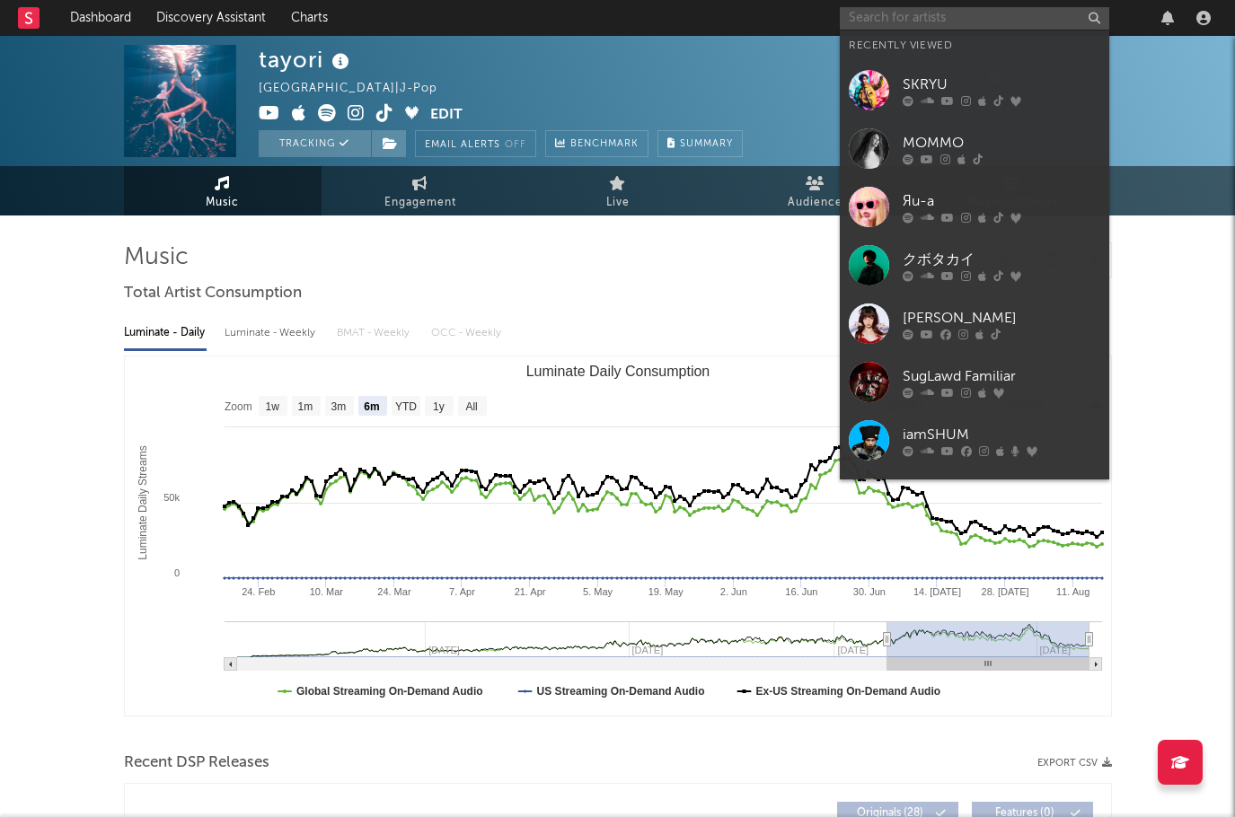
click at [897, 22] on input "text" at bounding box center [974, 18] width 269 height 22
paste input "YRD Leo"
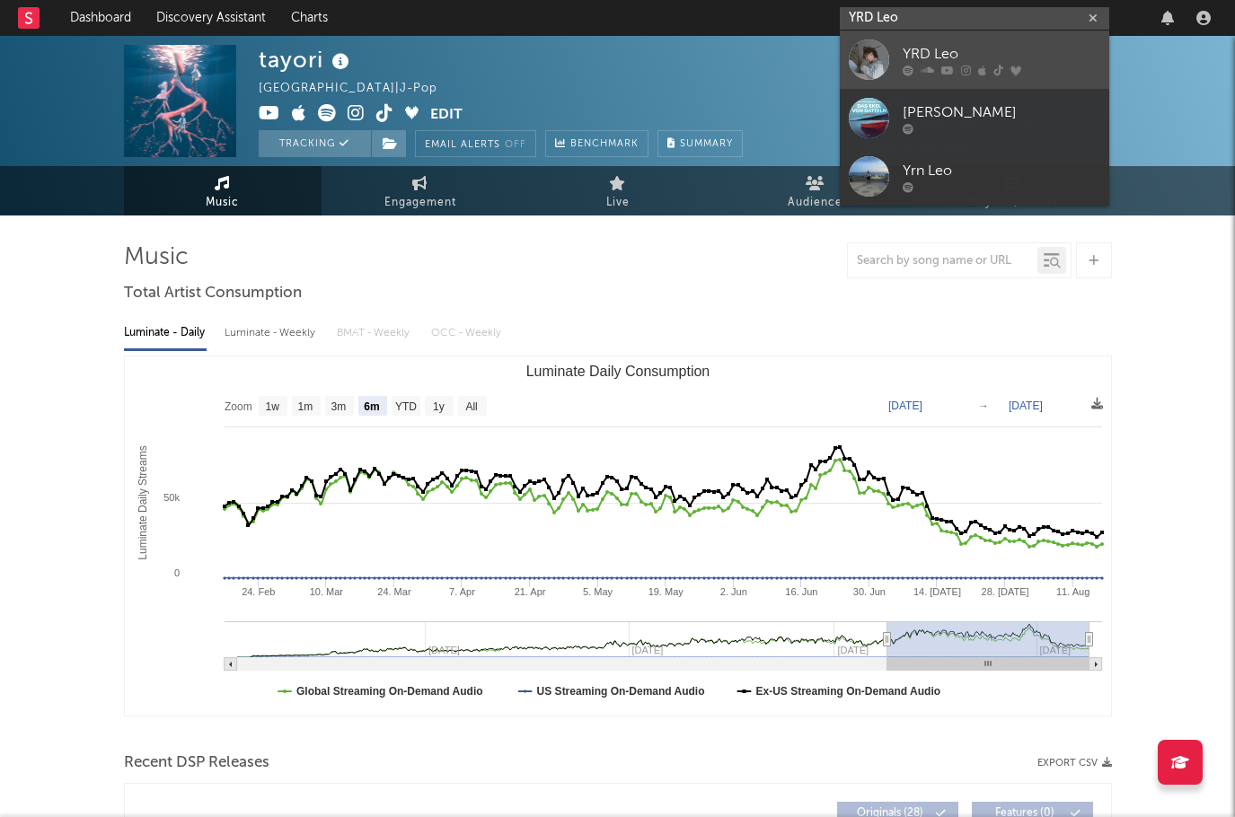
type input "YRD Leo"
click at [932, 58] on div "YRD Leo" at bounding box center [1002, 54] width 198 height 22
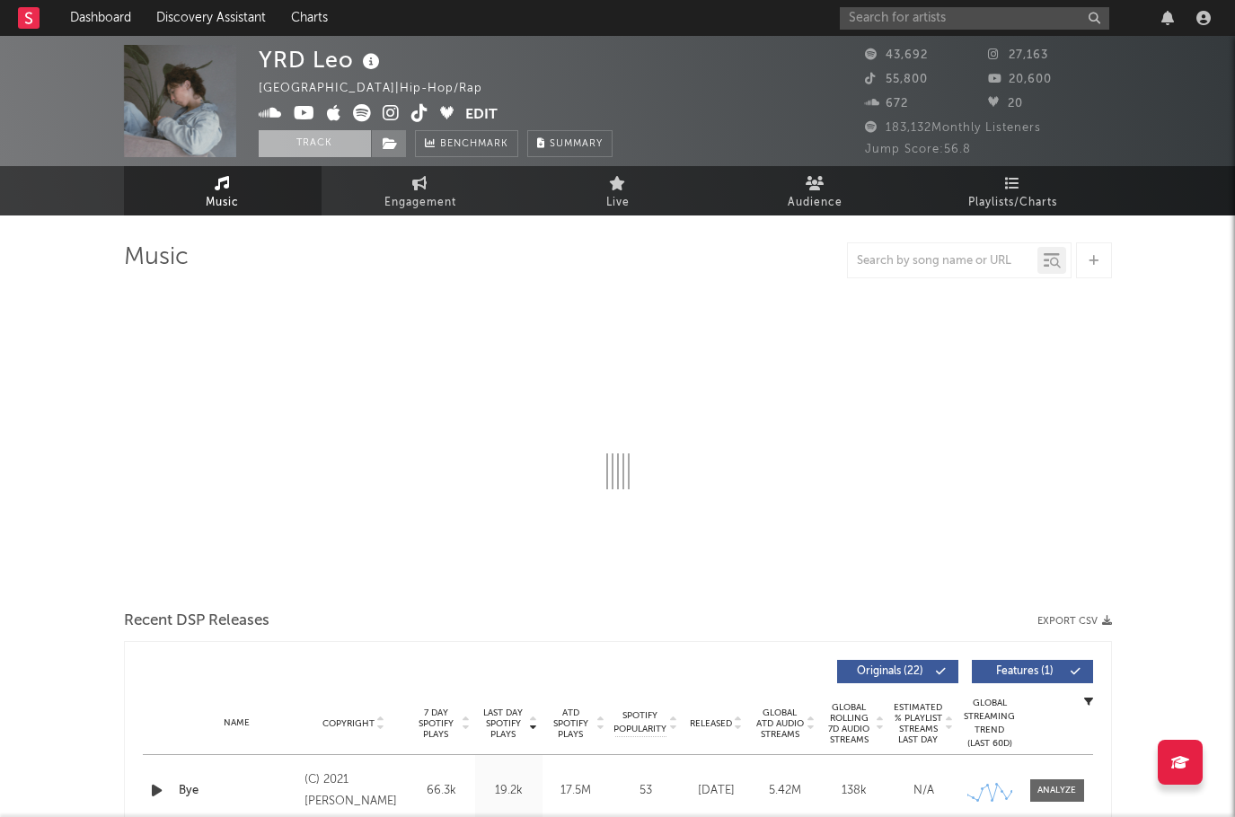
click at [303, 150] on button "Track" at bounding box center [315, 143] width 112 height 27
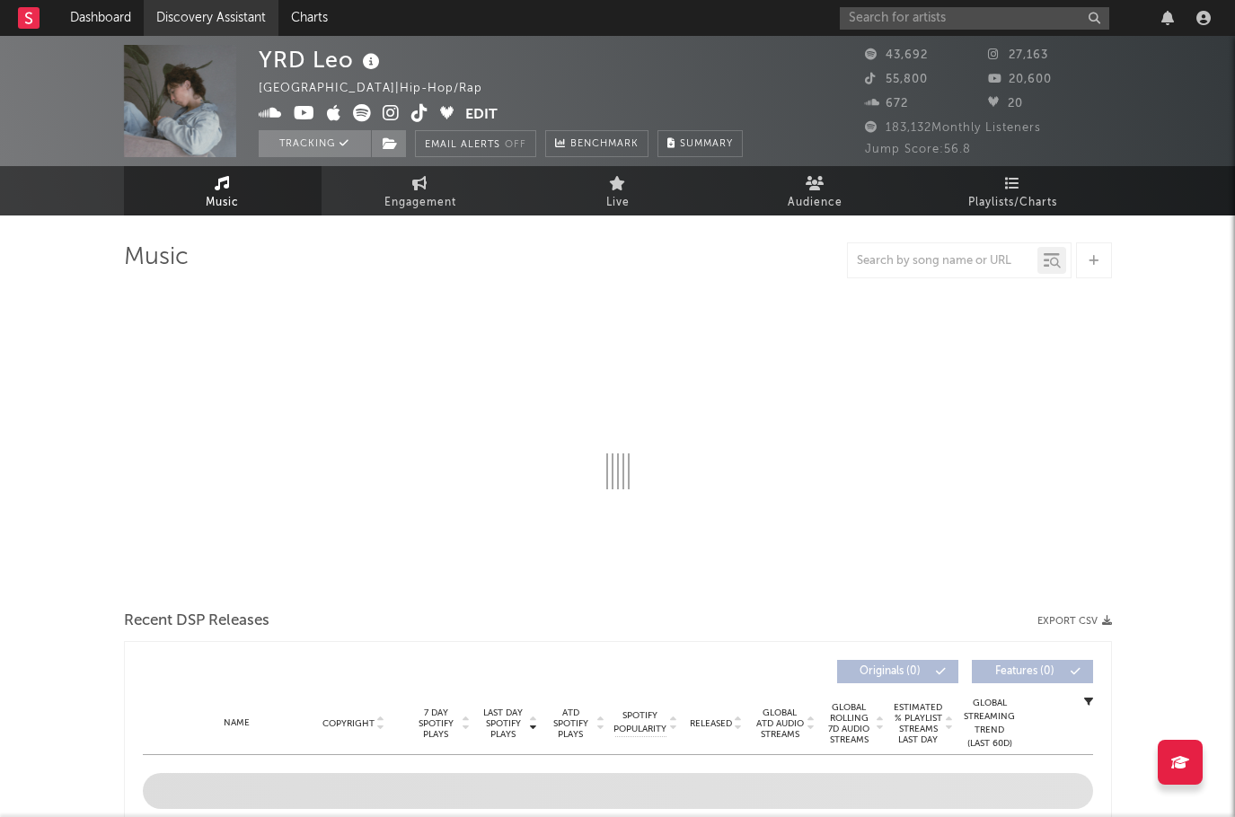
select select "6m"
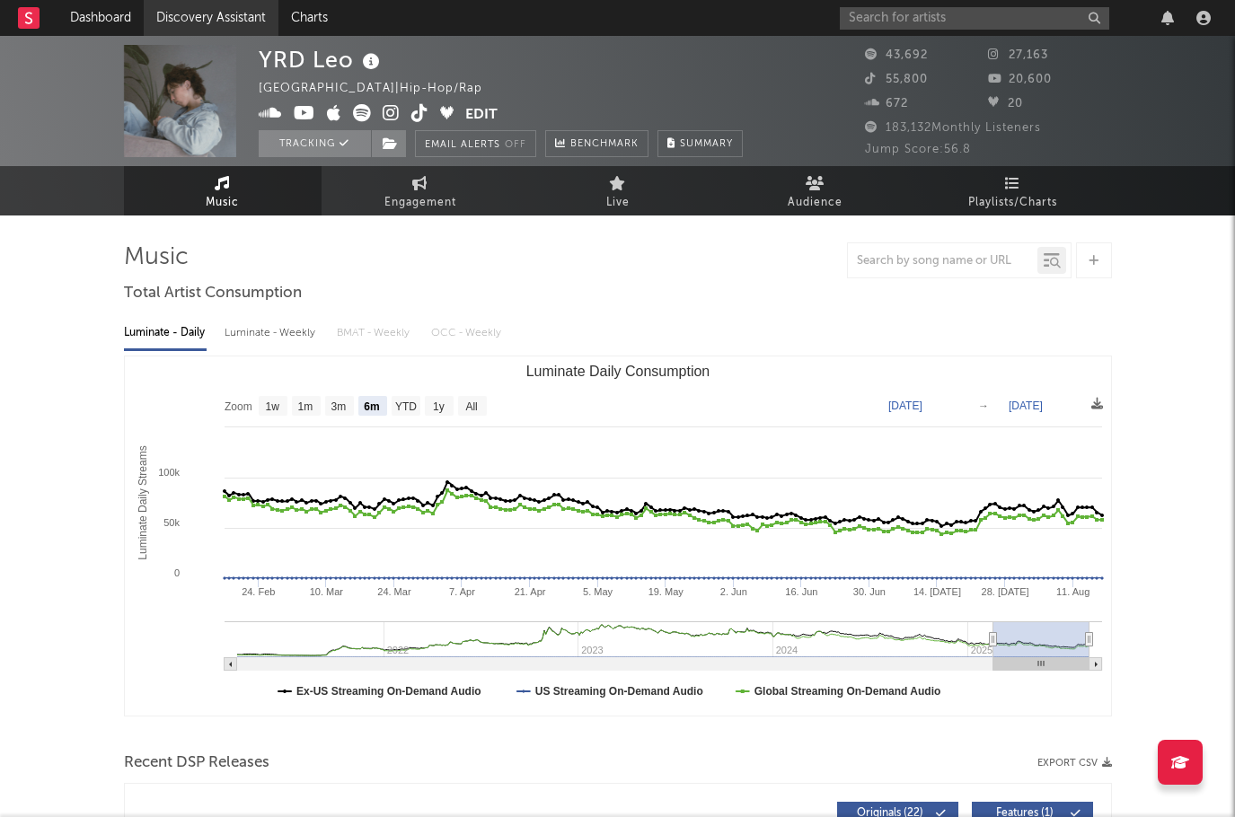
select select "6m"
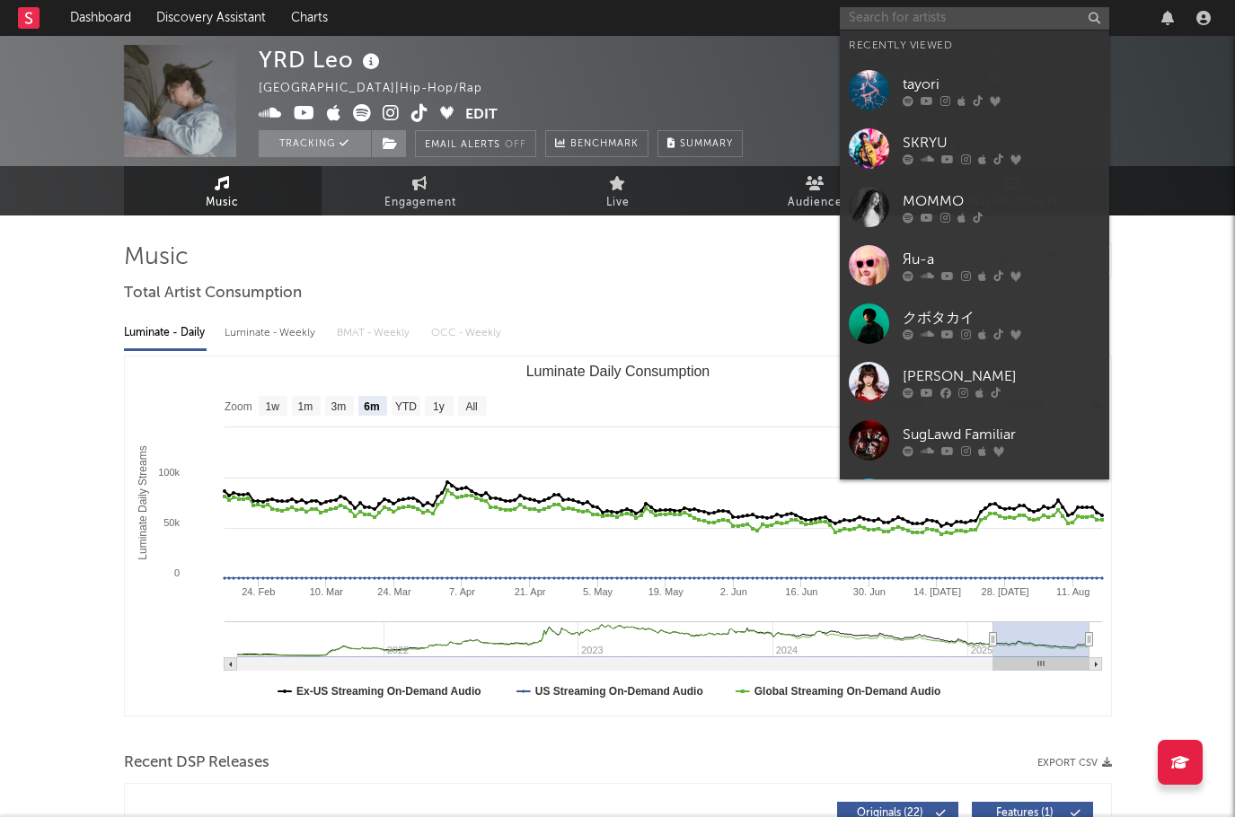
click at [954, 20] on input "text" at bounding box center [974, 18] width 269 height 22
paste input "Sugar Goose"
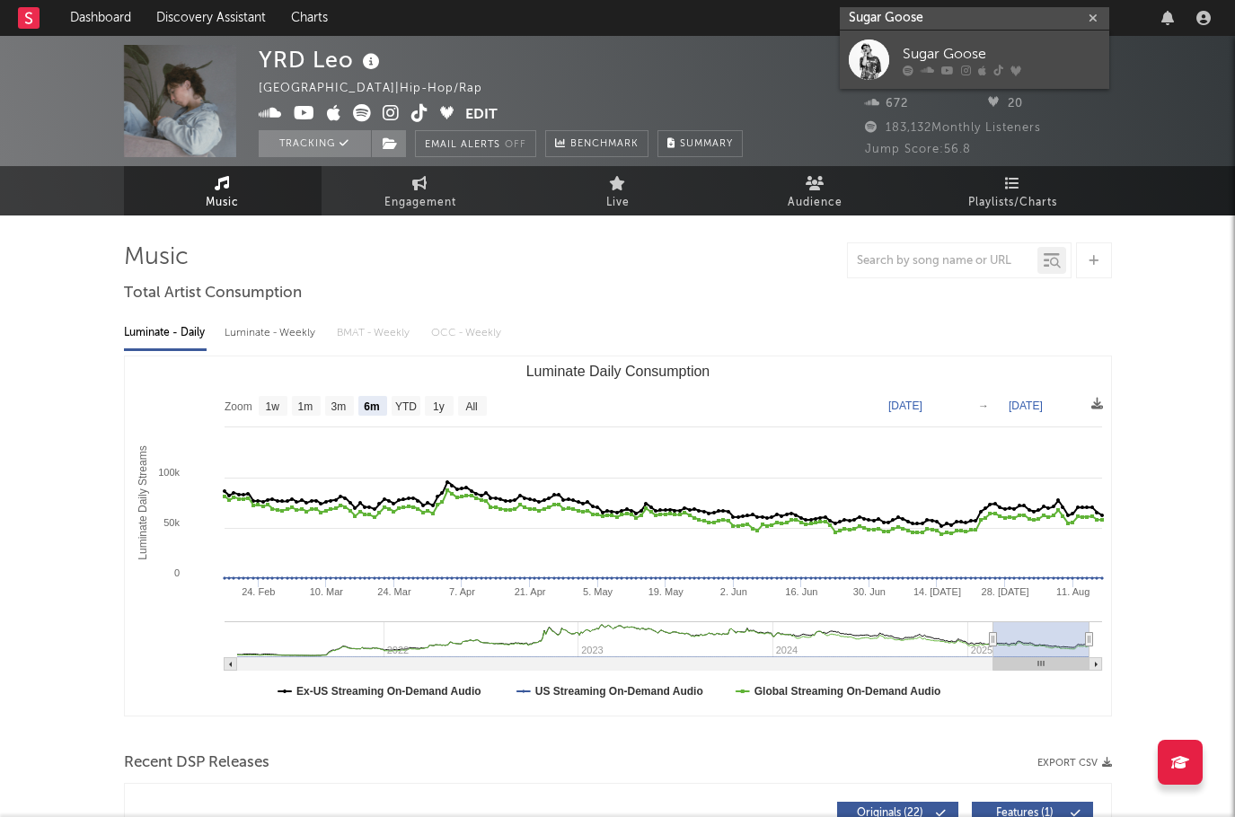
type input "Sugar Goose"
click at [951, 51] on div "Sugar Goose" at bounding box center [1002, 54] width 198 height 22
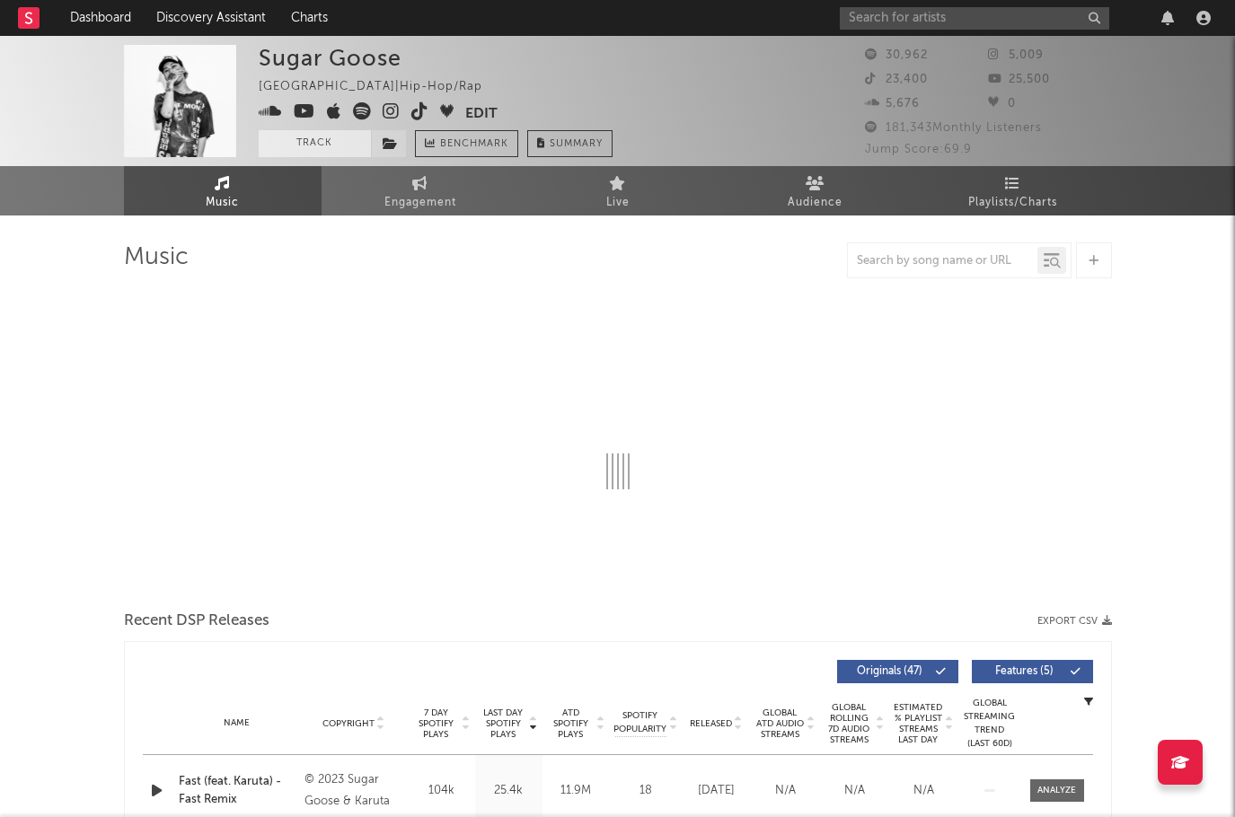
click at [322, 148] on button "Track" at bounding box center [315, 143] width 112 height 27
select select "6m"
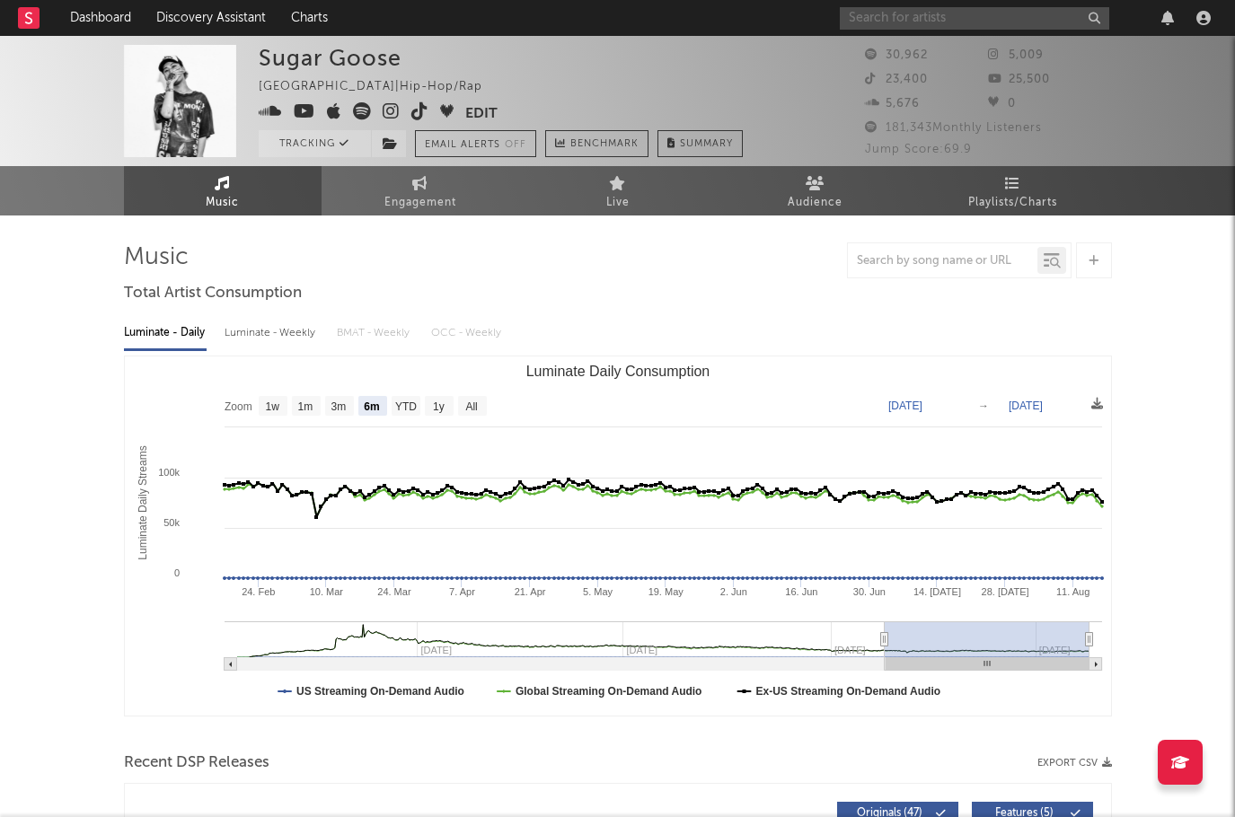
click at [870, 20] on input "text" at bounding box center [974, 18] width 269 height 22
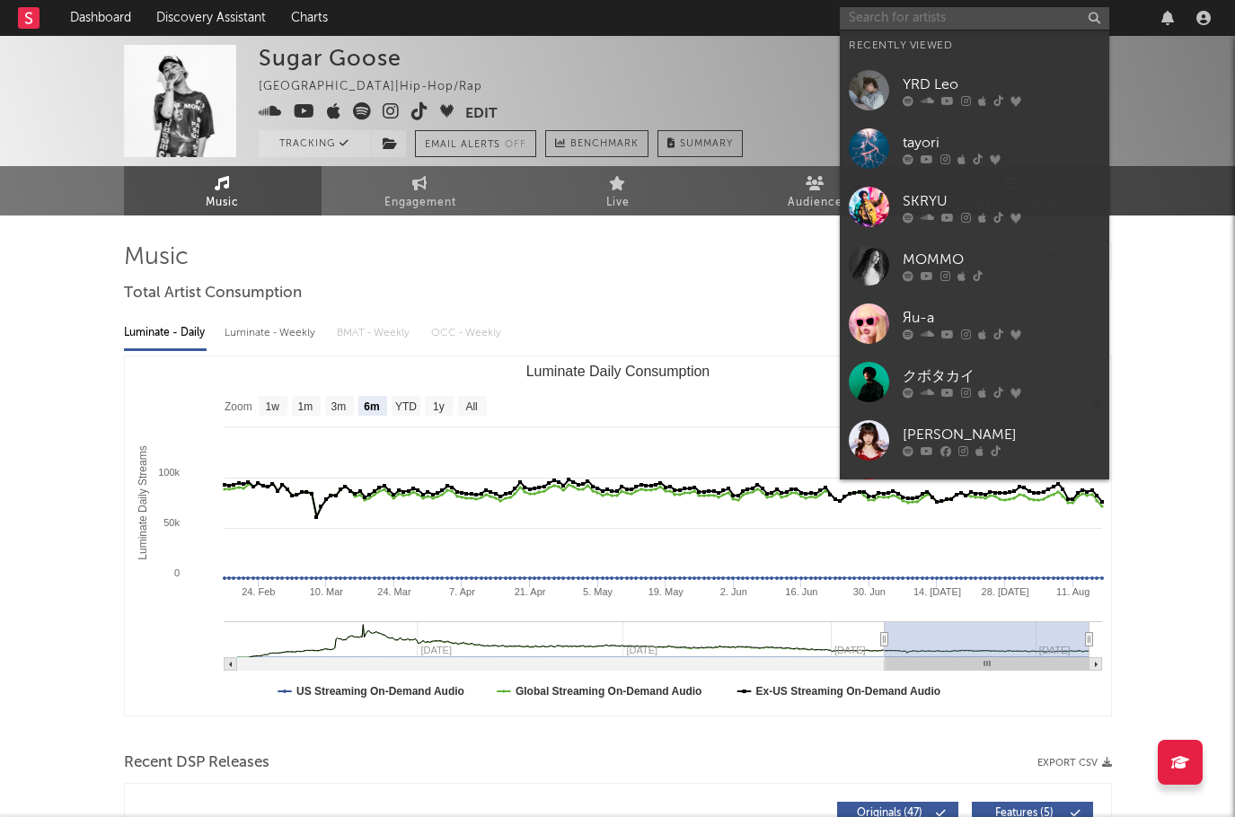
paste input "soyo"
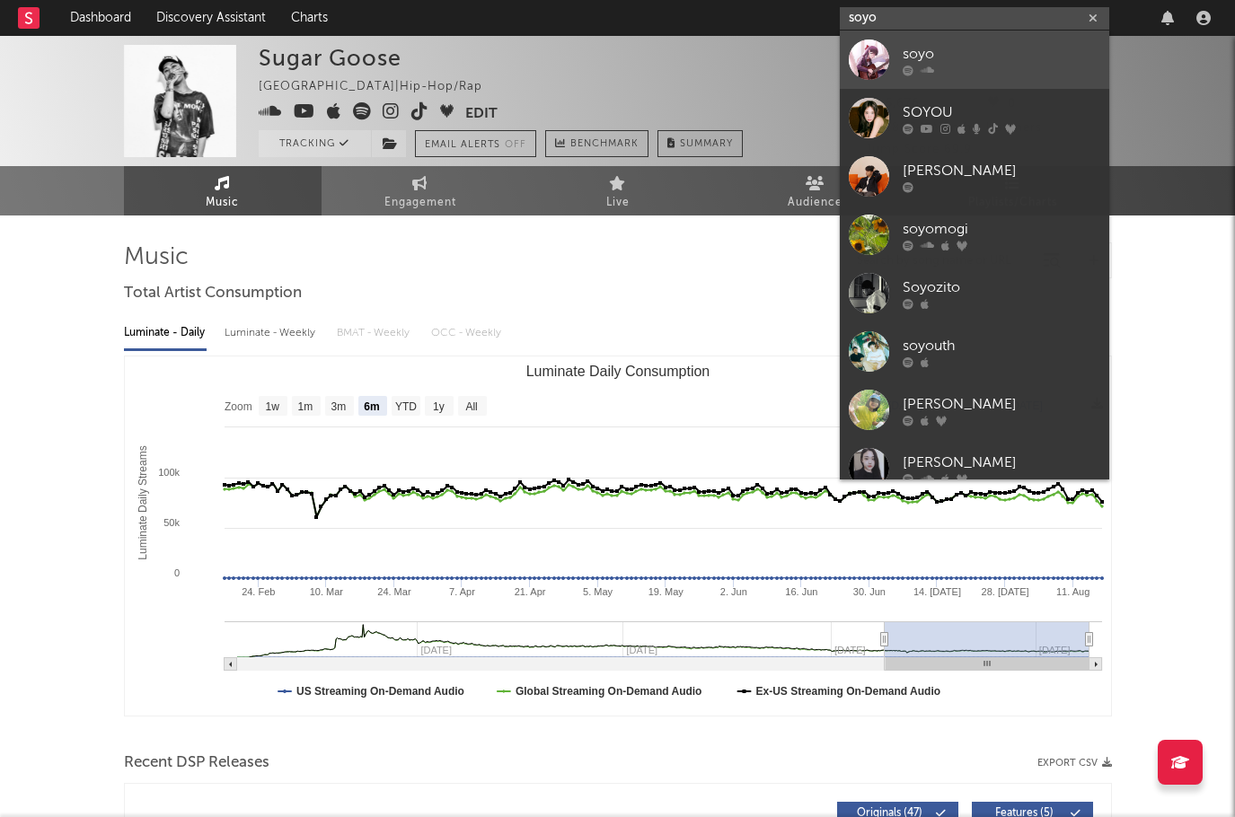
type input "soyo"
click at [915, 52] on div "soyo" at bounding box center [1002, 54] width 198 height 22
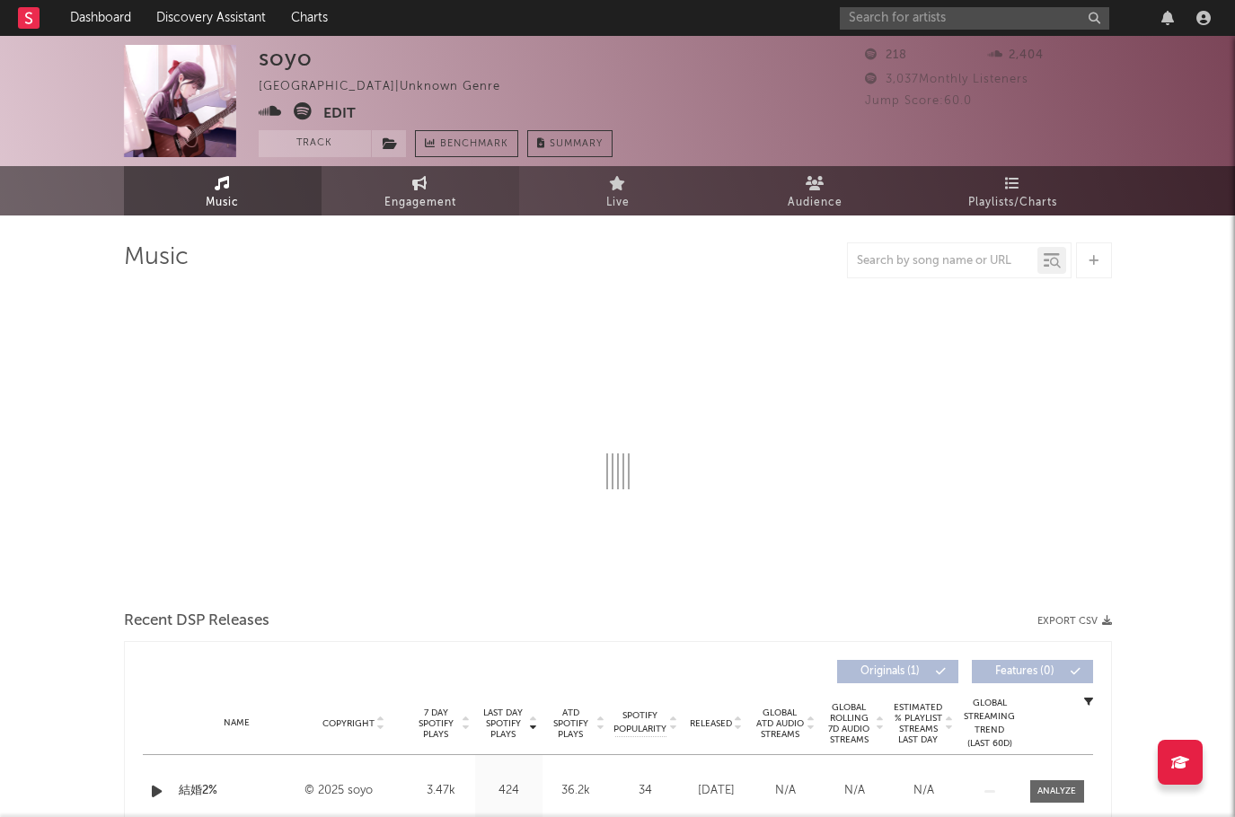
select select "1w"
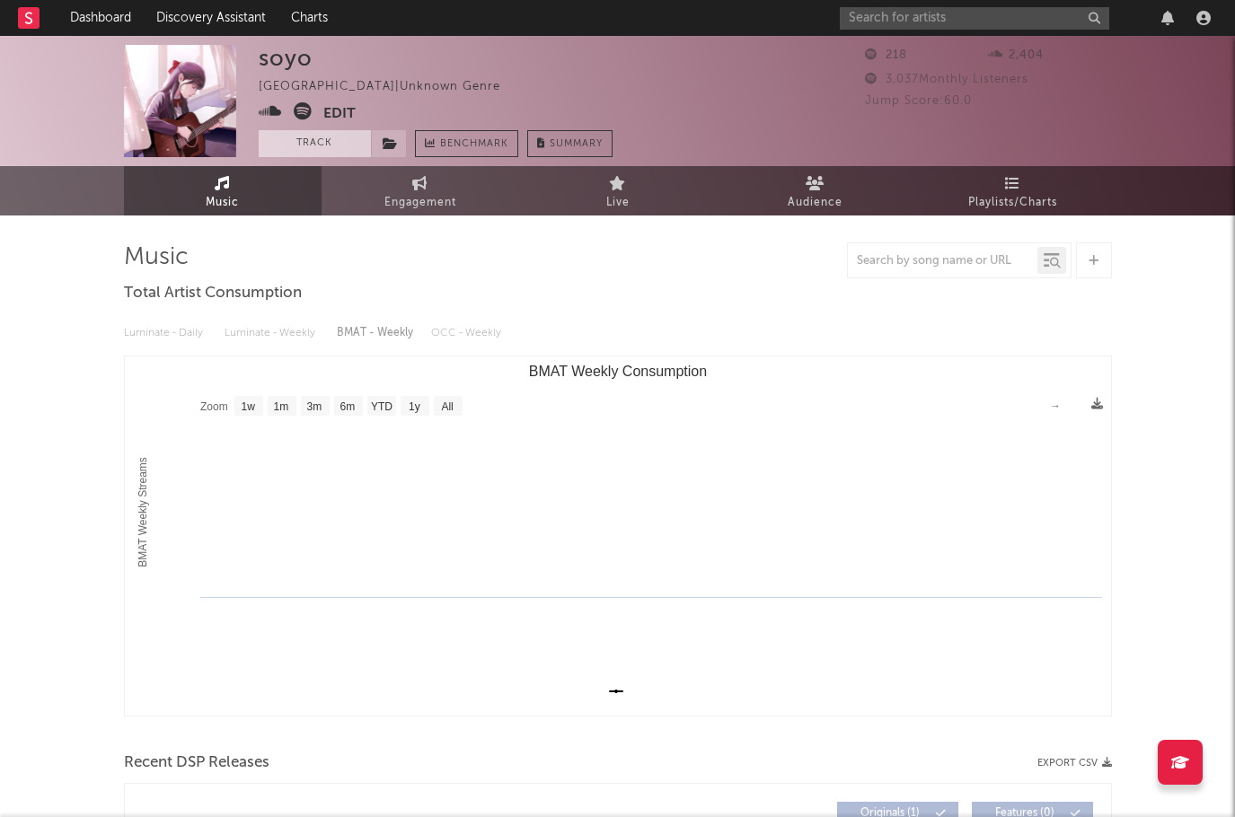
click at [307, 152] on button "Track" at bounding box center [315, 143] width 112 height 27
select select "1w"
click at [895, 13] on input "text" at bounding box center [974, 18] width 269 height 22
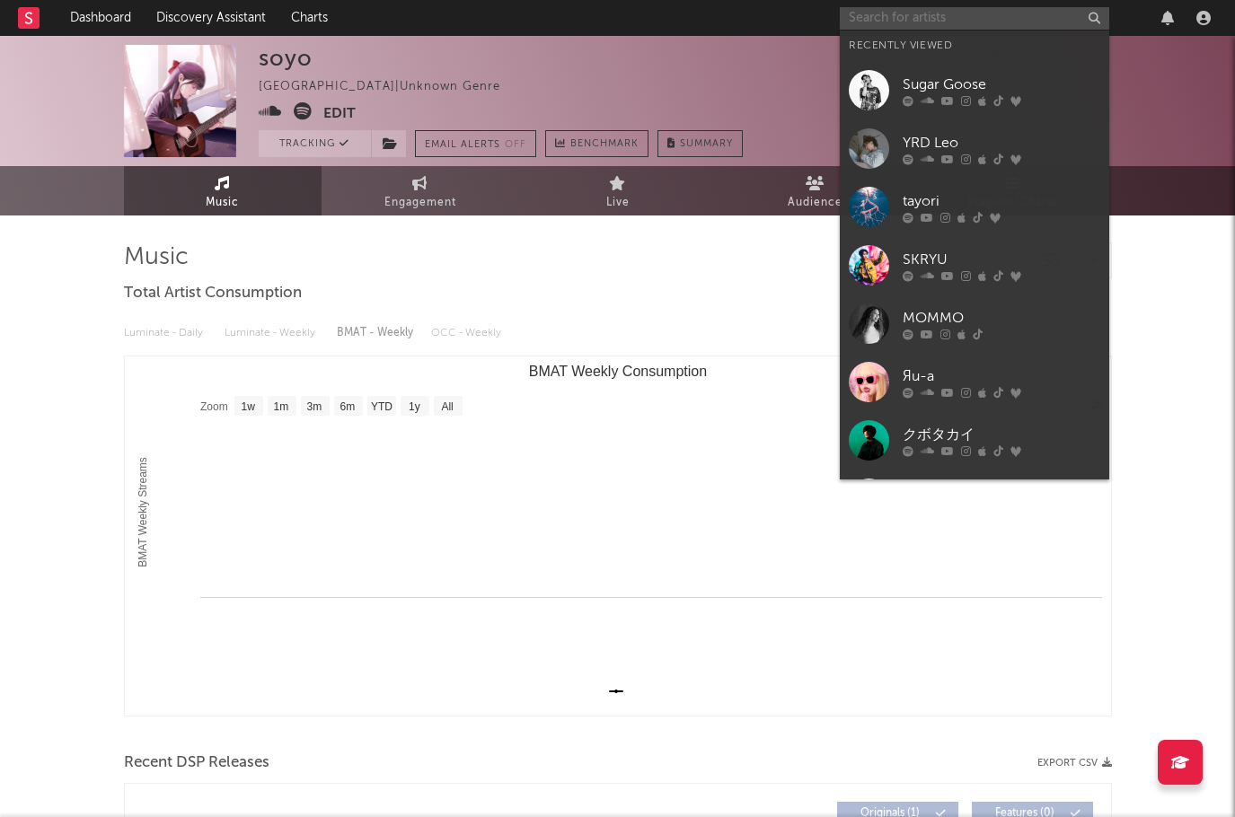
paste input "tofubeats"
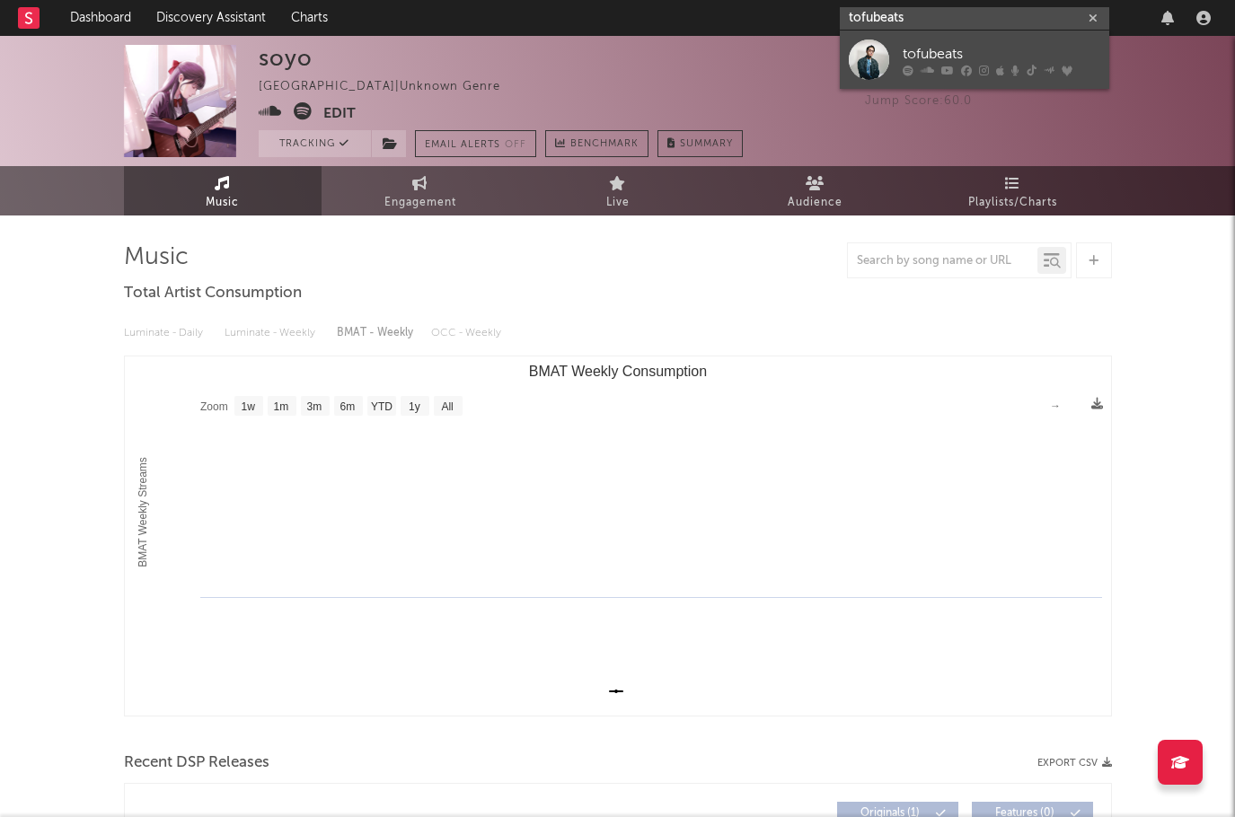
type input "tofubeats"
click at [936, 48] on div "tofubeats" at bounding box center [1002, 54] width 198 height 22
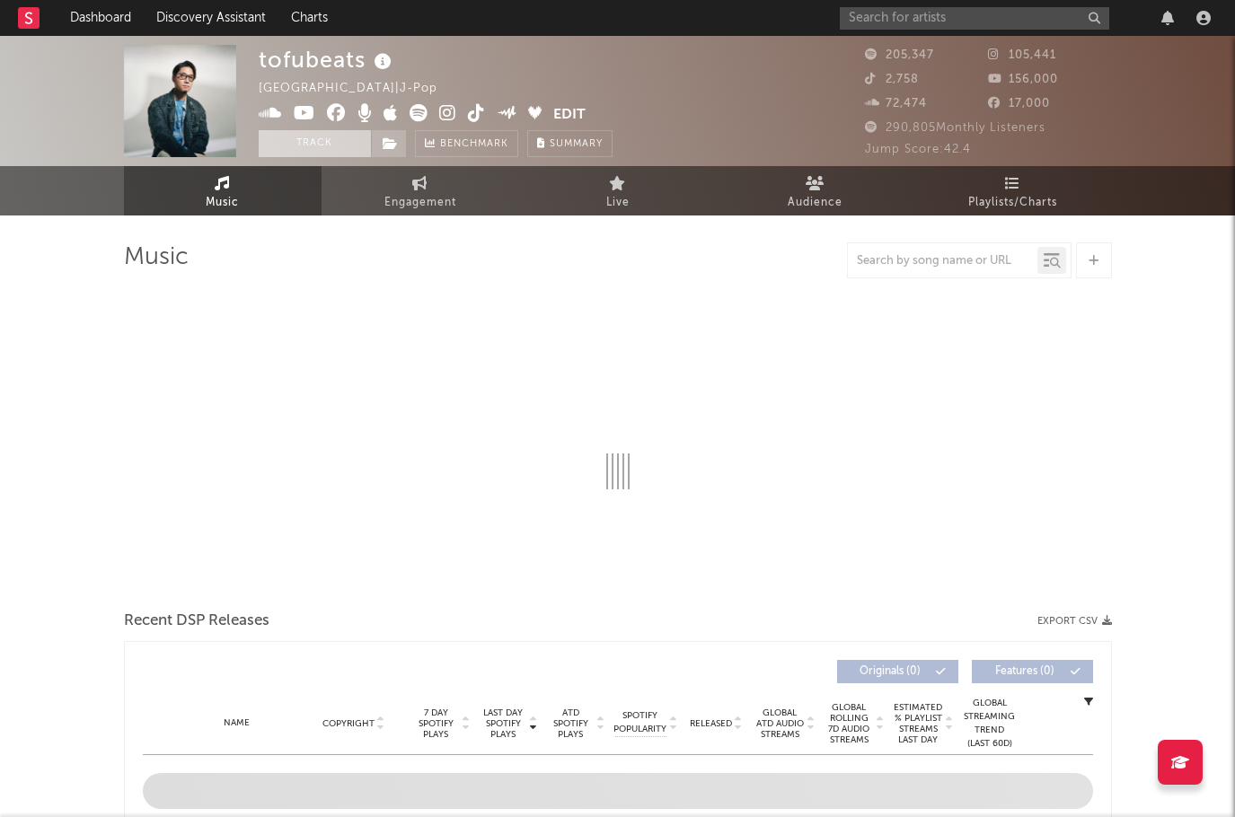
click at [309, 135] on button "Track" at bounding box center [315, 143] width 112 height 27
select select "6m"
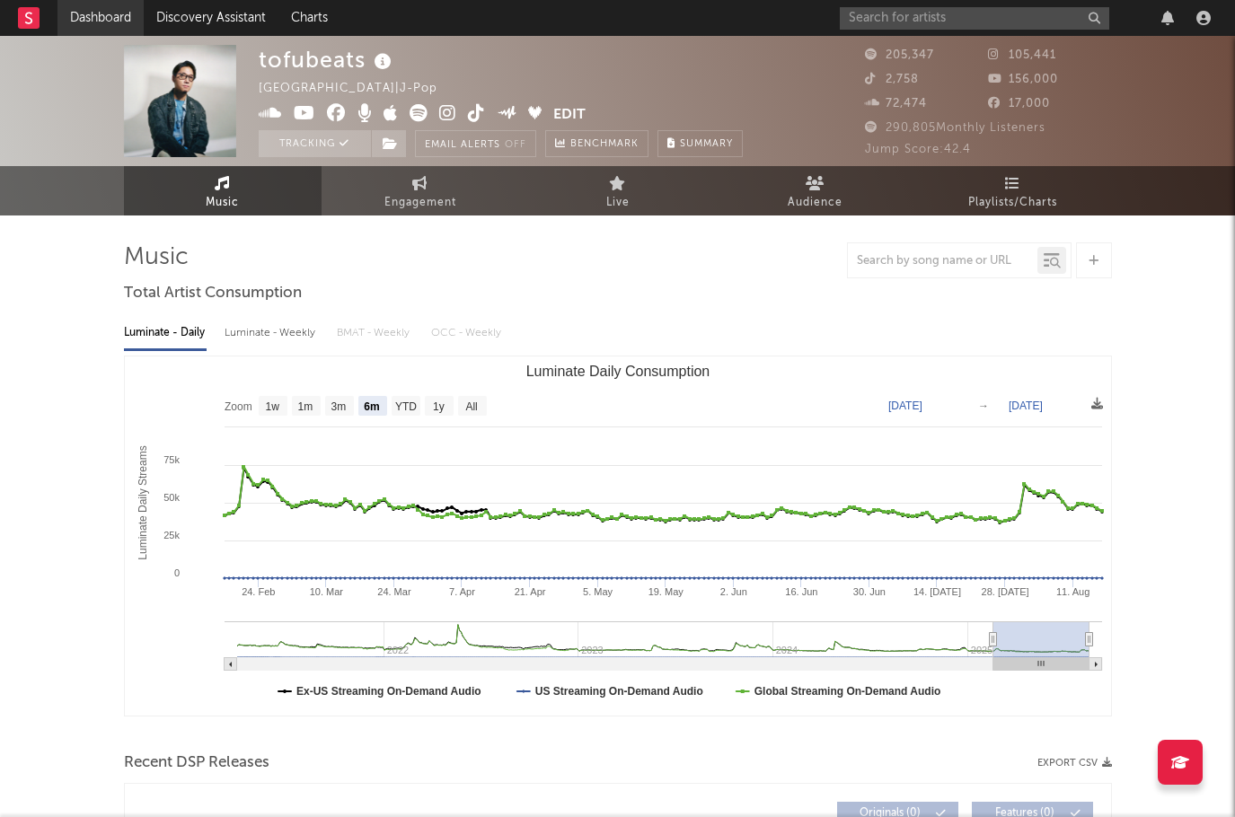
select select "6m"
click at [932, 25] on input "text" at bounding box center [974, 18] width 269 height 22
type input "あ"
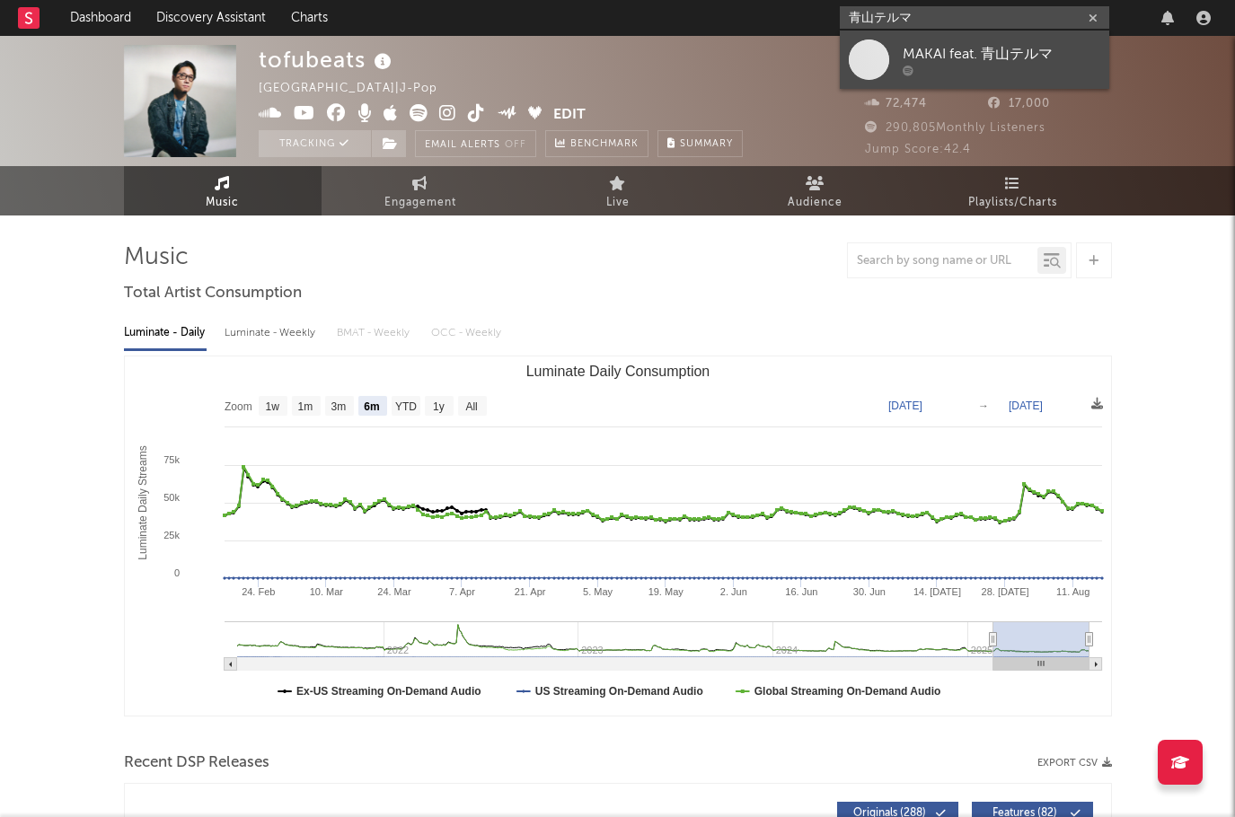
type input "青山テルマ"
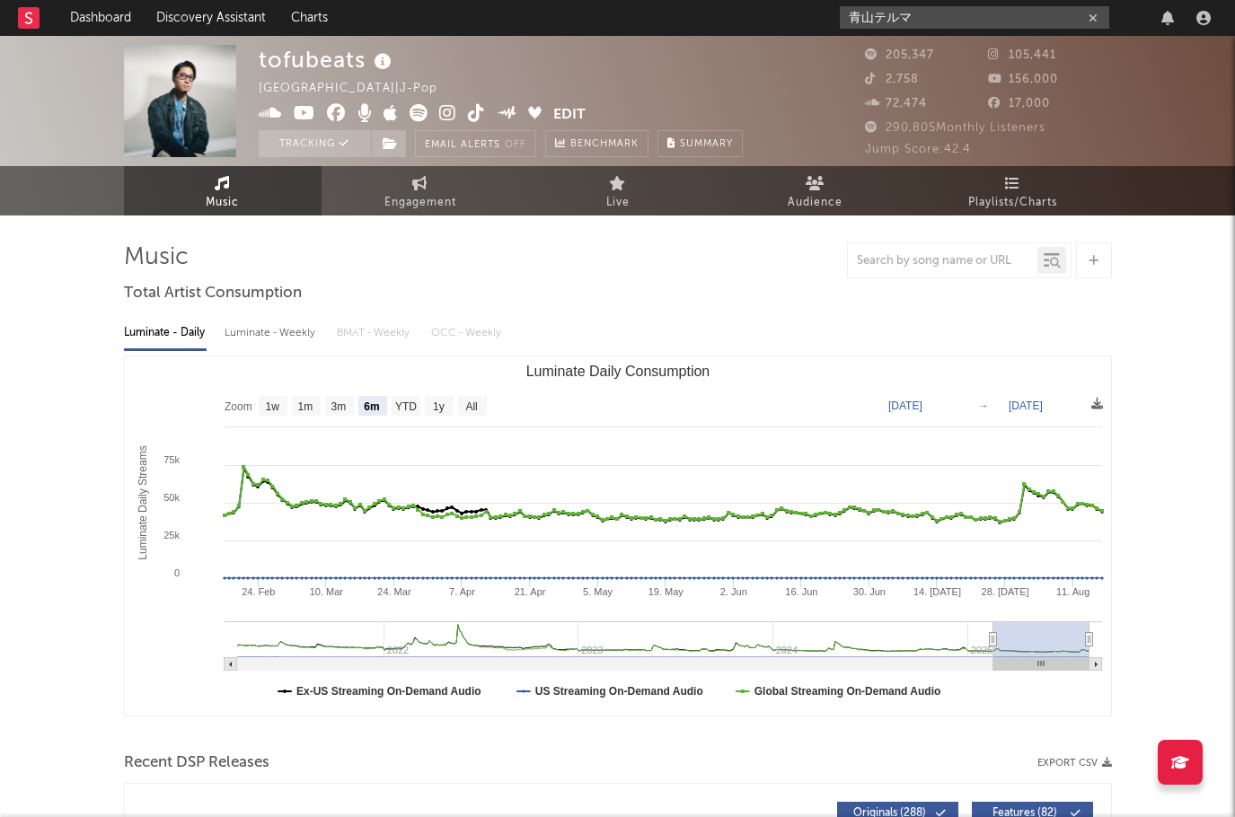
click at [983, 27] on input "青山テルマ" at bounding box center [974, 17] width 269 height 22
click at [1090, 22] on icon "button" at bounding box center [1093, 19] width 9 height 12
click at [22, 25] on rect at bounding box center [29, 18] width 22 height 22
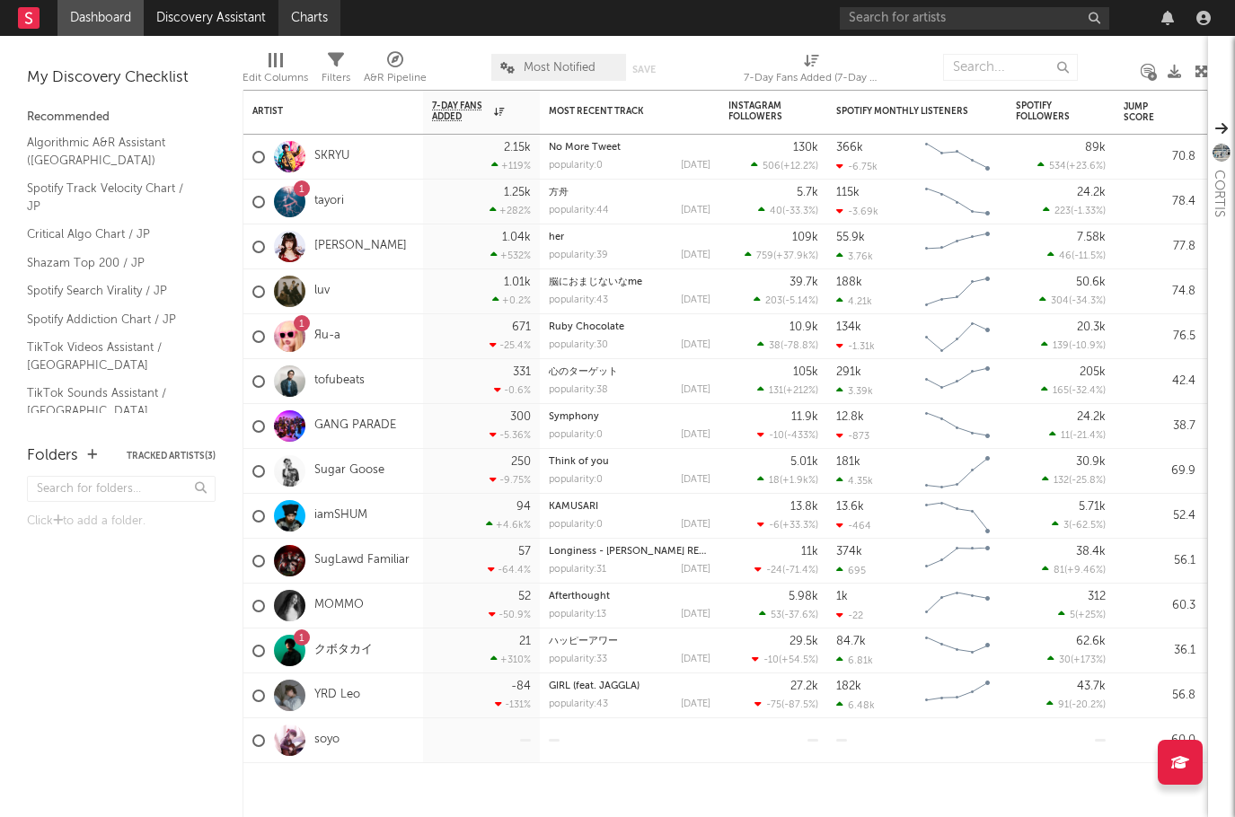
drag, startPoint x: 379, startPoint y: 162, endPoint x: 306, endPoint y: 0, distance: 177.3
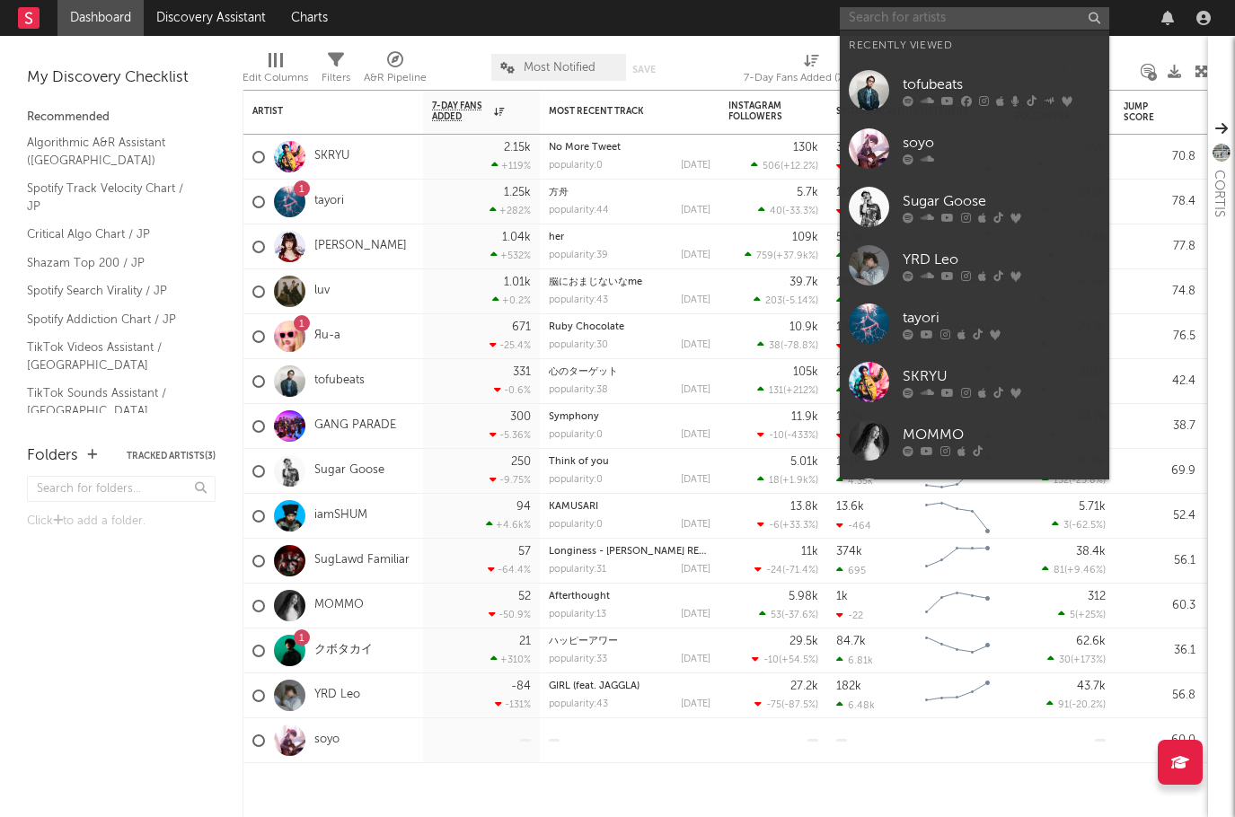
click at [967, 21] on input "text" at bounding box center [974, 18] width 269 height 22
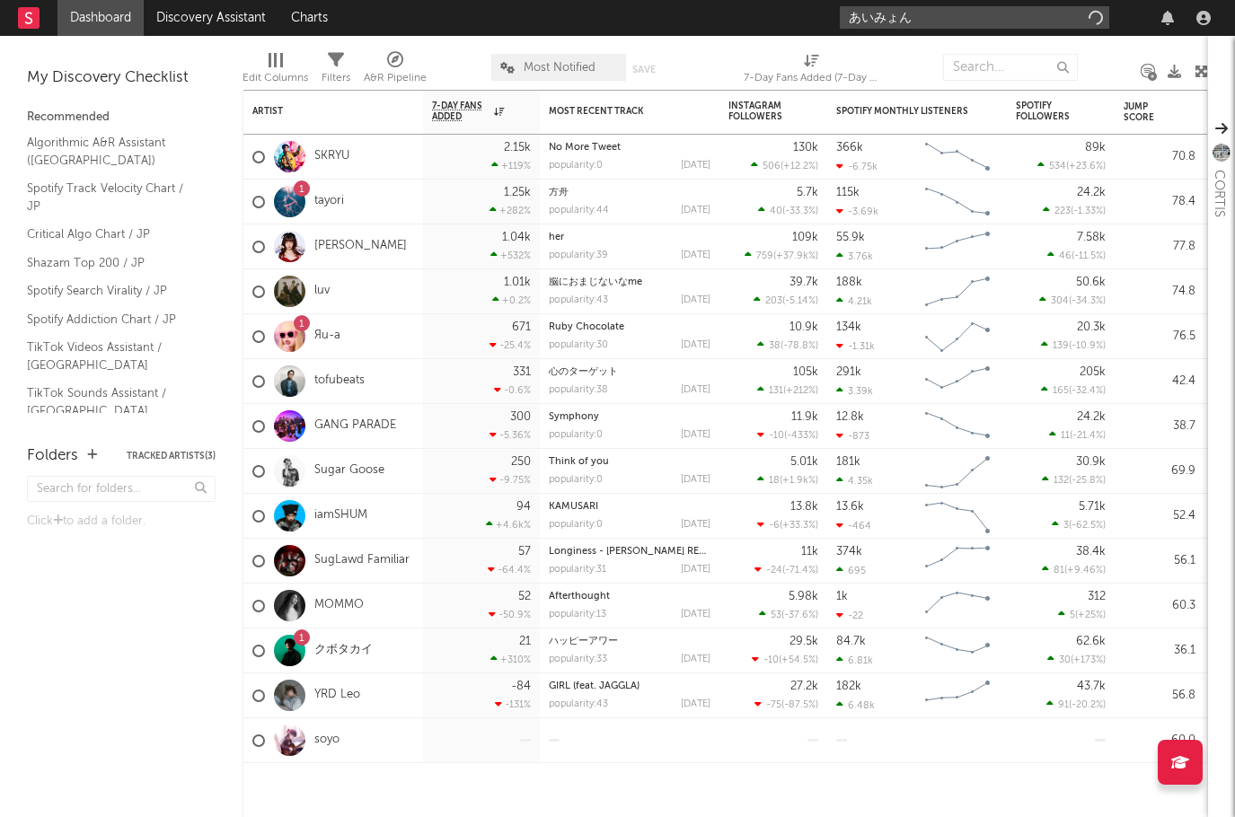
type input "あいみょん"
click at [946, 23] on input "あいみょん" at bounding box center [974, 17] width 269 height 22
click at [923, 17] on input "あいみょん" at bounding box center [974, 17] width 269 height 22
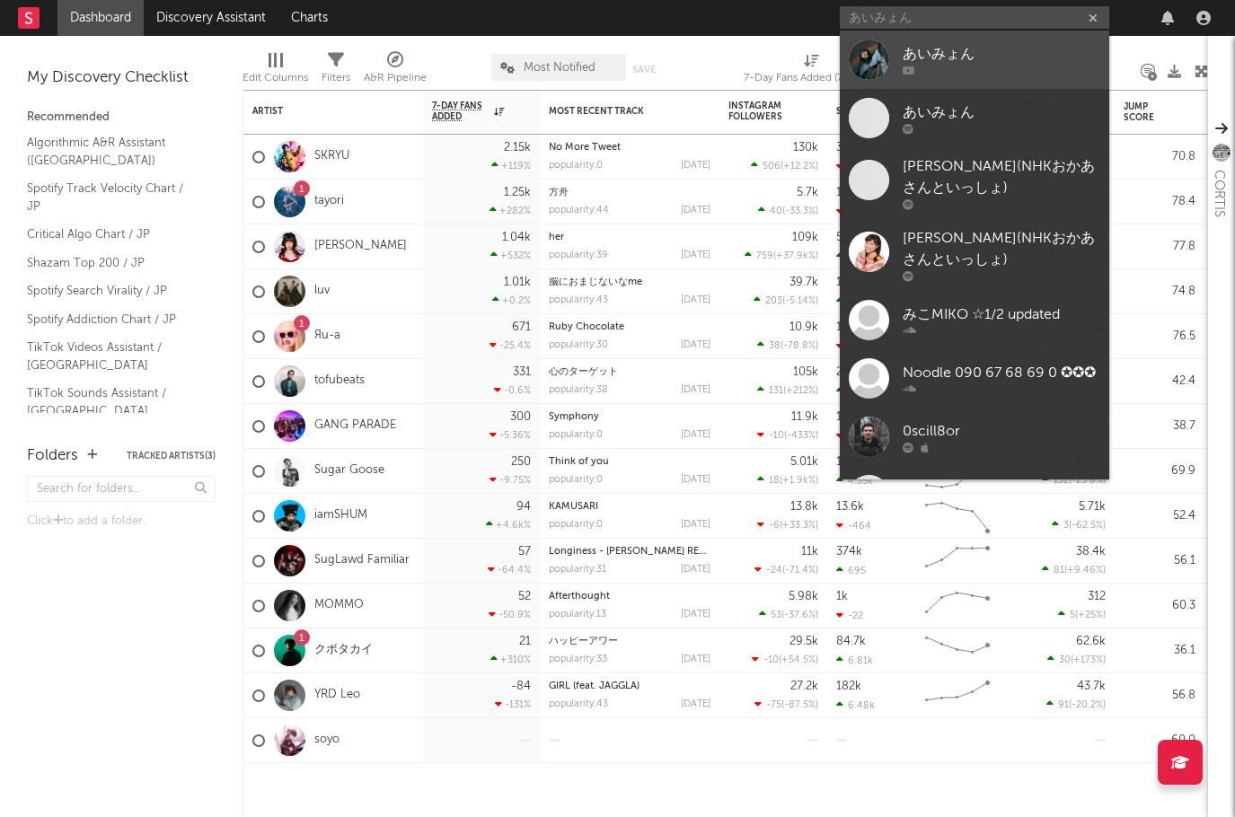
click at [908, 49] on div "あいみょん" at bounding box center [1002, 55] width 198 height 22
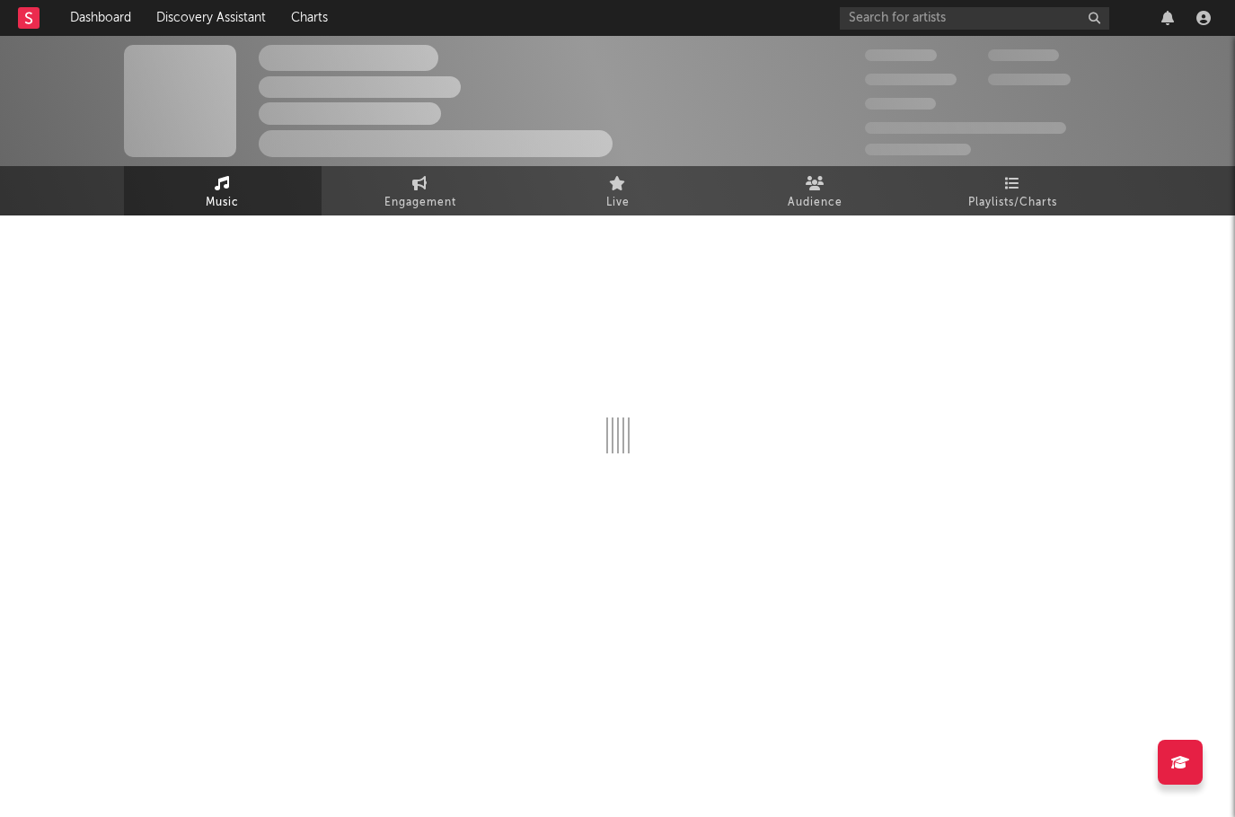
select select "1w"
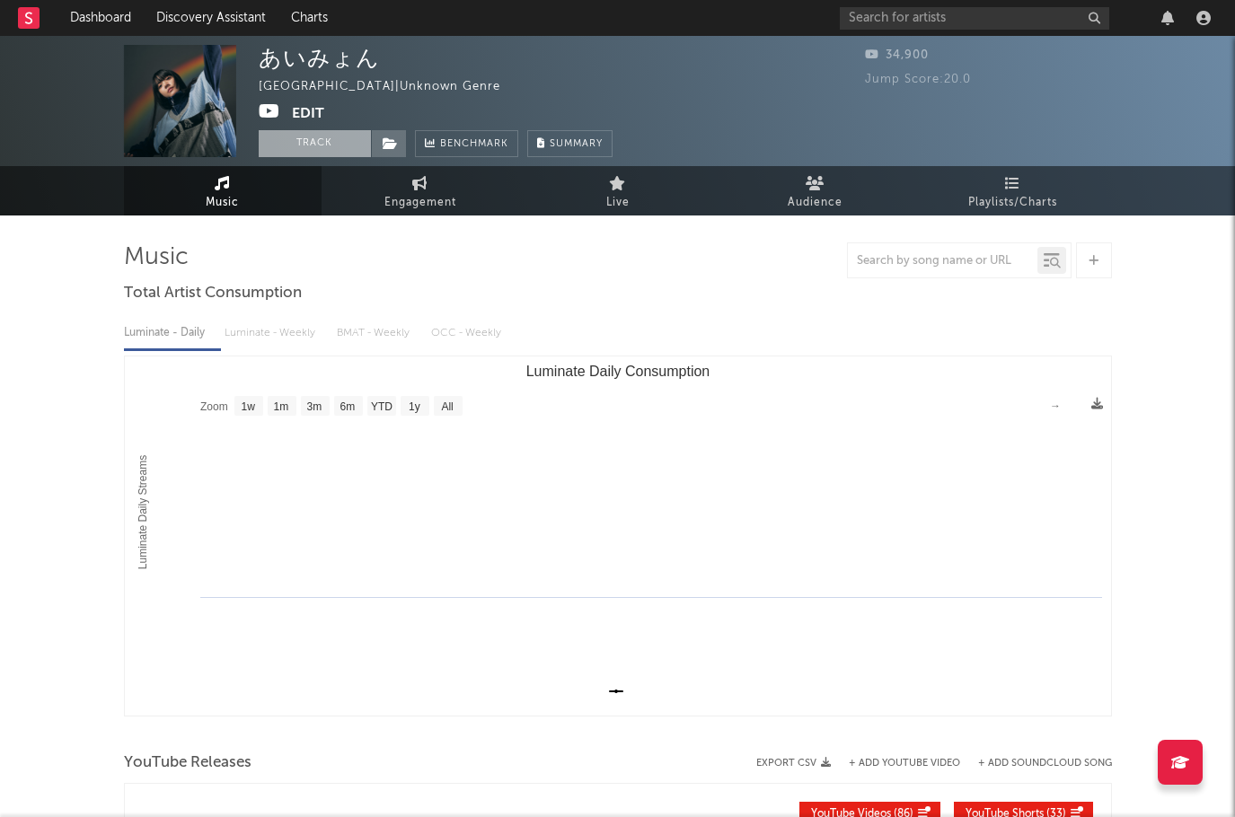
click at [299, 146] on button "Track" at bounding box center [315, 143] width 112 height 27
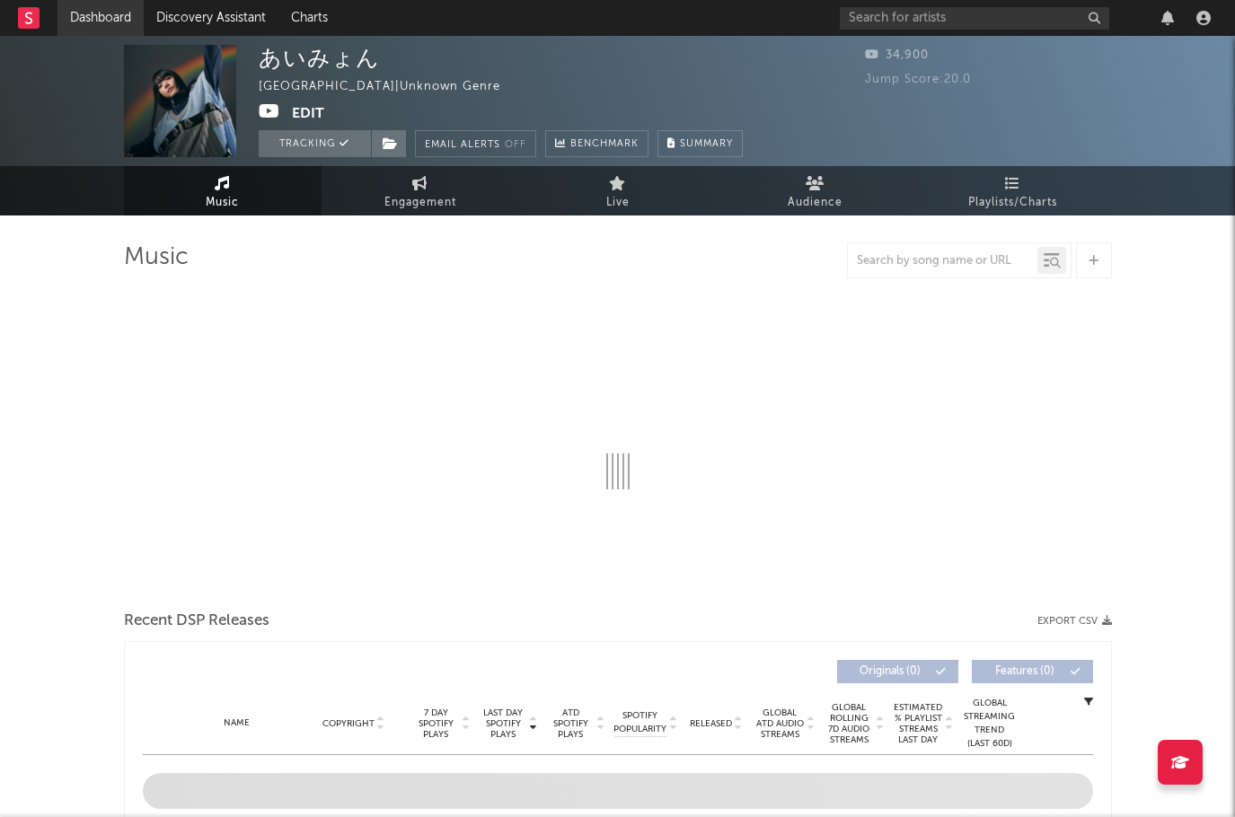
select select "1w"
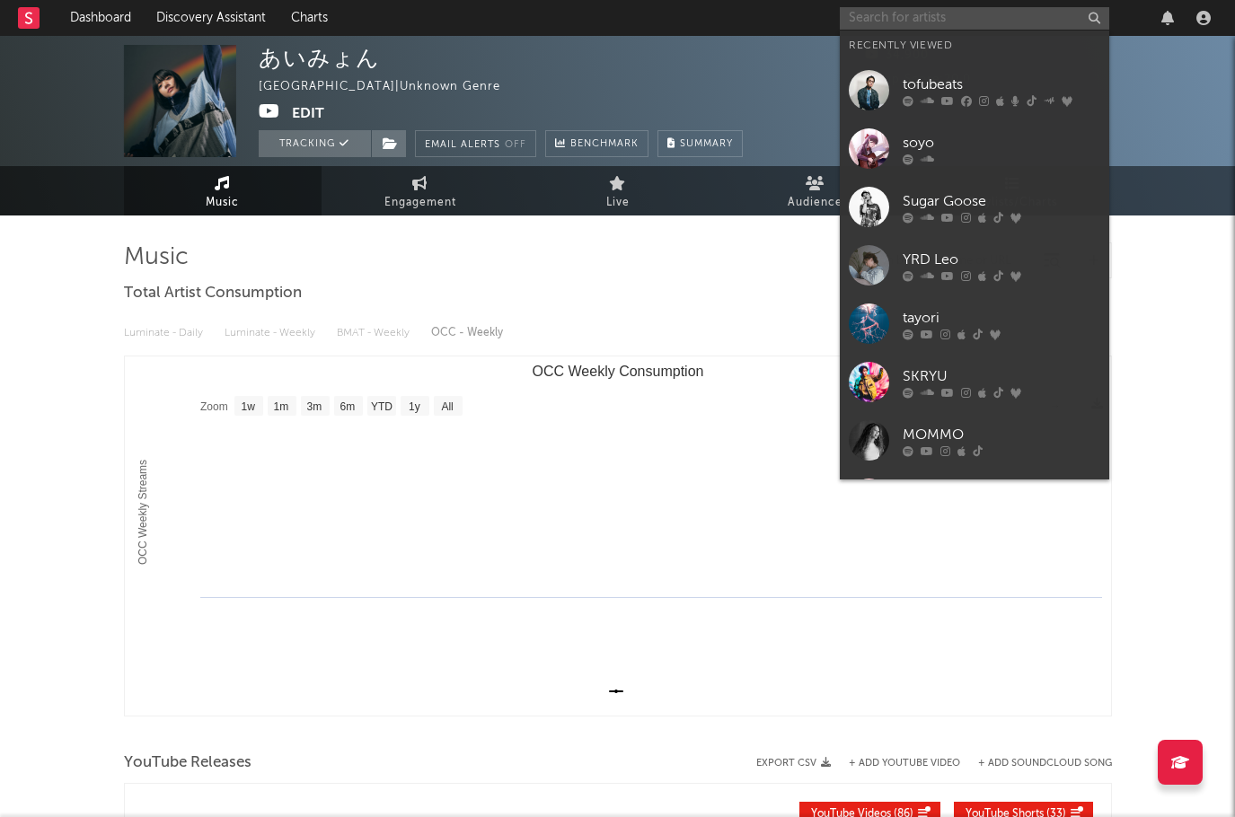
click at [870, 22] on input "text" at bounding box center [974, 18] width 269 height 22
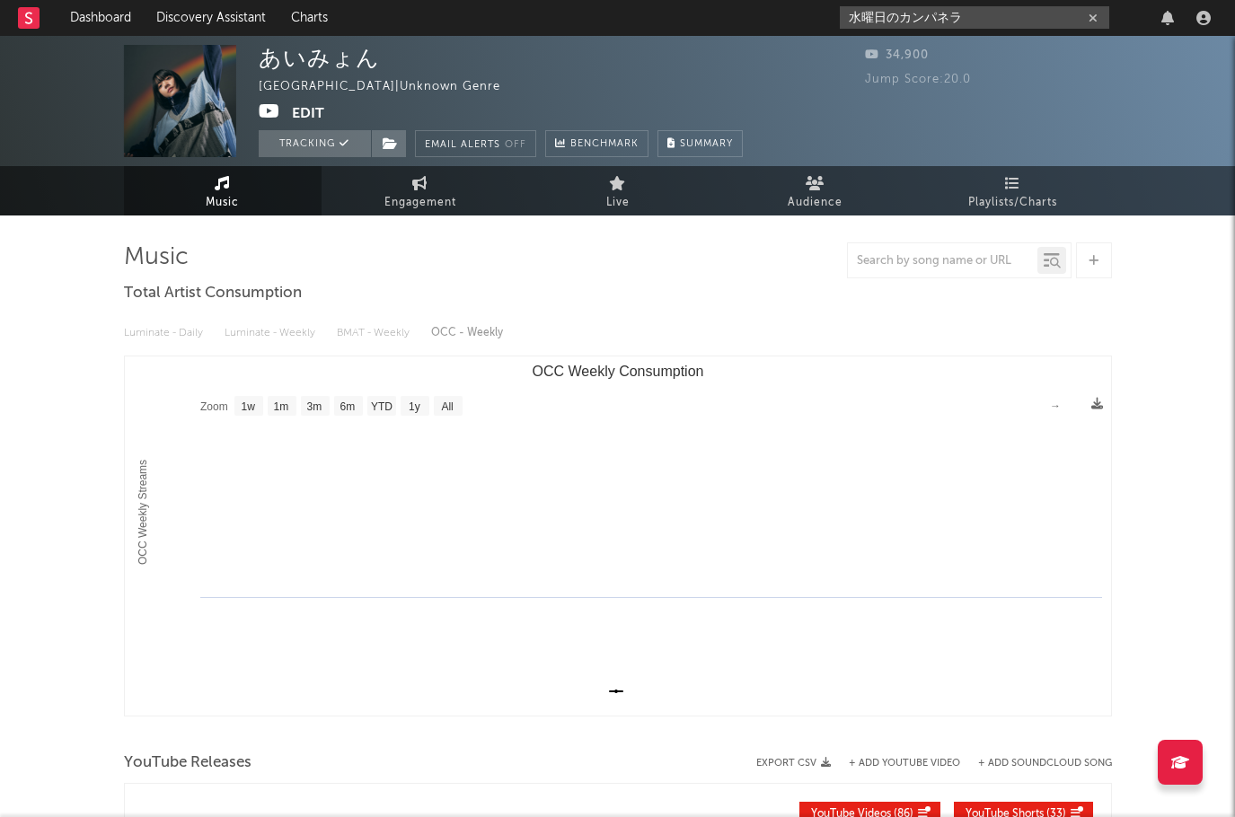
click at [972, 10] on input "水曜日のカンパネラ" at bounding box center [974, 17] width 269 height 22
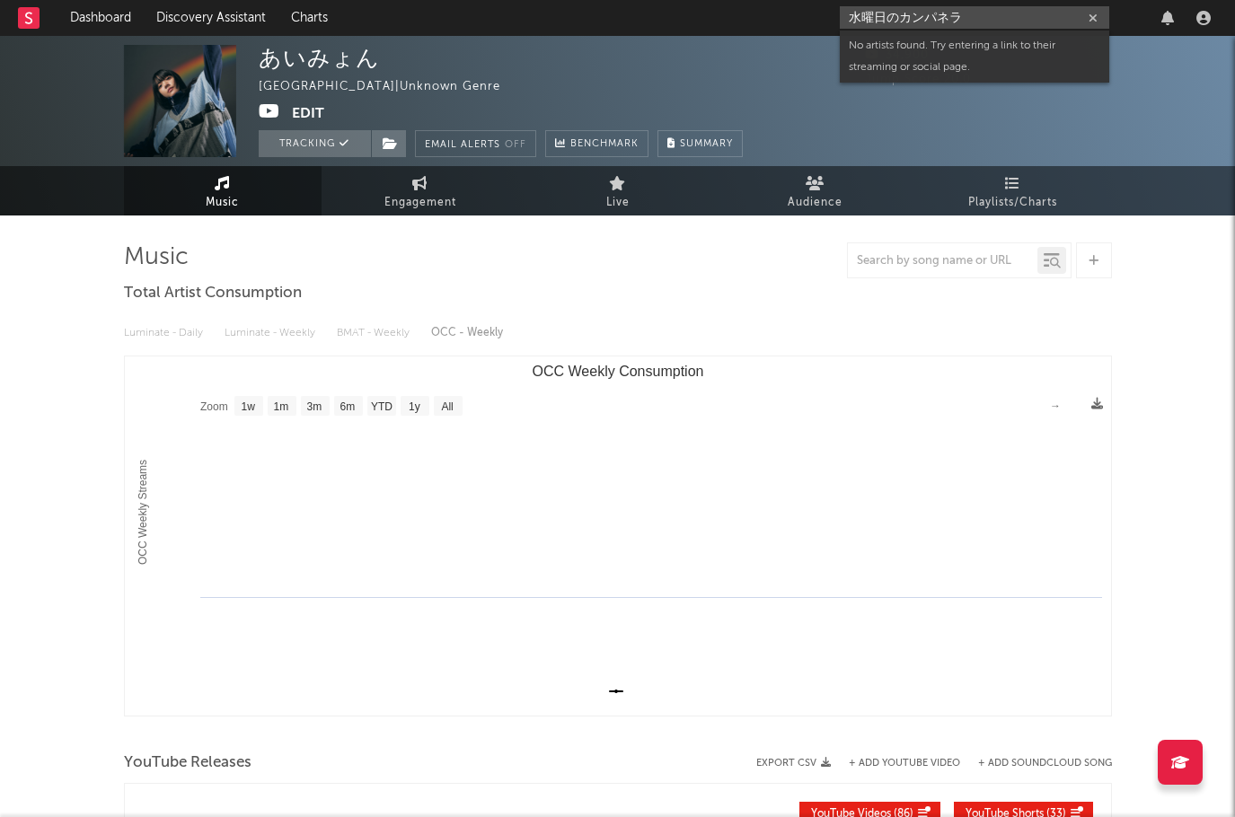
click at [975, 18] on input "水曜日のカンパネラ" at bounding box center [974, 17] width 269 height 22
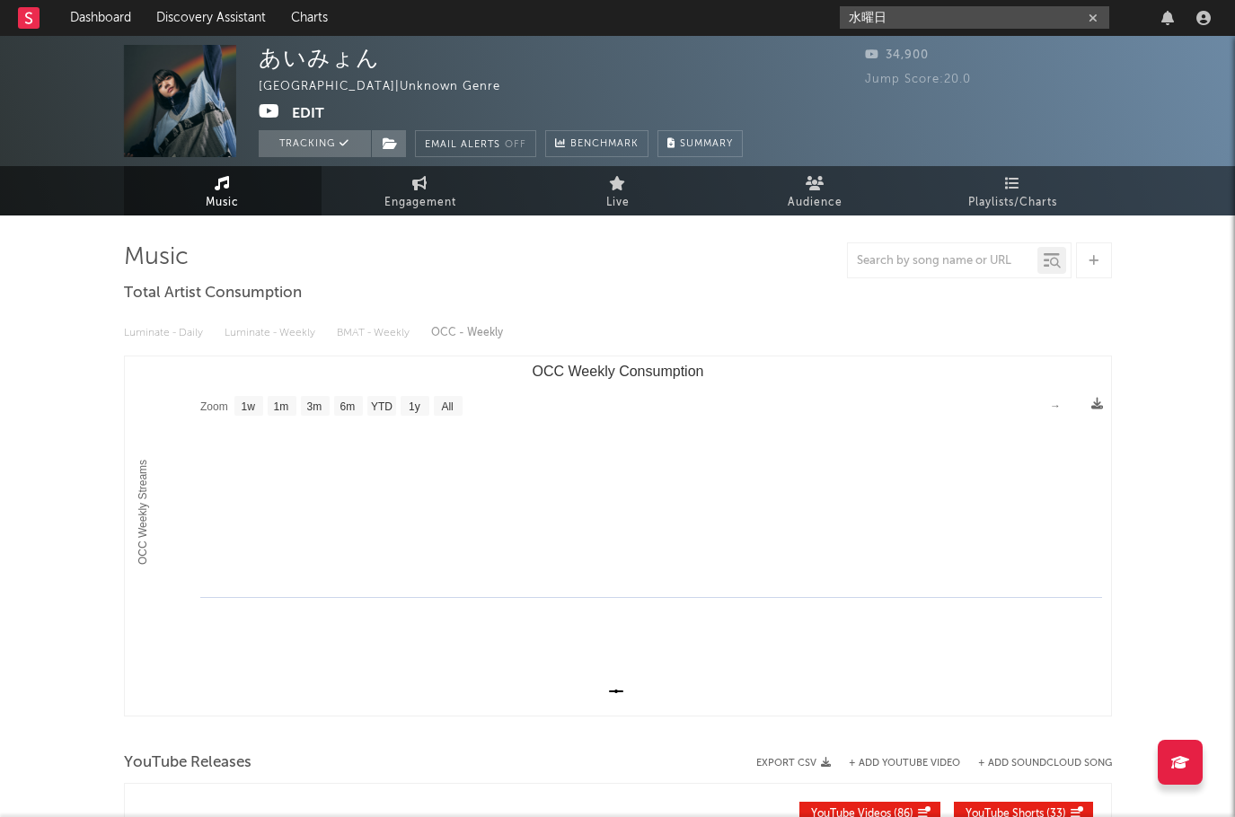
click at [906, 6] on input "水曜日" at bounding box center [974, 17] width 269 height 22
drag, startPoint x: 909, startPoint y: 22, endPoint x: 772, endPoint y: 13, distance: 137.8
click at [772, 13] on nav "Dashboard Discovery Assistant Charts 水曜日" at bounding box center [617, 18] width 1235 height 36
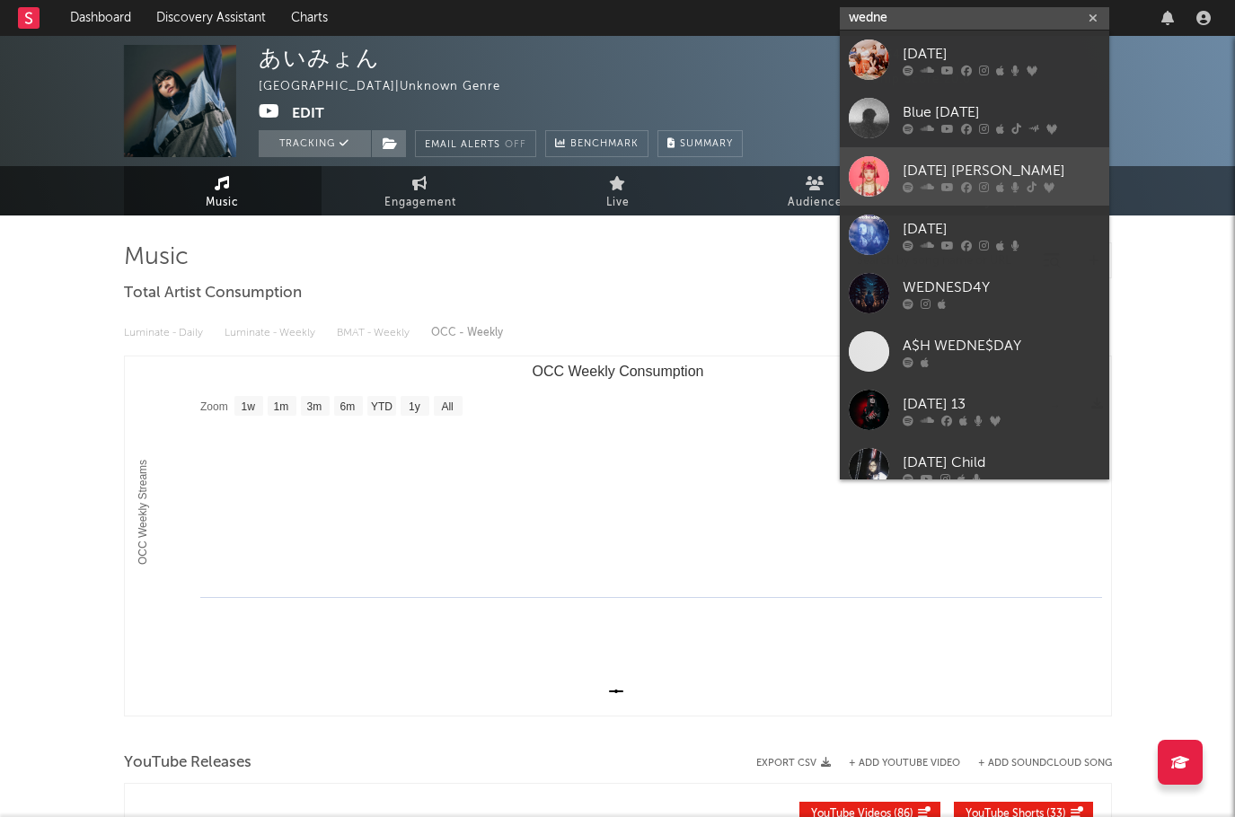
type input "wedne"
click at [984, 159] on link "WEDNESDAY CAMPANELLA" at bounding box center [974, 176] width 269 height 58
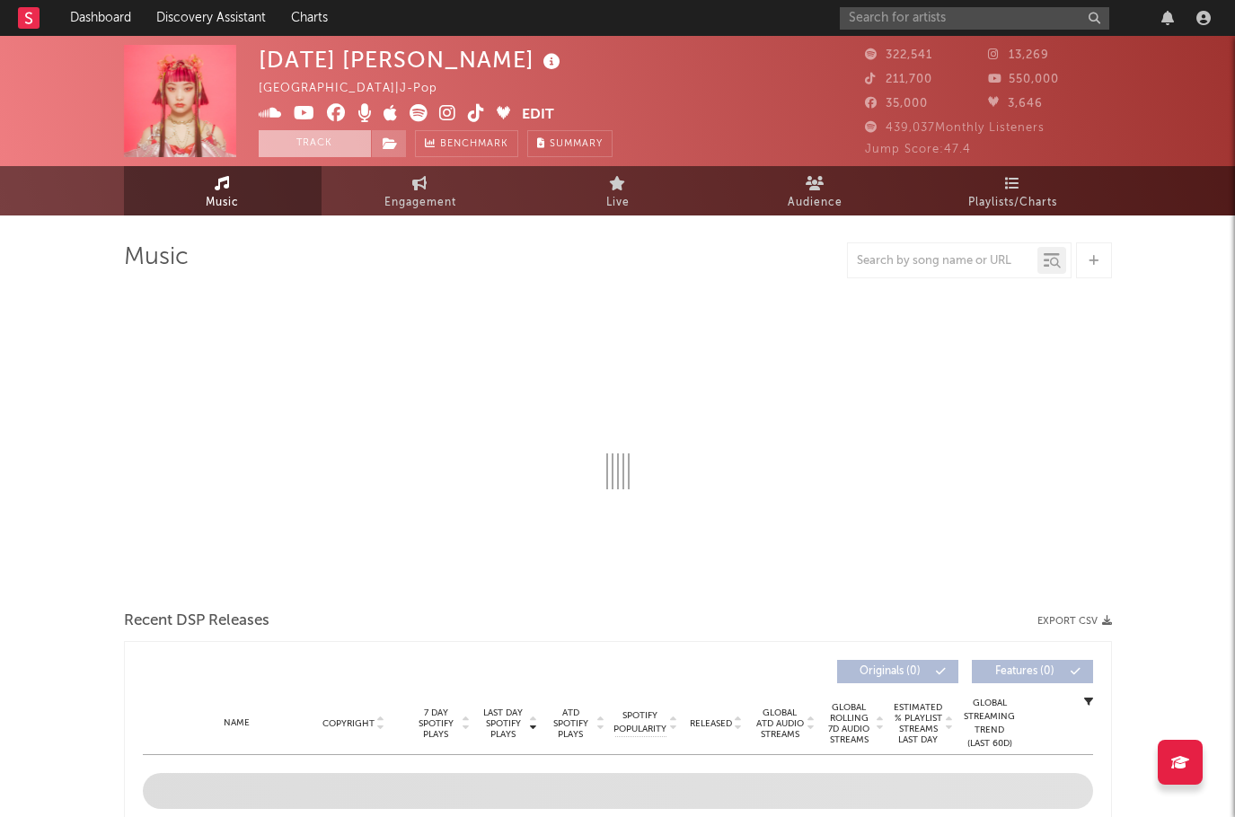
click at [339, 142] on button "Track" at bounding box center [315, 143] width 112 height 27
select select "6m"
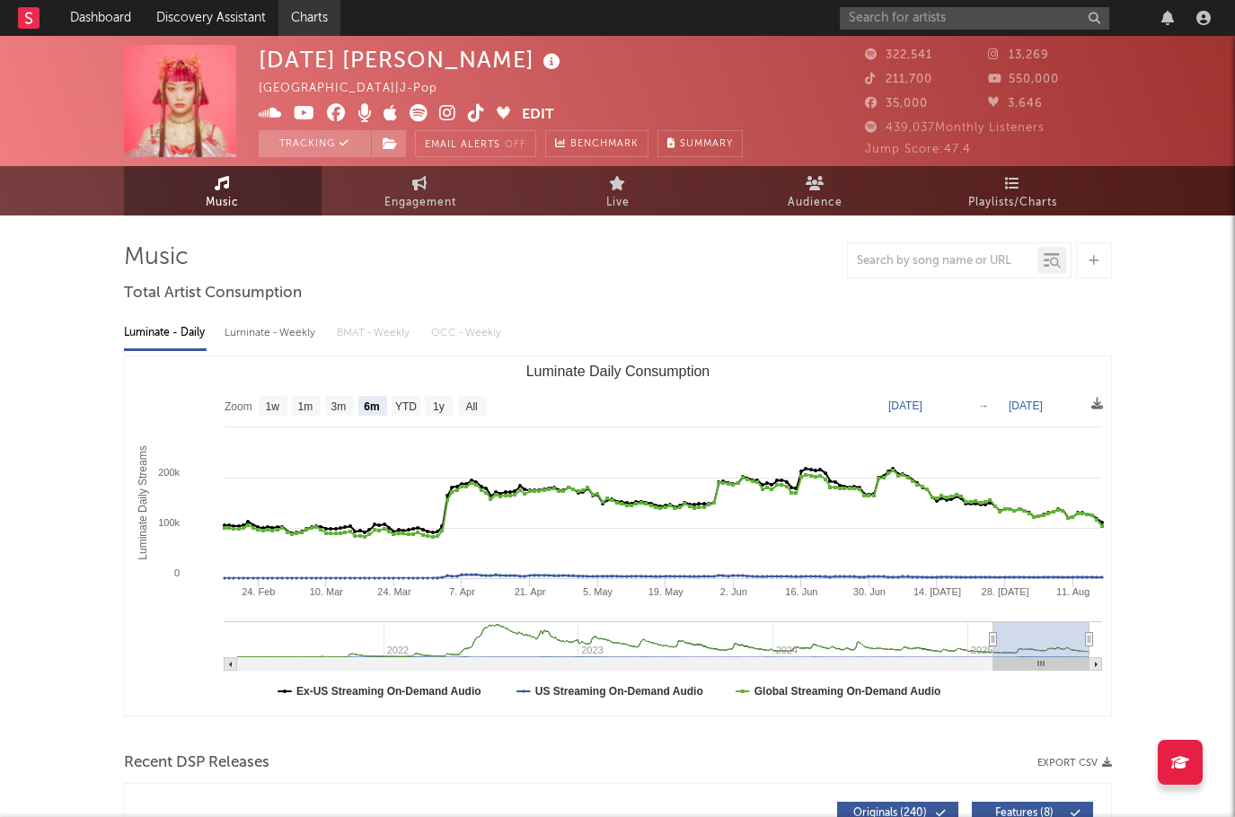
select select "6m"
click at [964, 18] on input "text" at bounding box center [974, 18] width 269 height 22
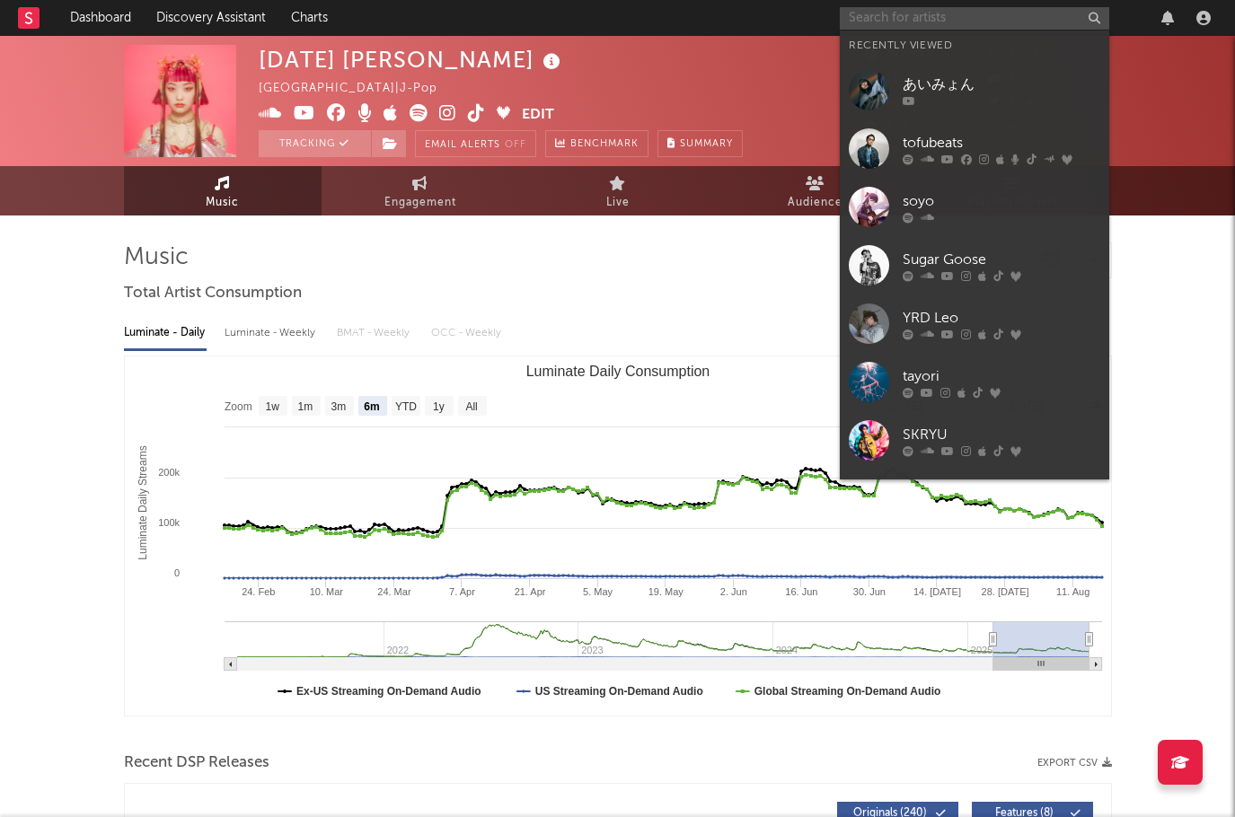
paste input "にしな"
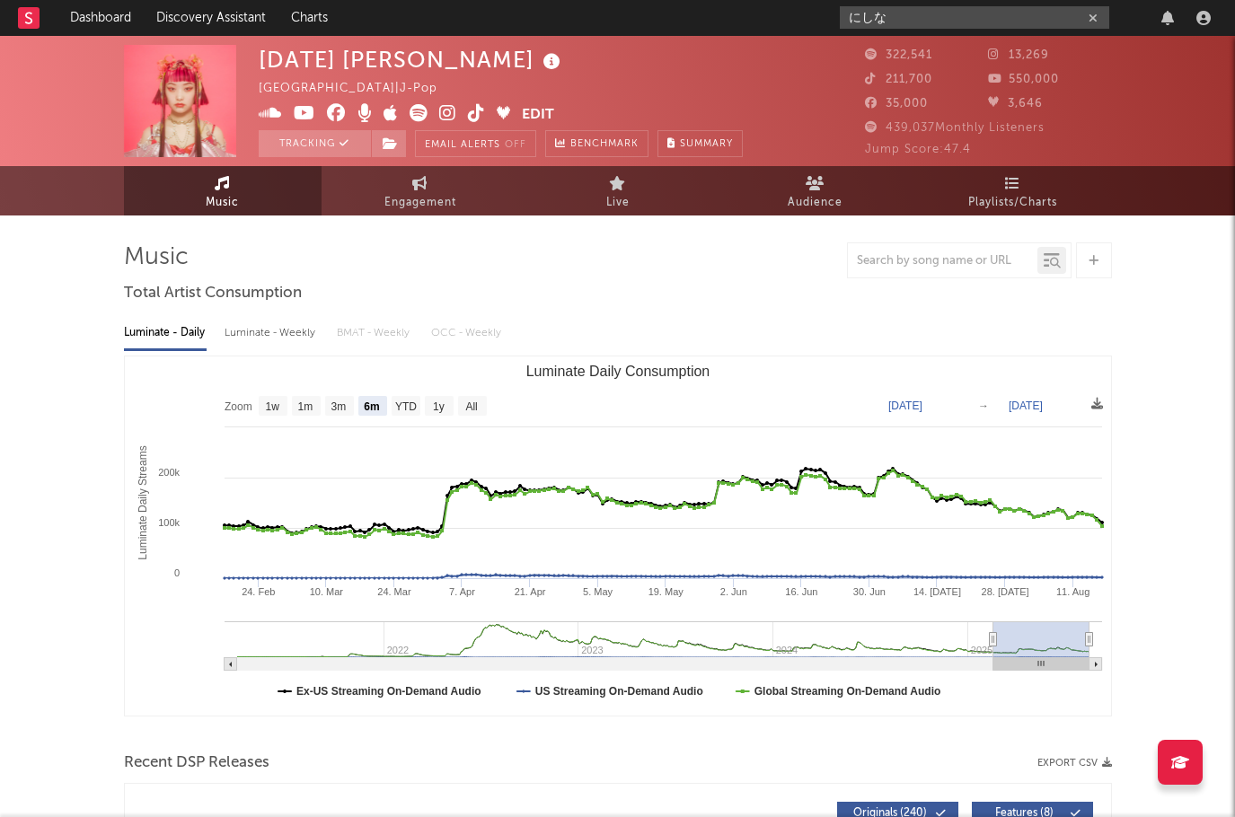
drag, startPoint x: 866, startPoint y: 16, endPoint x: 792, endPoint y: 16, distance: 73.7
click at [793, 16] on nav "Dashboard Discovery Assistant Charts にしな" at bounding box center [617, 18] width 1235 height 36
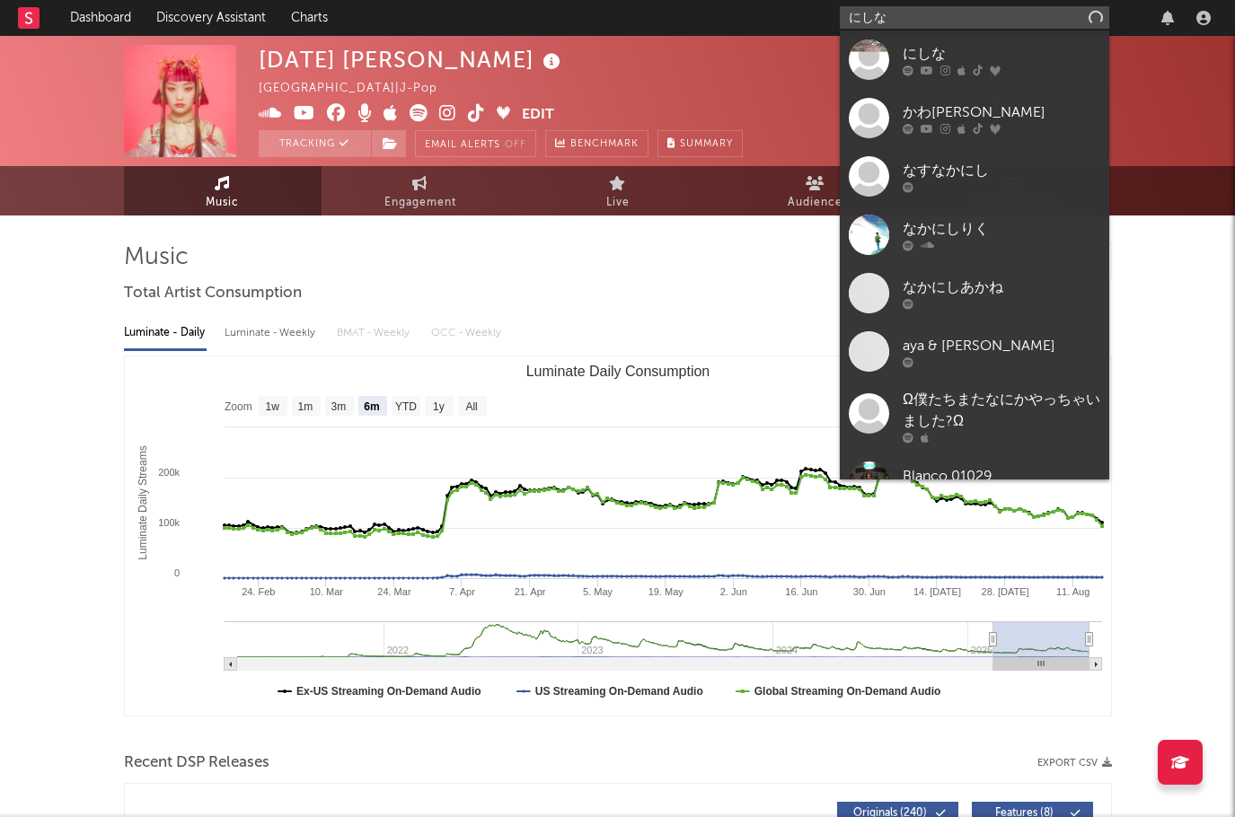
type input "にしな"
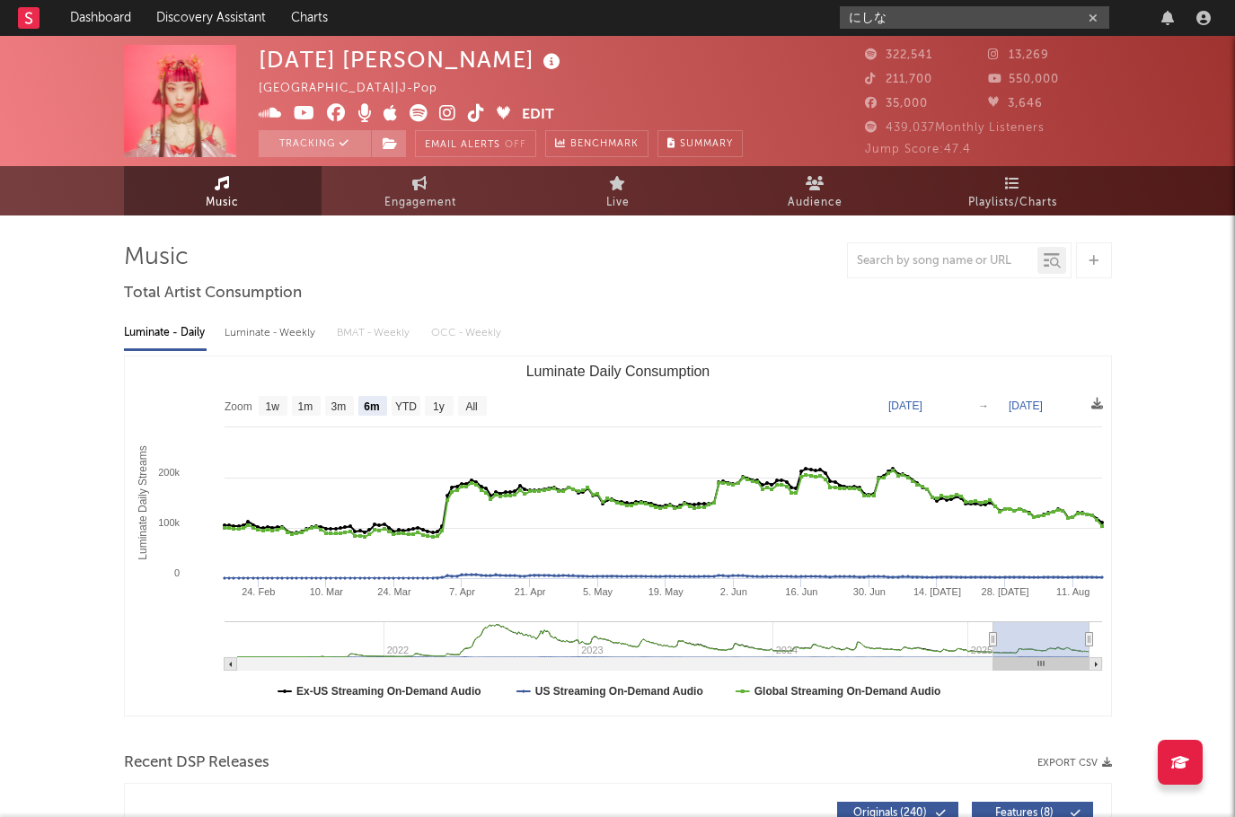
click at [923, 24] on input "にしな" at bounding box center [974, 17] width 269 height 22
click at [911, 21] on input "にしな" at bounding box center [974, 17] width 269 height 22
click at [892, 15] on input "にしな" at bounding box center [974, 17] width 269 height 22
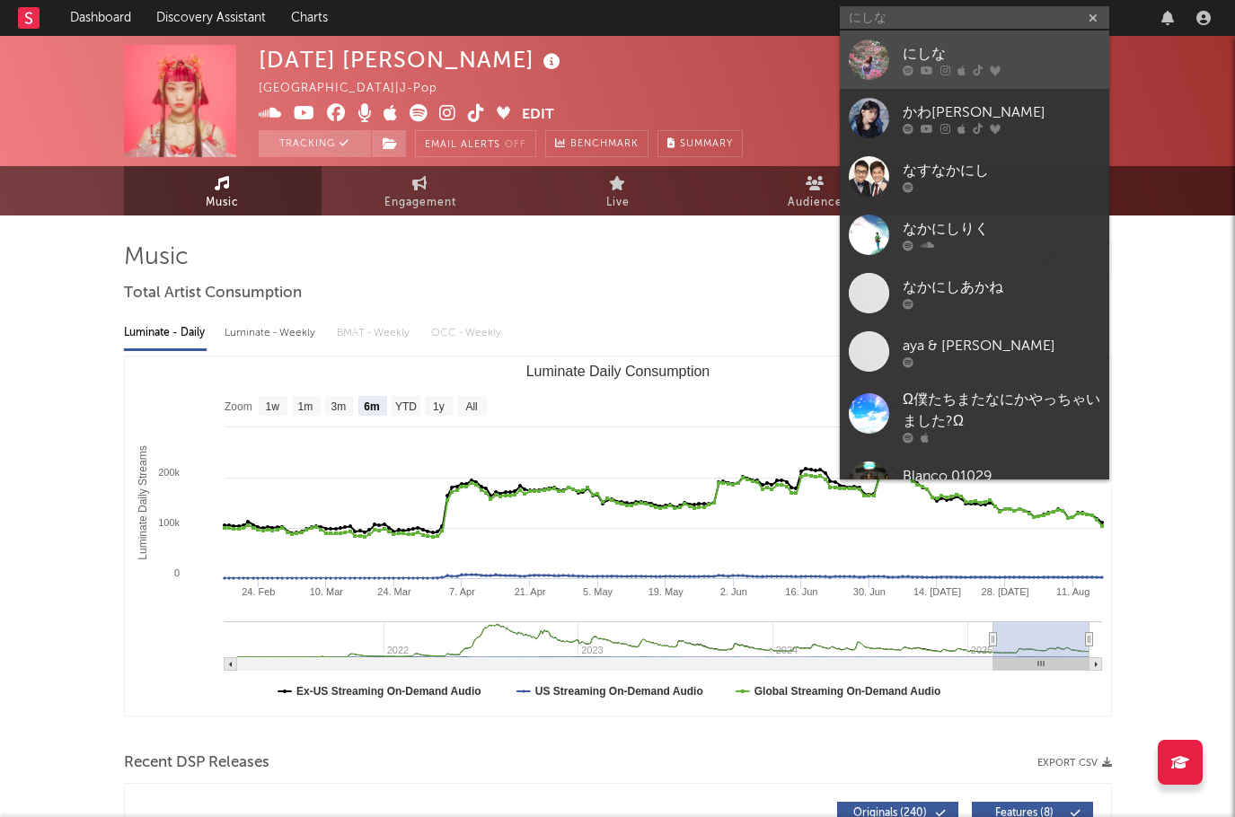
click at [903, 48] on div "にしな" at bounding box center [1002, 55] width 198 height 22
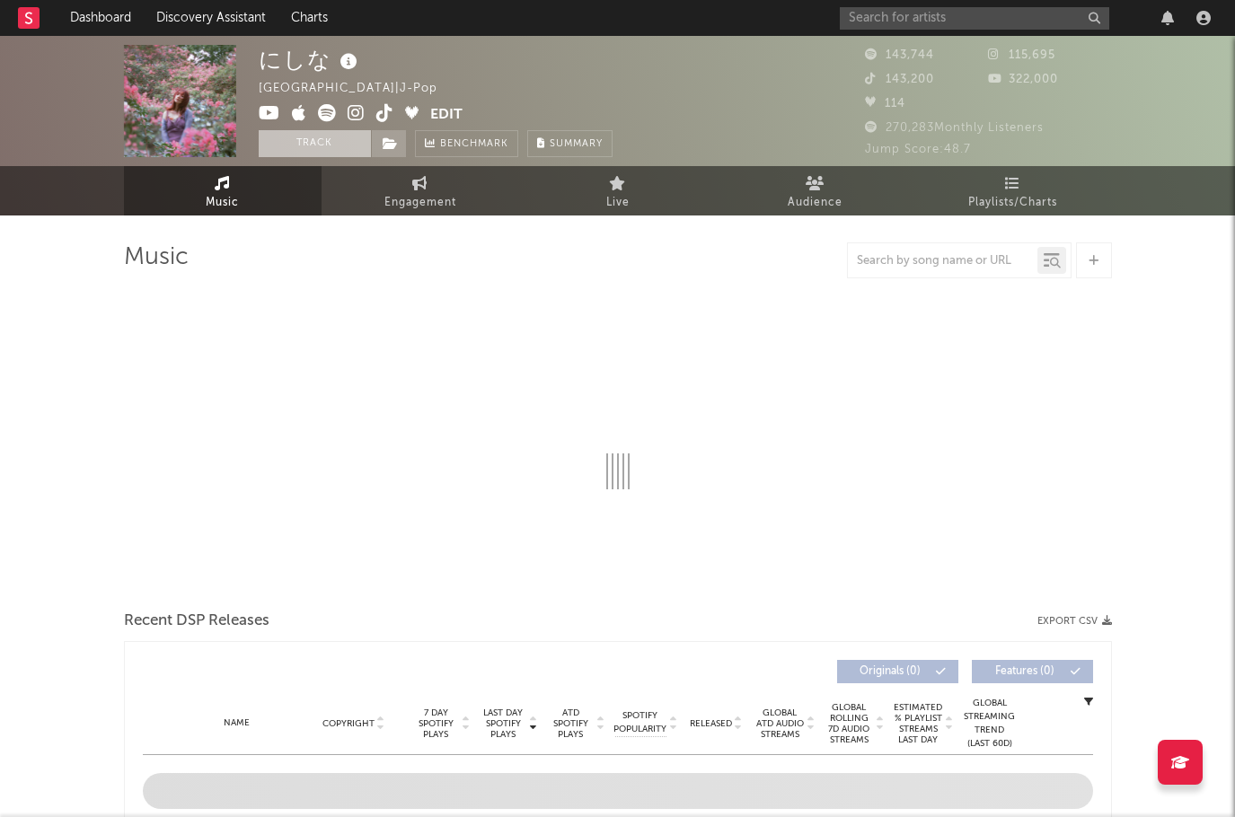
click at [301, 145] on button "Track" at bounding box center [315, 143] width 112 height 27
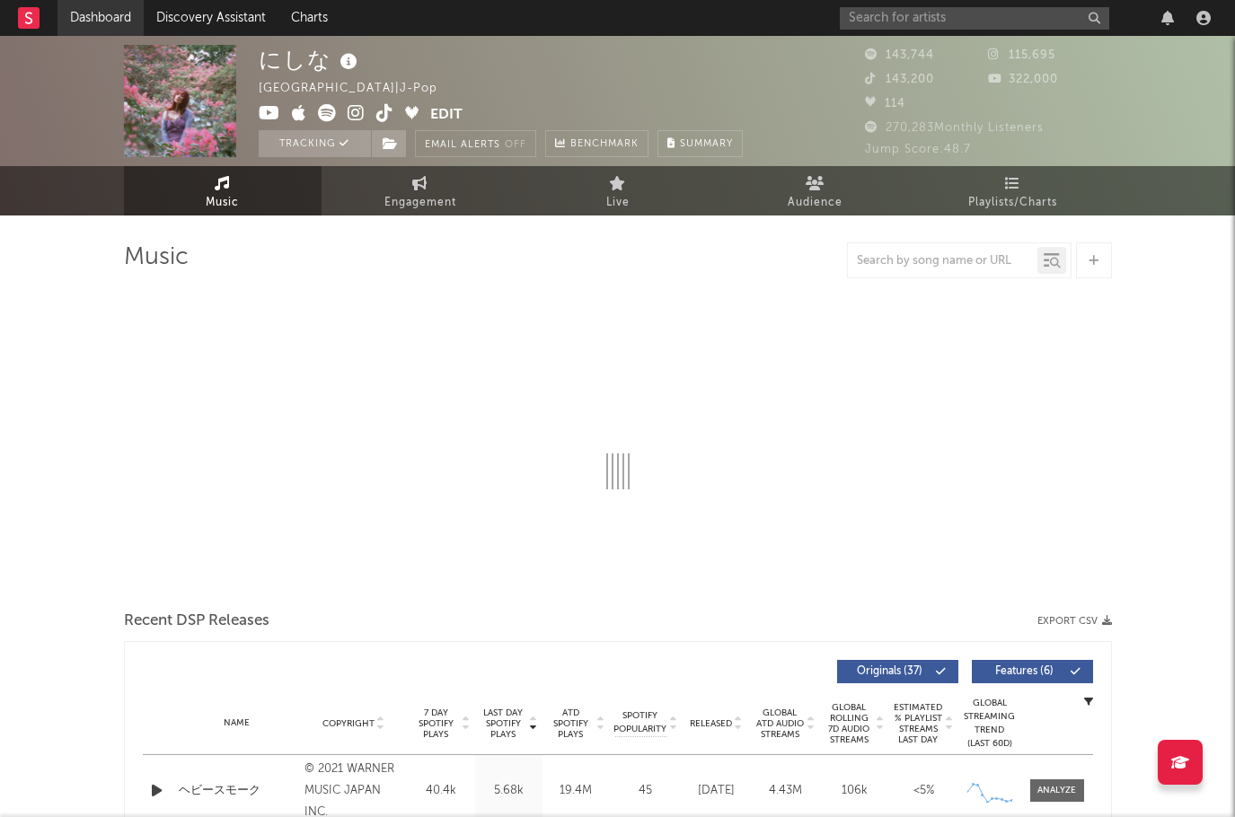
select select "6m"
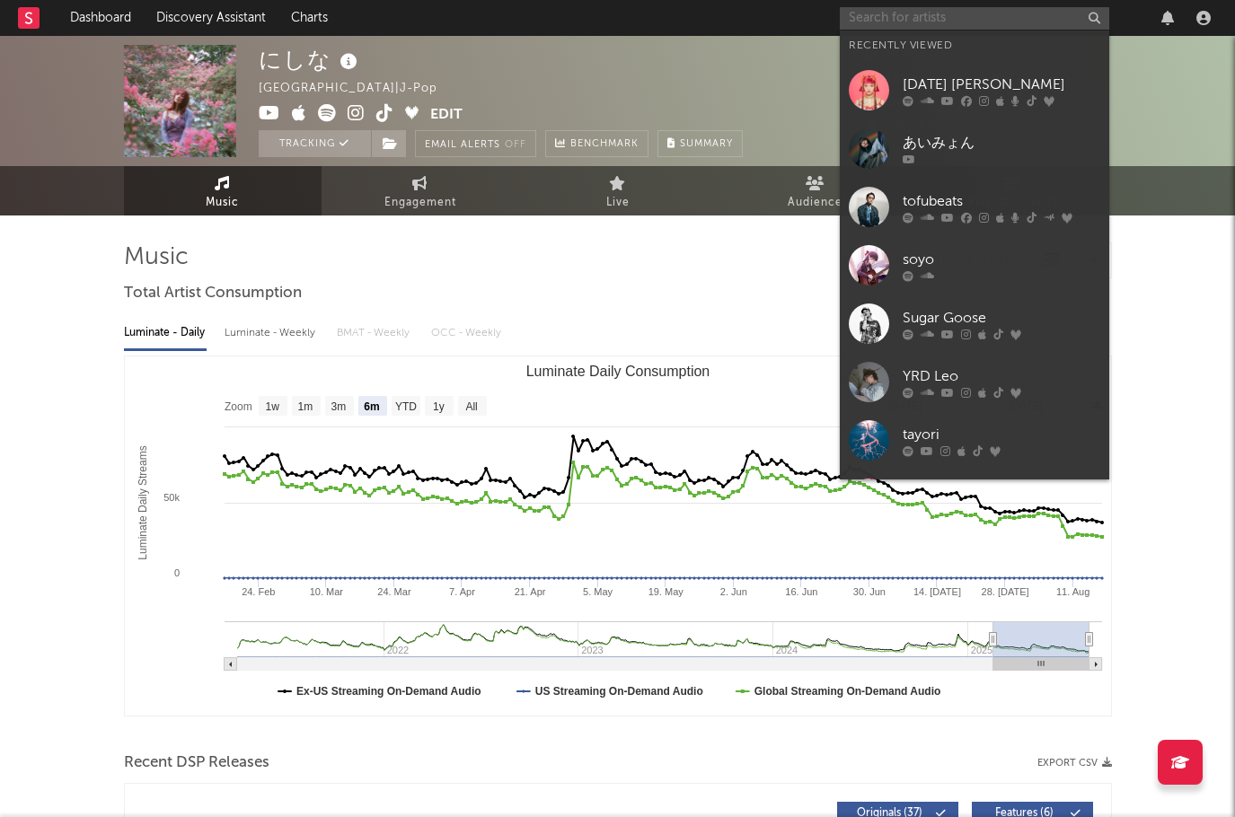
click at [877, 22] on input "text" at bounding box center [974, 18] width 269 height 22
paste input "オレンジスパイニクラブ"
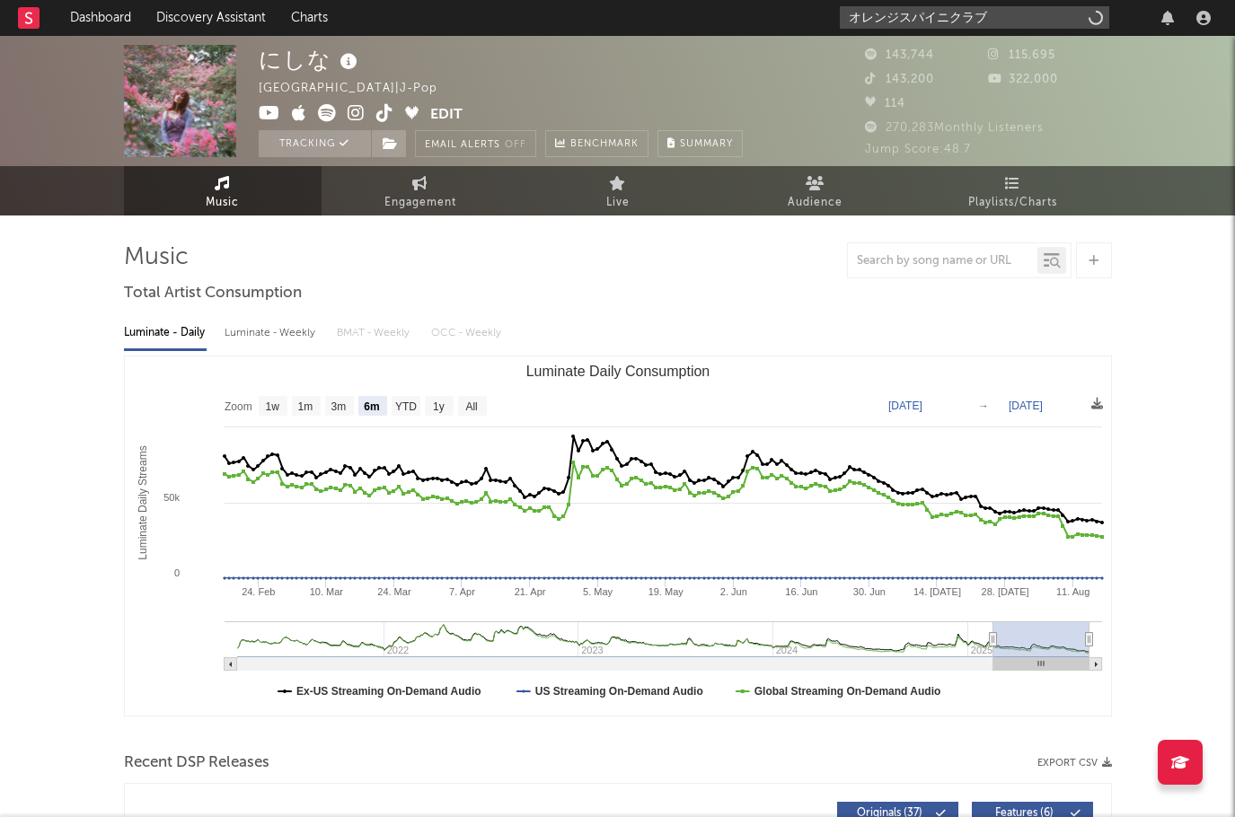
click at [869, 16] on input "オレンジスパイニクラブ" at bounding box center [974, 17] width 269 height 22
click at [935, 18] on input "オレンジスパイニクラブ" at bounding box center [974, 17] width 269 height 22
click at [931, 25] on input "オレンジスパイニクラブ" at bounding box center [974, 17] width 269 height 22
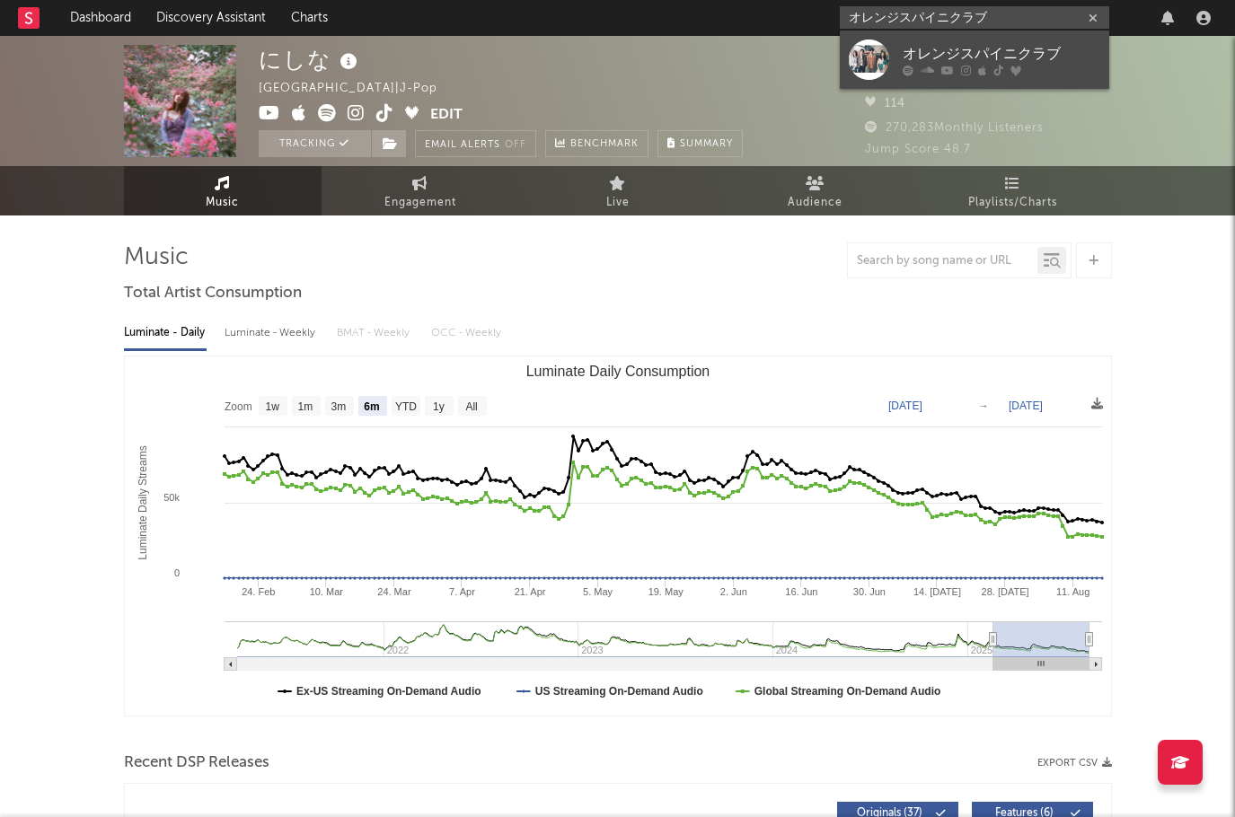
type input "オレンジスパイニクラブ"
click at [933, 49] on div "オレンジスパイニクラブ" at bounding box center [1002, 55] width 198 height 22
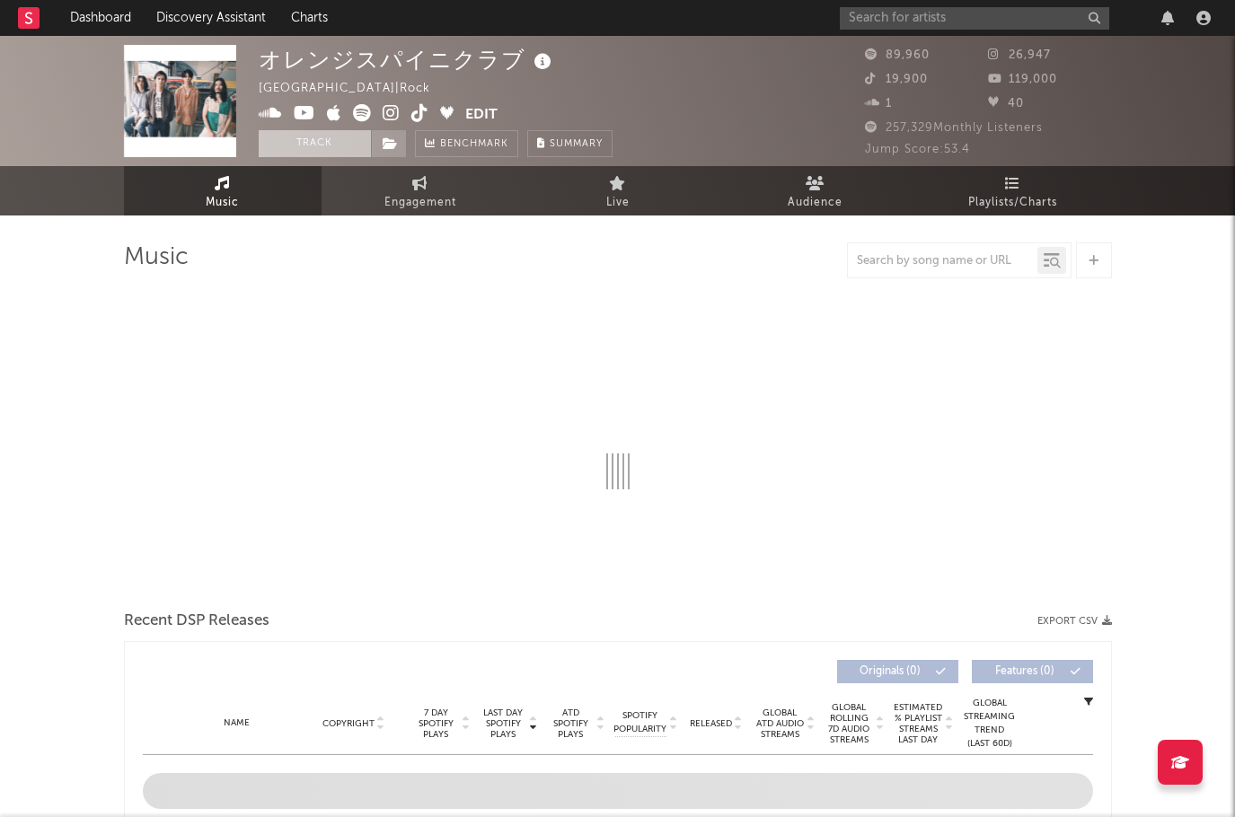
click at [321, 146] on button "Track" at bounding box center [315, 143] width 112 height 27
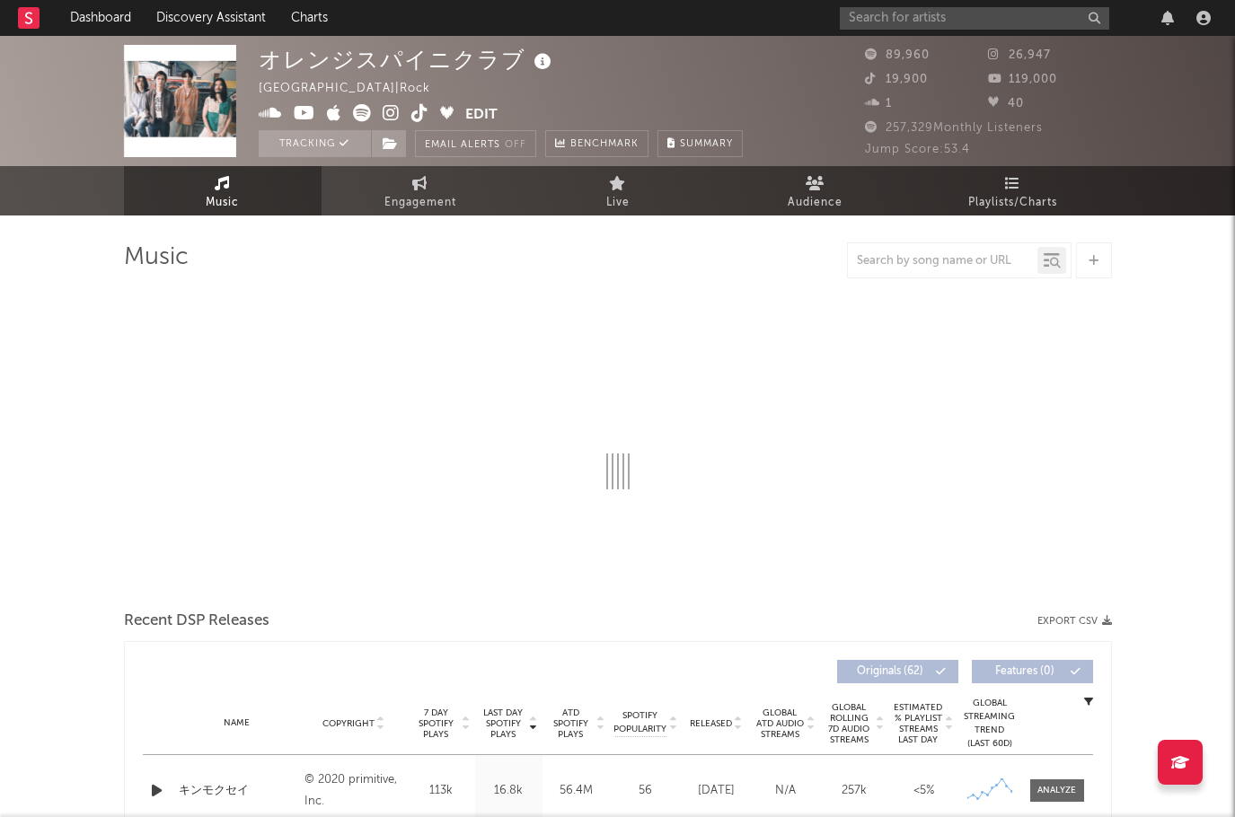
select select "6m"
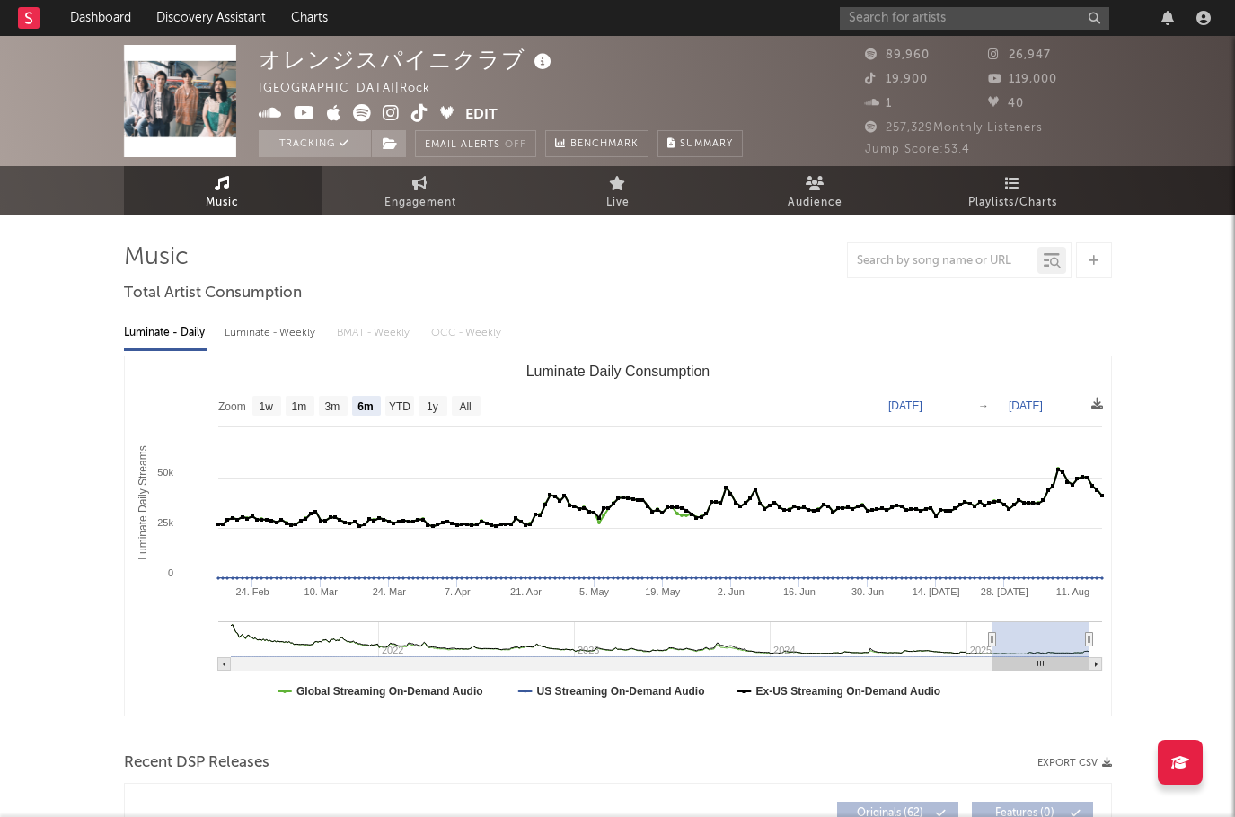
select select "6m"
click at [33, 16] on rect at bounding box center [29, 18] width 22 height 22
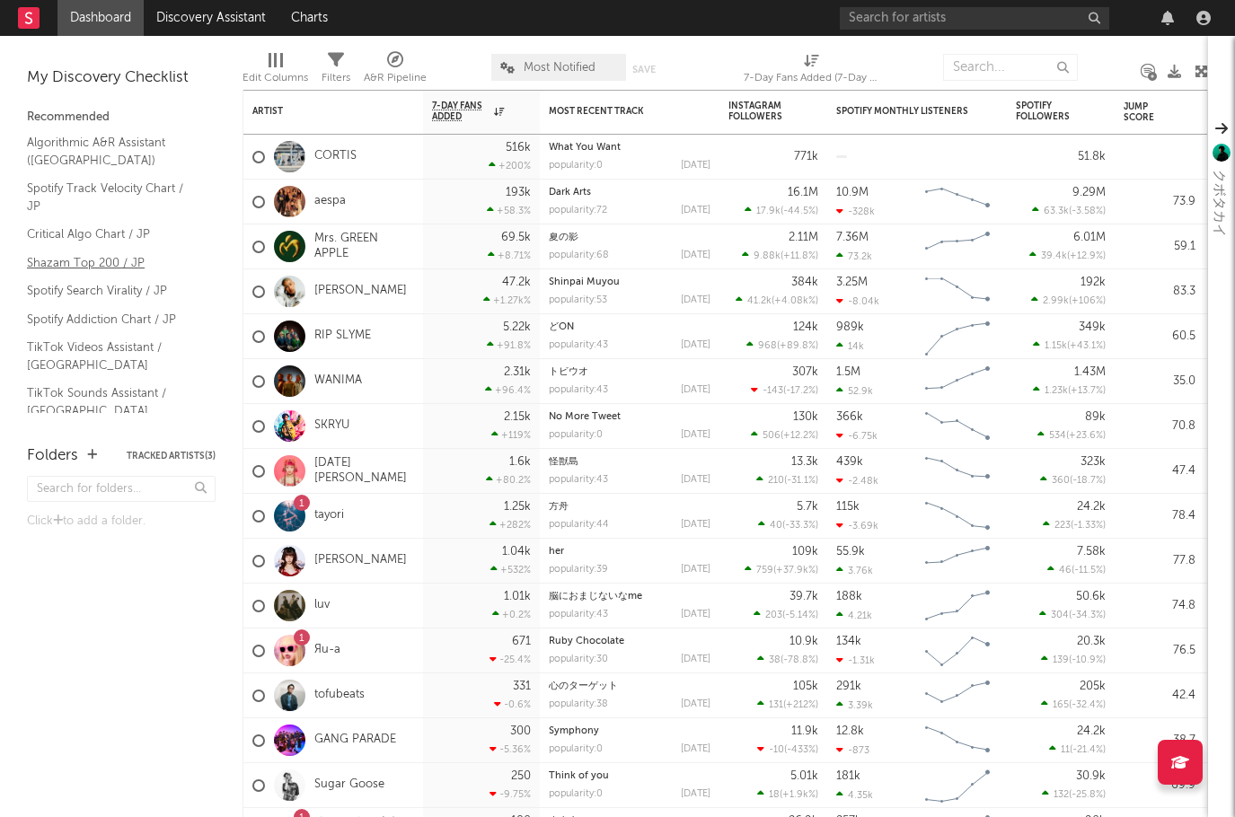
click at [111, 261] on link "Shazam Top 200 / JP" at bounding box center [112, 263] width 171 height 20
click at [101, 266] on link "Shazam Top 200 / JP" at bounding box center [112, 263] width 171 height 20
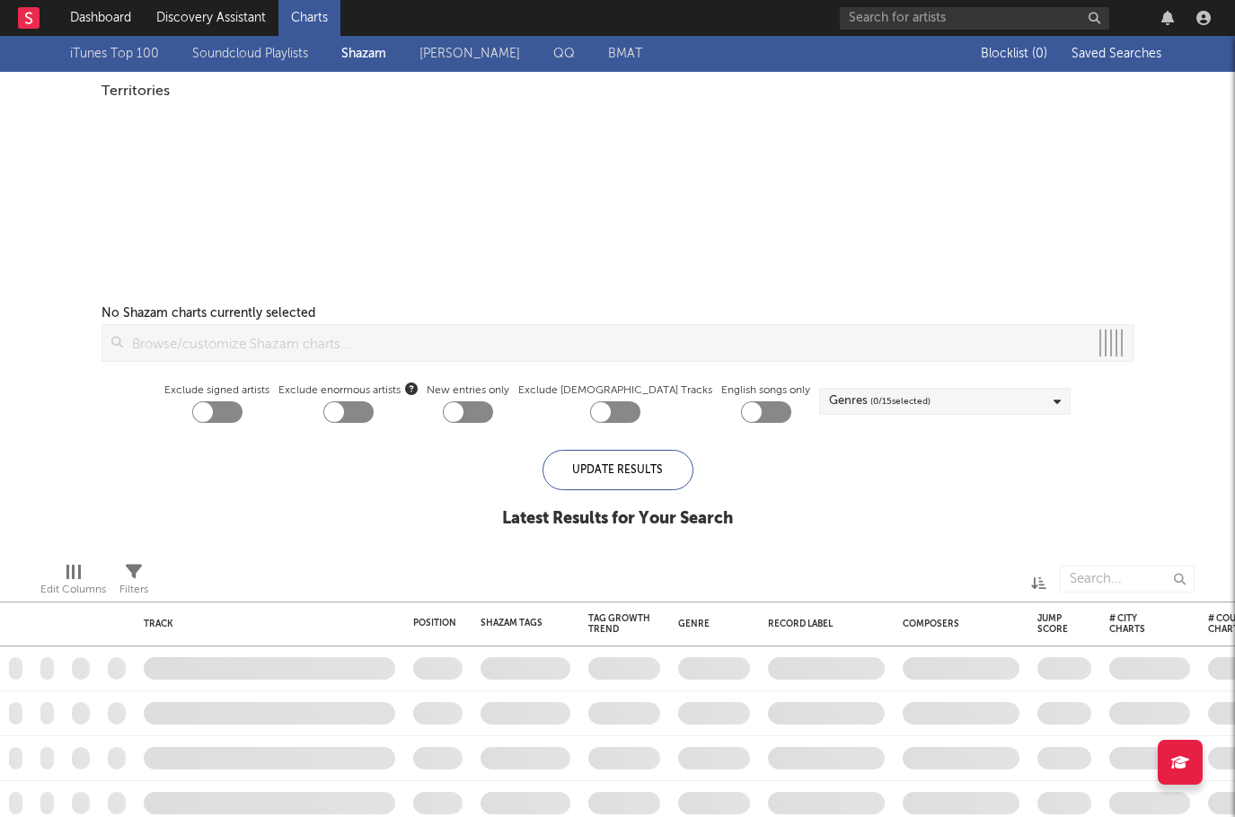
checkbox input "true"
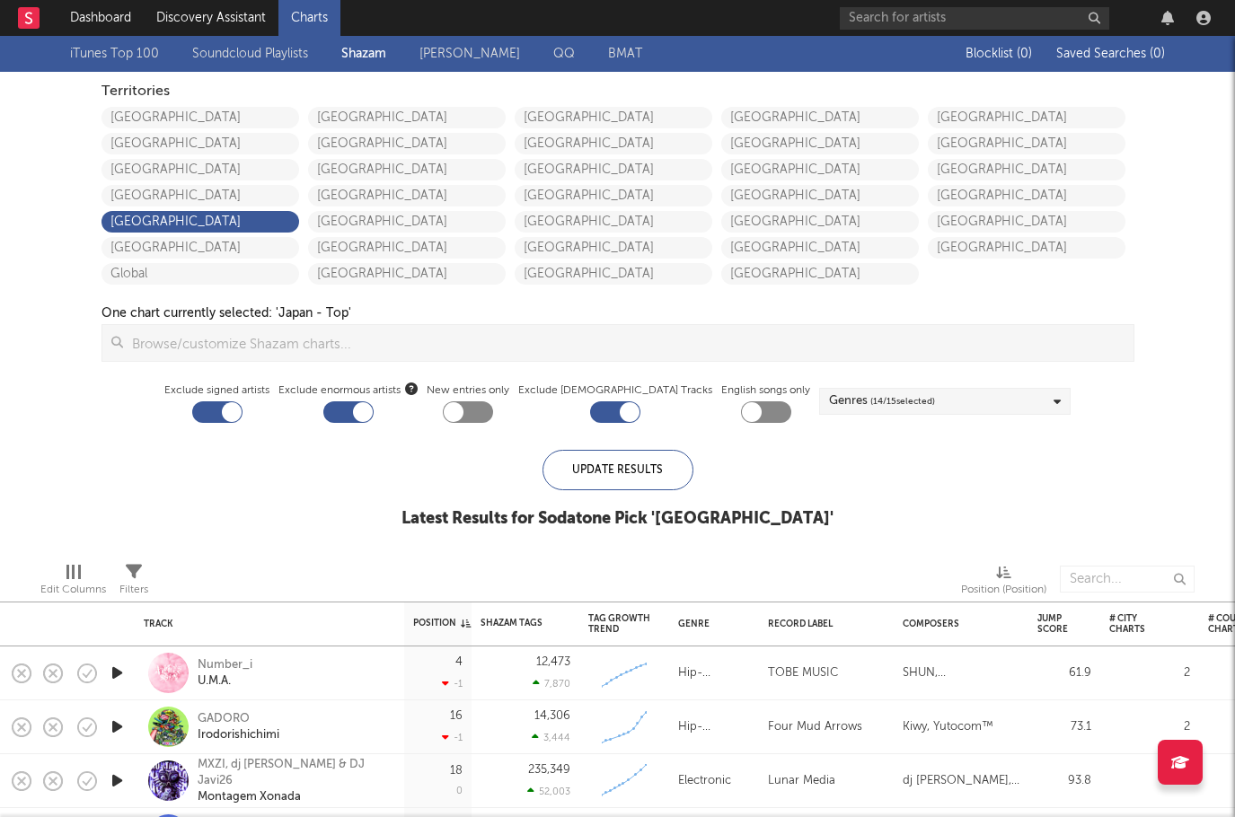
click at [17, 22] on nav "Dashboard Discovery Assistant Charts" at bounding box center [617, 18] width 1235 height 36
click at [21, 22] on rect at bounding box center [29, 18] width 22 height 22
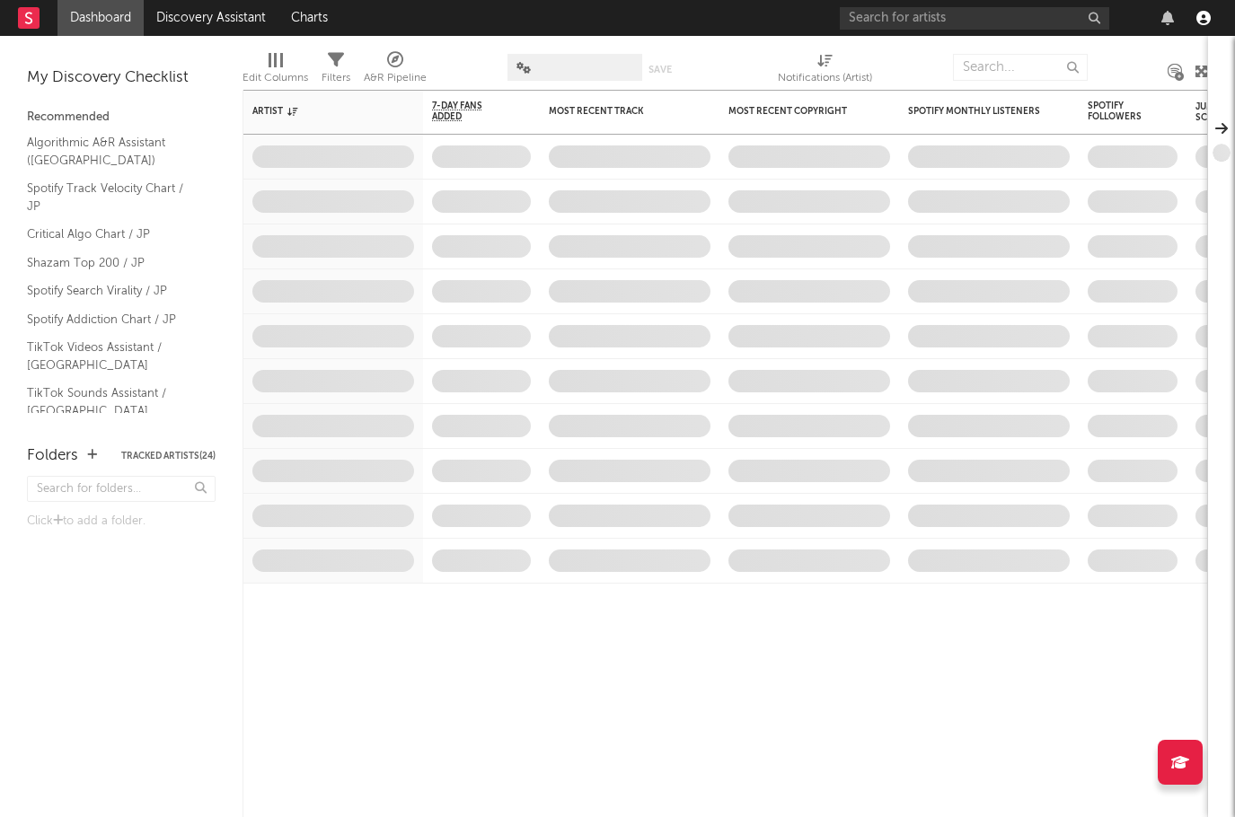
click at [1206, 15] on icon "button" at bounding box center [1204, 18] width 14 height 14
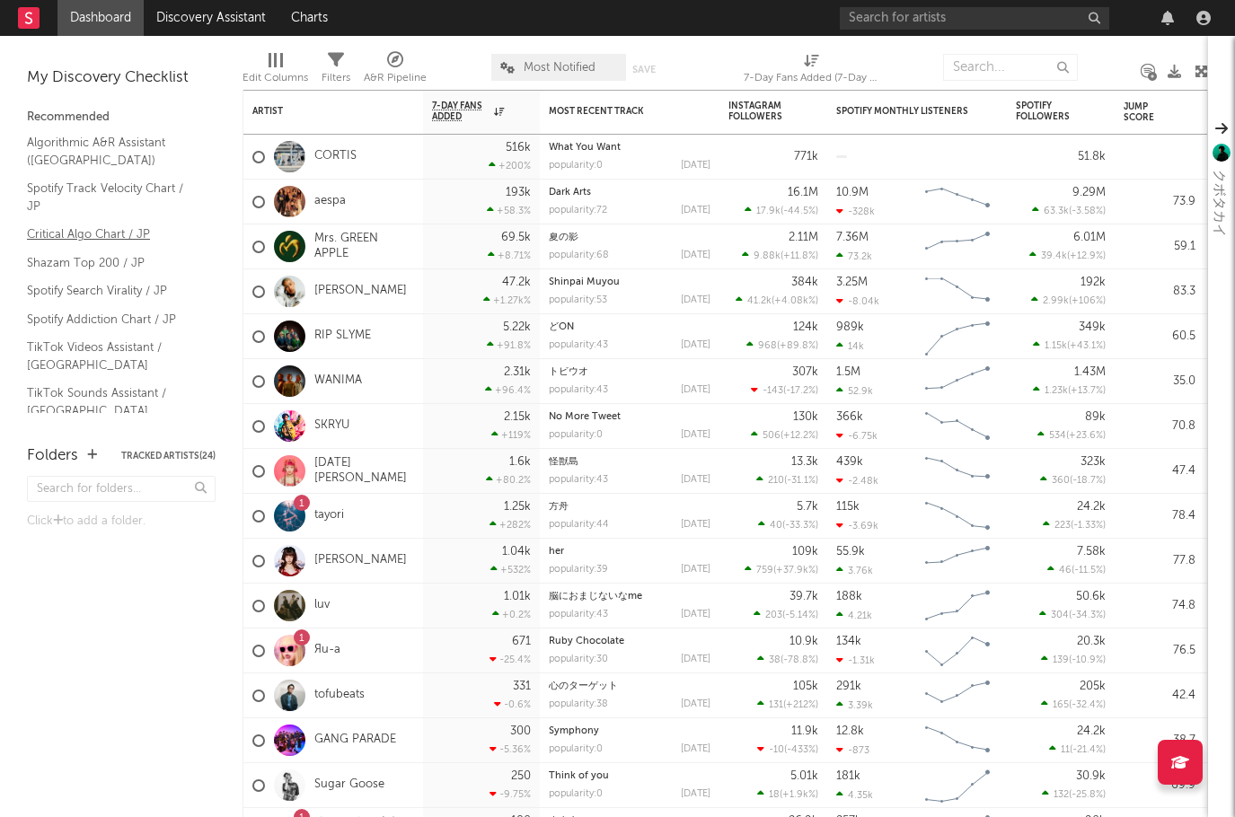
click at [93, 236] on link "Critical Algo Chart / JP" at bounding box center [112, 235] width 171 height 20
click at [120, 341] on link "TikTok Videos Assistant / [GEOGRAPHIC_DATA]" at bounding box center [112, 356] width 171 height 37
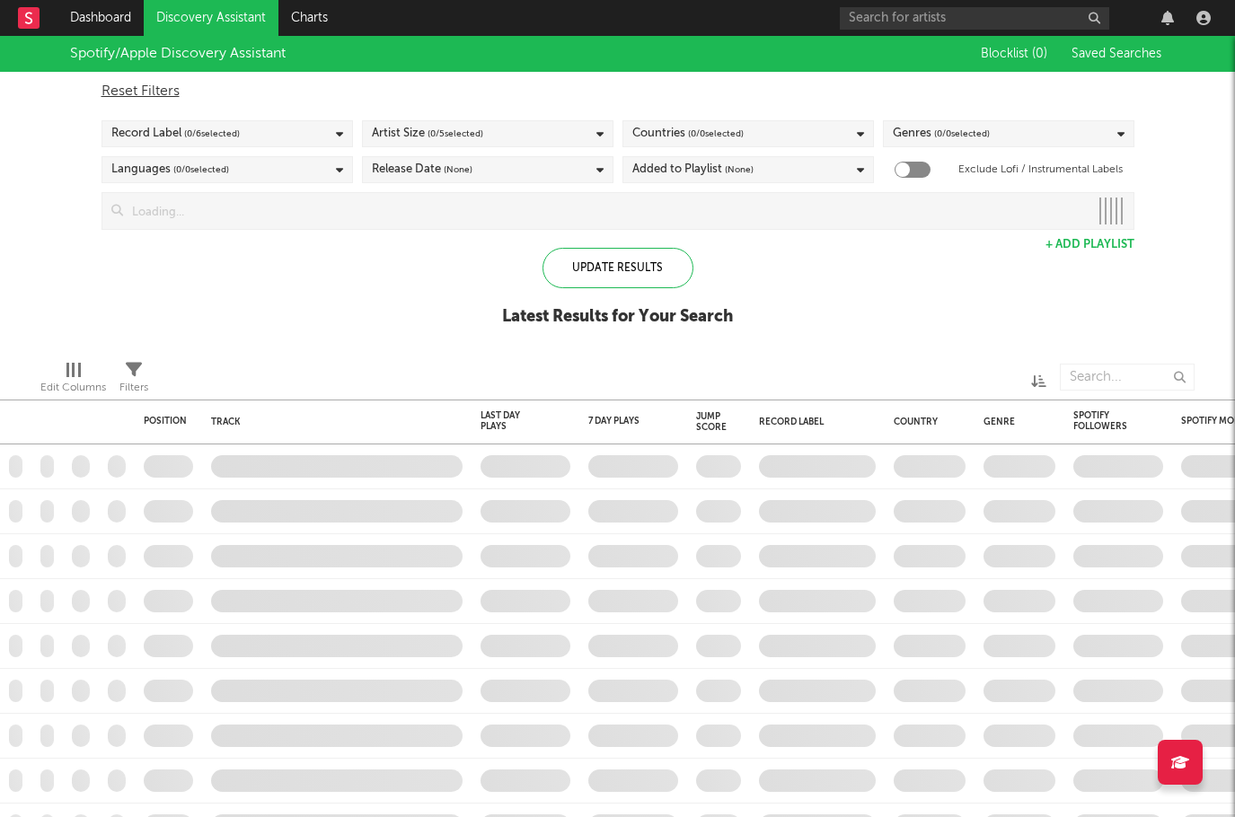
checkbox input "true"
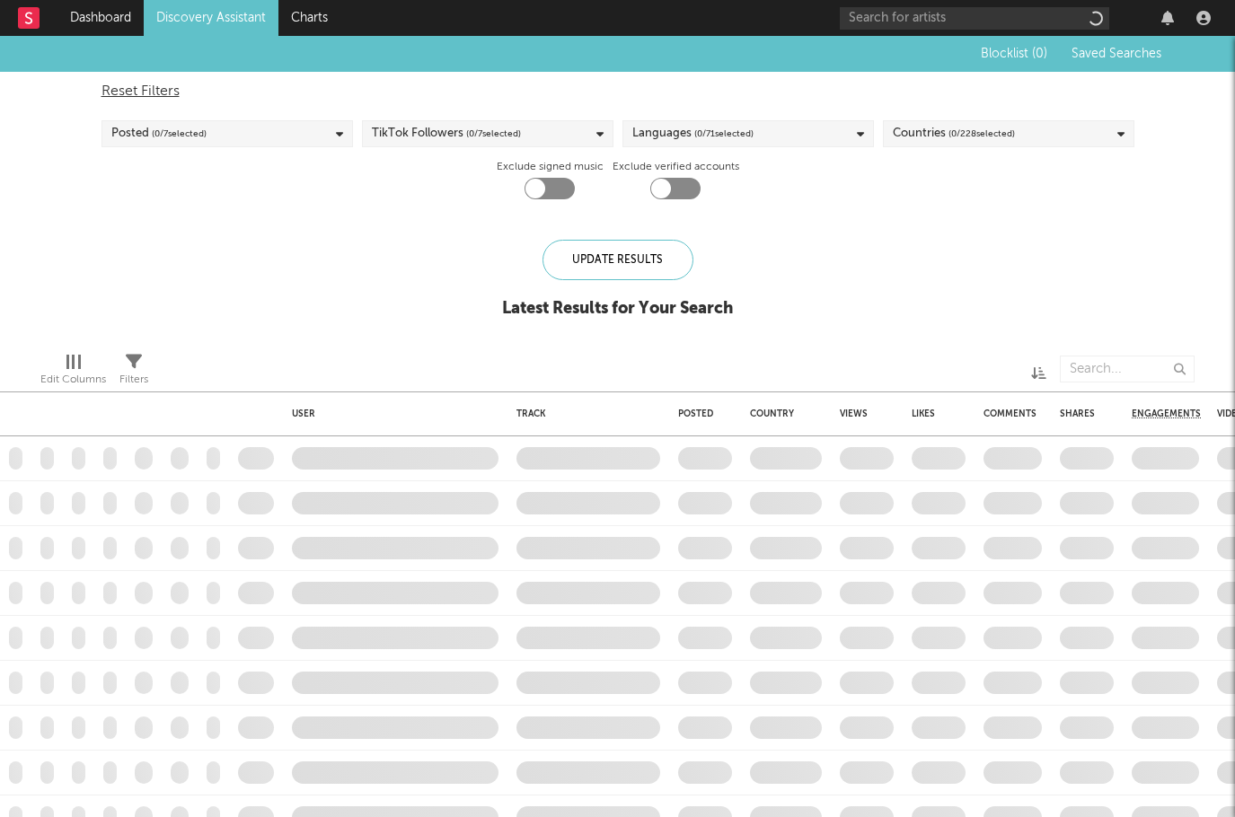
checkbox input "true"
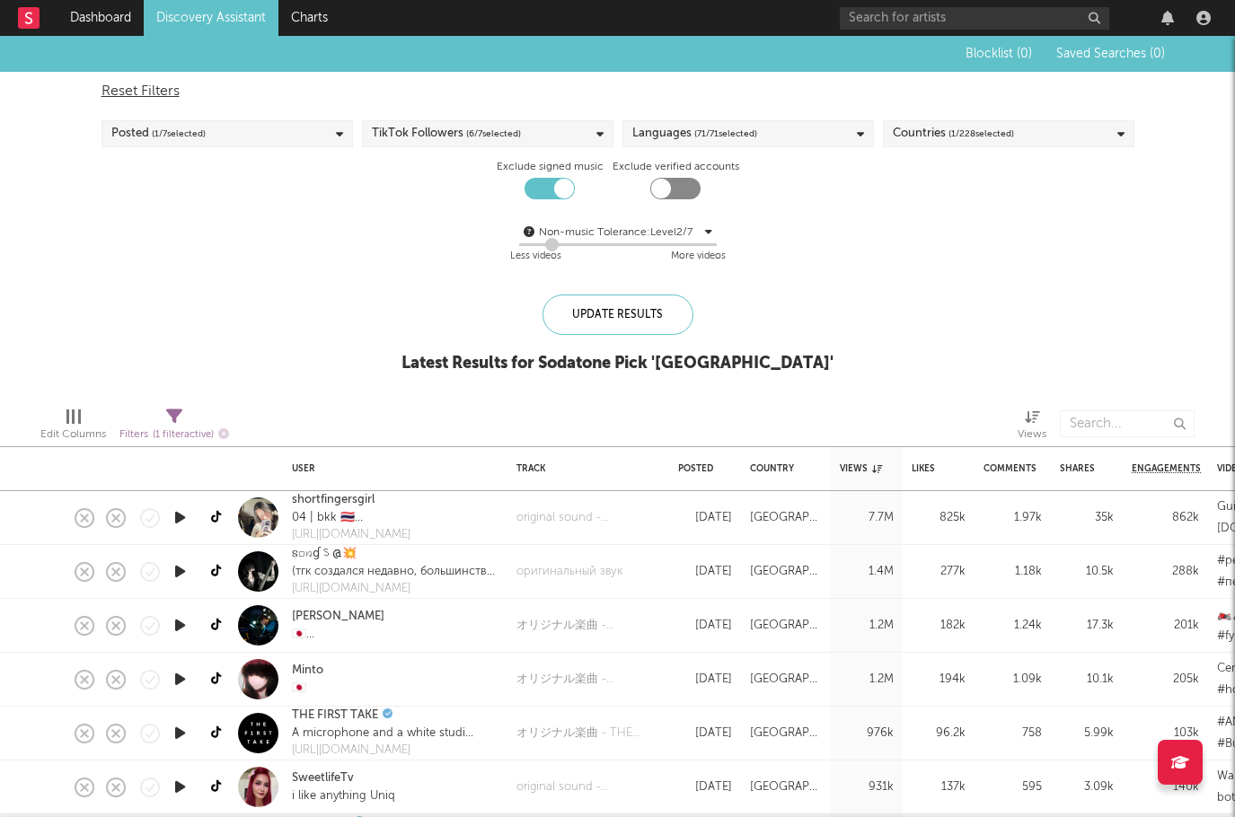
click at [30, 14] on rect at bounding box center [29, 18] width 22 height 22
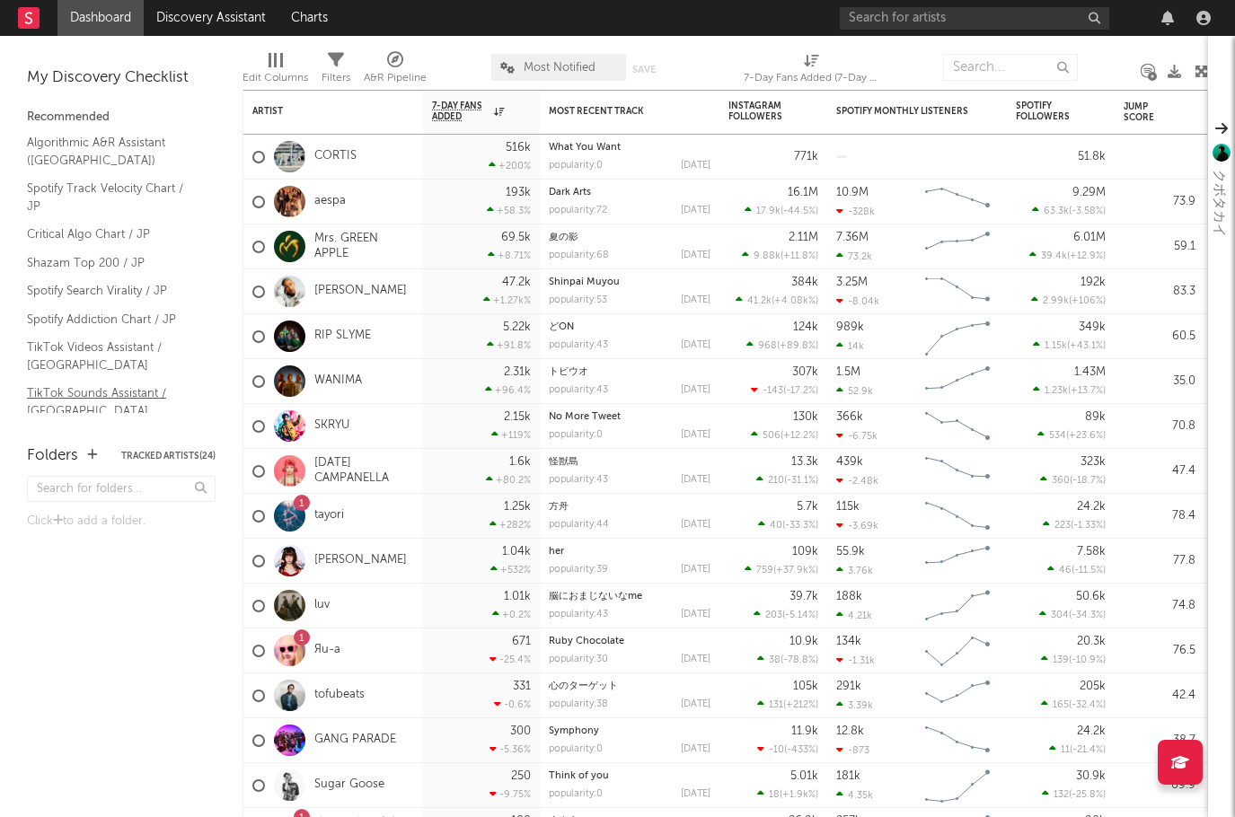
click at [77, 384] on link "TikTok Sounds Assistant / Japan" at bounding box center [112, 402] width 171 height 37
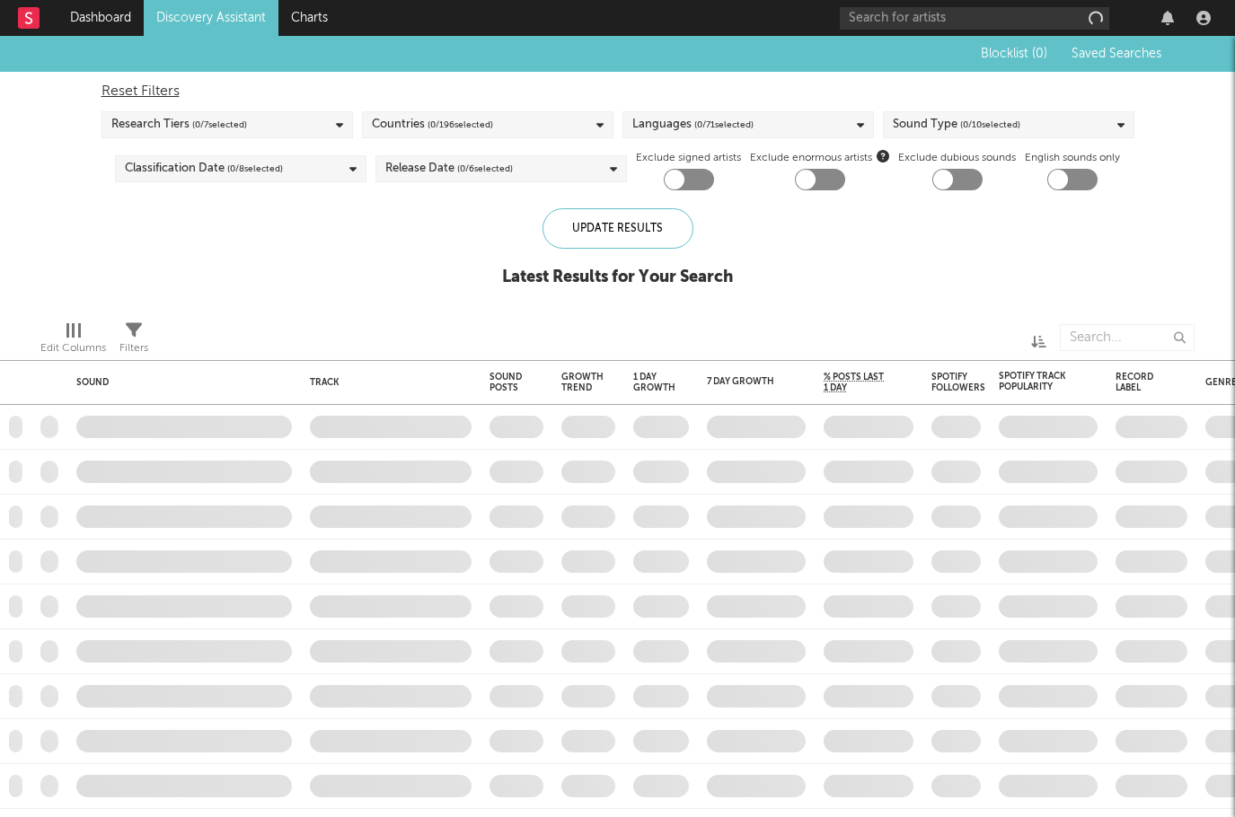
checkbox input "true"
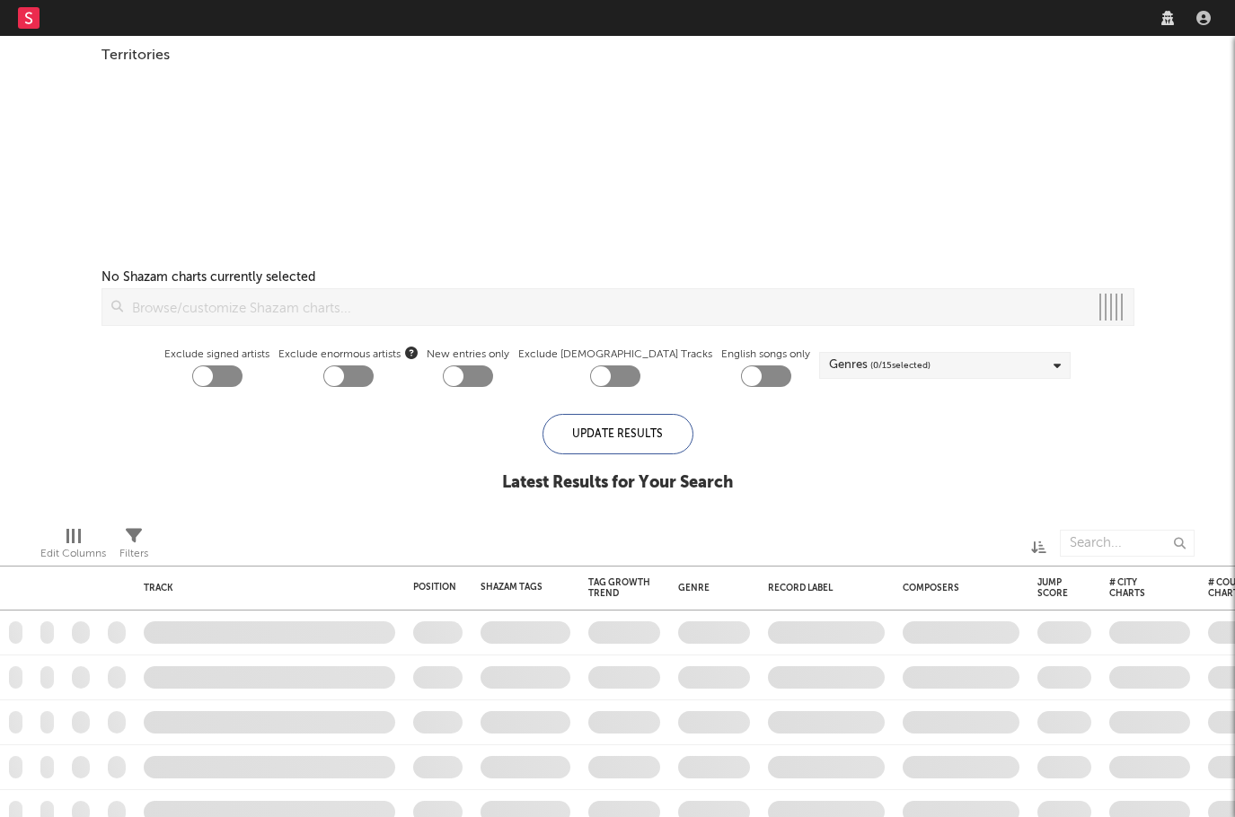
checkbox input "true"
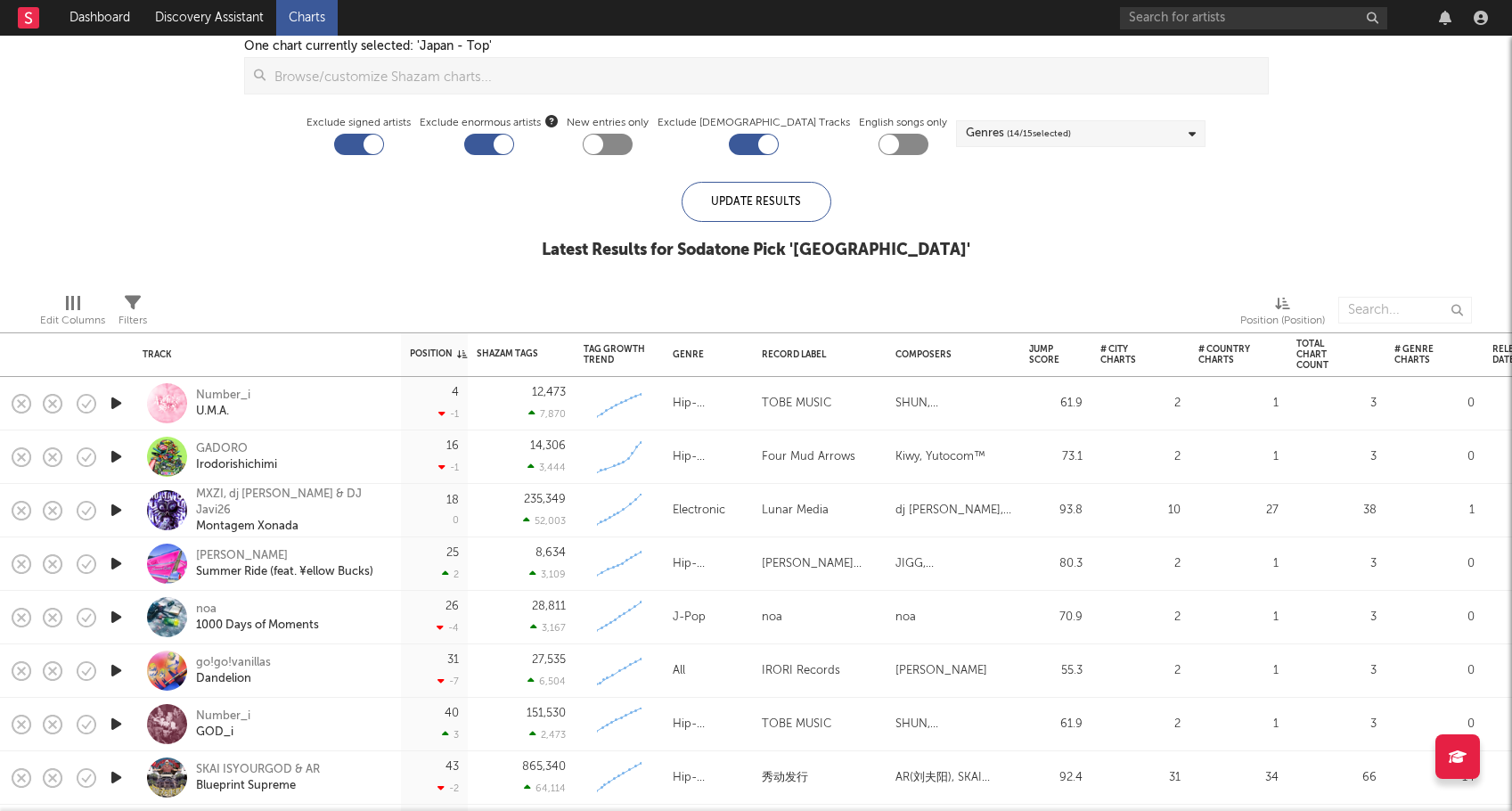
click at [633, 137] on div at bounding box center [607, 145] width 50 height 22
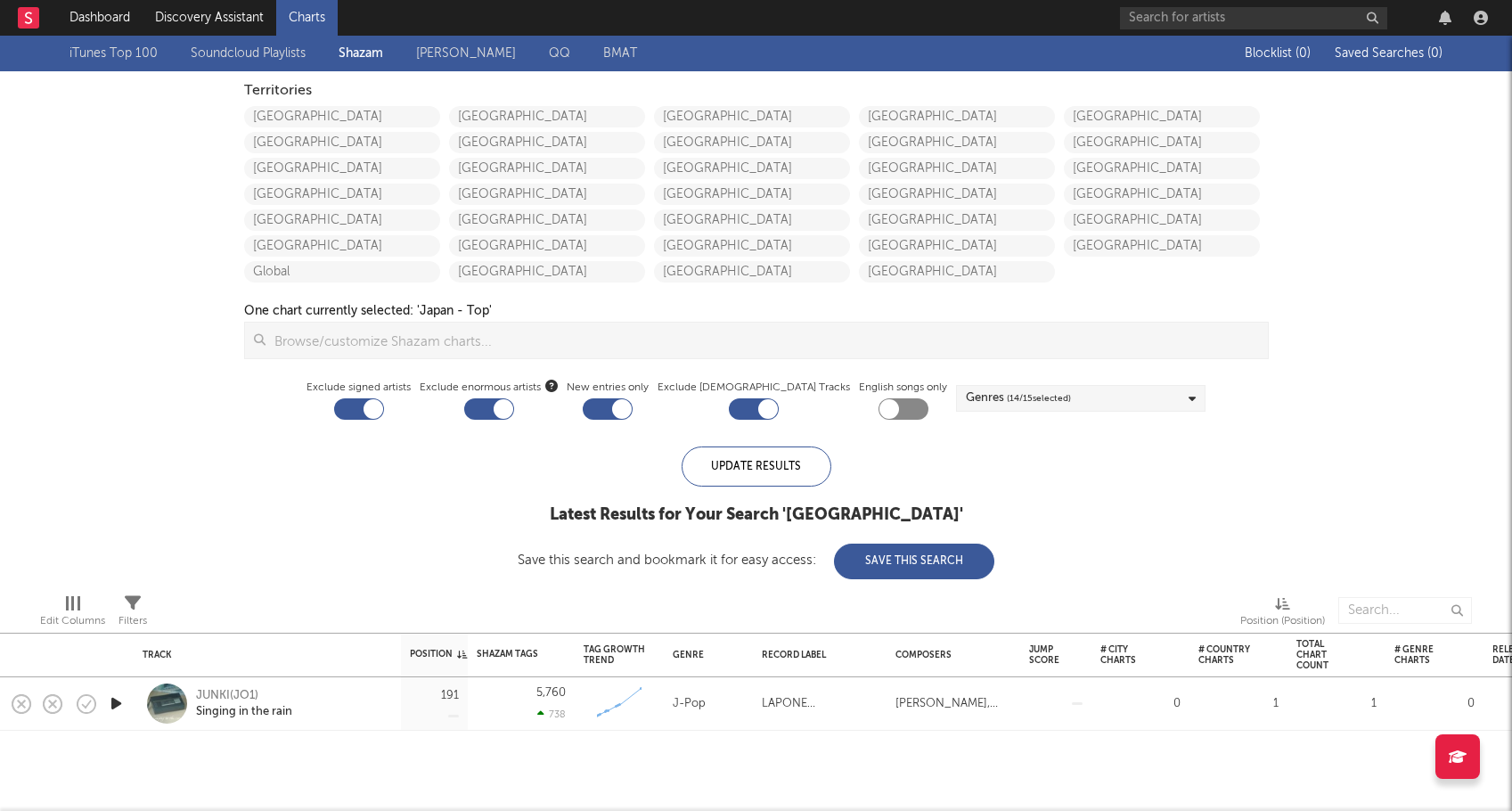
click at [620, 415] on div at bounding box center [607, 410] width 50 height 22
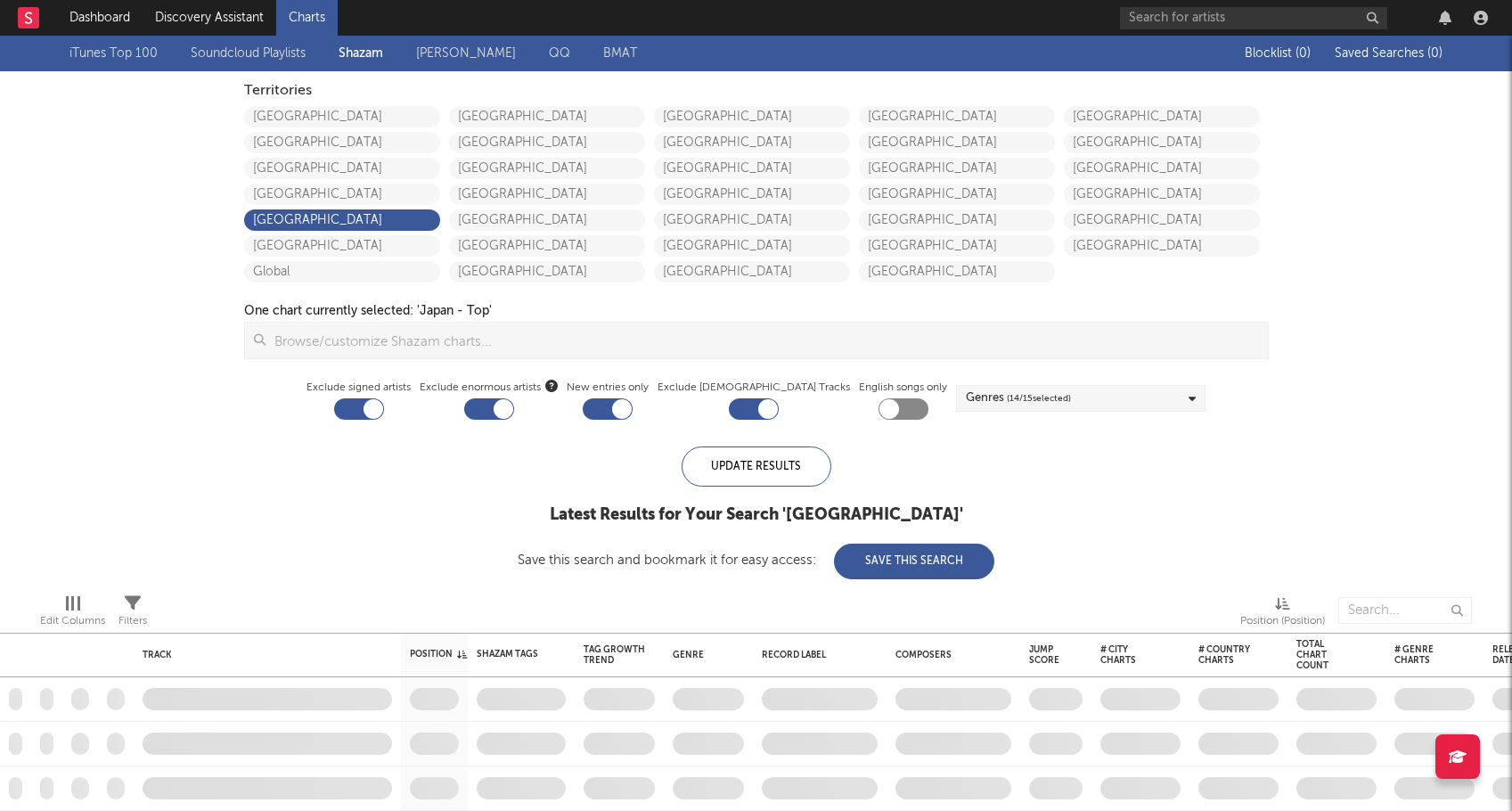
checkbox input "false"
